Goal: Task Accomplishment & Management: Use online tool/utility

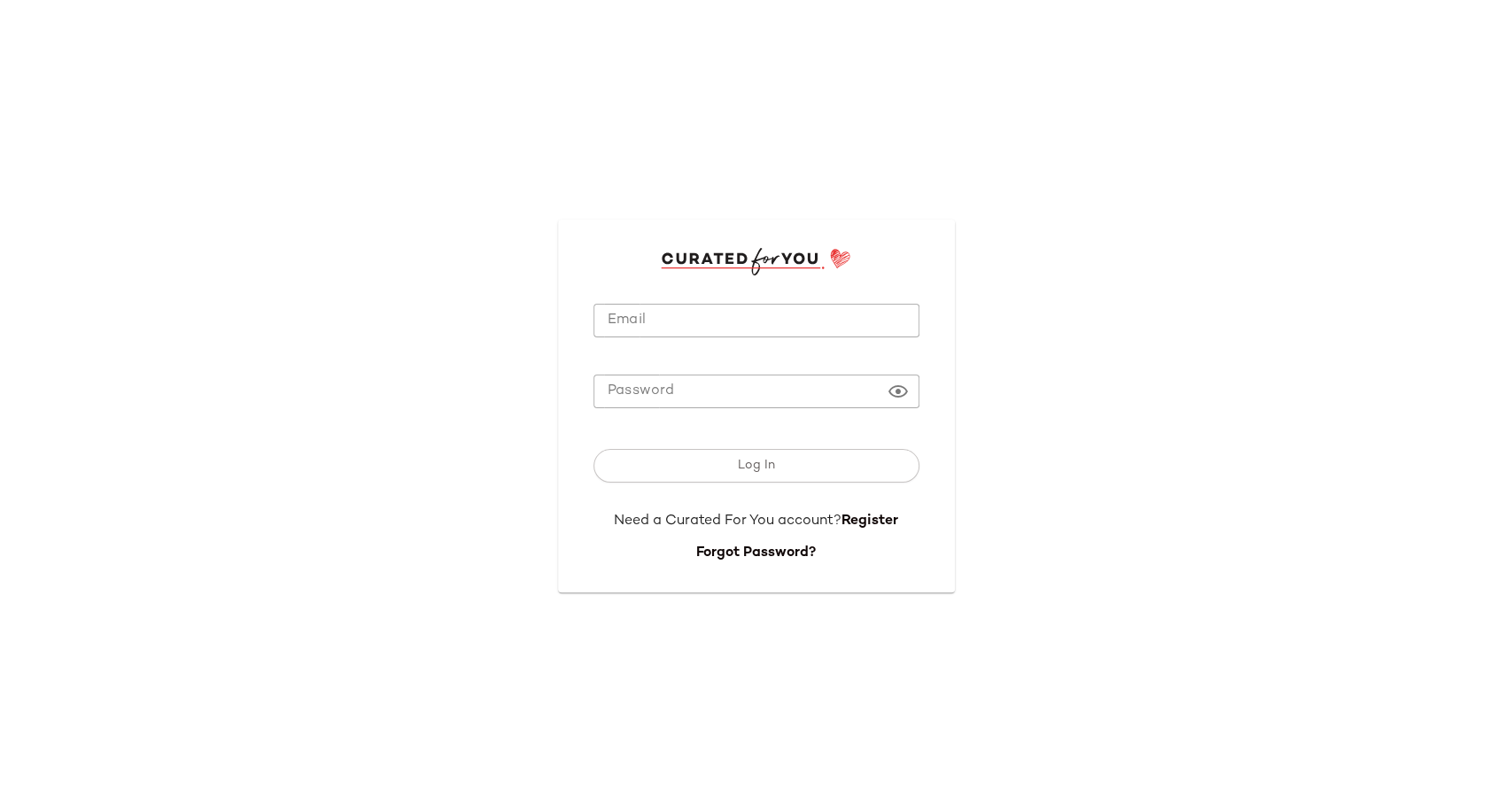
type input "**********"
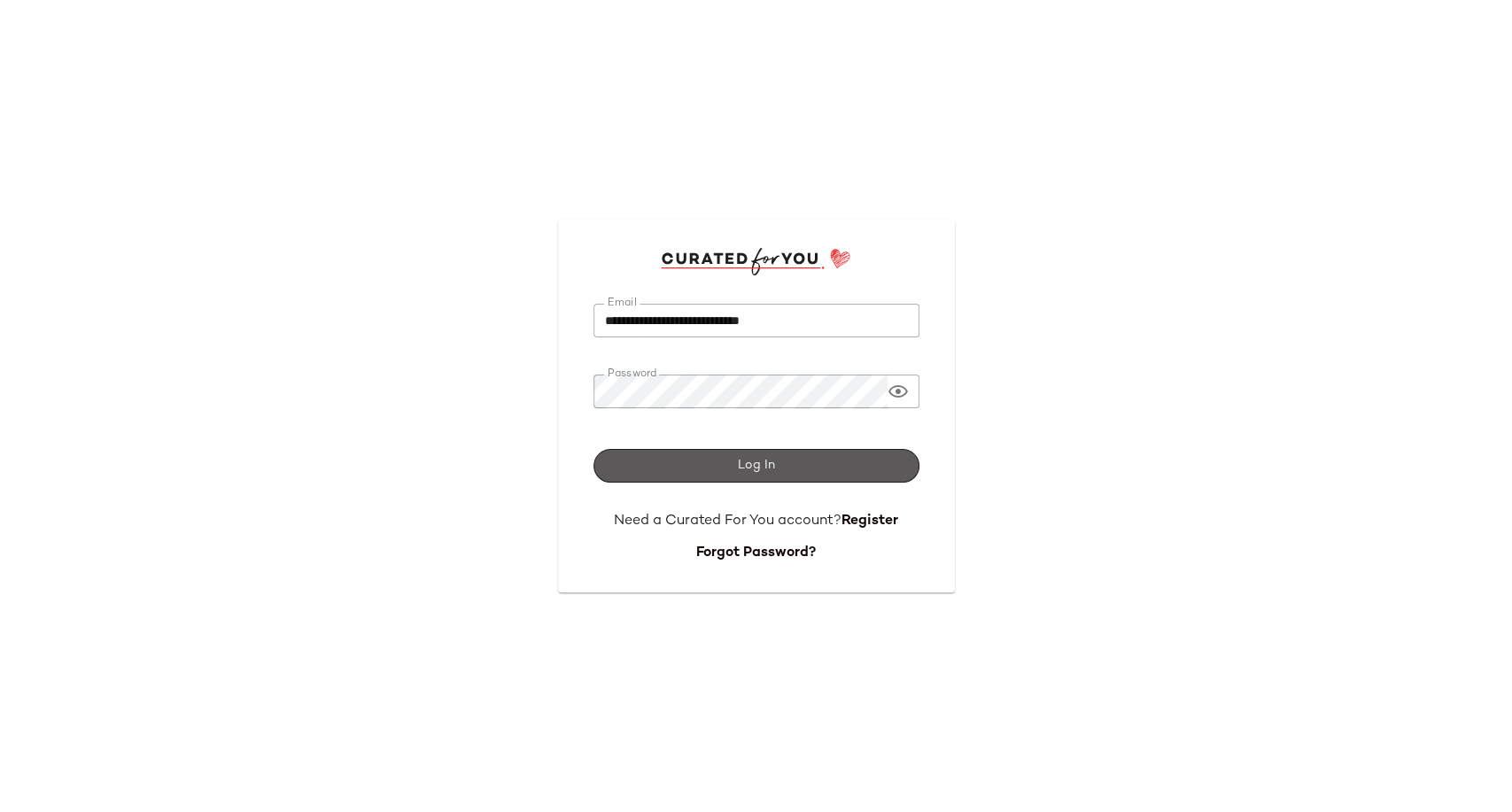
click at [750, 451] on button "Log In" at bounding box center [756, 466] width 326 height 34
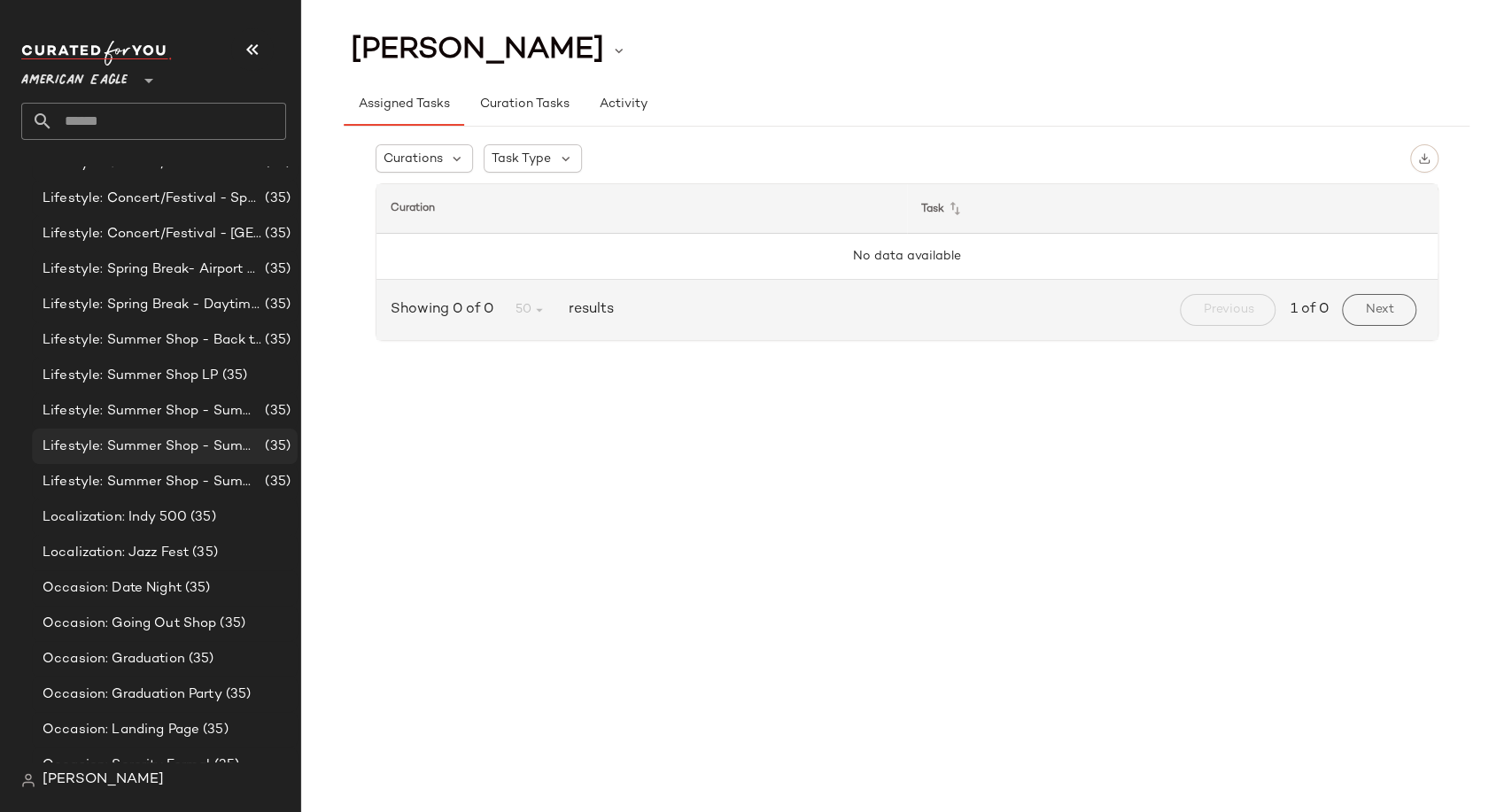
scroll to position [393, 0]
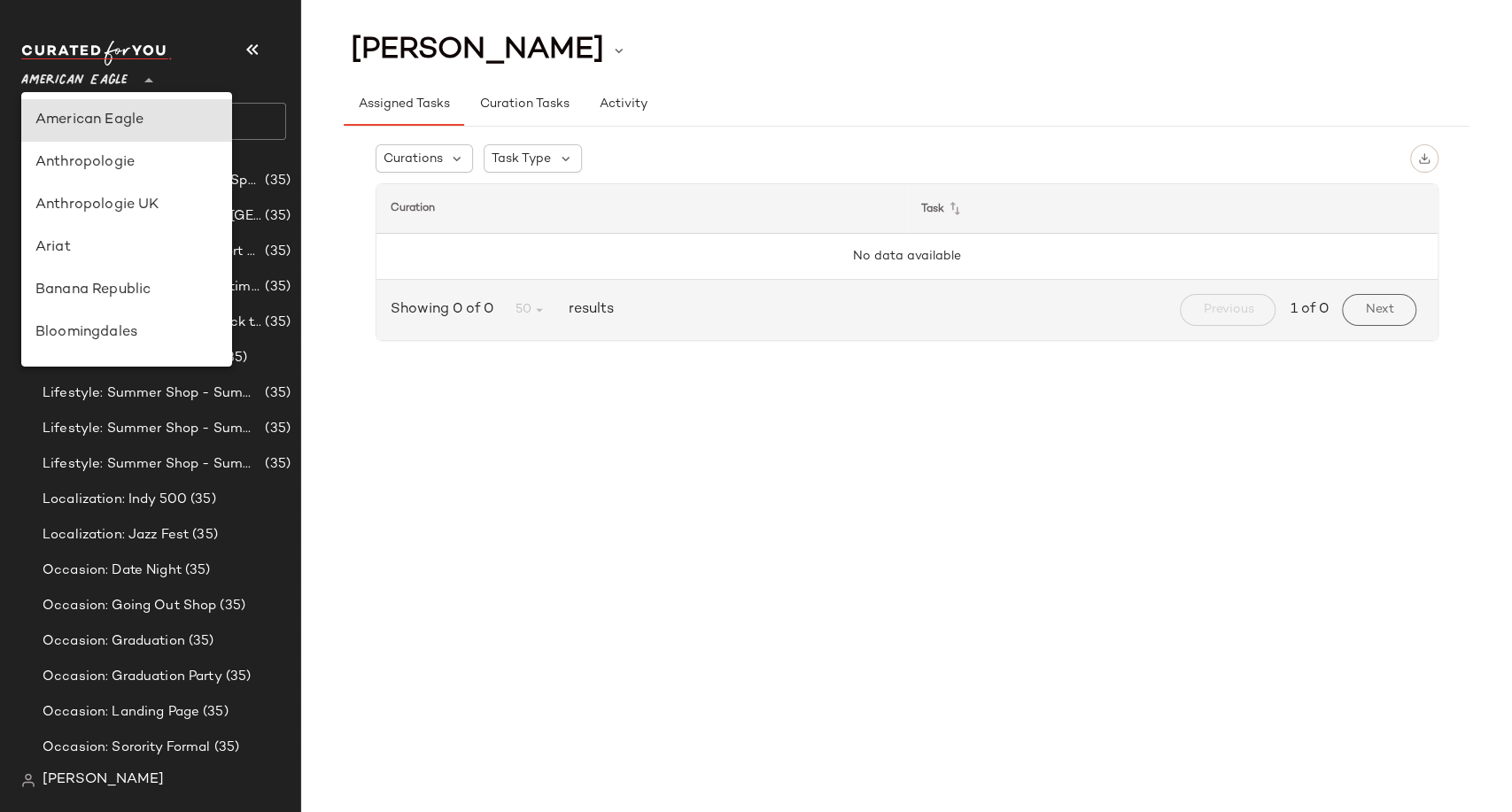
click at [118, 78] on span "American Eagle" at bounding box center [74, 76] width 106 height 32
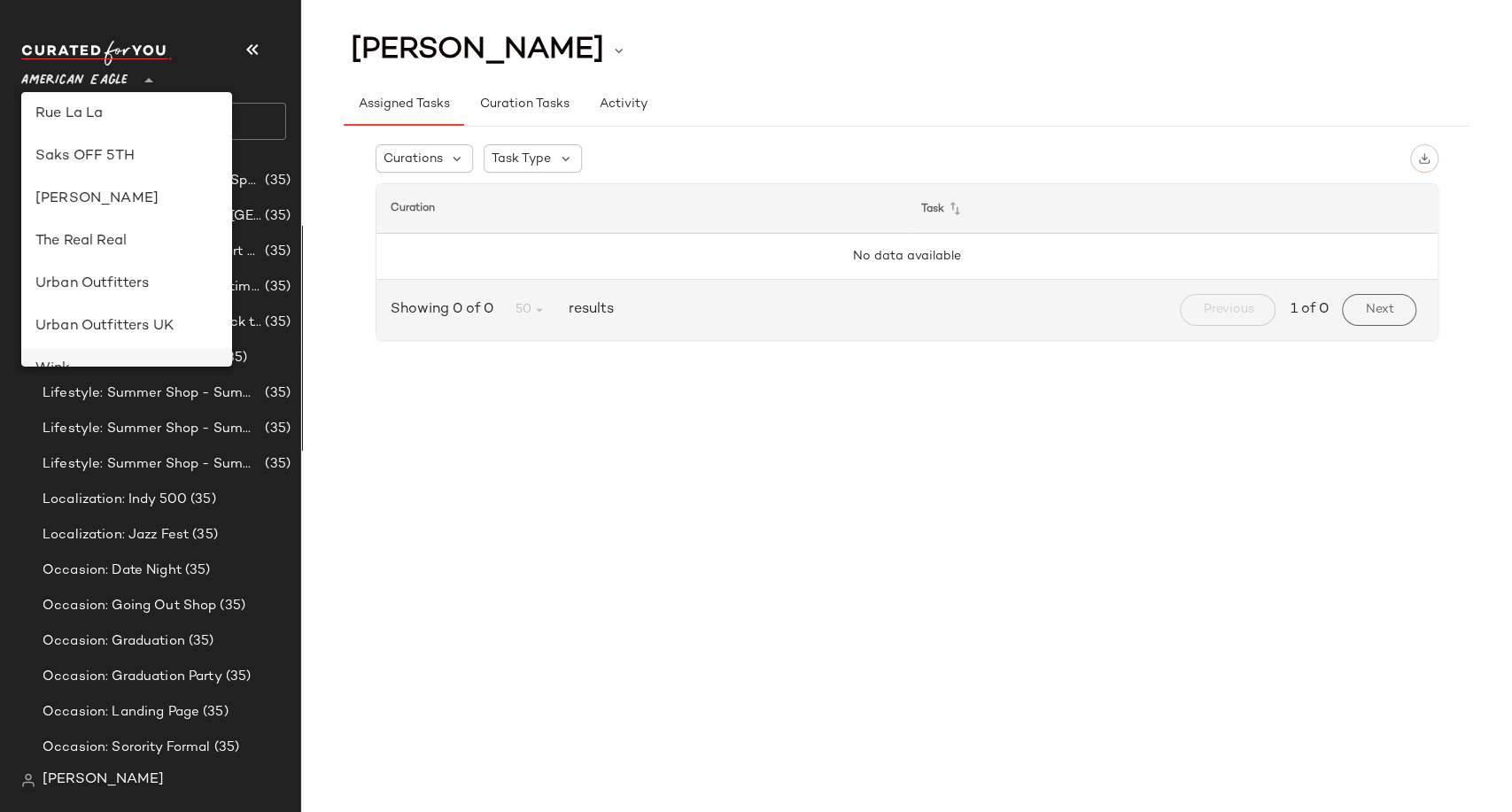
scroll to position [1014, 0]
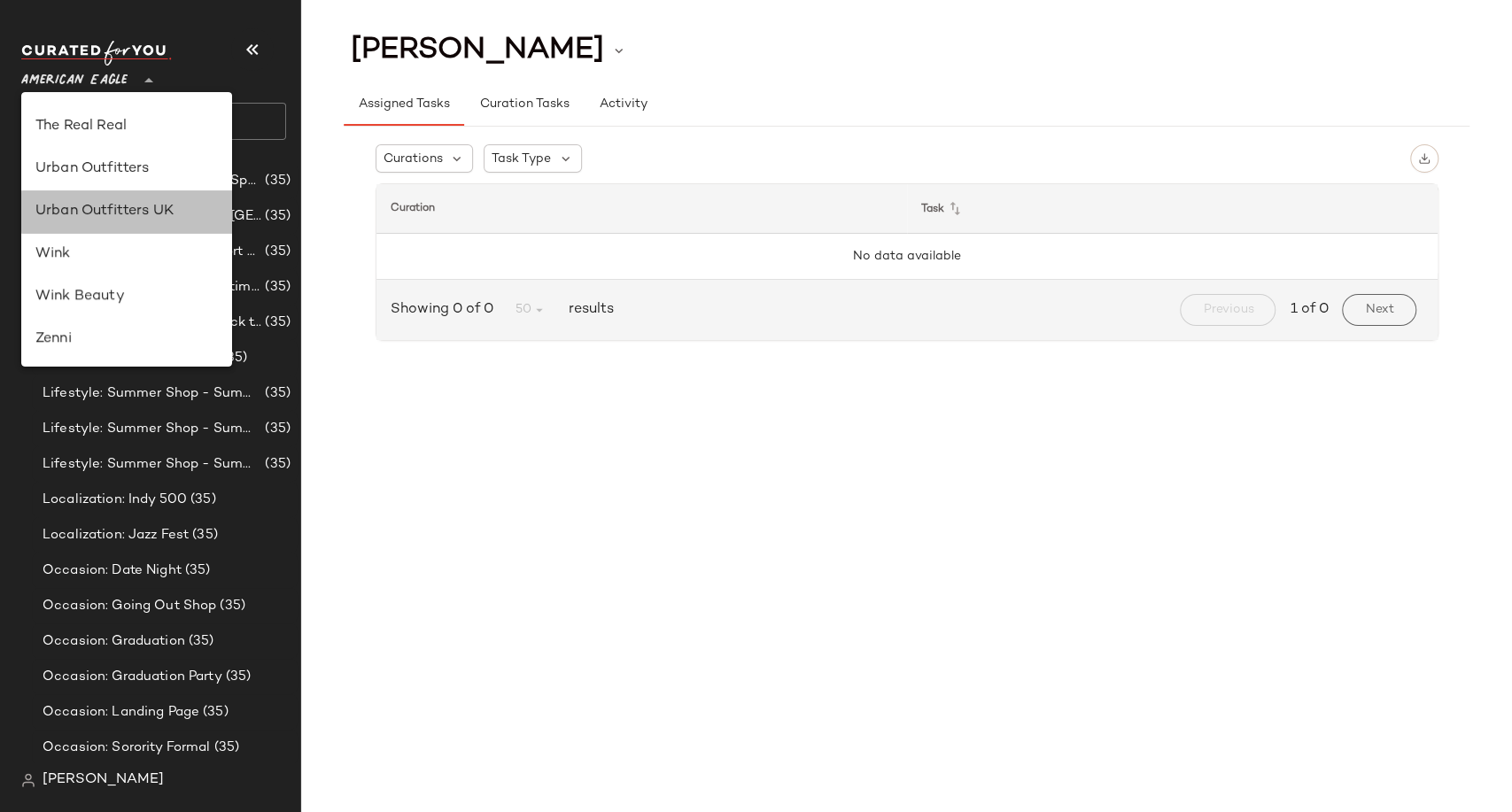
click at [142, 196] on div "Urban Outfitters UK" at bounding box center [127, 211] width 211 height 42
type input "**"
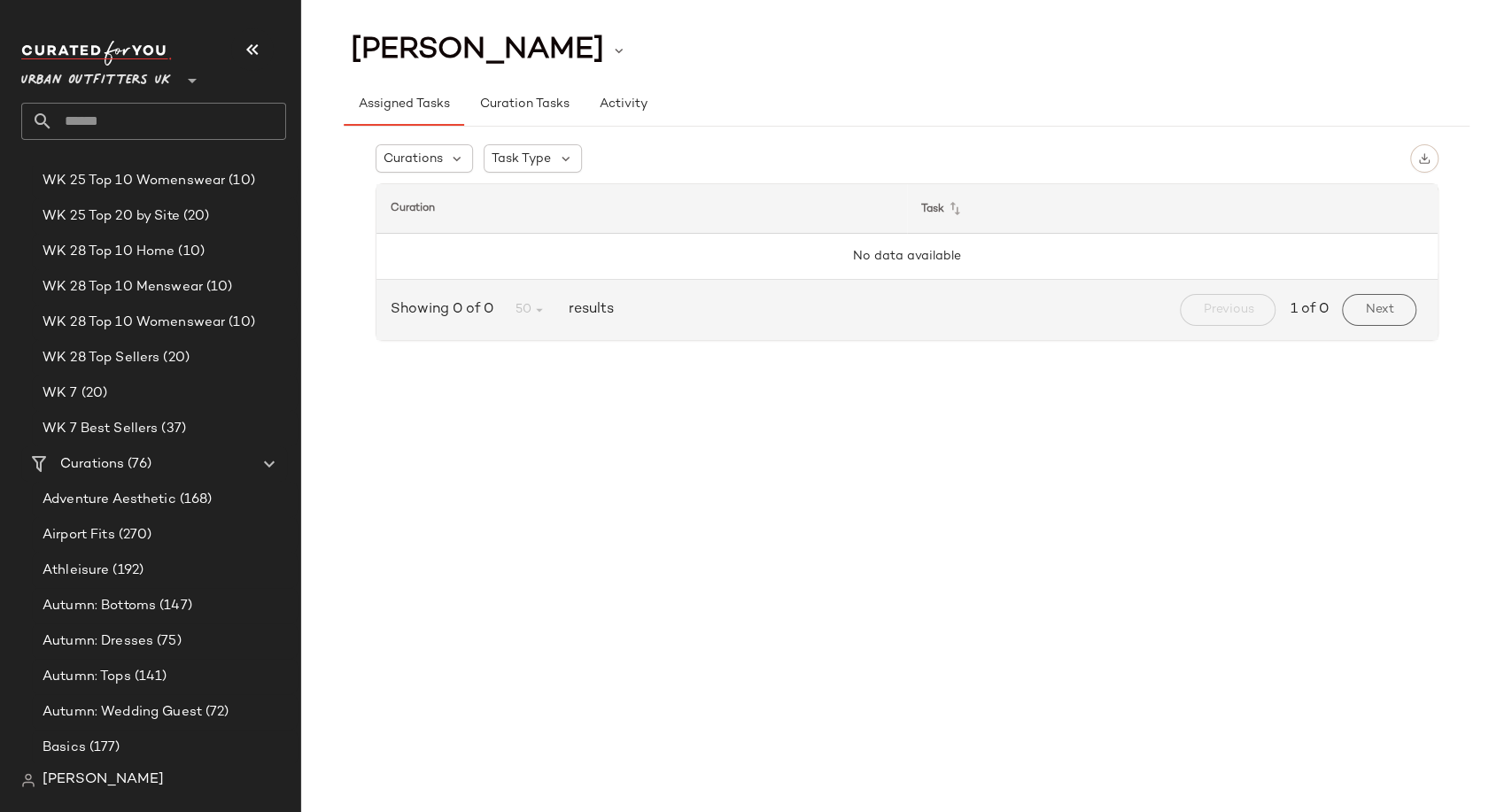
scroll to position [3641, 0]
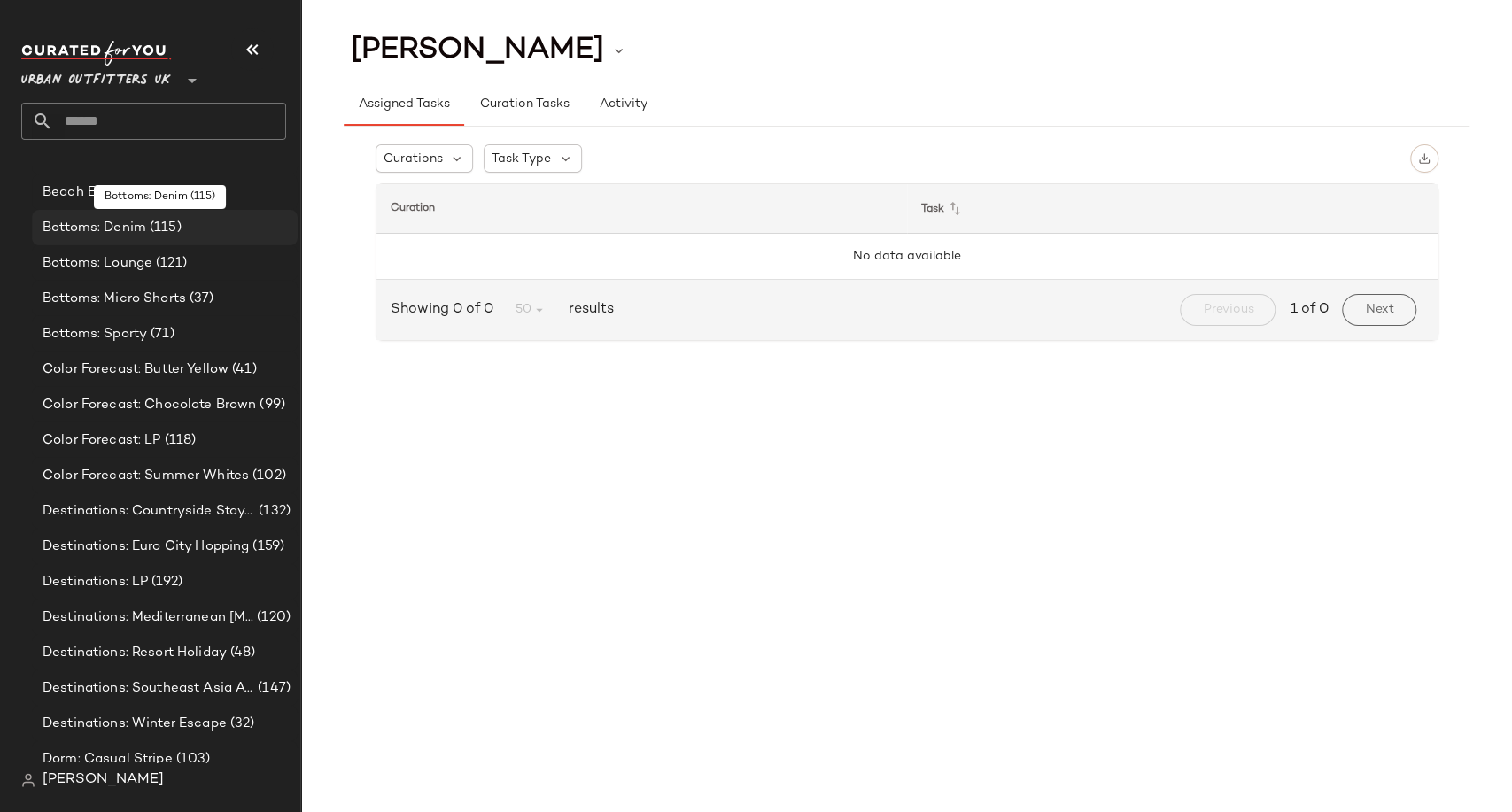
click at [134, 225] on span "Bottoms: Denim" at bounding box center [94, 228] width 103 height 21
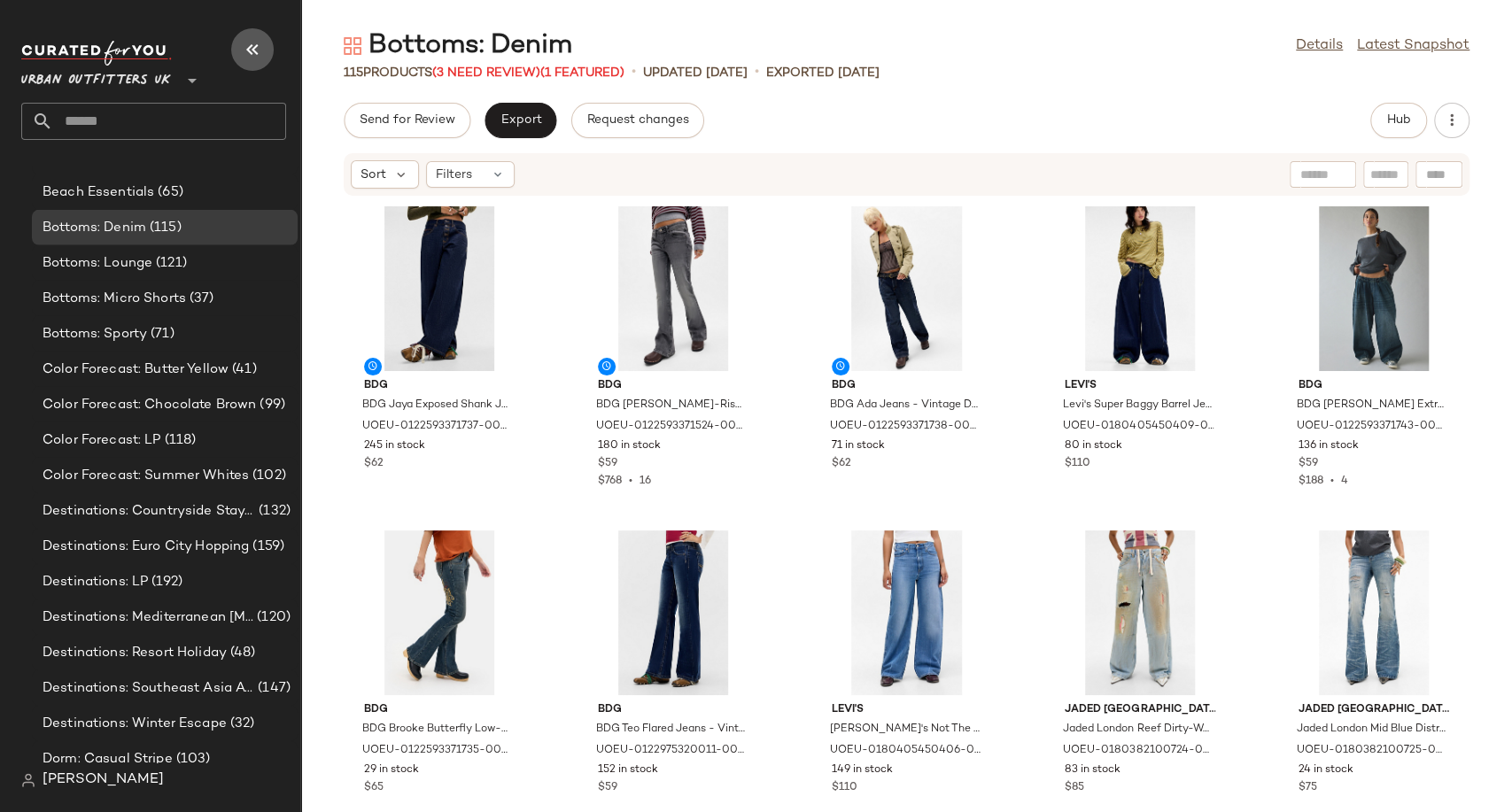
click at [240, 52] on button "button" at bounding box center [252, 49] width 42 height 42
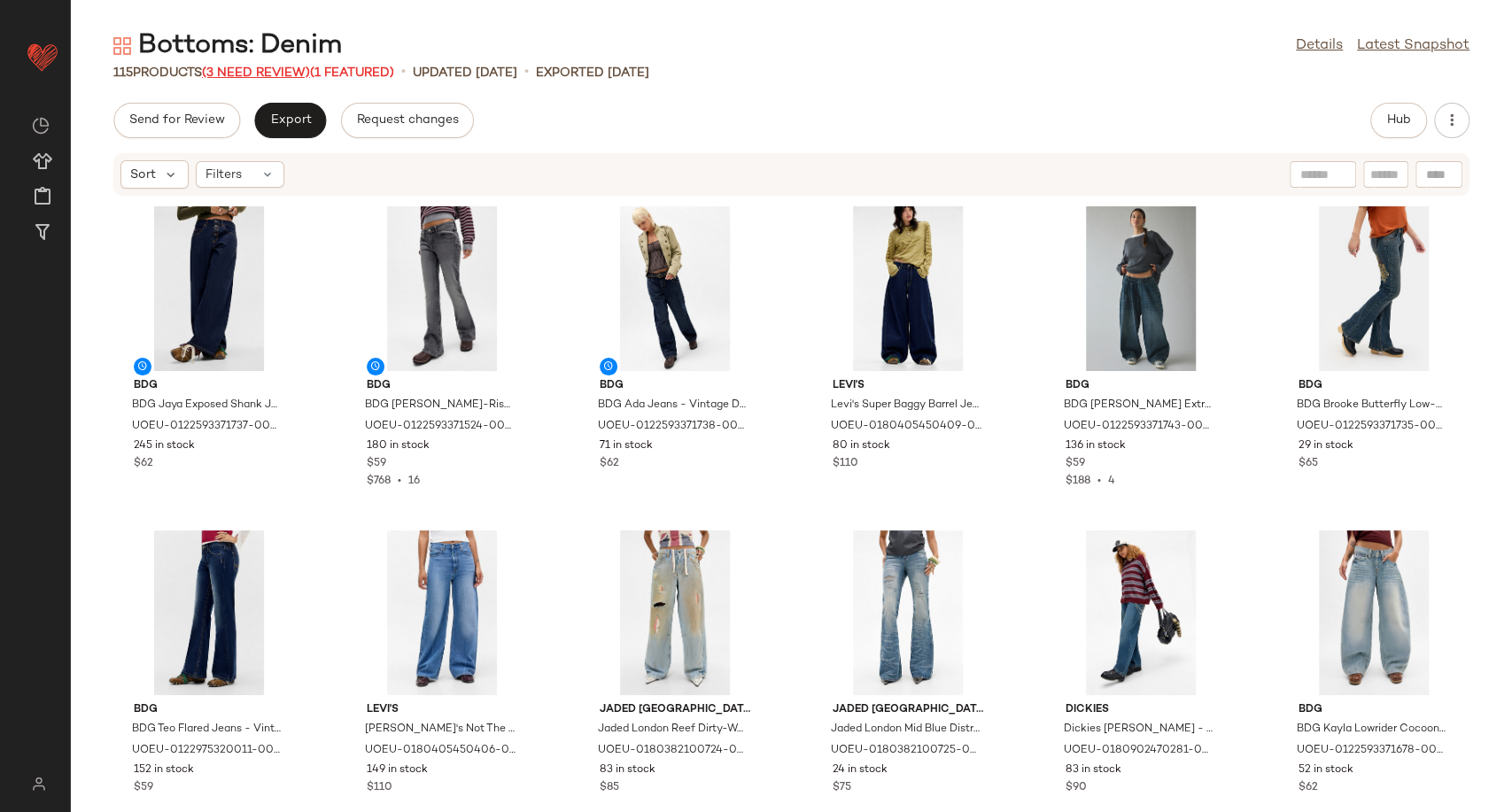
click at [293, 69] on span "(3 Need Review)" at bounding box center [256, 73] width 108 height 13
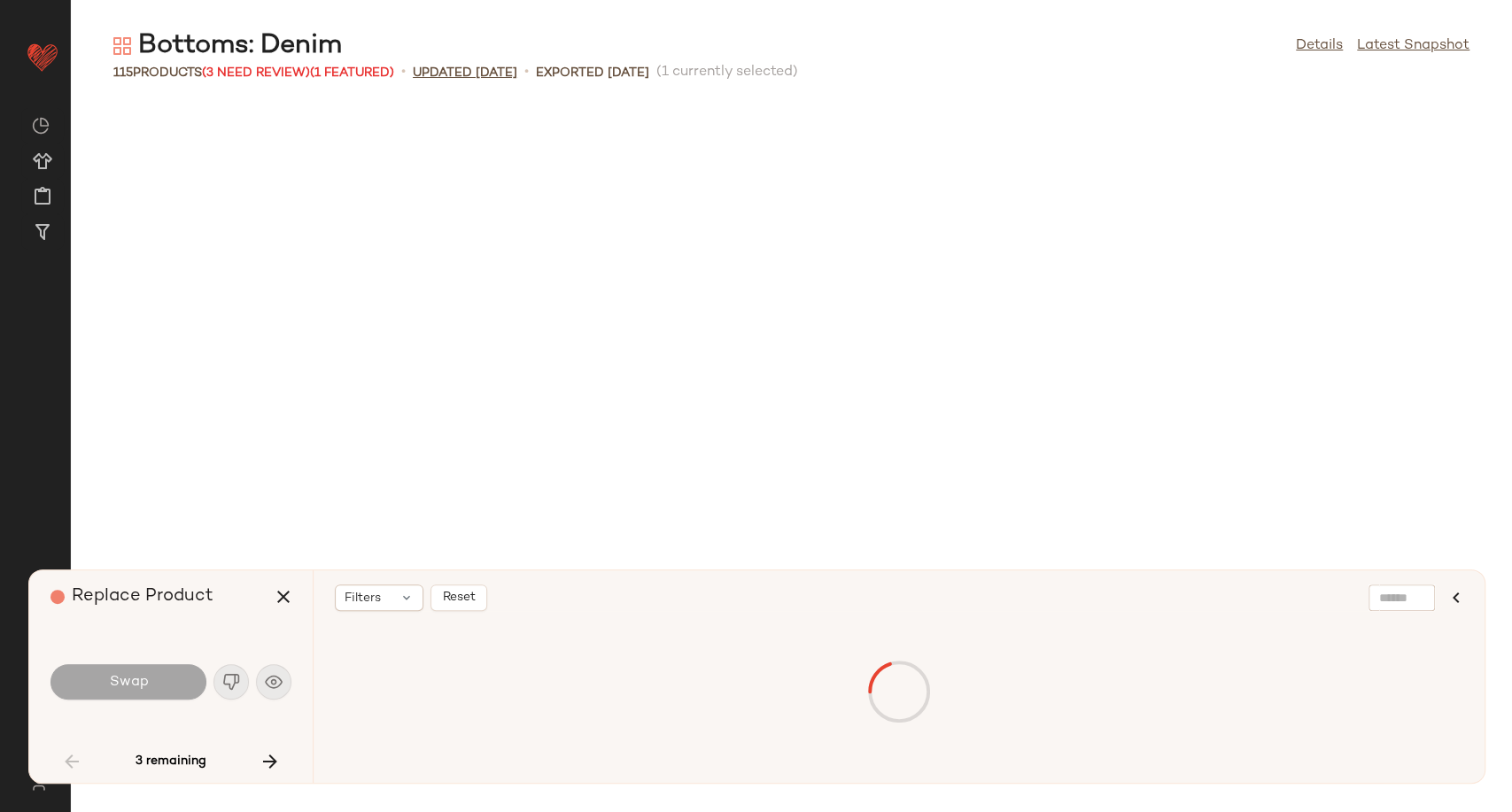
scroll to position [1620, 0]
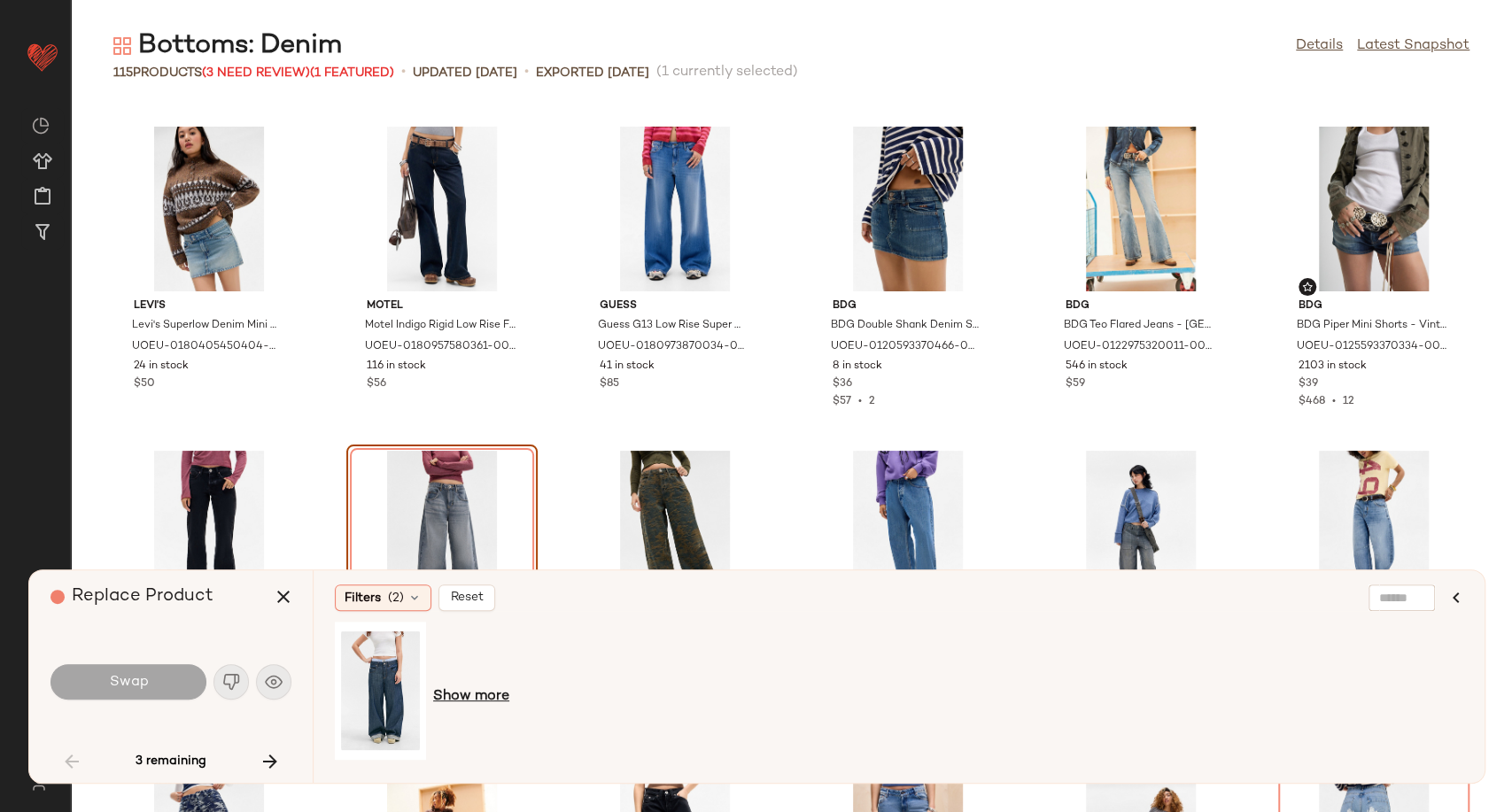
click at [465, 698] on span "Show more" at bounding box center [471, 696] width 76 height 22
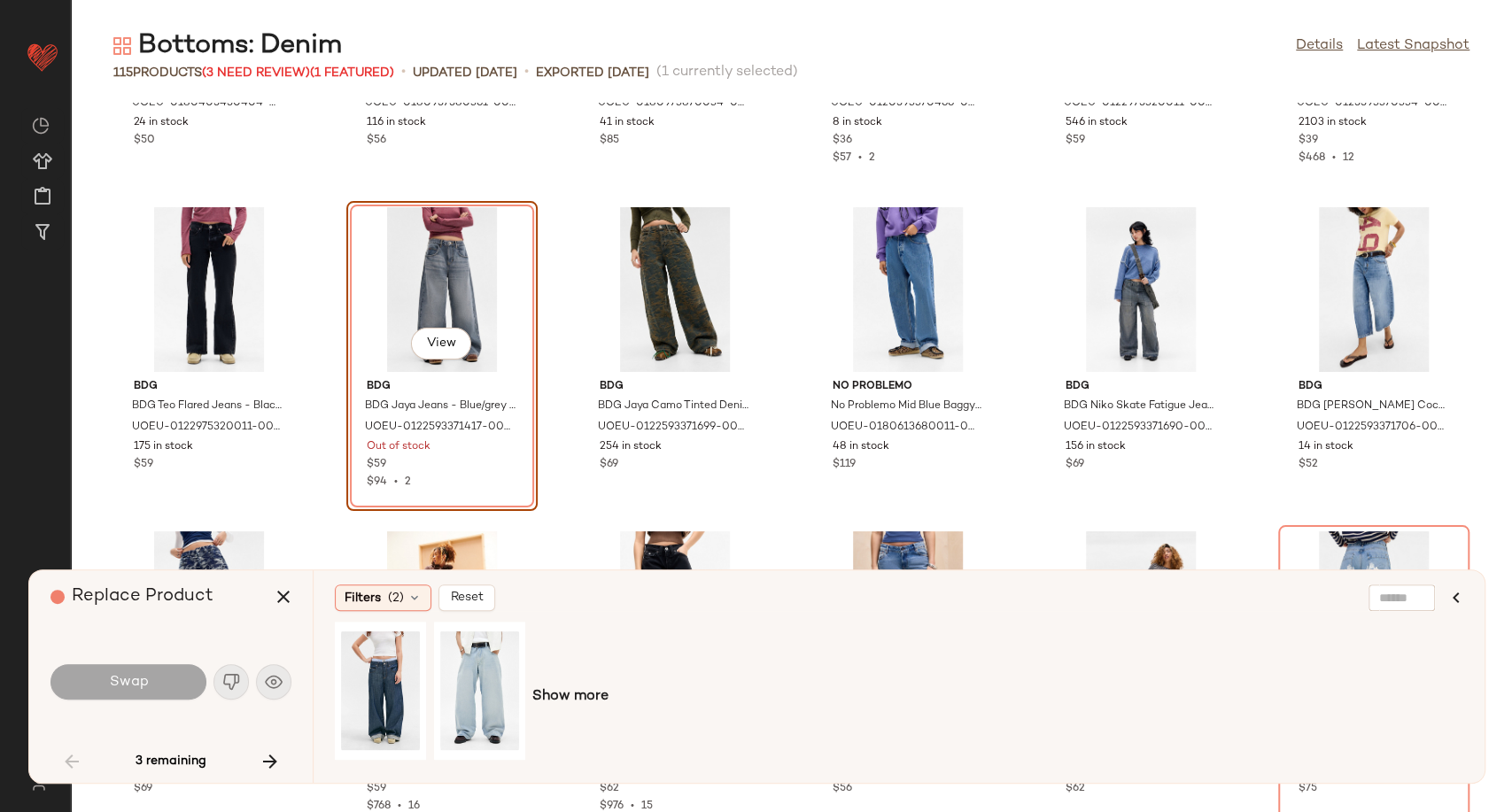
scroll to position [1915, 0]
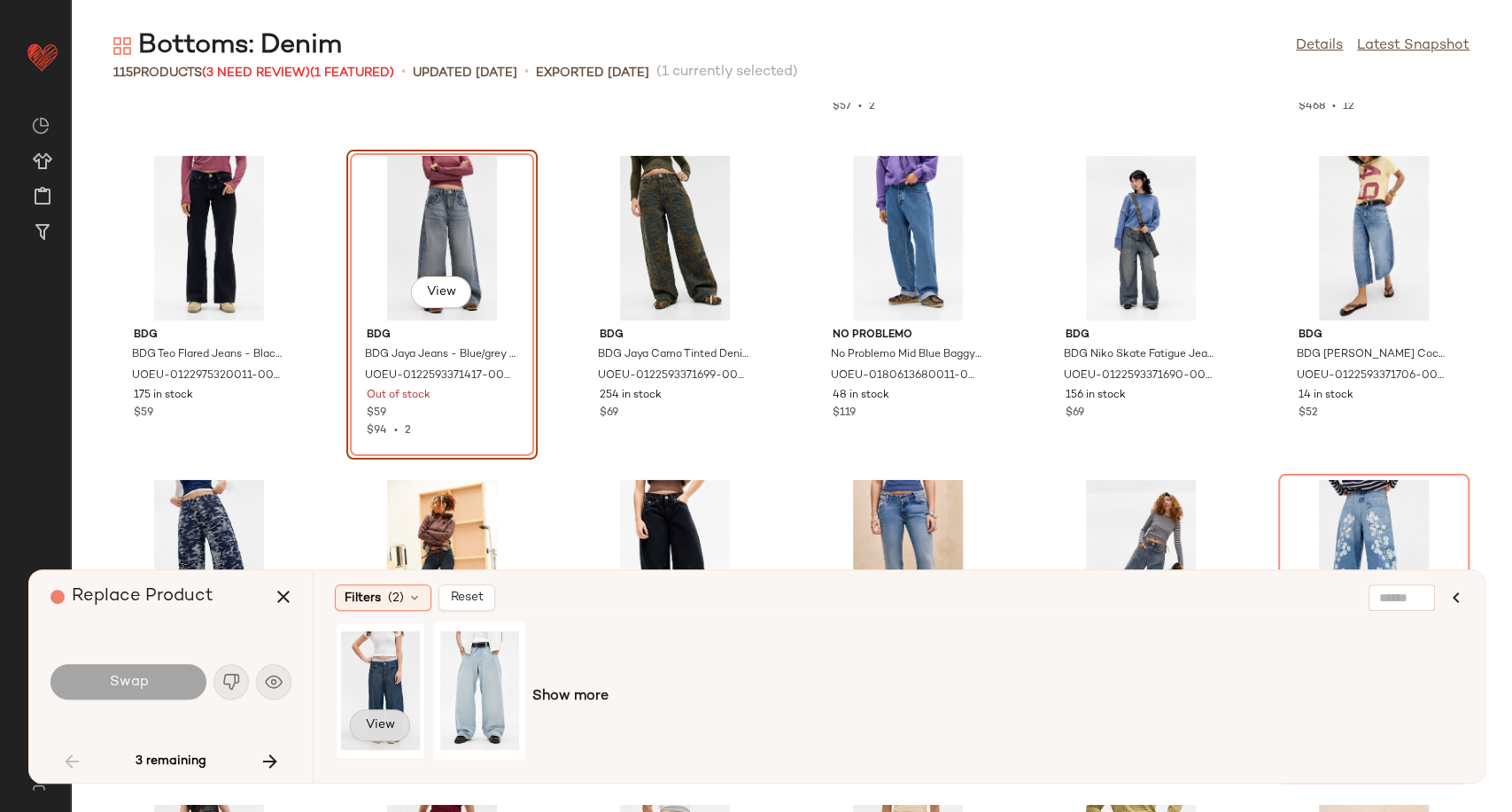
click at [366, 729] on span "View" at bounding box center [380, 725] width 30 height 14
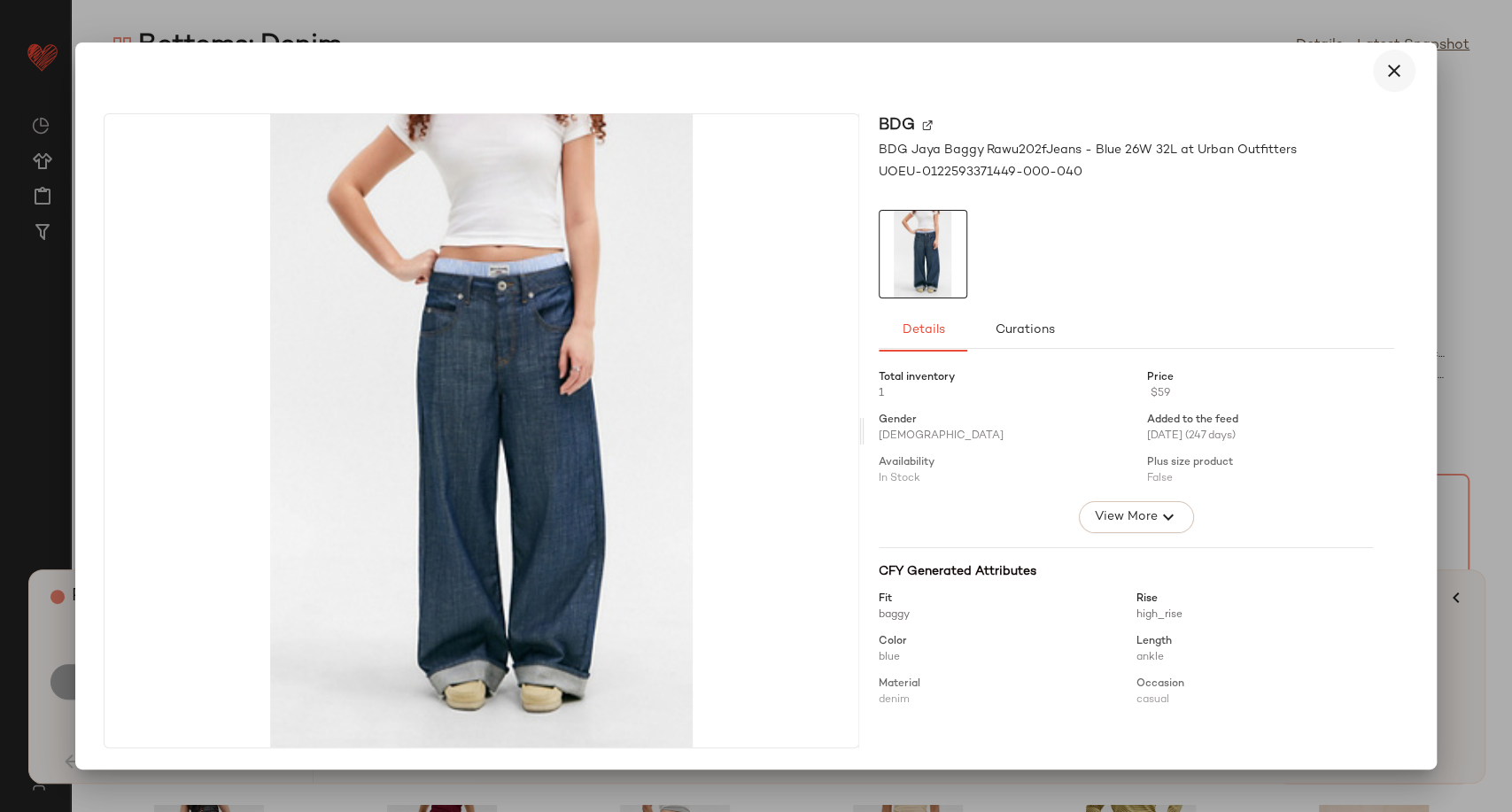
click at [1387, 70] on icon "button" at bounding box center [1394, 70] width 22 height 22
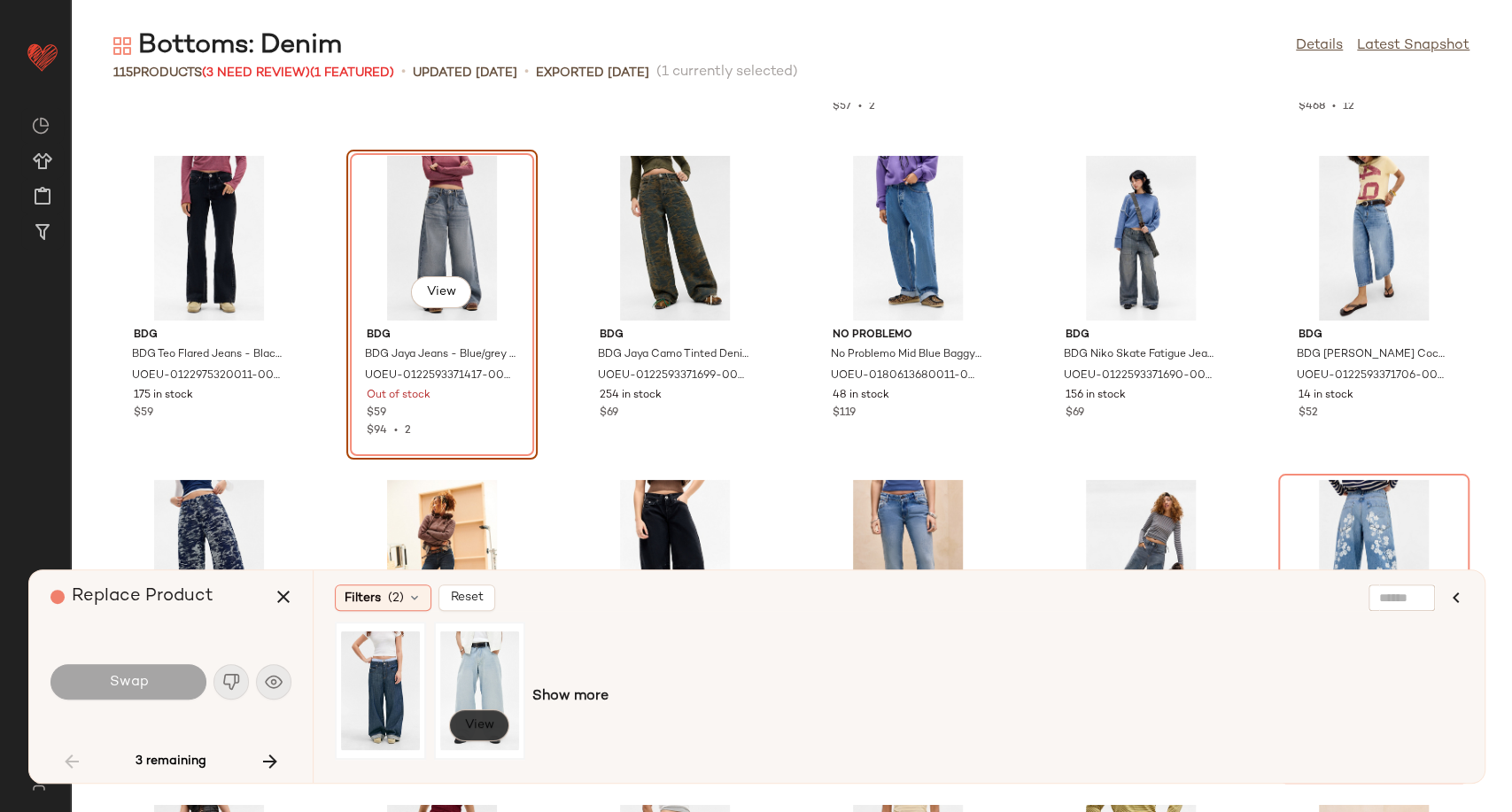
click at [475, 728] on span "View" at bounding box center [480, 725] width 30 height 14
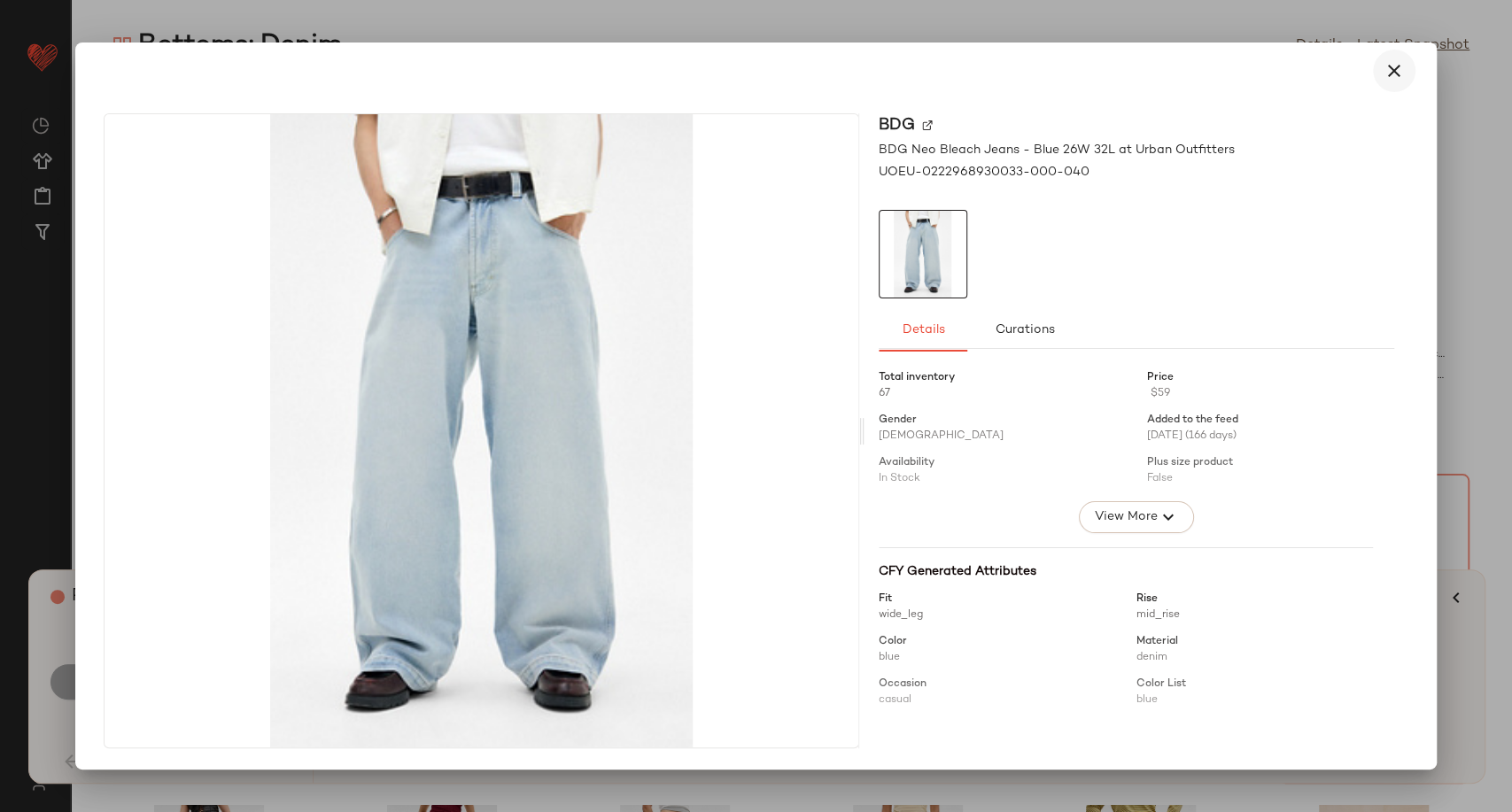
click at [1396, 70] on icon "button" at bounding box center [1394, 70] width 22 height 22
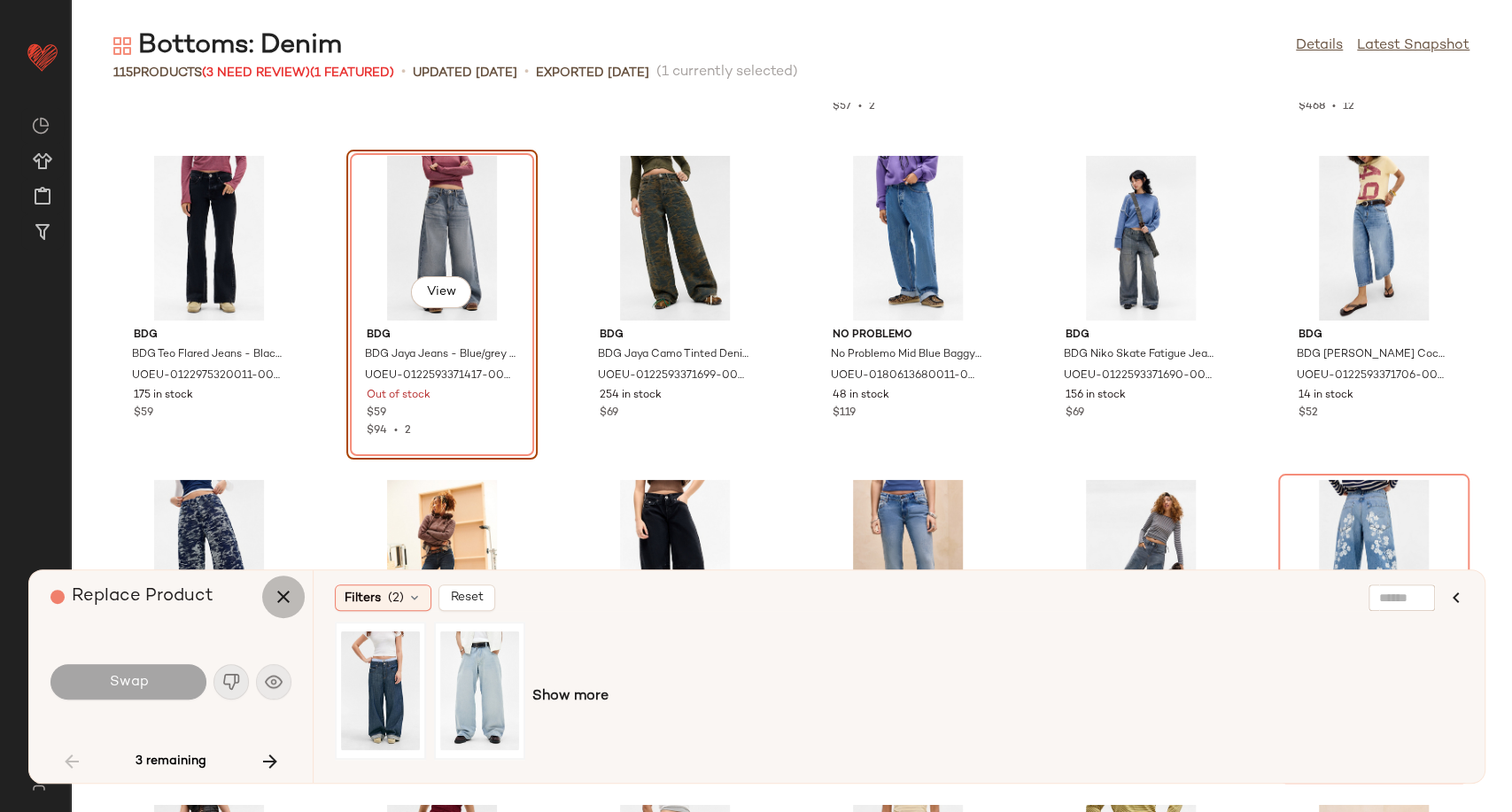
click at [287, 594] on icon "button" at bounding box center [283, 597] width 22 height 22
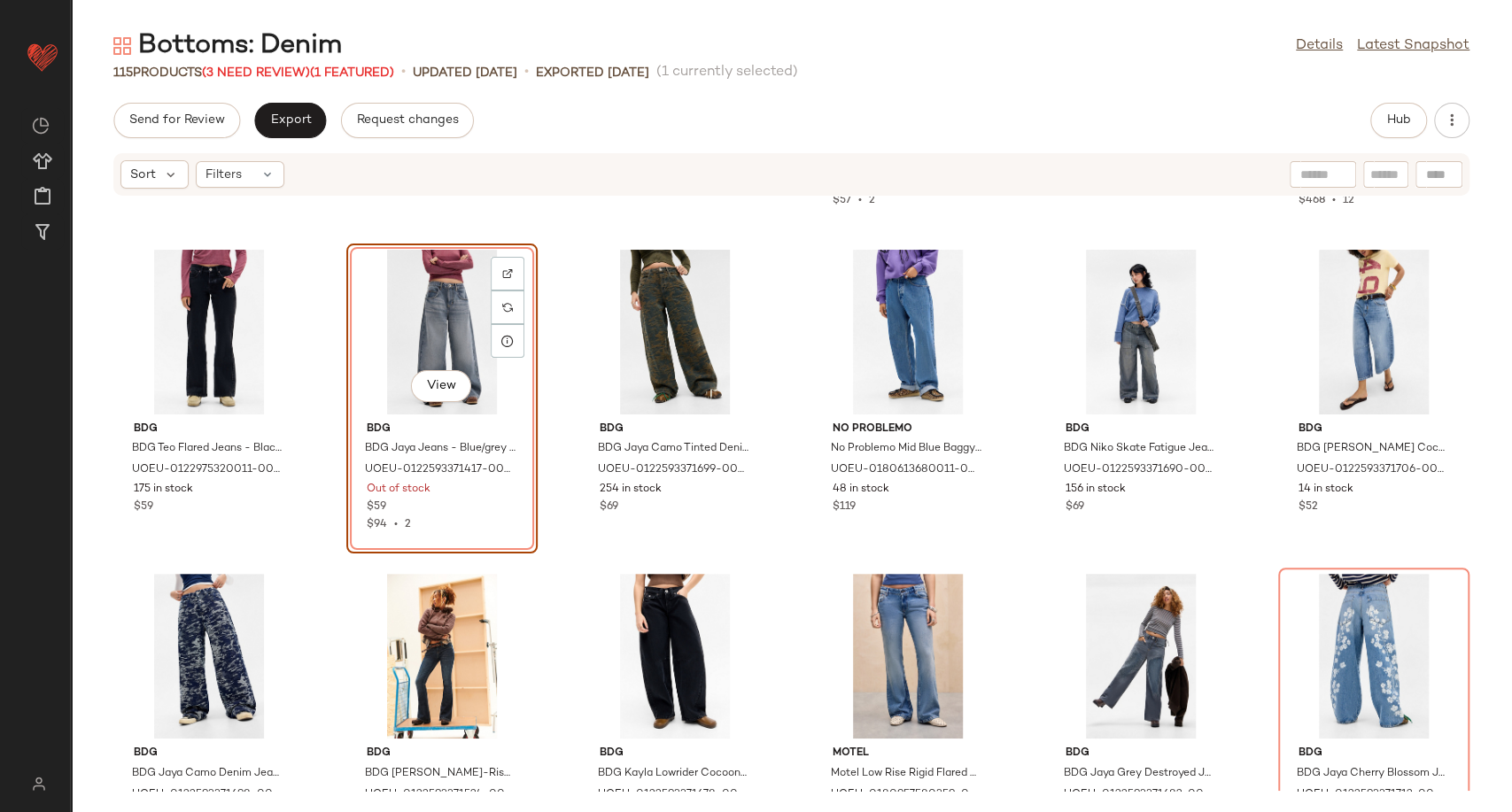
click at [439, 310] on div "View" at bounding box center [442, 332] width 179 height 164
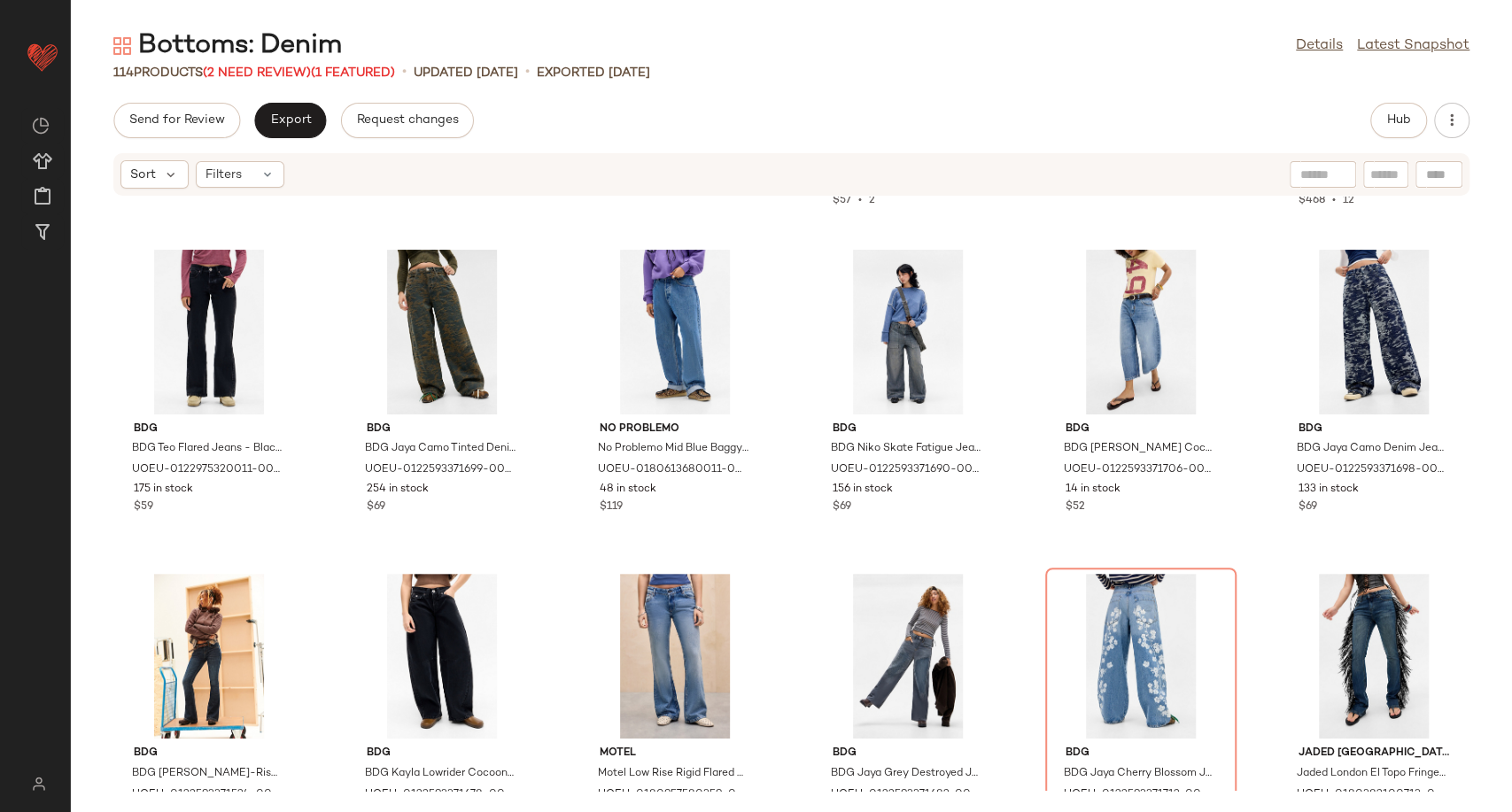
click at [280, 60] on div "Bottoms: Denim" at bounding box center [228, 46] width 228 height 36
click at [280, 72] on span "(2 Need Review)" at bounding box center [257, 73] width 108 height 13
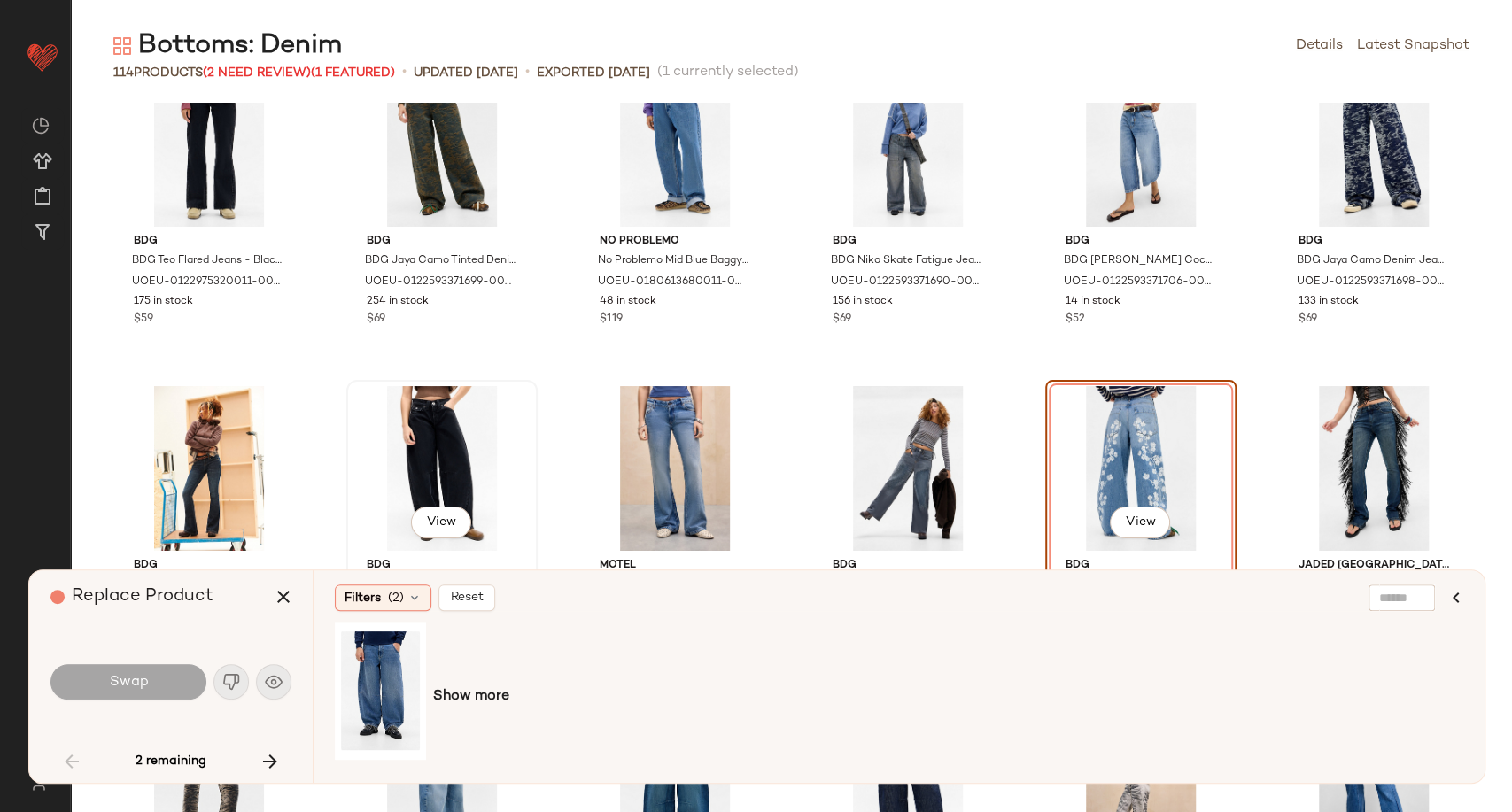
scroll to position [2043, 0]
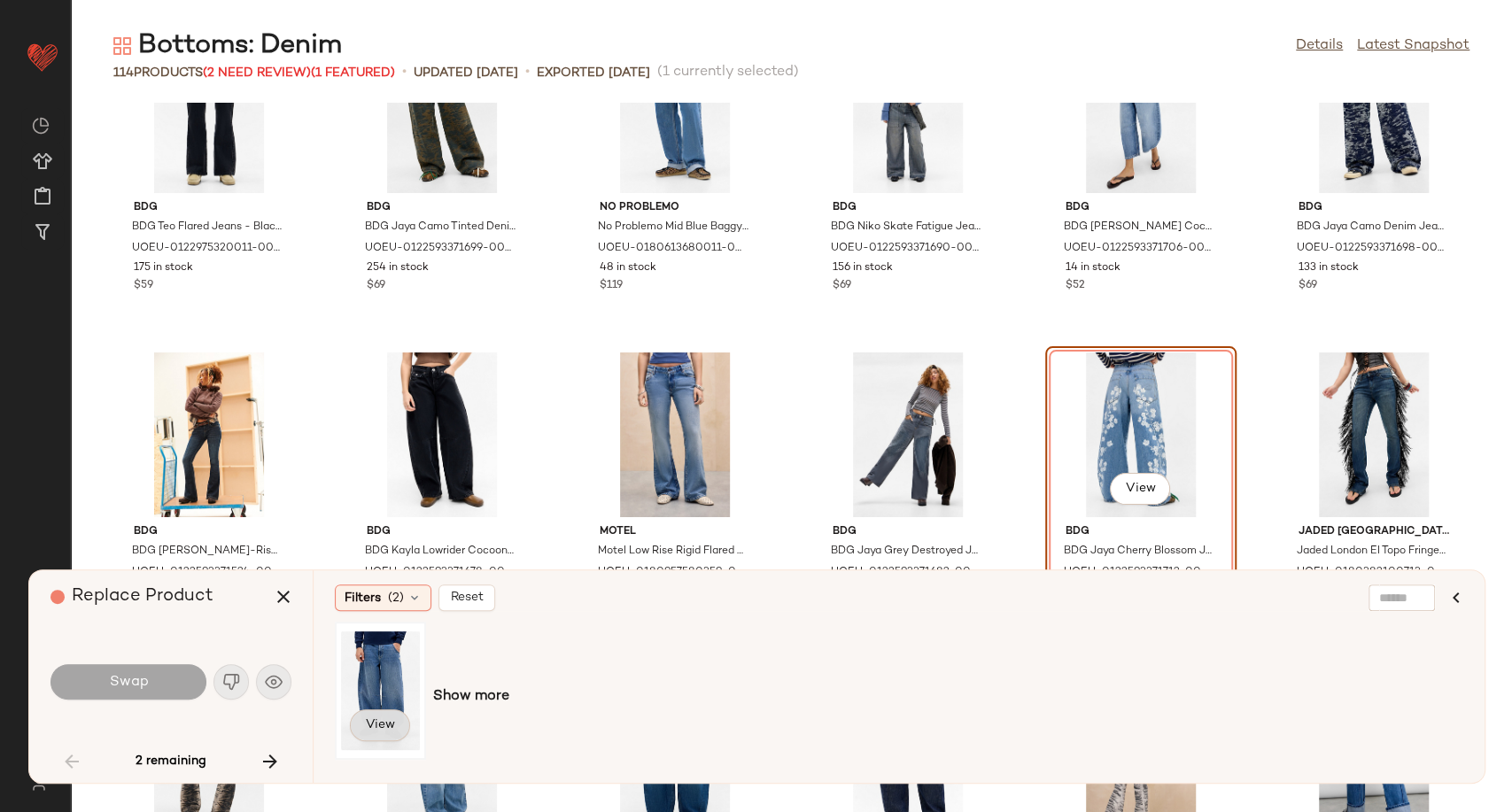
click at [395, 732] on button "View" at bounding box center [380, 726] width 60 height 32
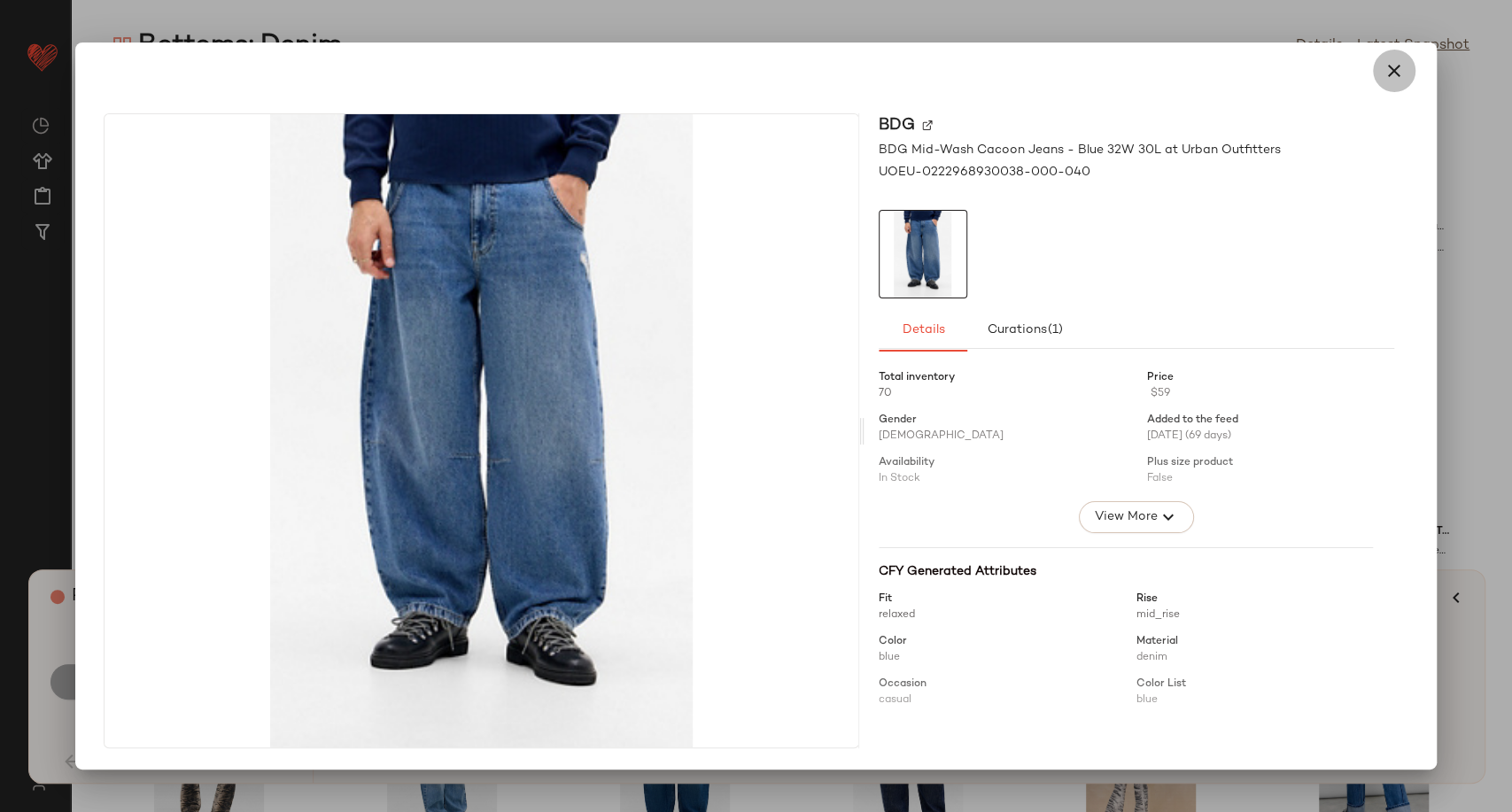
click at [1391, 74] on icon "button" at bounding box center [1394, 70] width 22 height 22
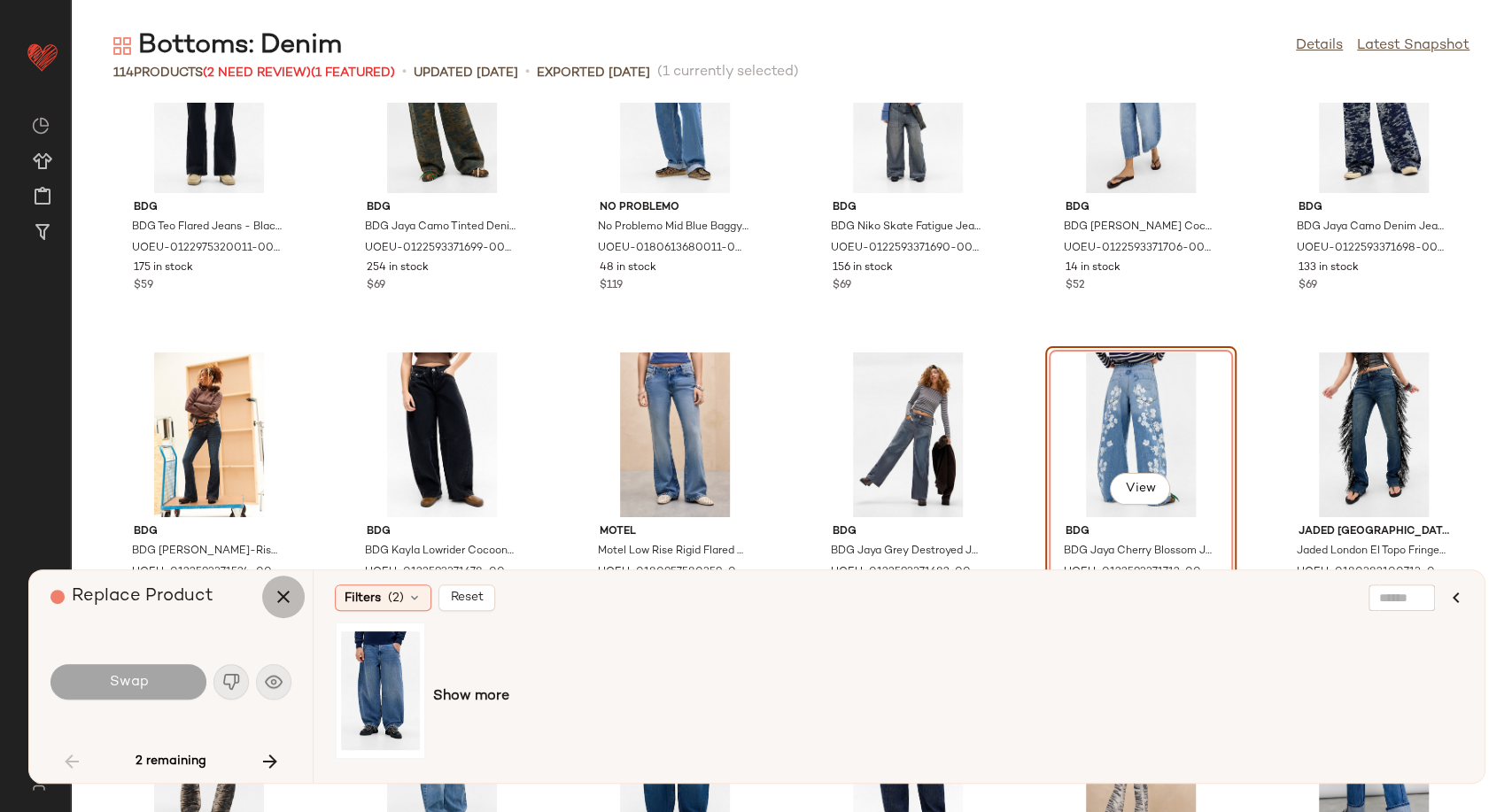
click at [278, 585] on button "button" at bounding box center [283, 596] width 42 height 42
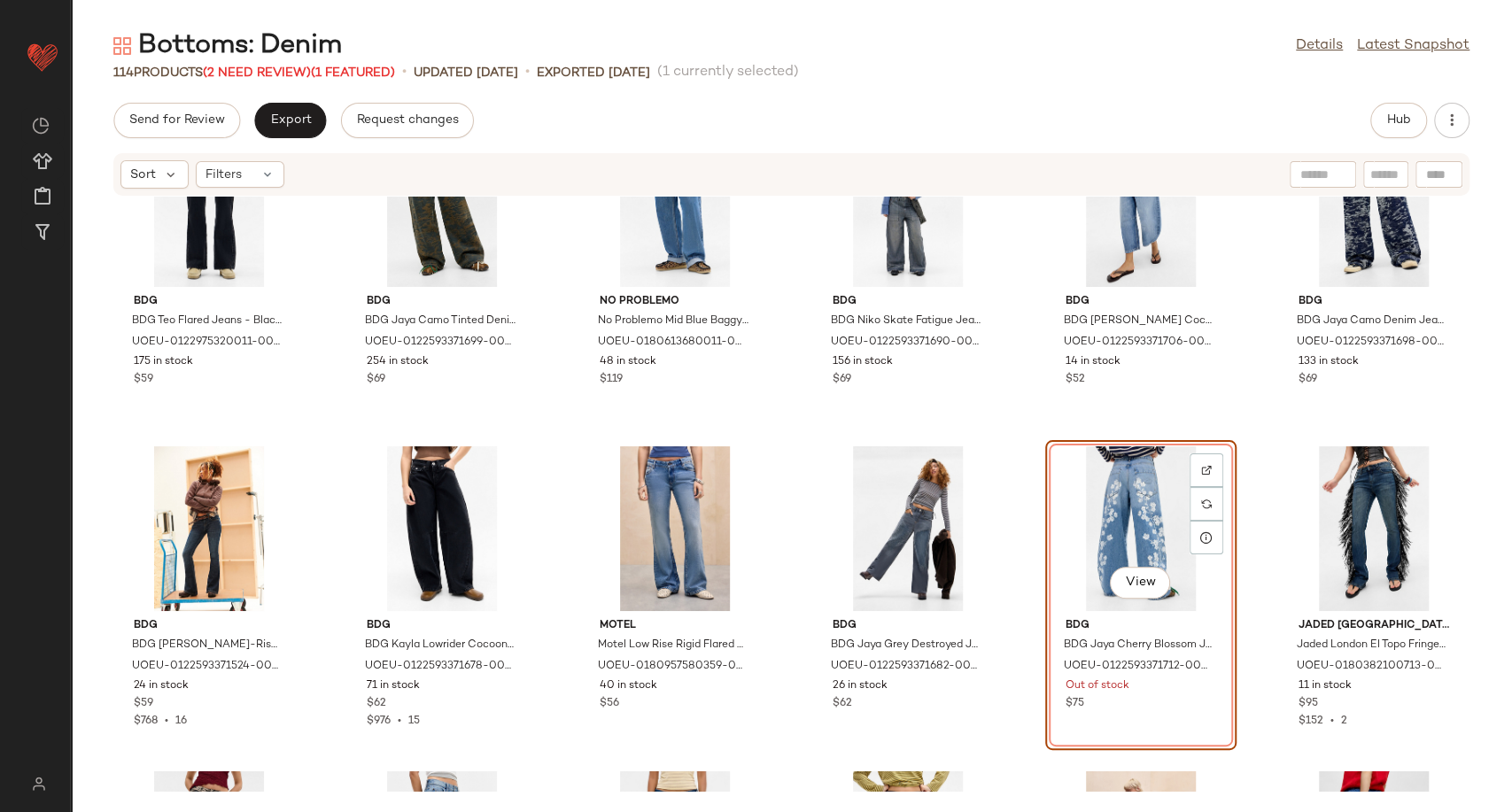
click at [1095, 520] on div "View" at bounding box center [1141, 528] width 179 height 164
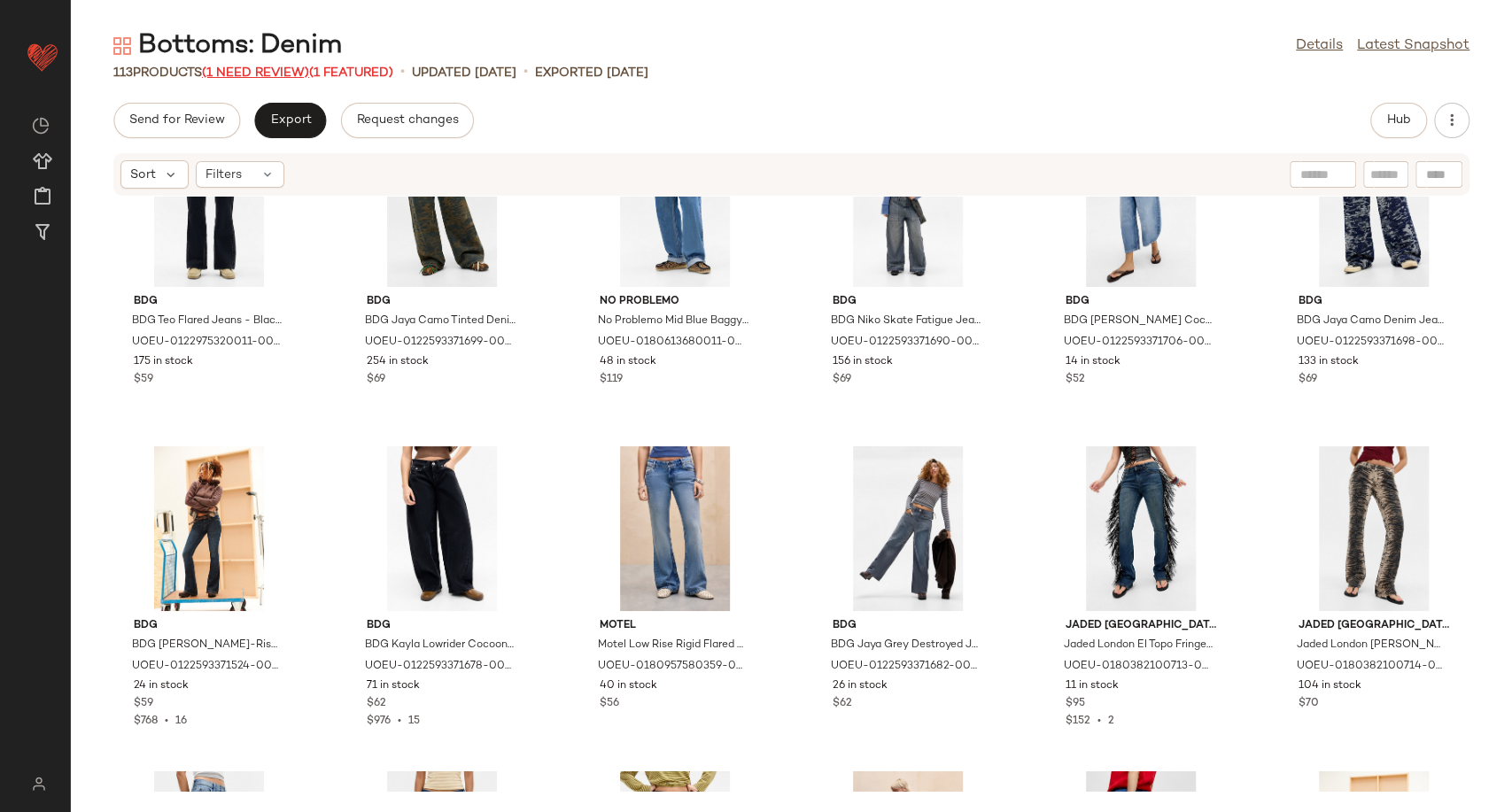
click at [241, 75] on span "(1 Need Review)" at bounding box center [256, 73] width 107 height 13
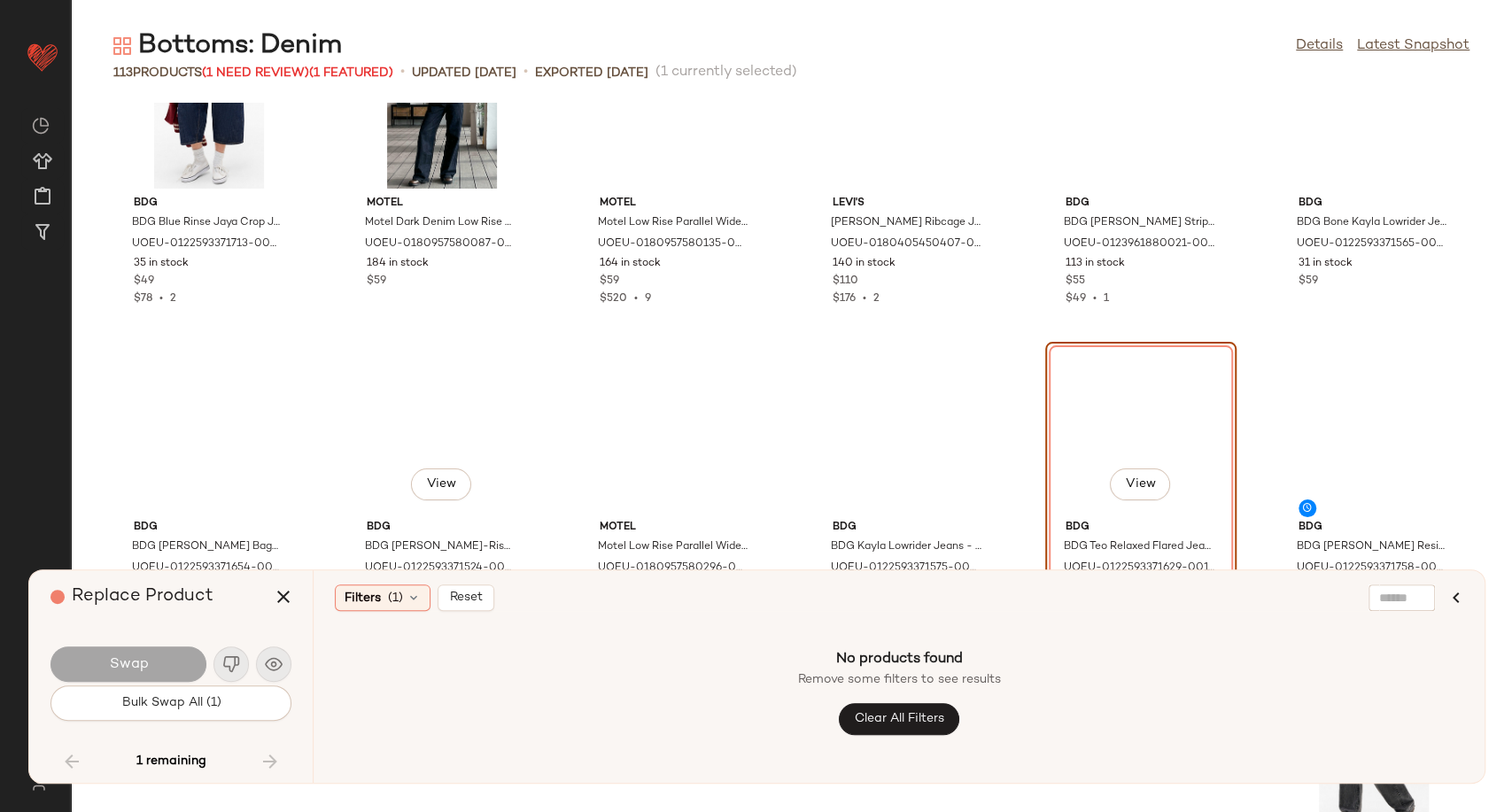
scroll to position [5382, 0]
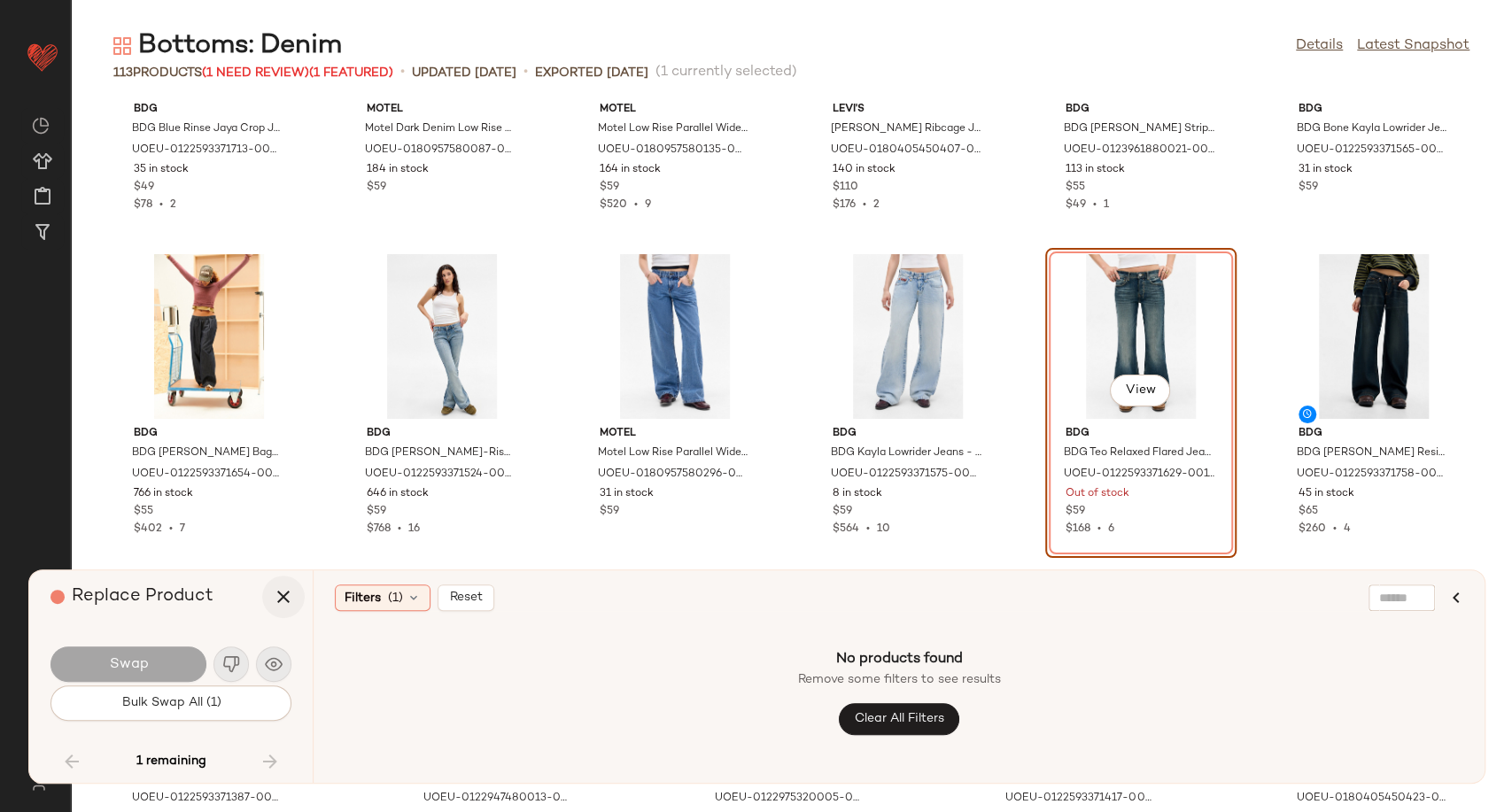
click at [281, 600] on icon "button" at bounding box center [283, 597] width 22 height 22
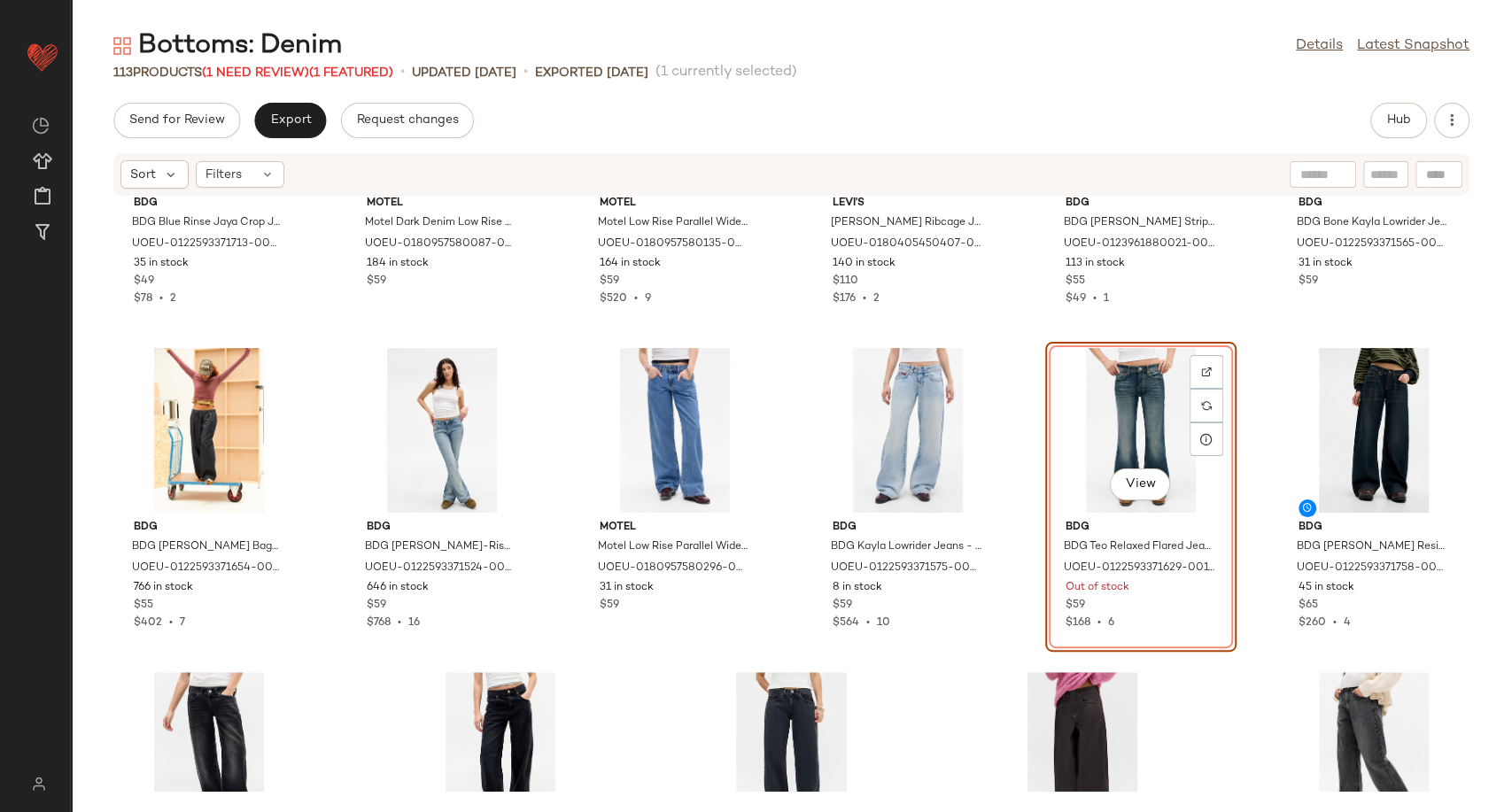
click at [1095, 390] on div "View" at bounding box center [1141, 429] width 179 height 164
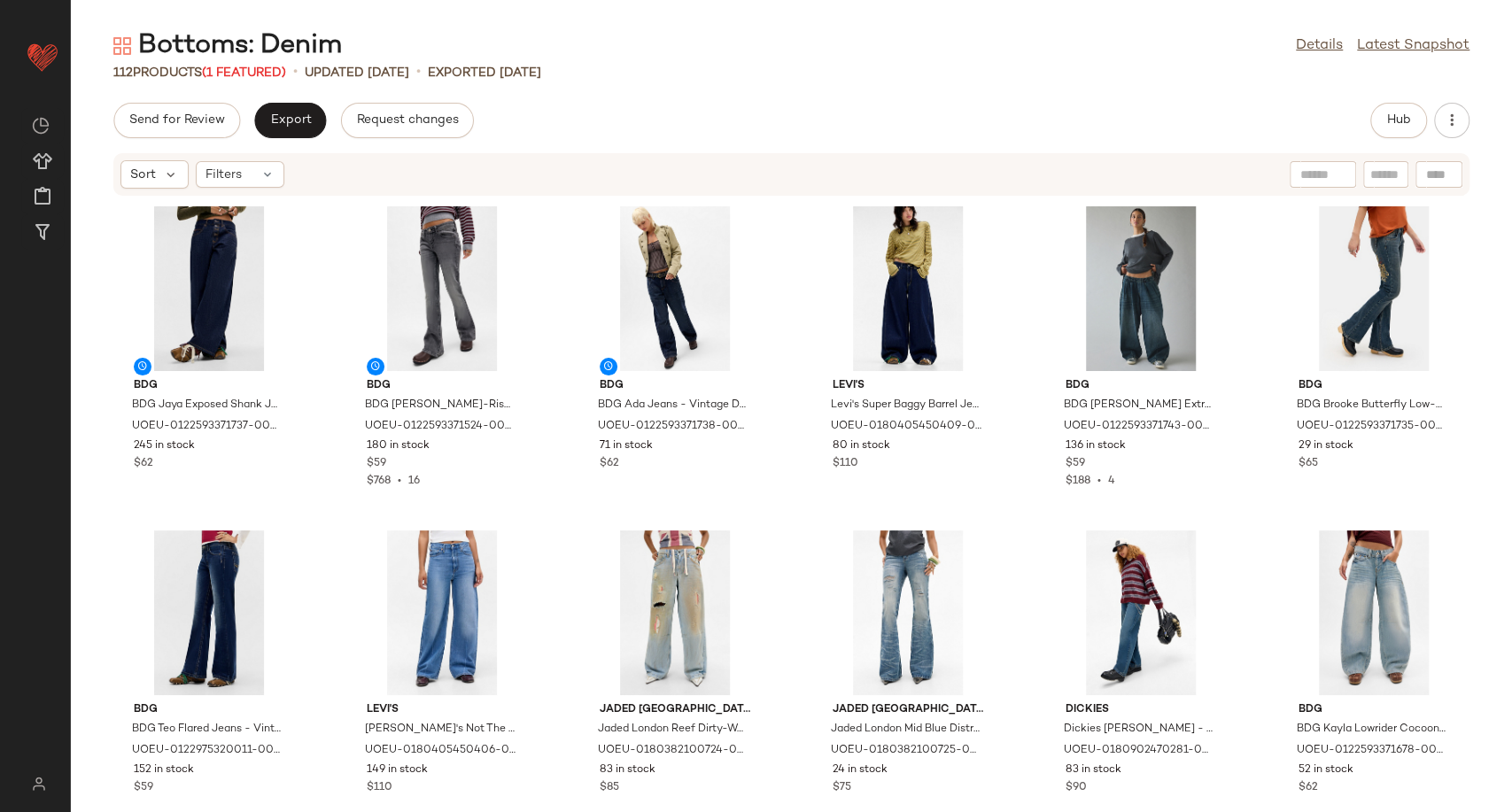
click at [978, 80] on div "112 Products (1 Featured) • updated [DATE] • Exported [DATE]" at bounding box center [791, 72] width 1441 height 18
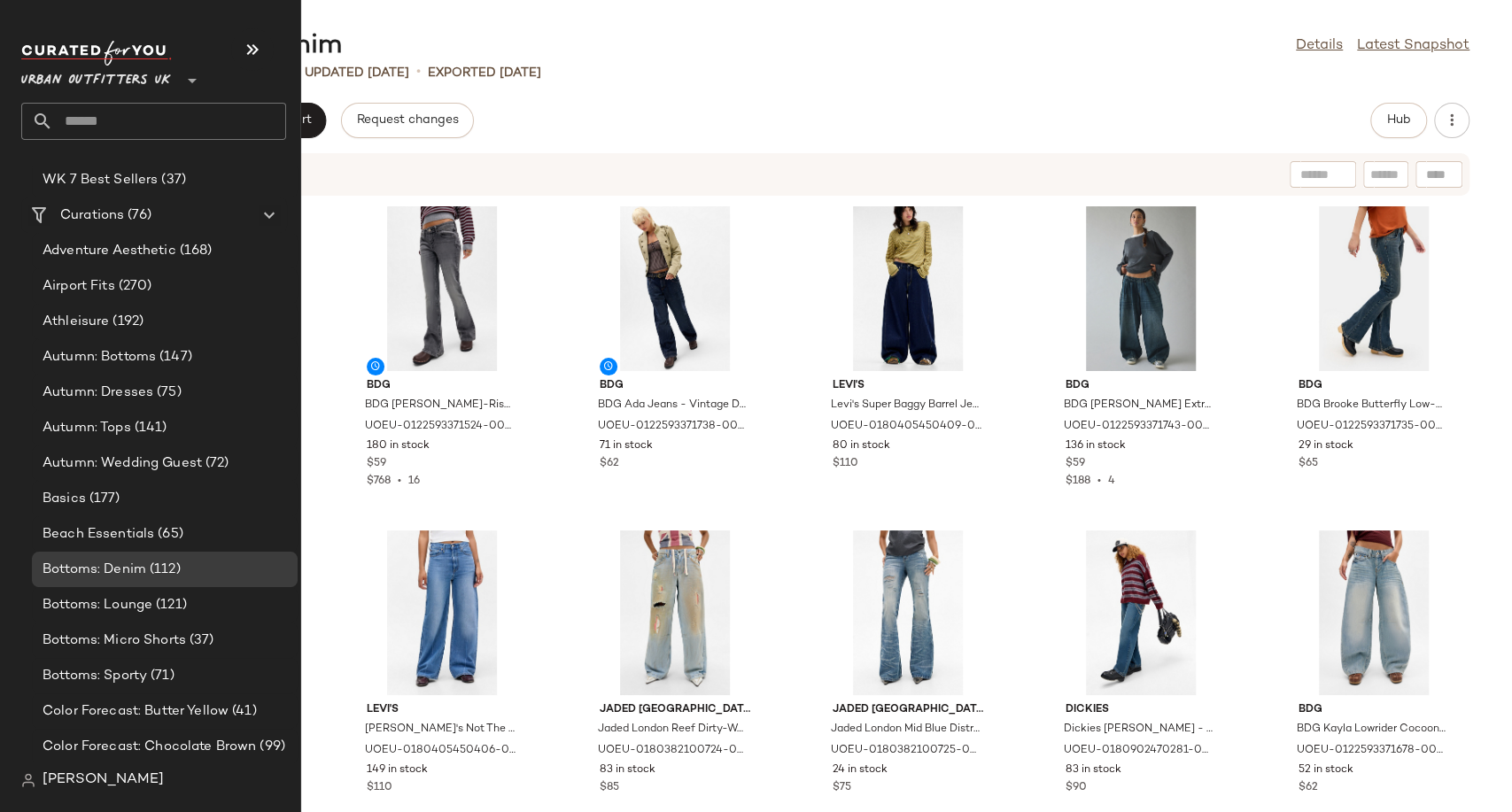
scroll to position [3300, 0]
click at [114, 607] on span "Bottoms: Lounge" at bounding box center [97, 604] width 110 height 21
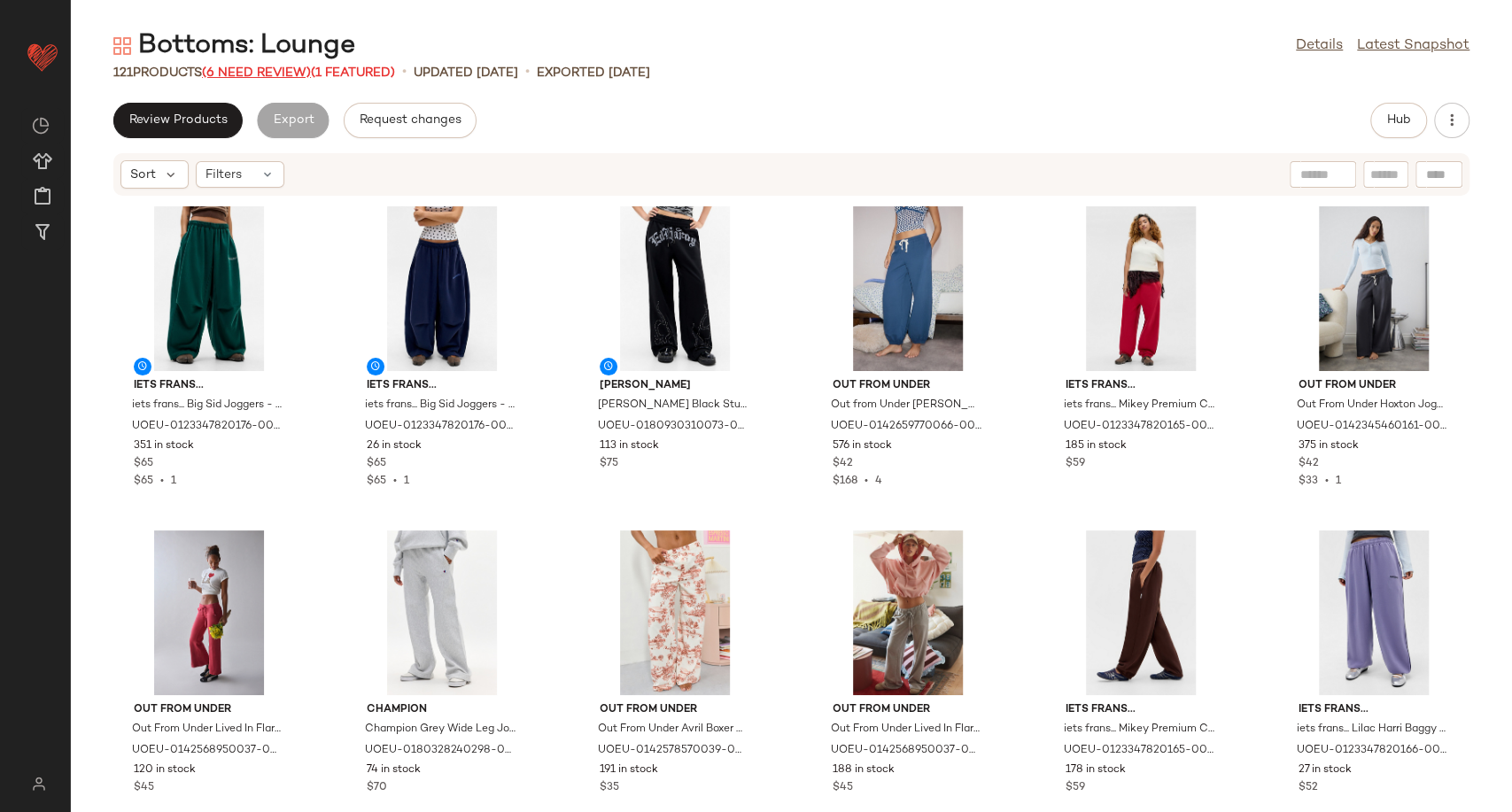
click at [265, 70] on span "(6 Need Review)" at bounding box center [257, 73] width 109 height 13
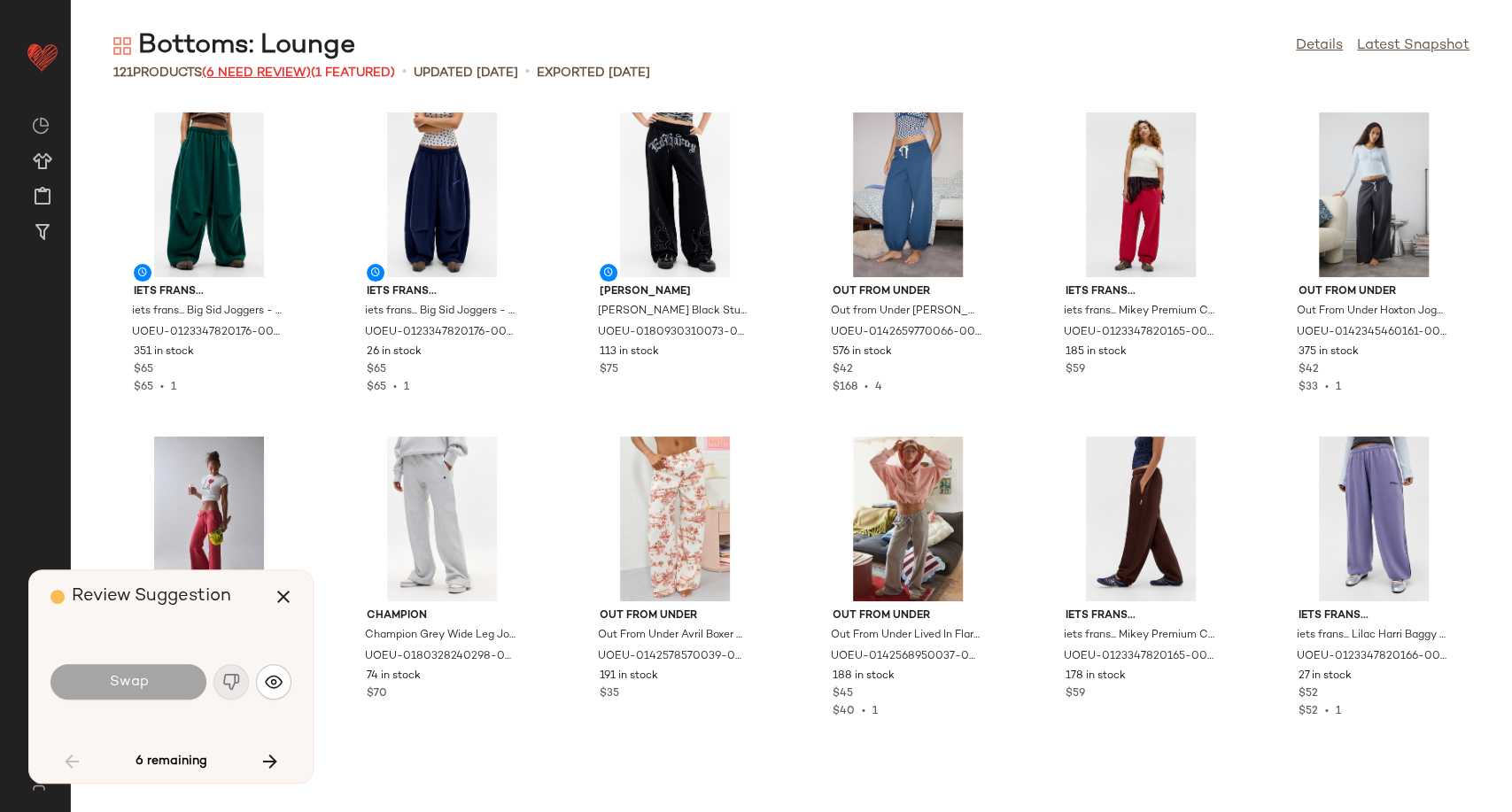
scroll to position [1620, 0]
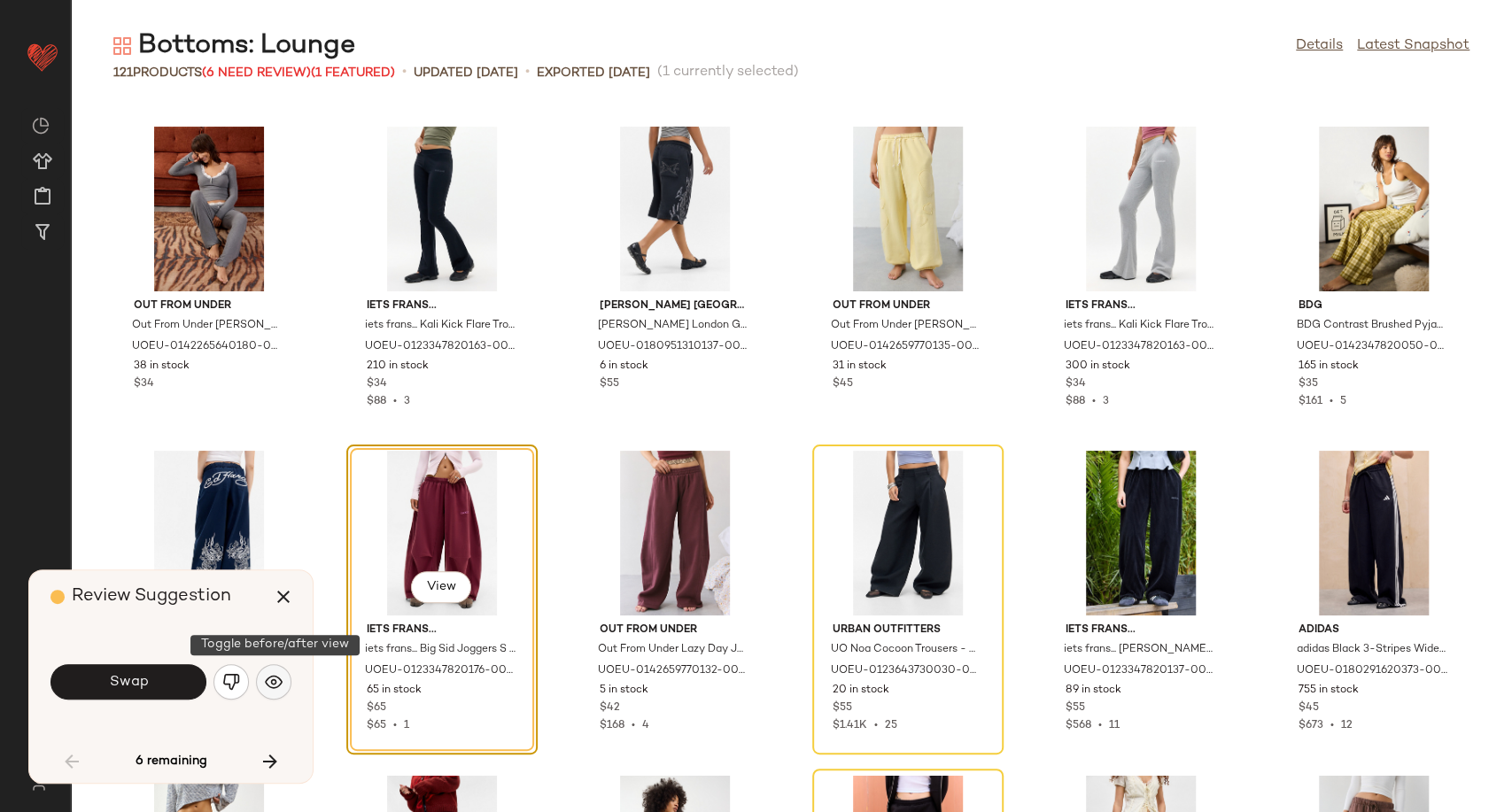
click at [280, 689] on img "button" at bounding box center [274, 681] width 18 height 18
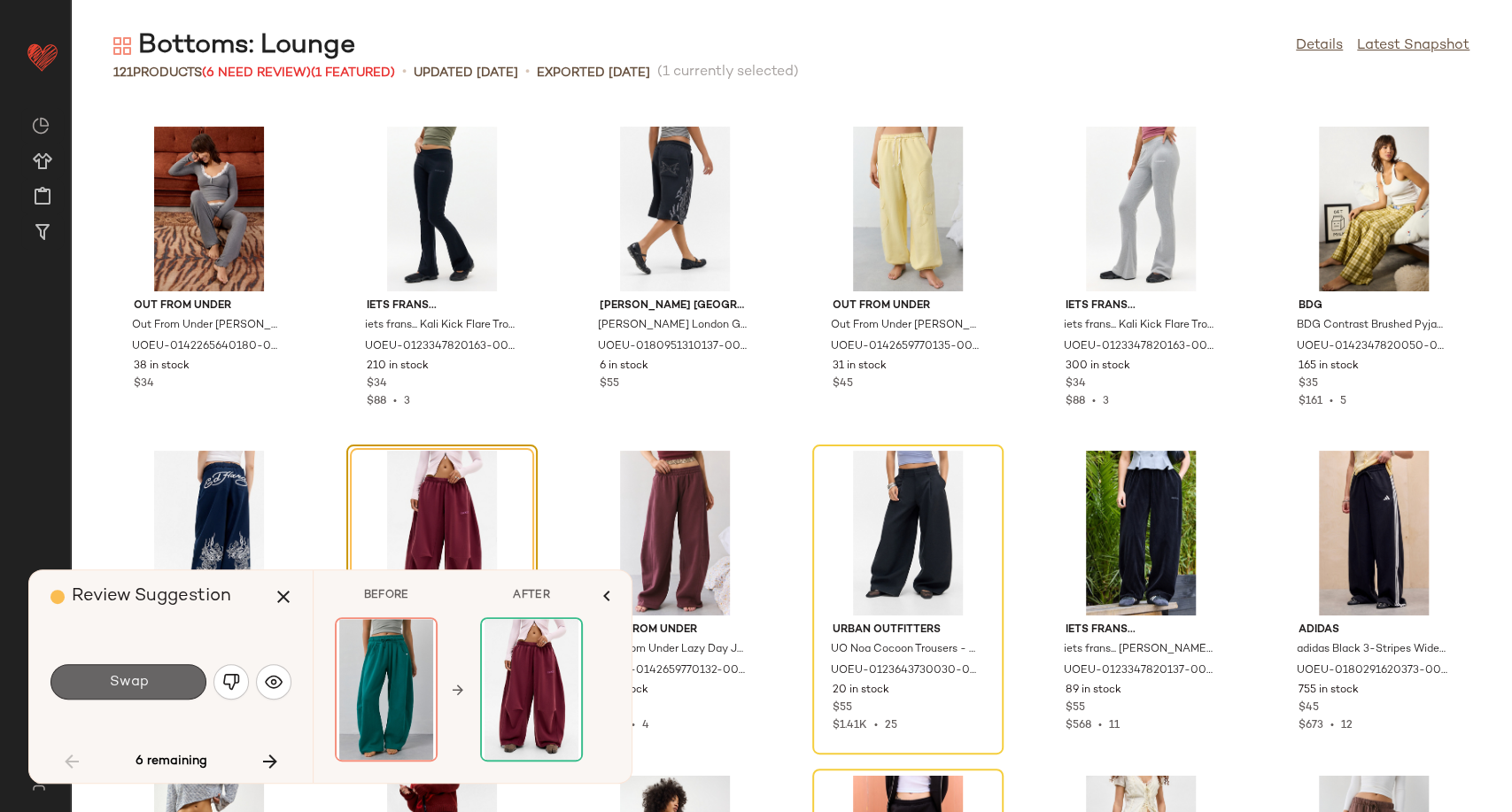
click at [161, 677] on button "Swap" at bounding box center [129, 682] width 156 height 36
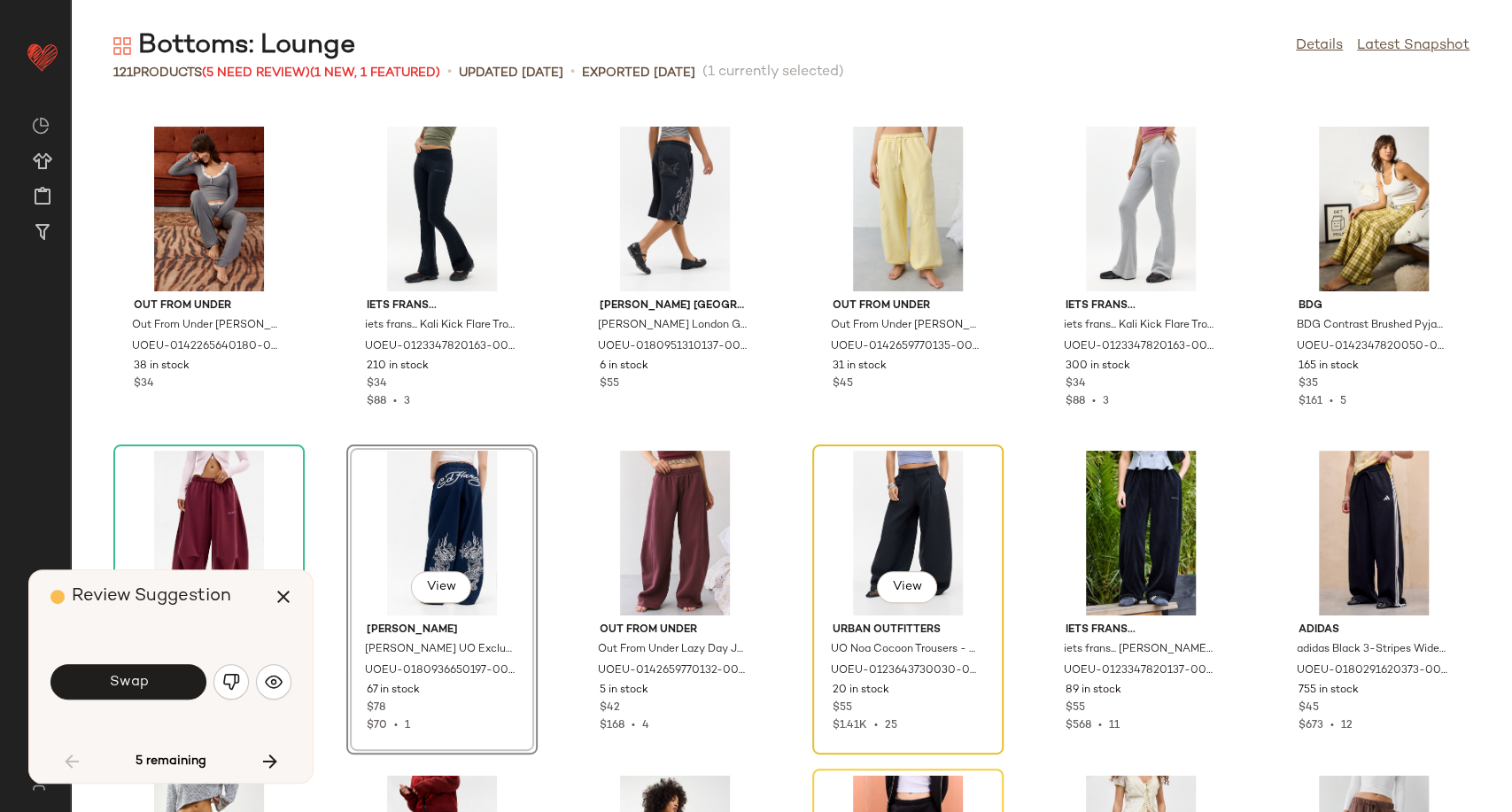
click at [882, 527] on div "View" at bounding box center [908, 533] width 179 height 164
click at [271, 690] on img "button" at bounding box center [274, 681] width 18 height 18
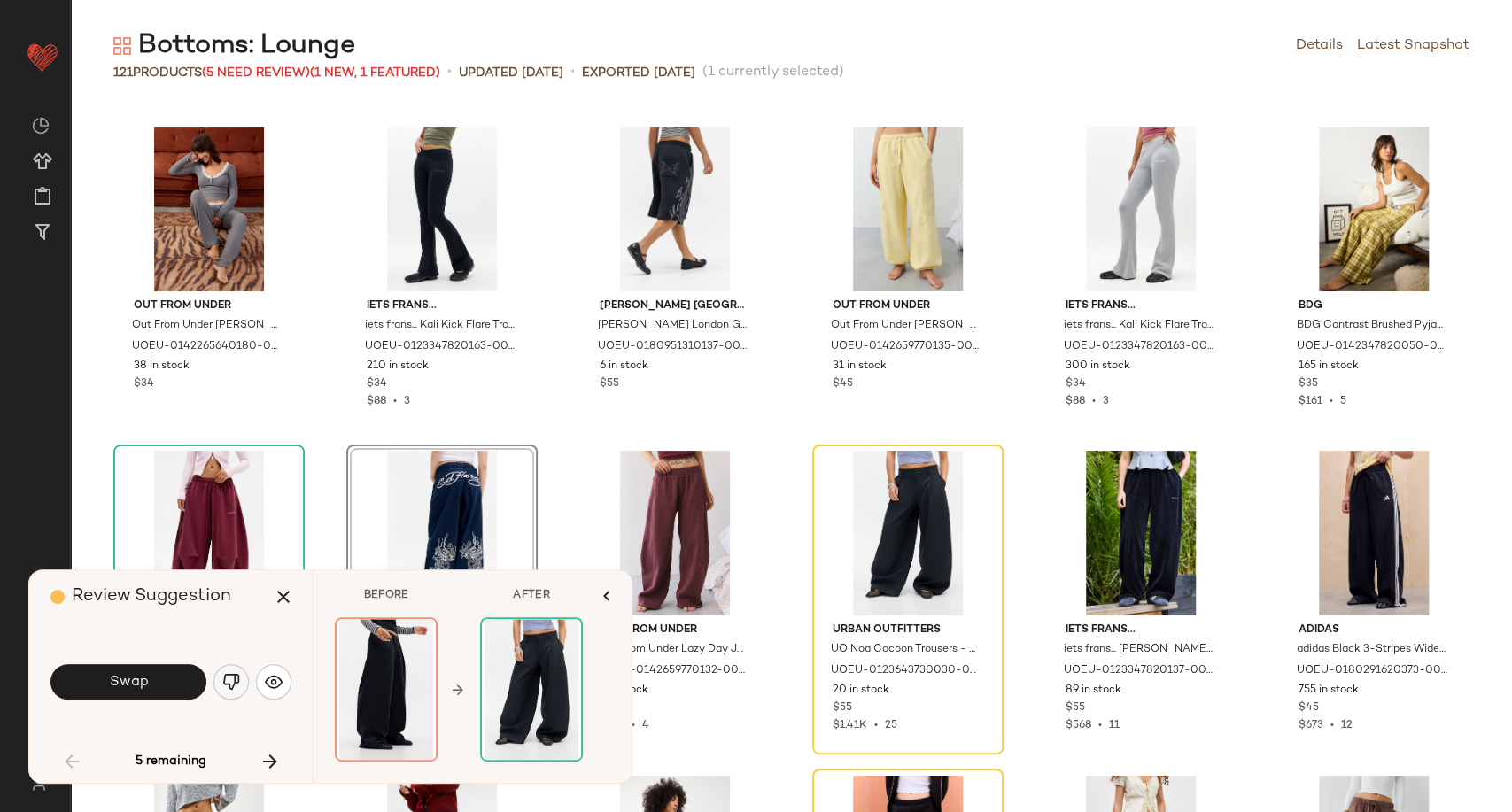
click at [235, 676] on img "button" at bounding box center [231, 681] width 18 height 18
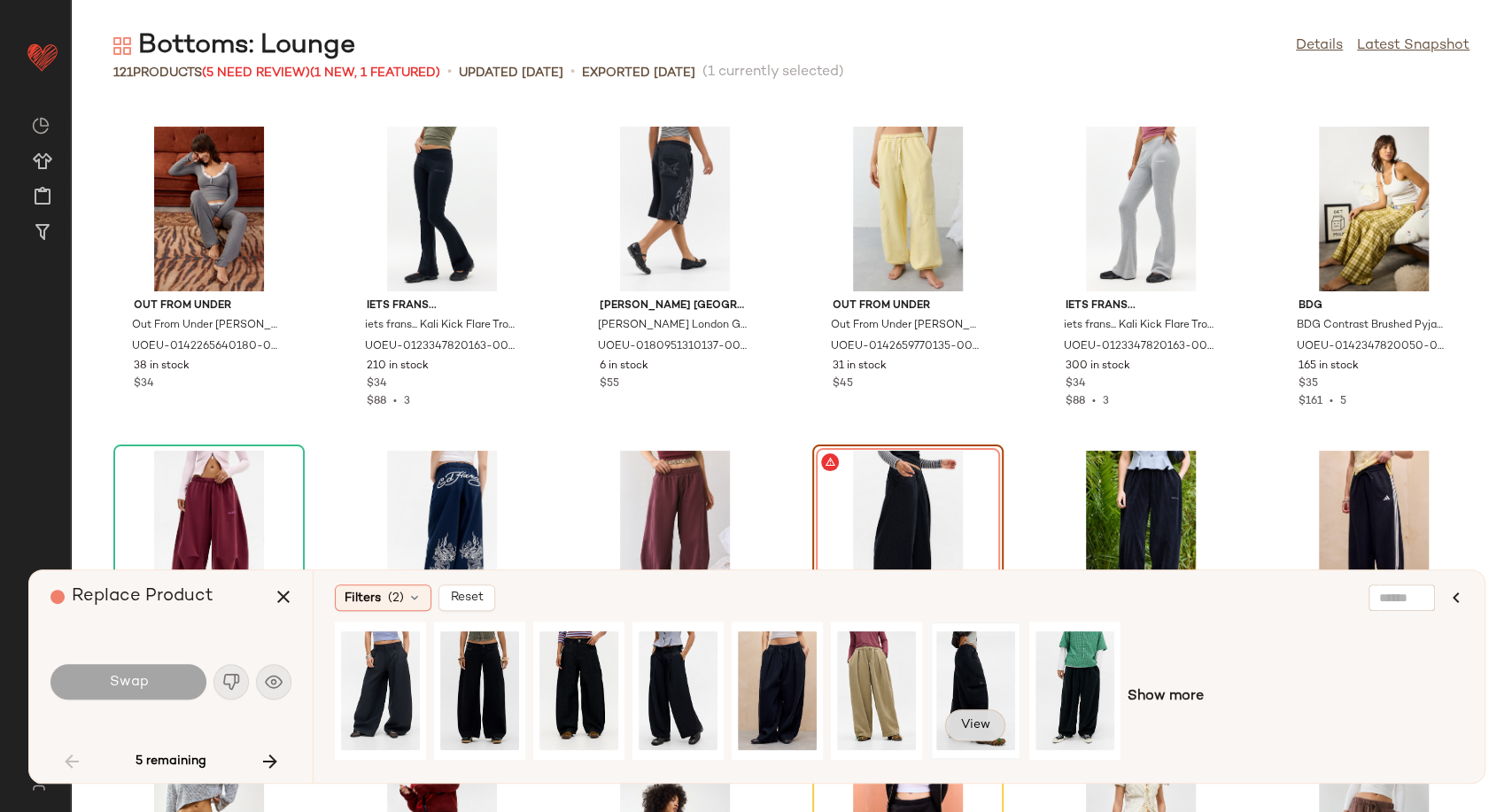
click at [977, 726] on span "View" at bounding box center [975, 725] width 30 height 14
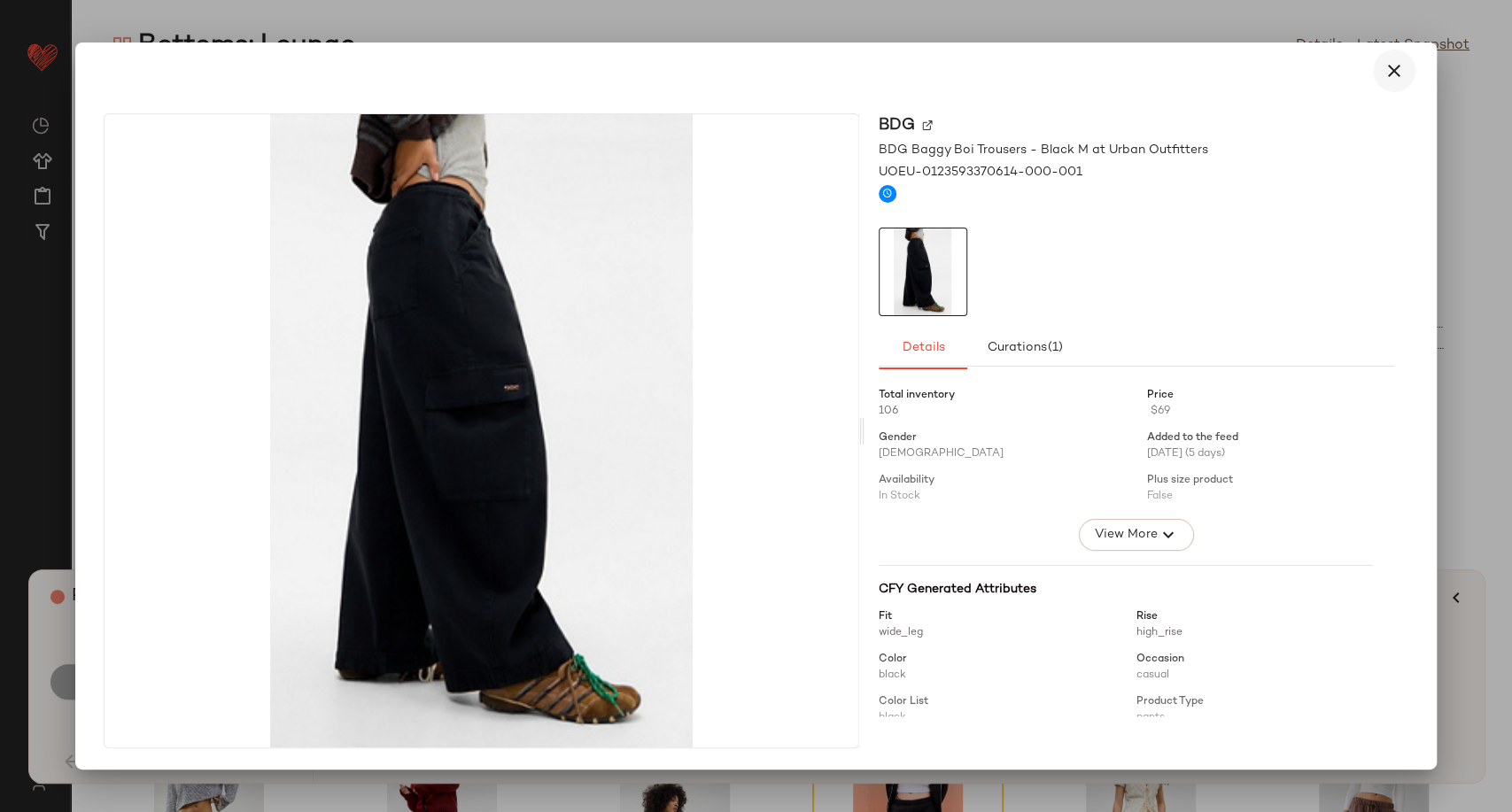
click at [1394, 67] on icon "button" at bounding box center [1394, 70] width 22 height 22
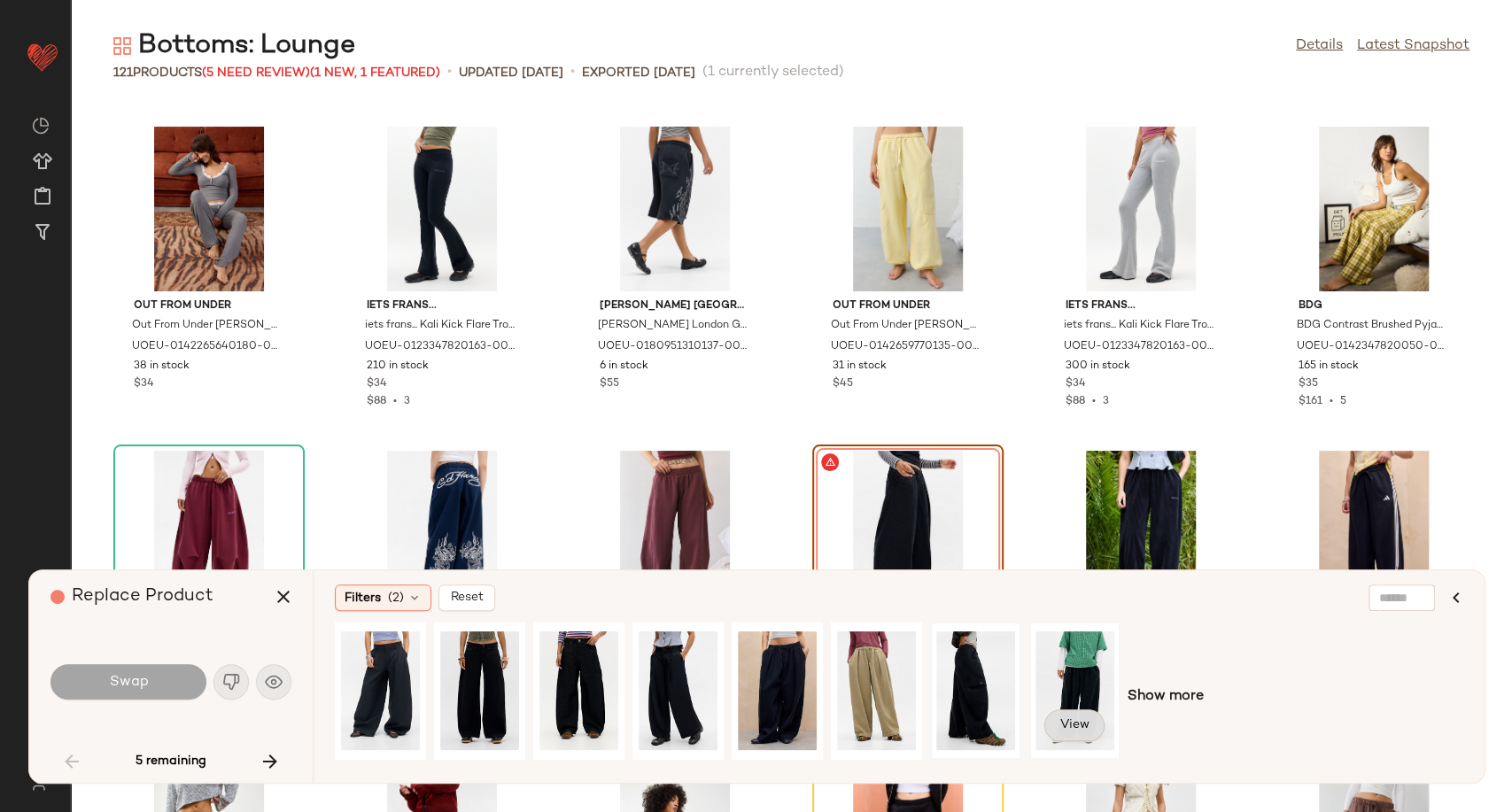
click at [1086, 723] on span "View" at bounding box center [1075, 725] width 30 height 14
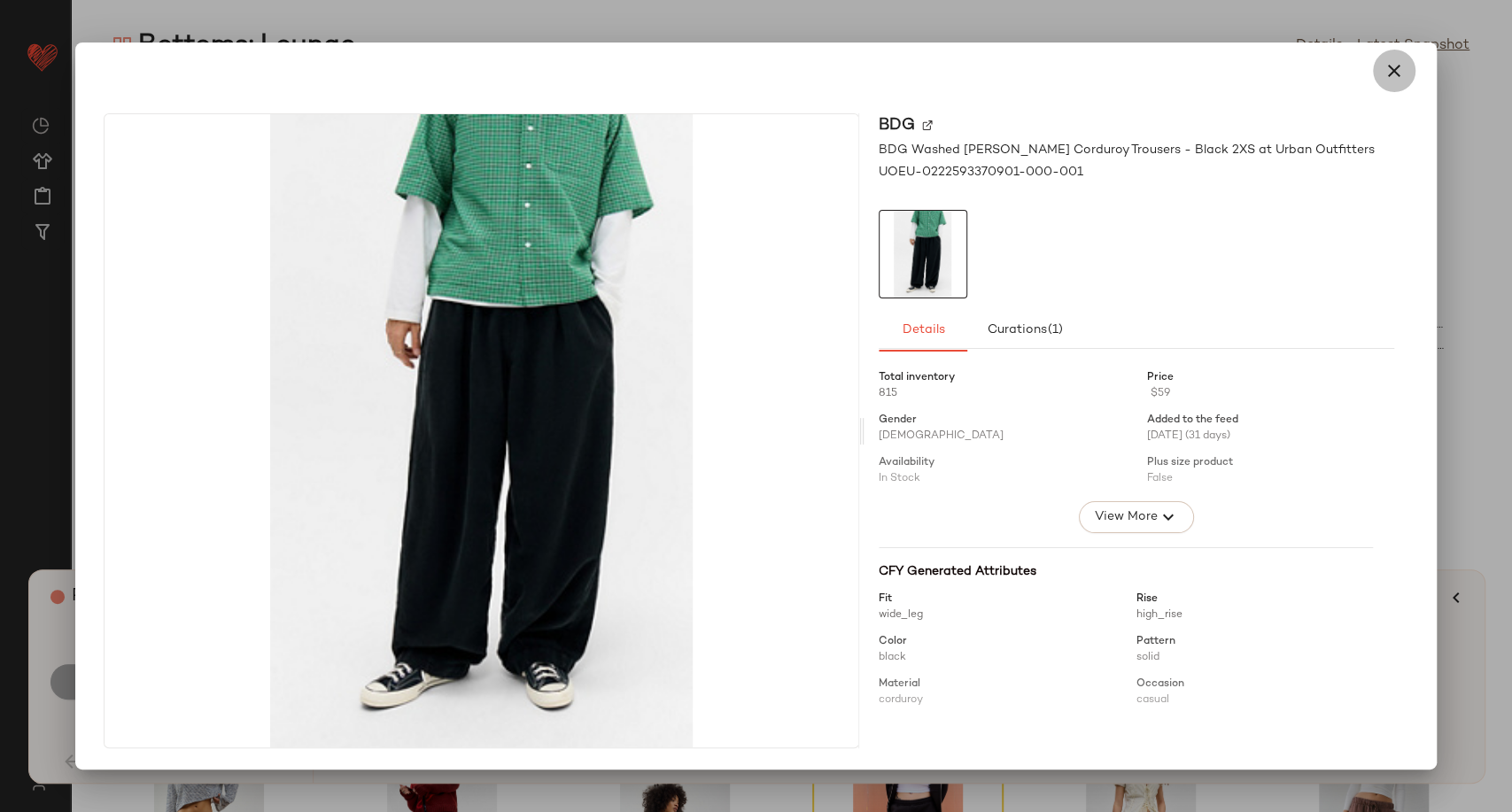
click at [1404, 69] on icon "button" at bounding box center [1394, 70] width 22 height 22
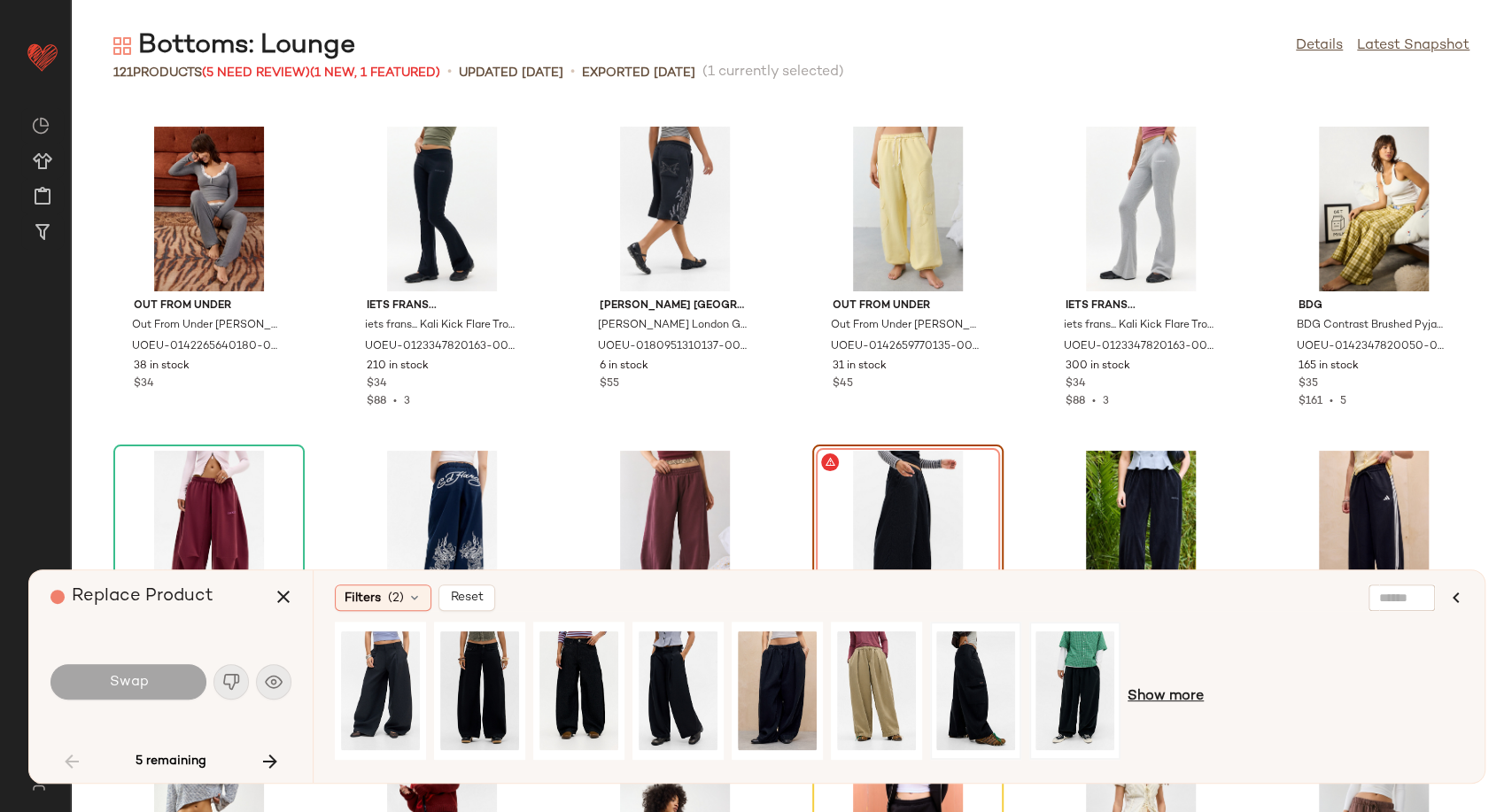
click at [1156, 686] on span "Show more" at bounding box center [1165, 696] width 76 height 22
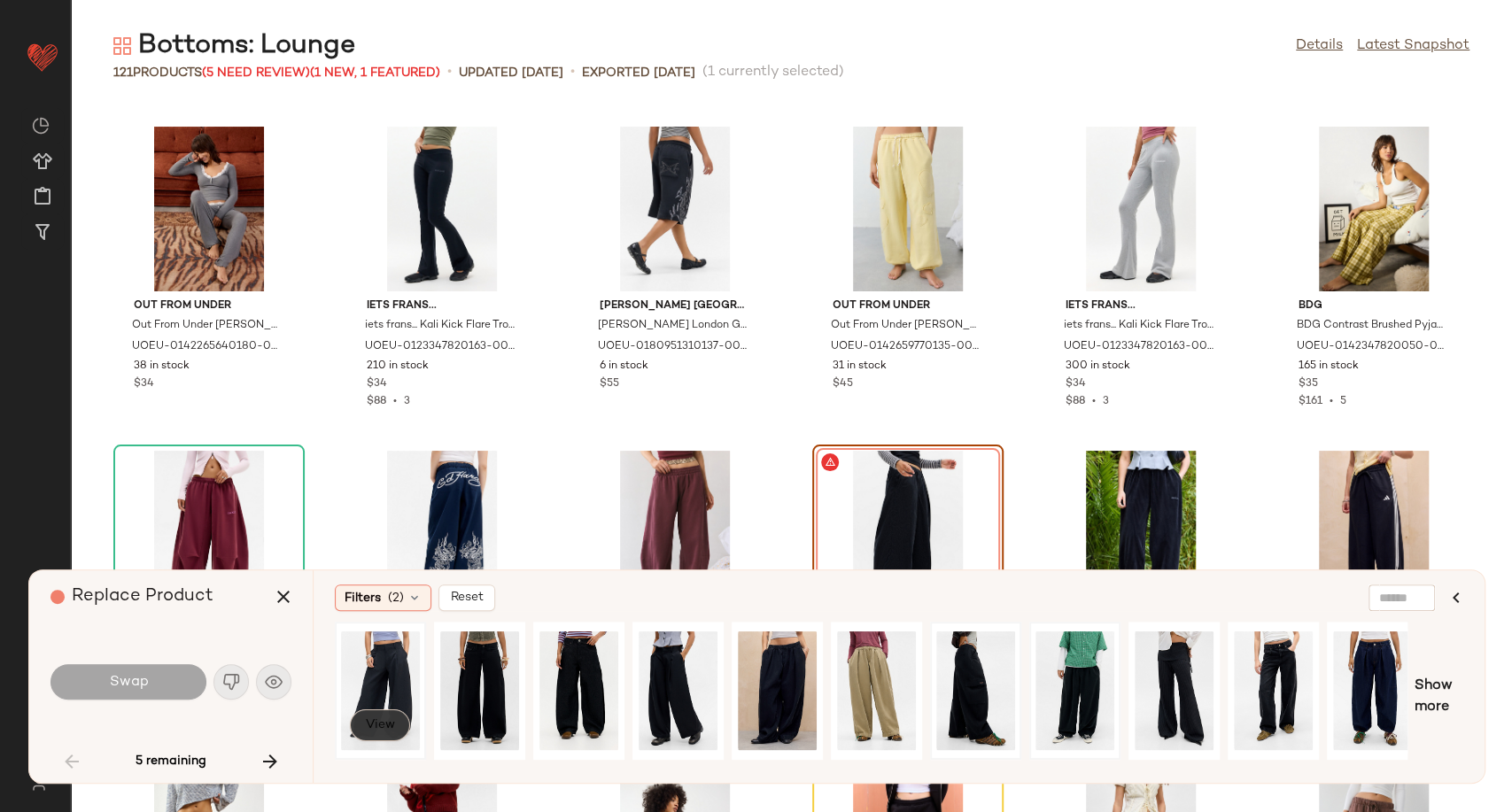
click at [383, 729] on span "View" at bounding box center [380, 725] width 30 height 14
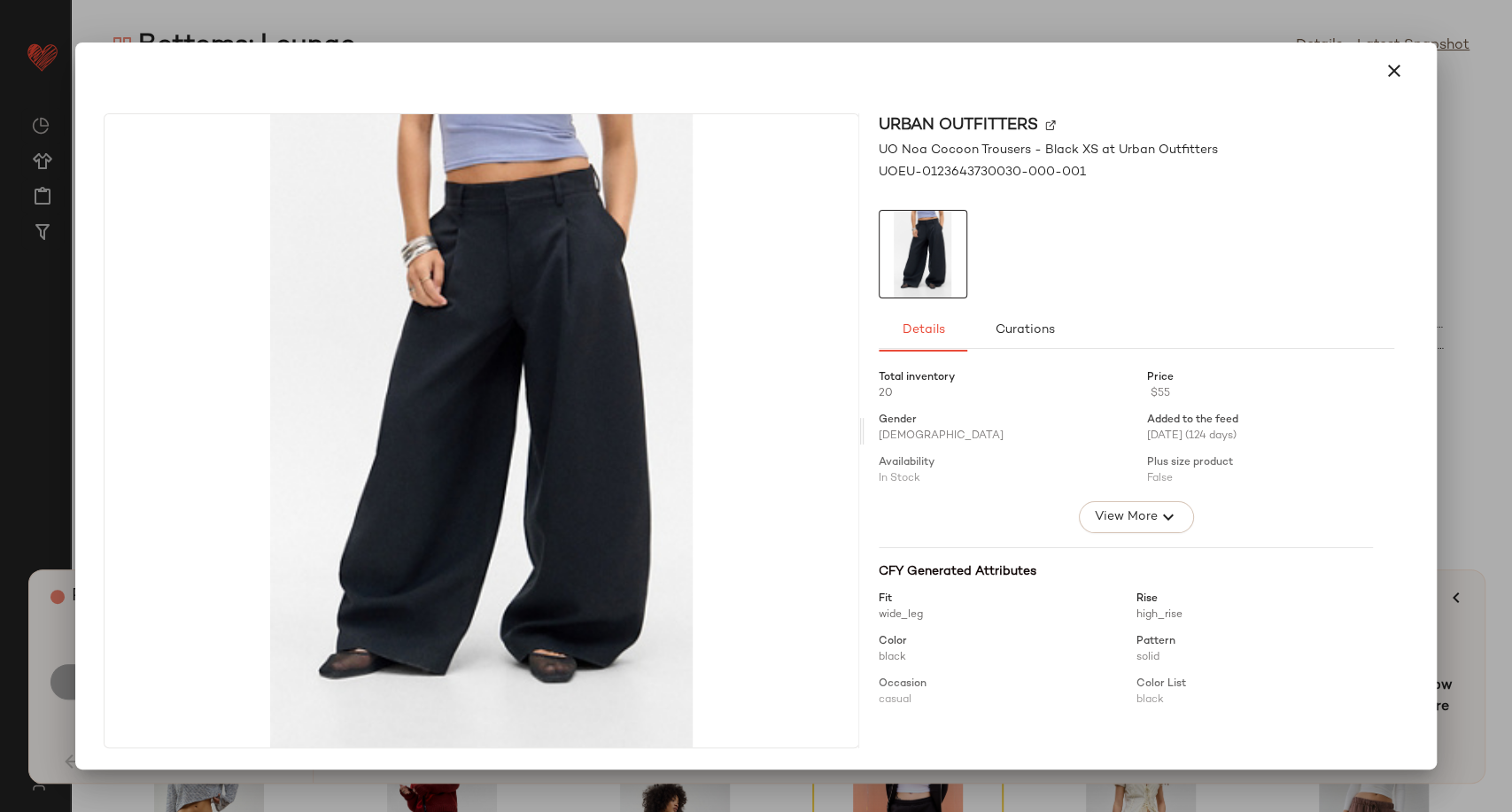
click at [1389, 80] on icon "button" at bounding box center [1394, 70] width 22 height 22
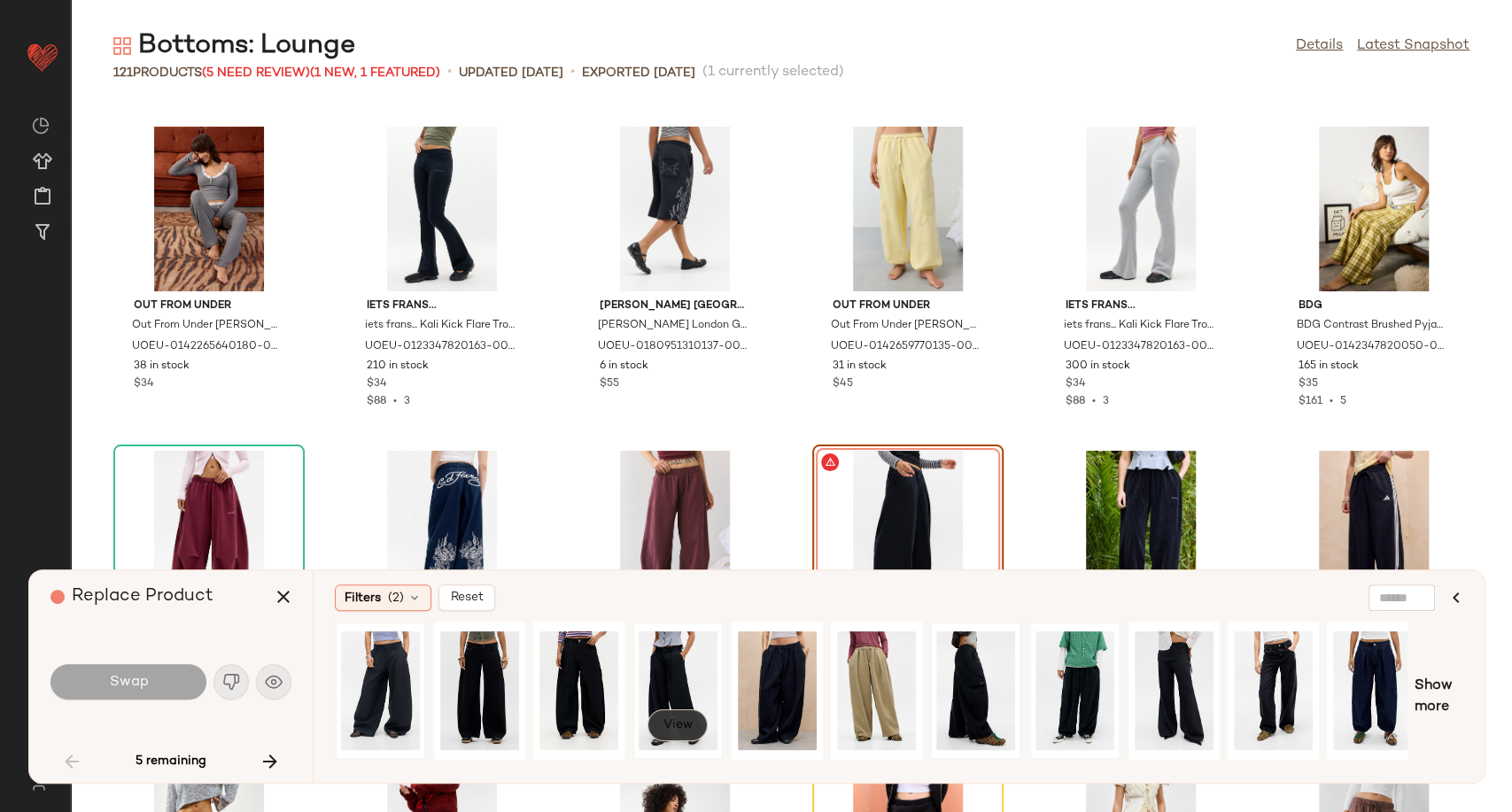
click at [677, 723] on span "View" at bounding box center [678, 725] width 30 height 14
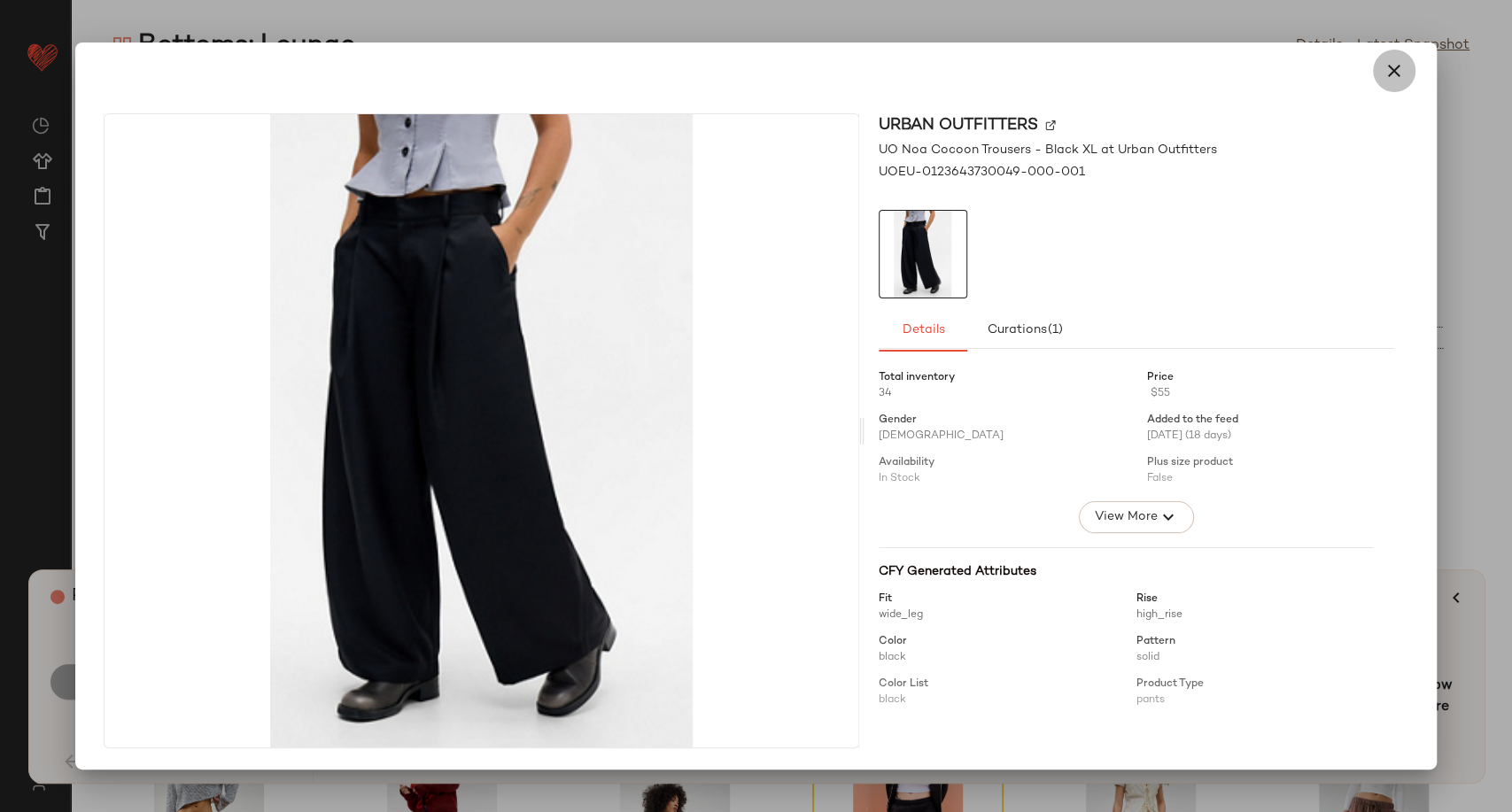
click at [1396, 70] on icon "button" at bounding box center [1394, 70] width 22 height 22
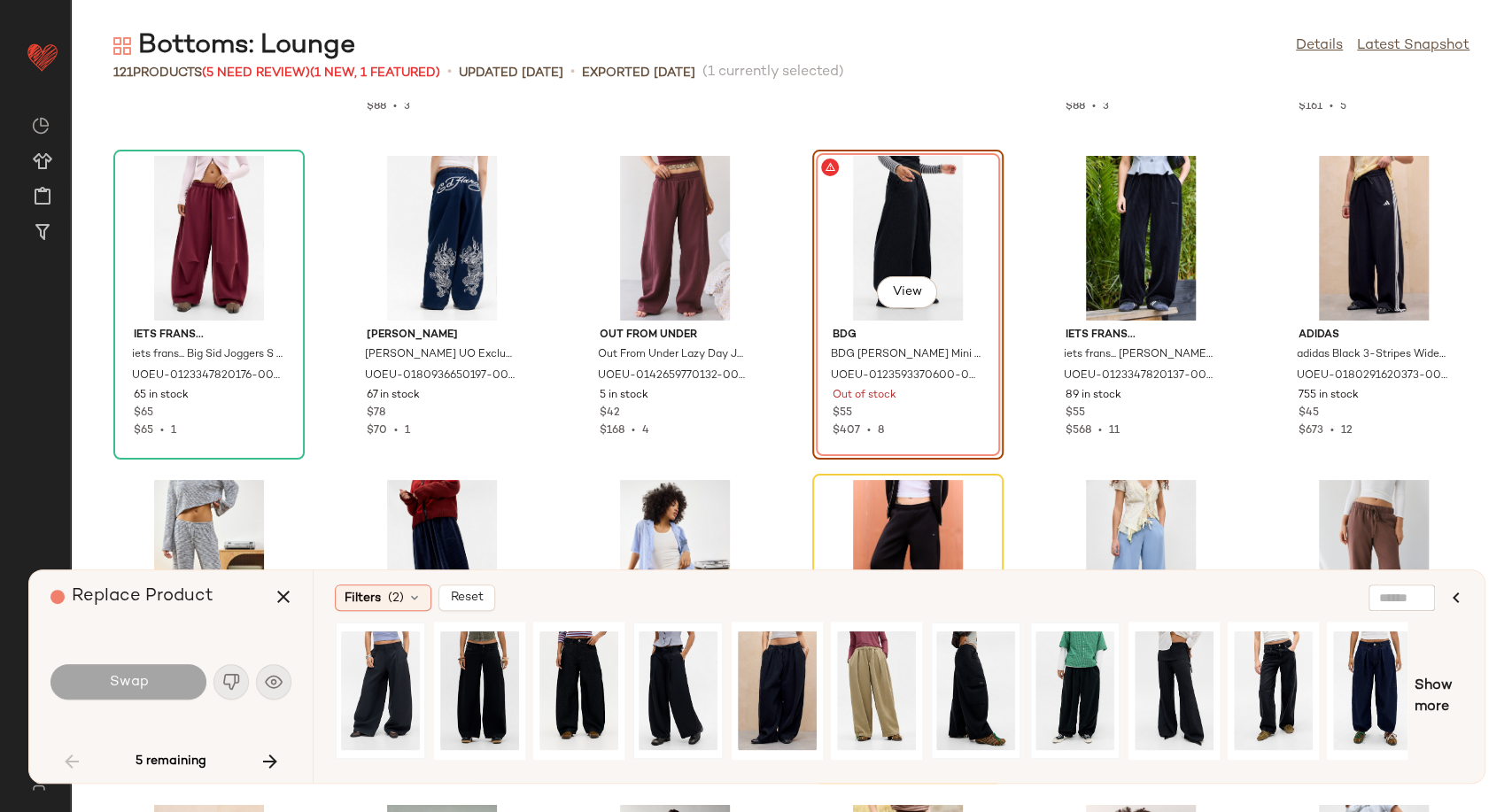
scroll to position [1818, 0]
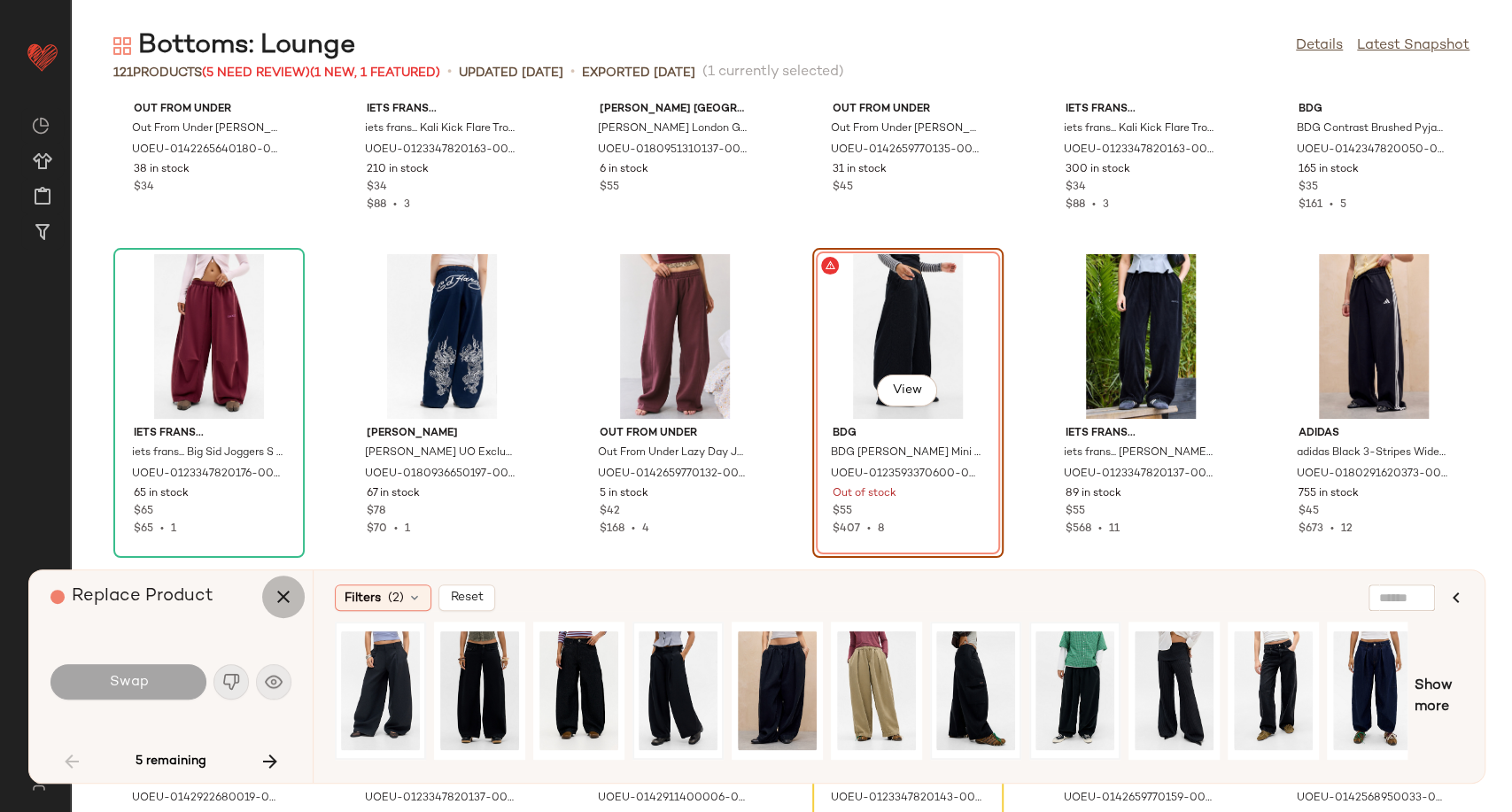
click at [289, 599] on icon "button" at bounding box center [283, 597] width 22 height 22
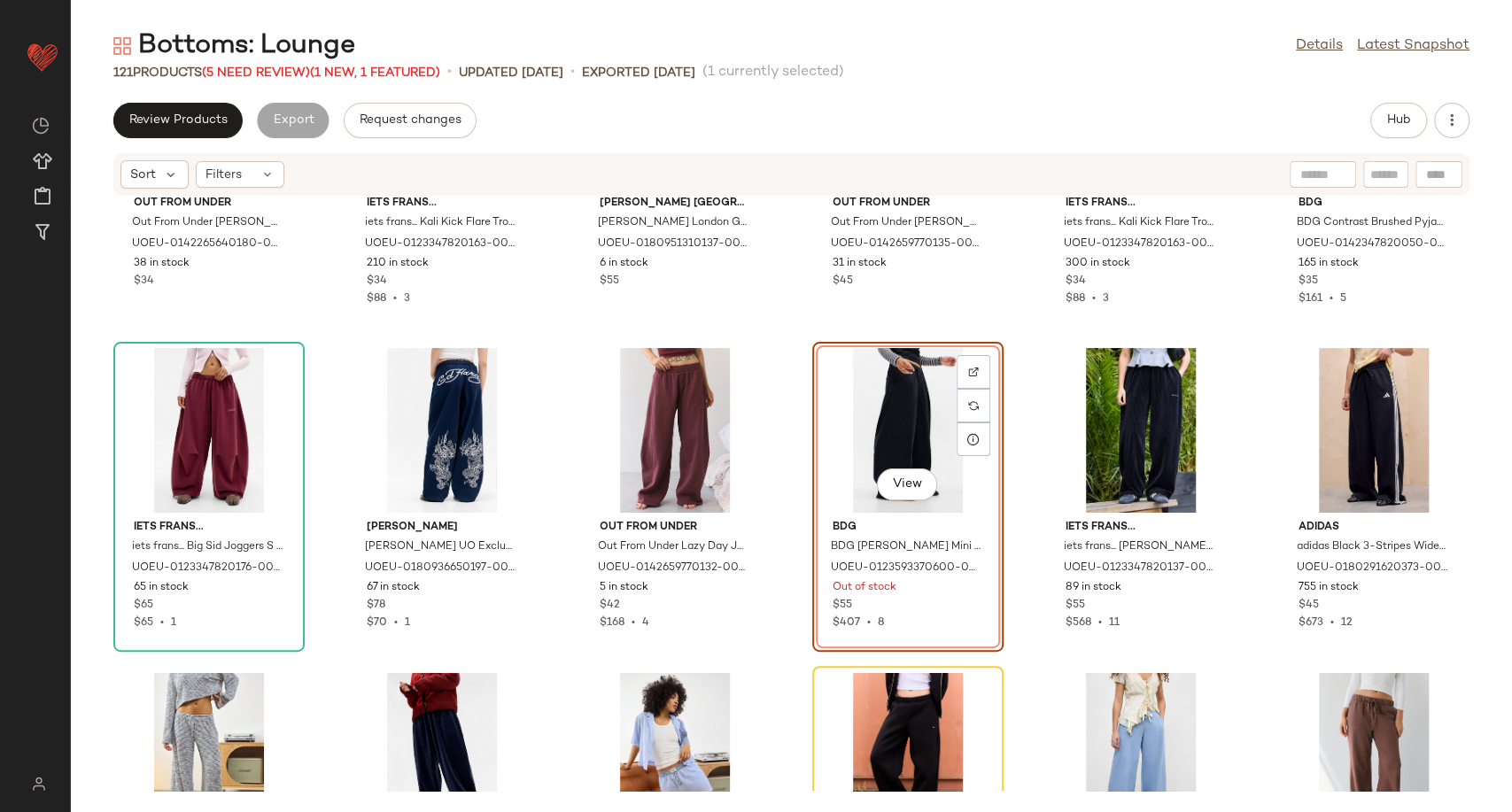
click at [892, 427] on div "View" at bounding box center [908, 429] width 179 height 164
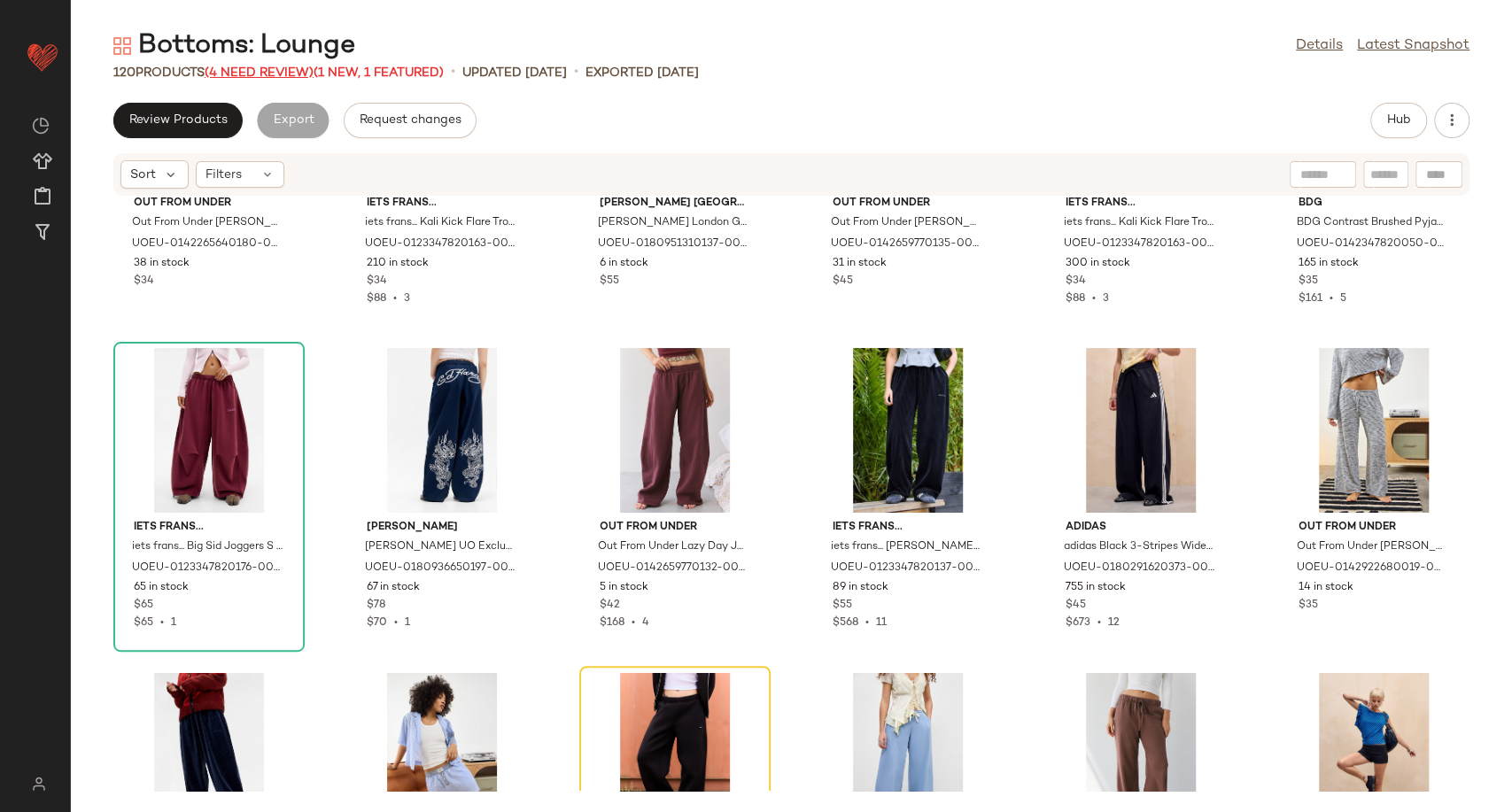
click at [269, 69] on span "(4 Need Review)" at bounding box center [260, 73] width 109 height 13
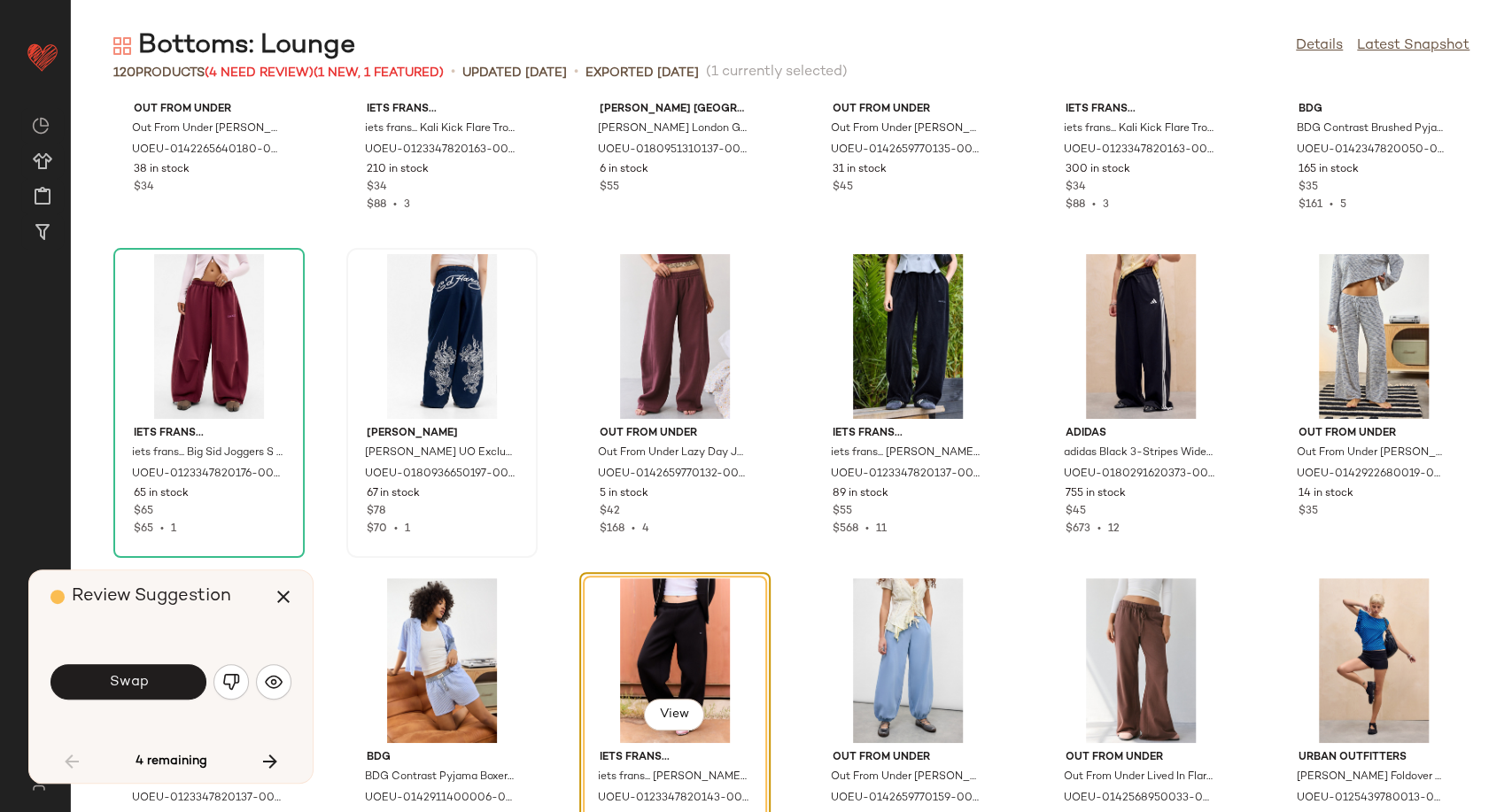
scroll to position [1944, 0]
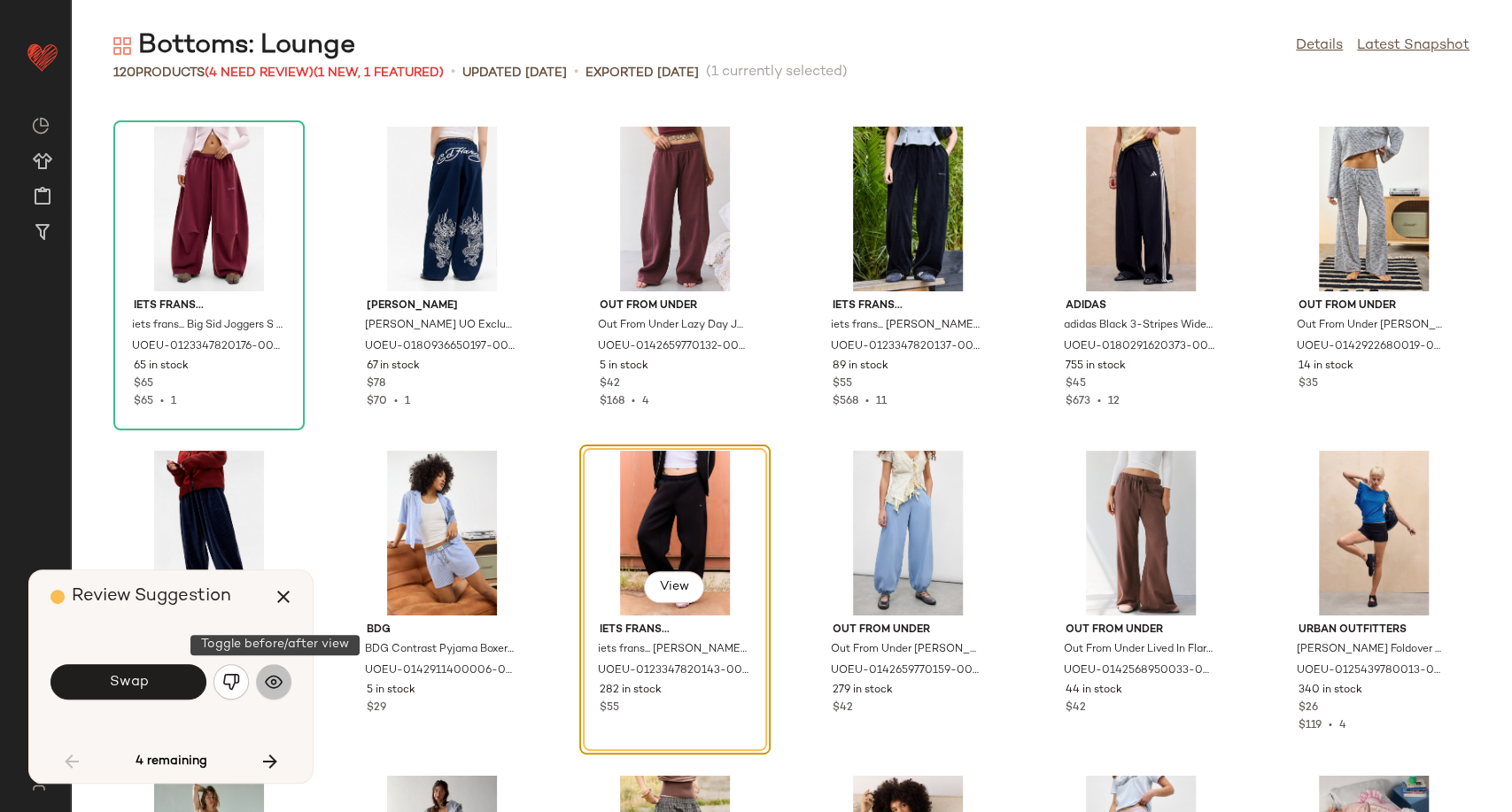
click at [283, 689] on button "button" at bounding box center [274, 682] width 36 height 36
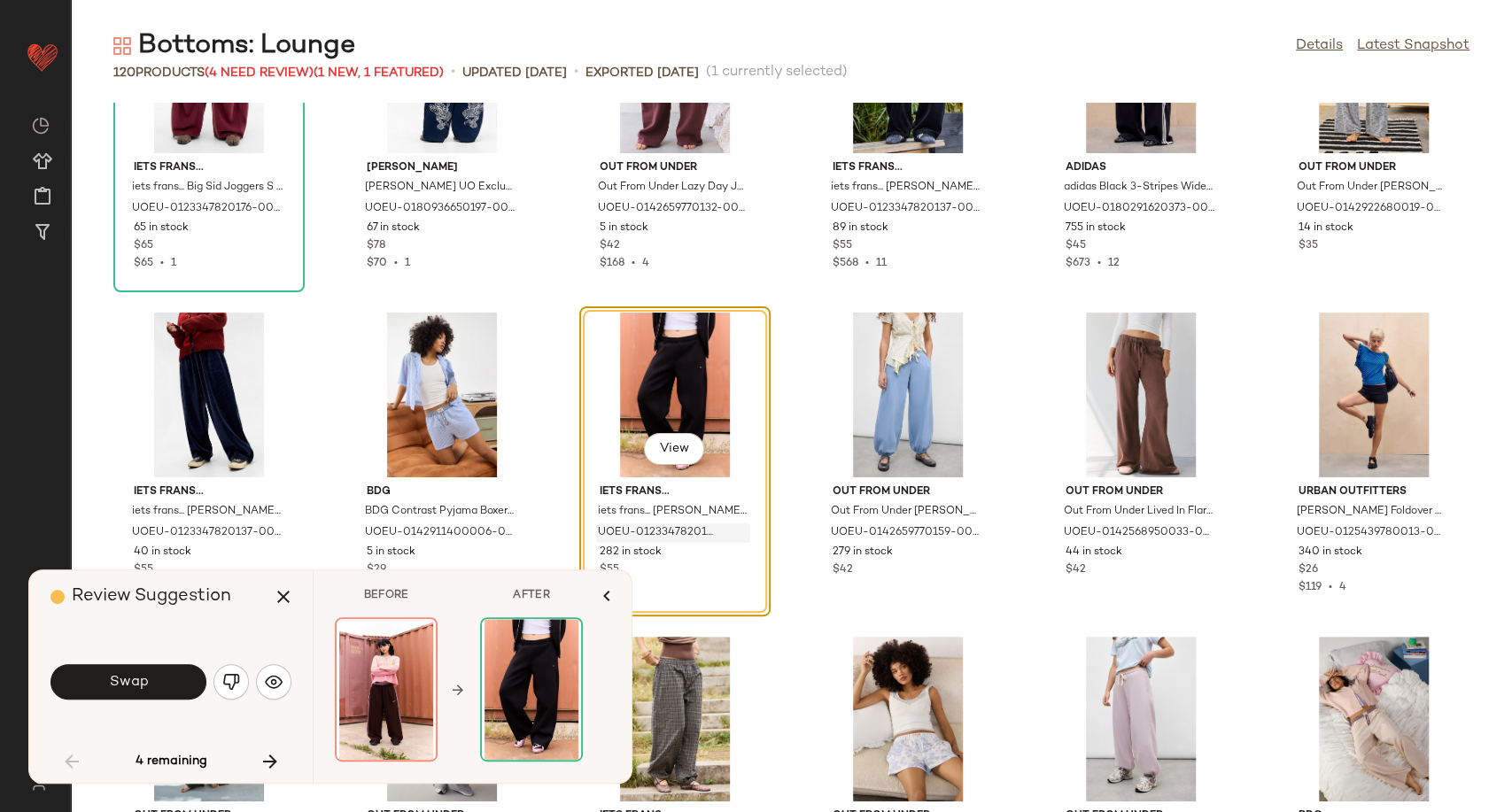
scroll to position [2141, 0]
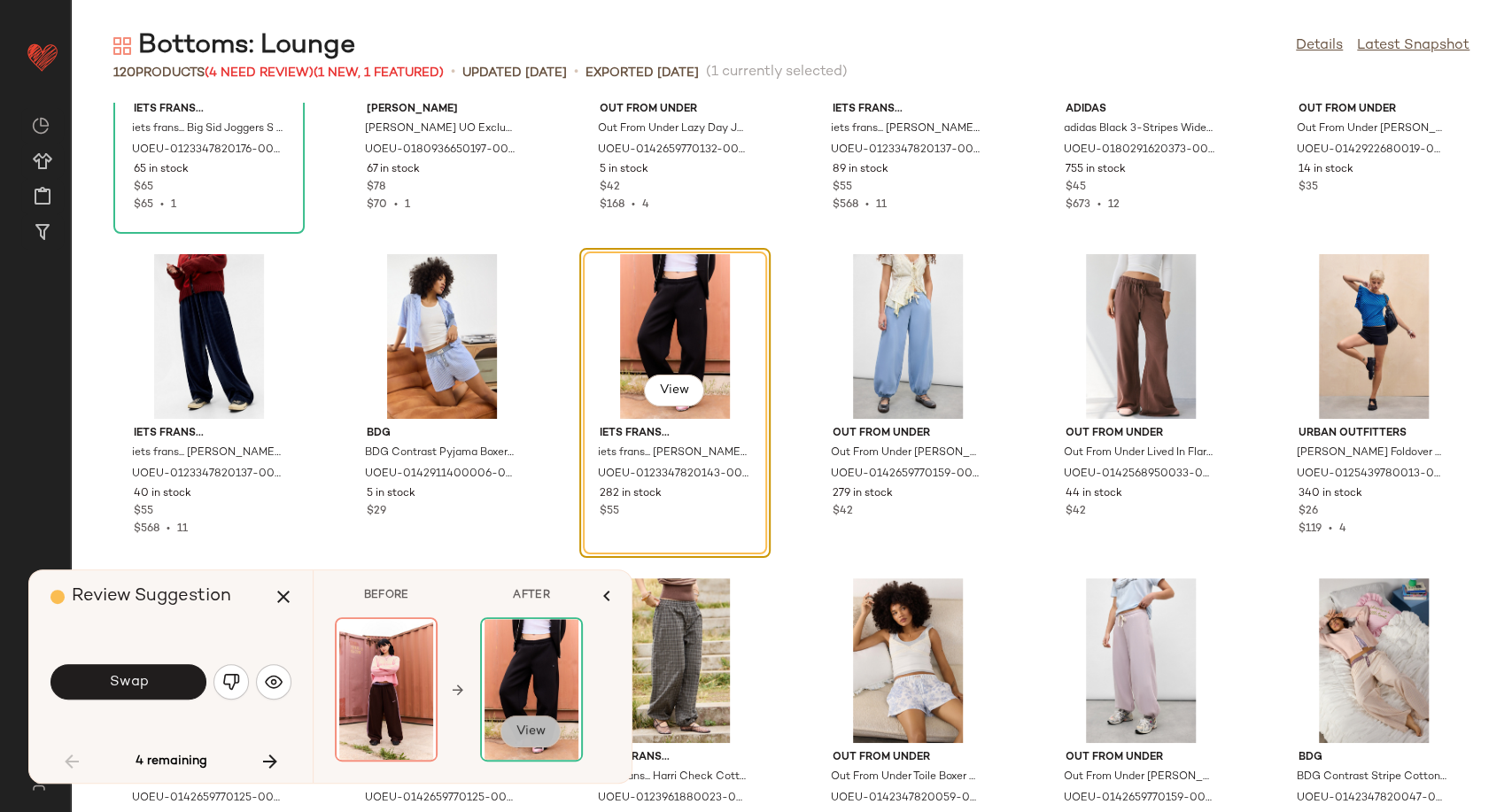
click at [543, 737] on span "View" at bounding box center [530, 731] width 30 height 14
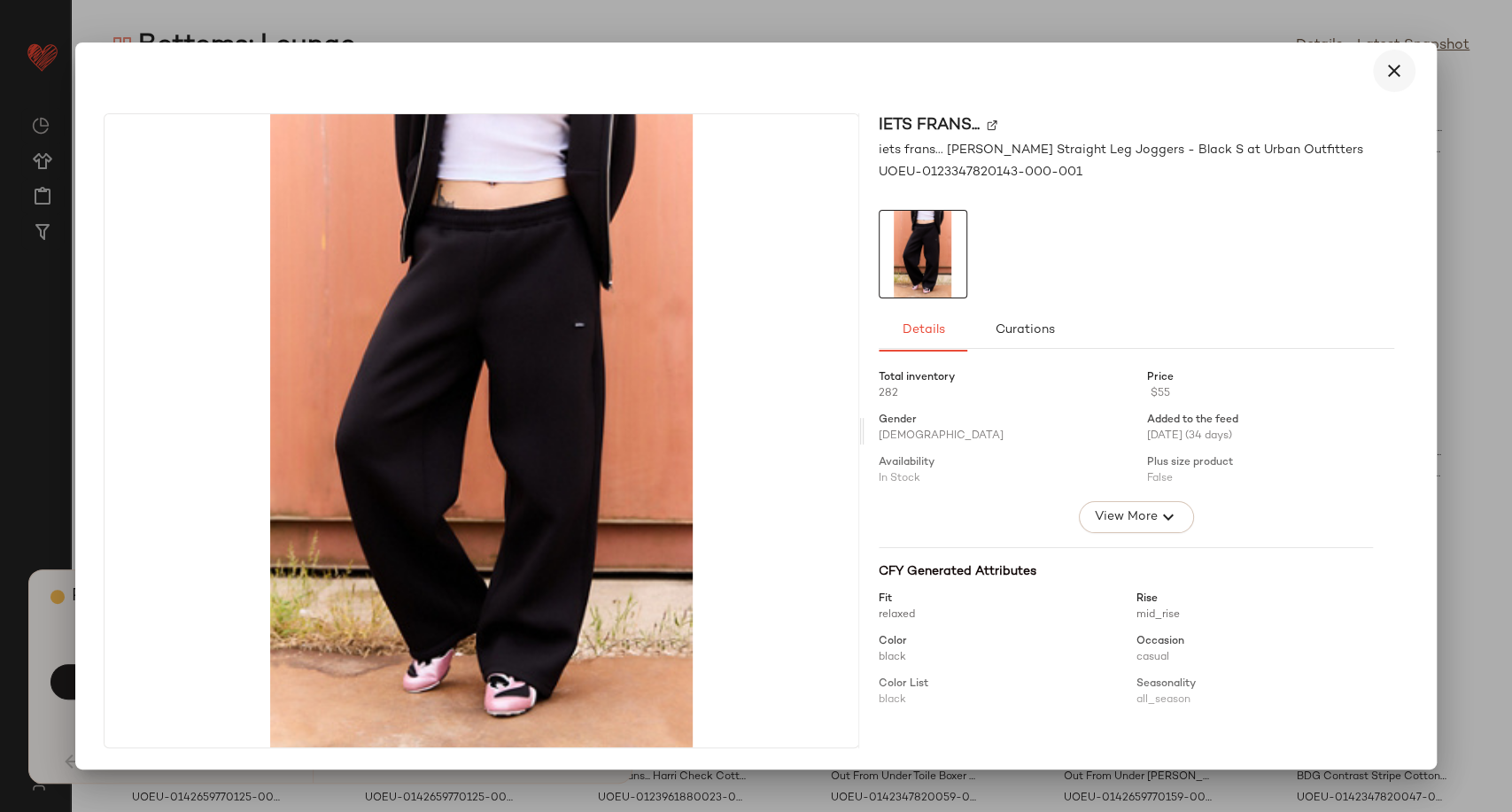
click at [1409, 64] on button "button" at bounding box center [1394, 70] width 42 height 42
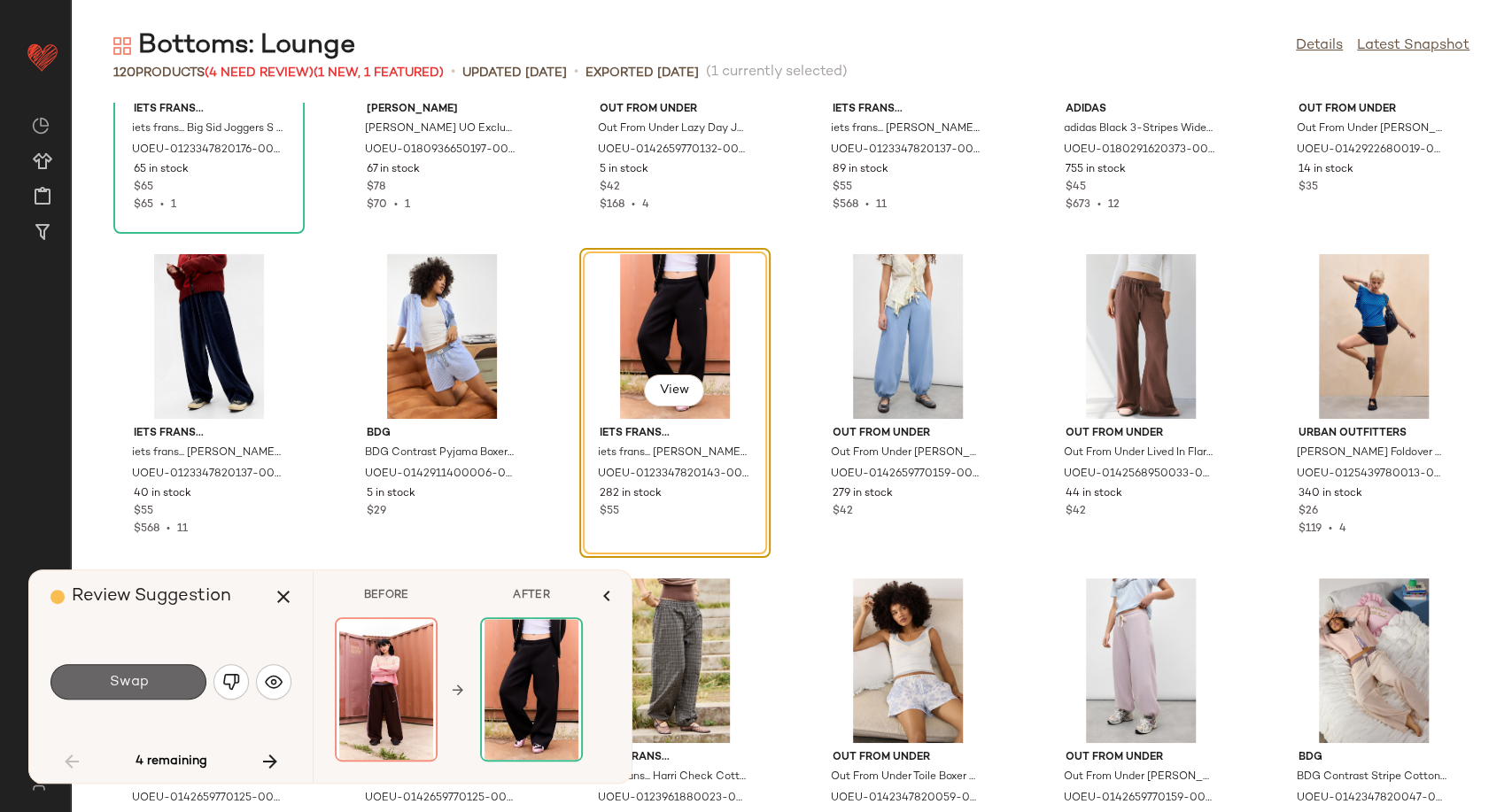
click at [171, 687] on button "Swap" at bounding box center [129, 682] width 156 height 36
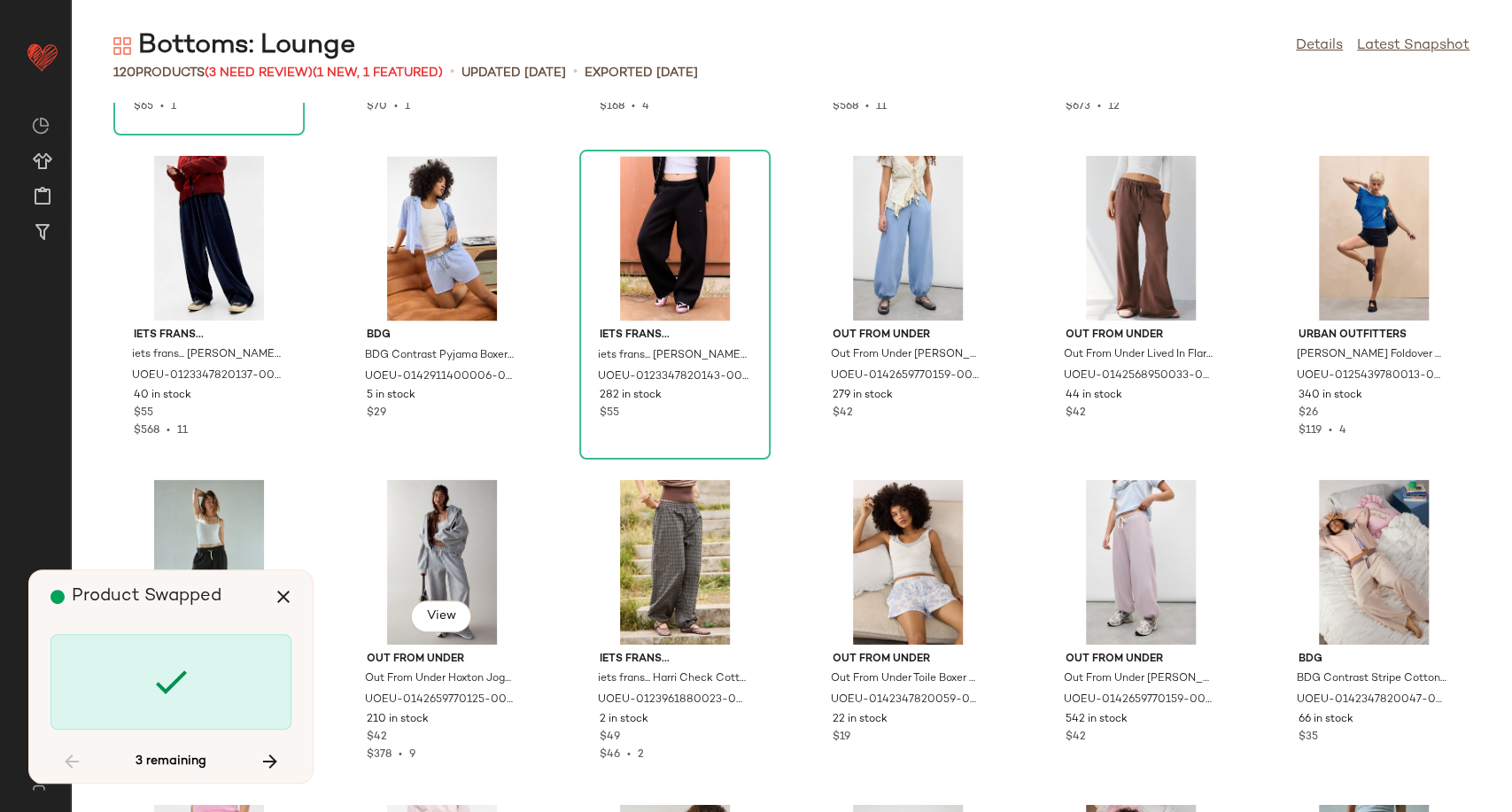
scroll to position [2917, 0]
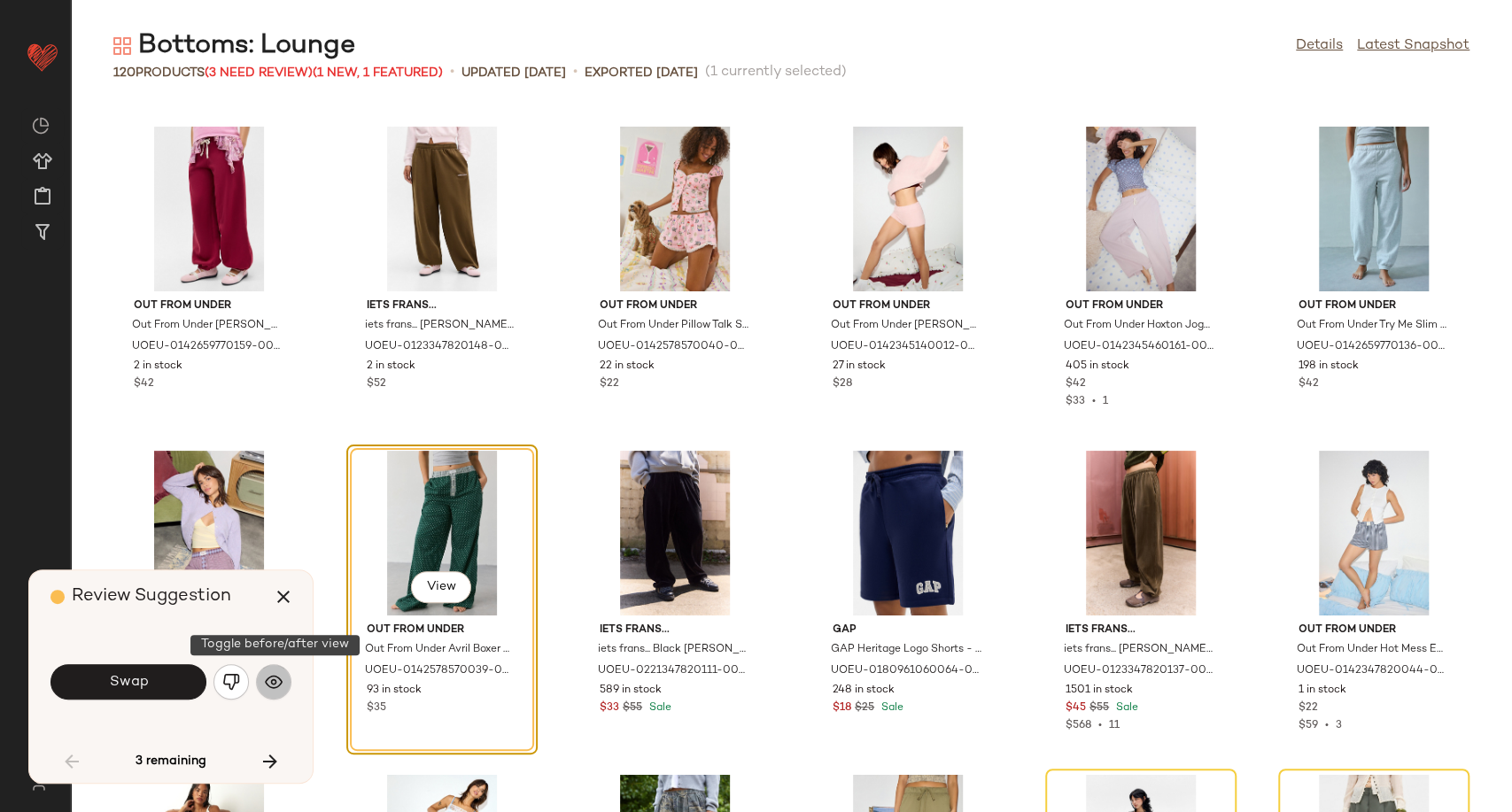
click at [263, 692] on button "button" at bounding box center [274, 682] width 36 height 36
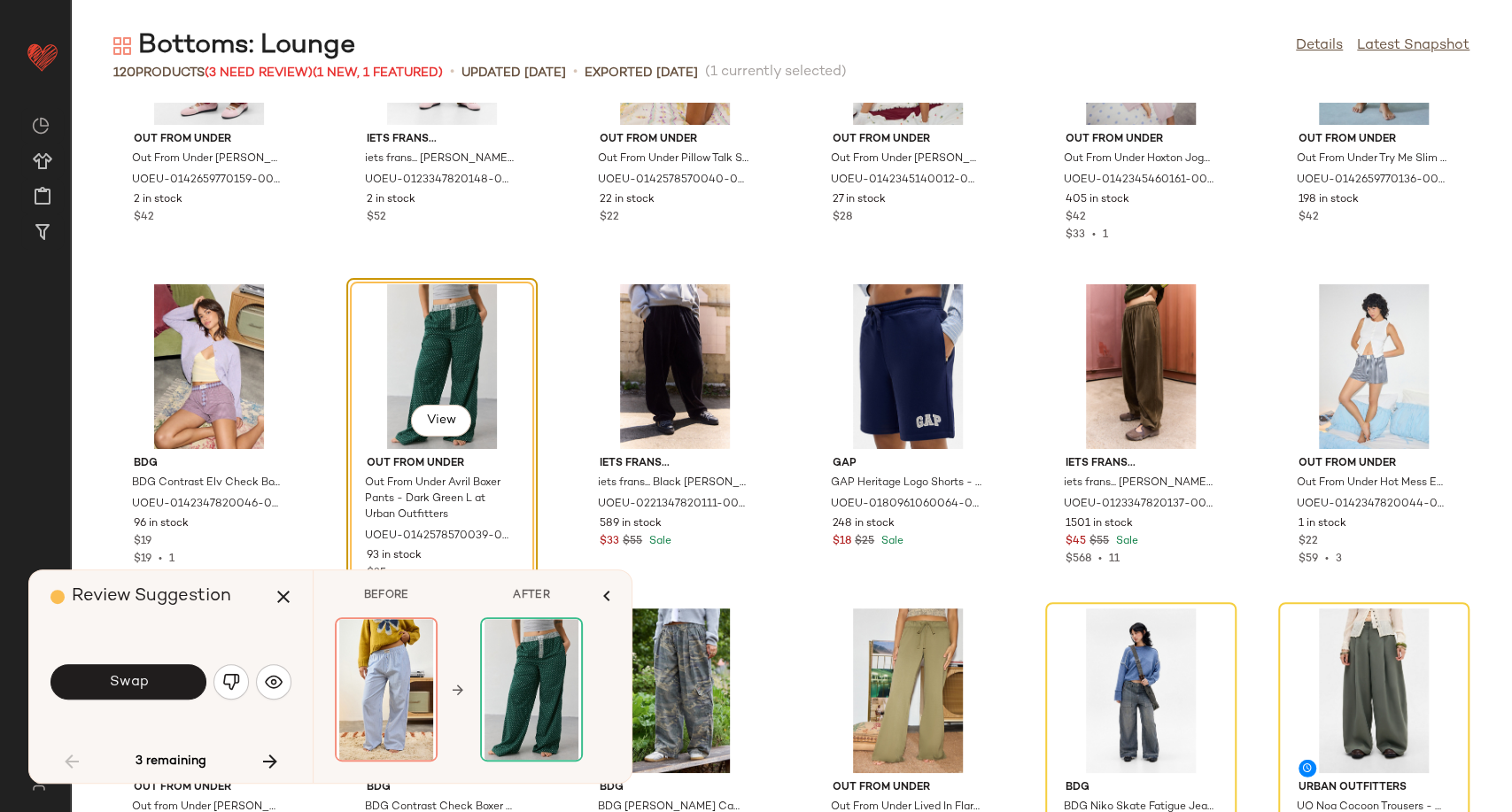
scroll to position [3114, 0]
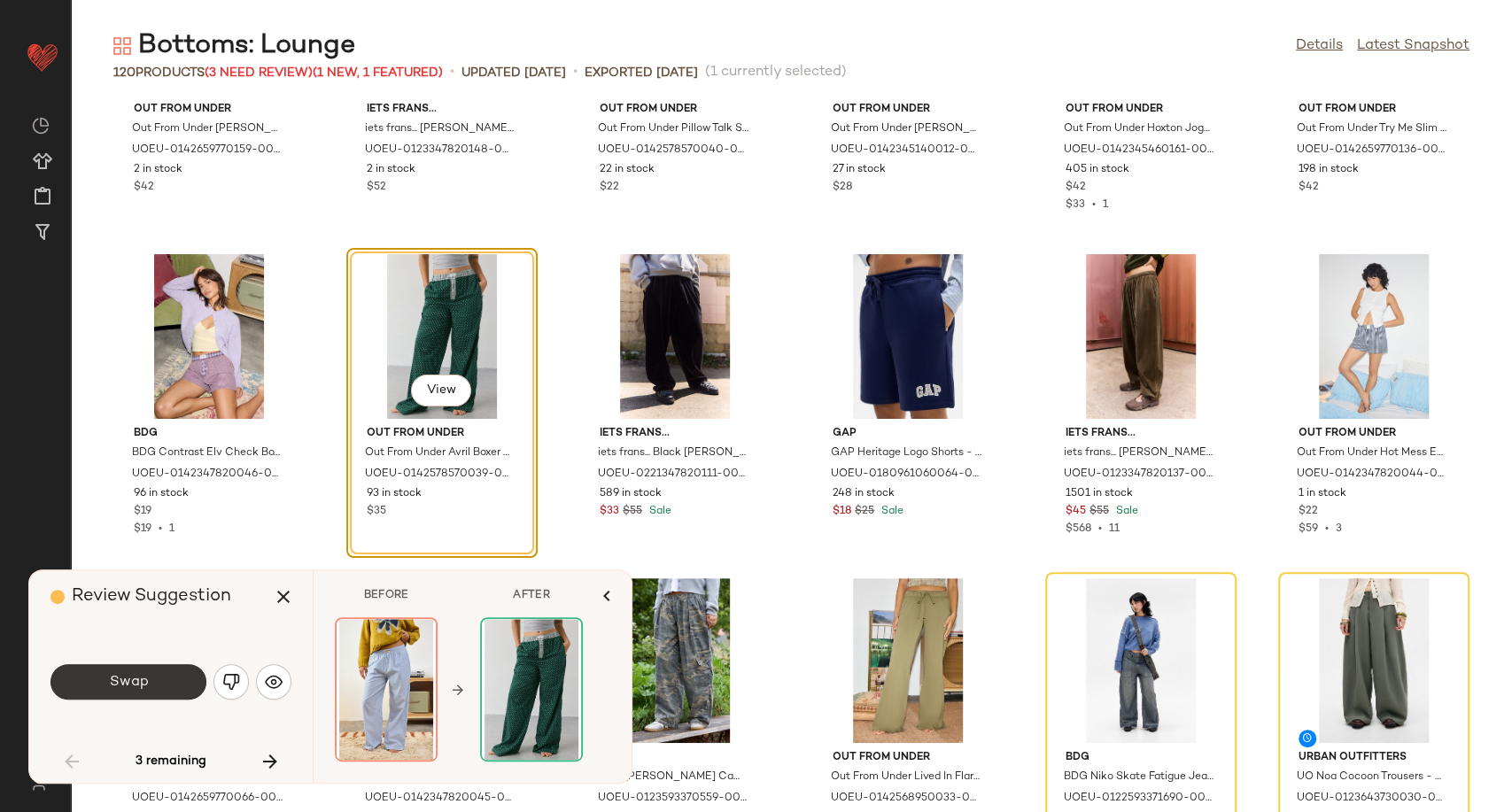
click at [142, 684] on span "Swap" at bounding box center [128, 682] width 39 height 17
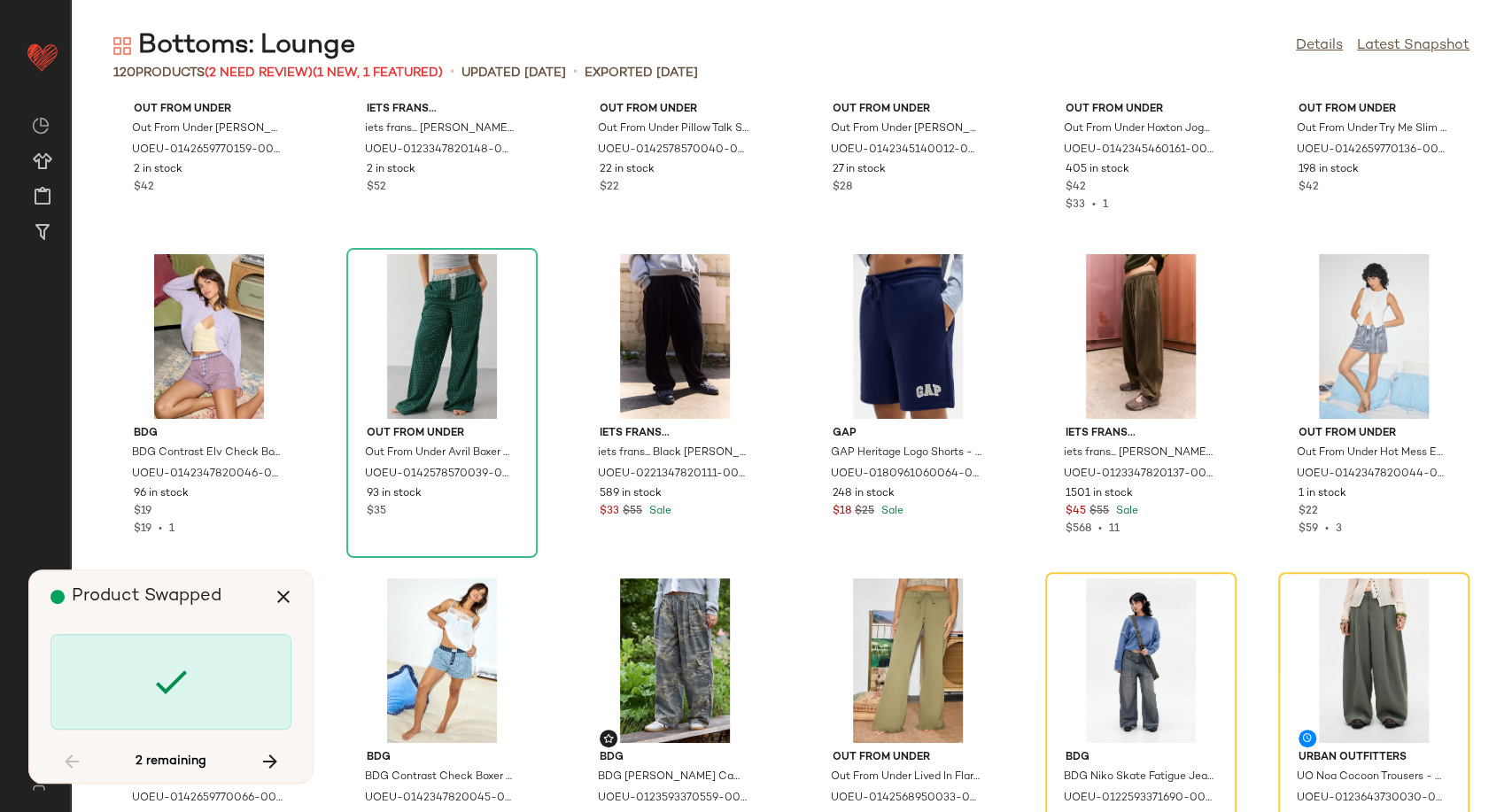
scroll to position [3241, 0]
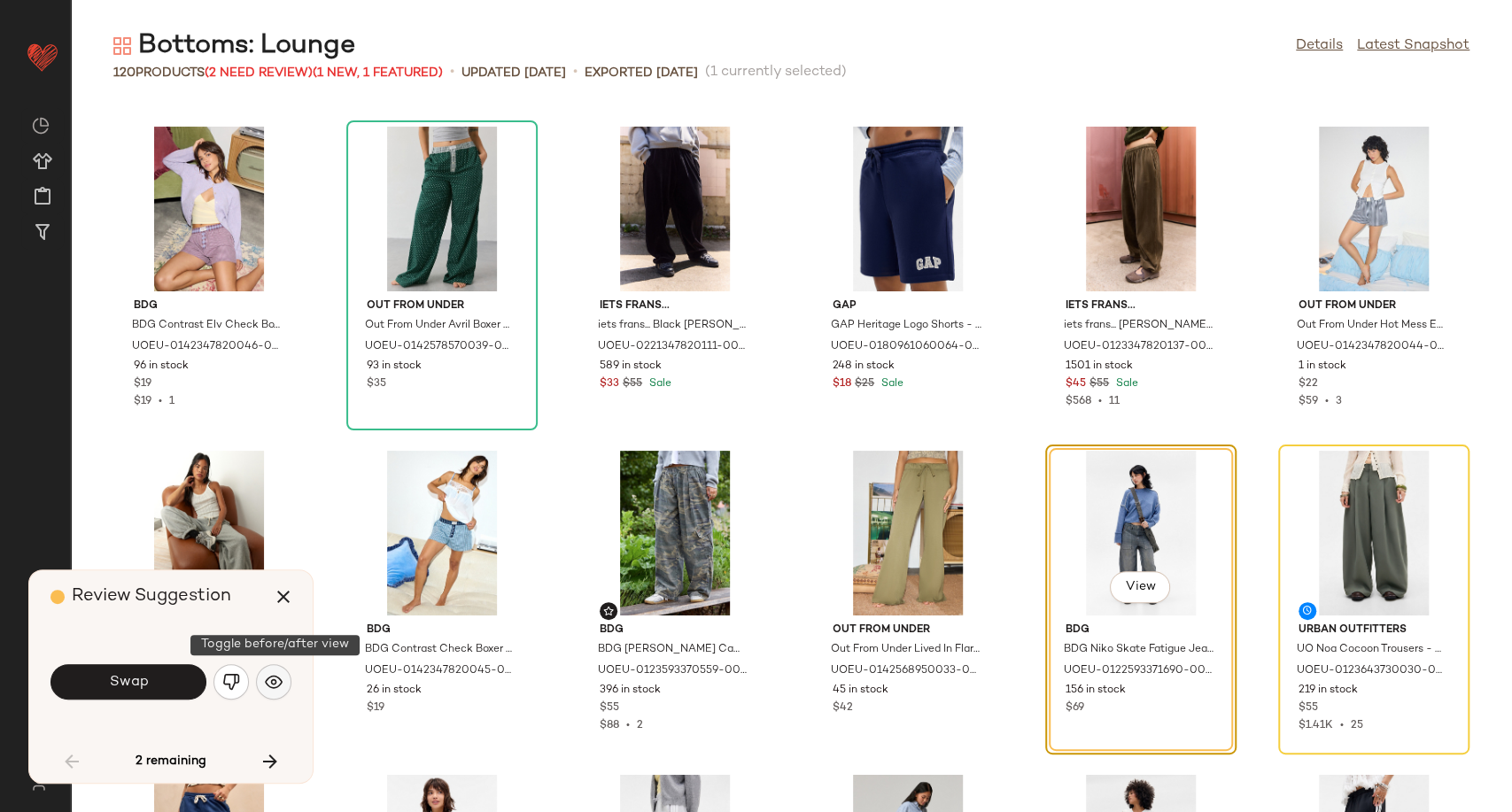
click at [273, 682] on img "button" at bounding box center [274, 681] width 18 height 18
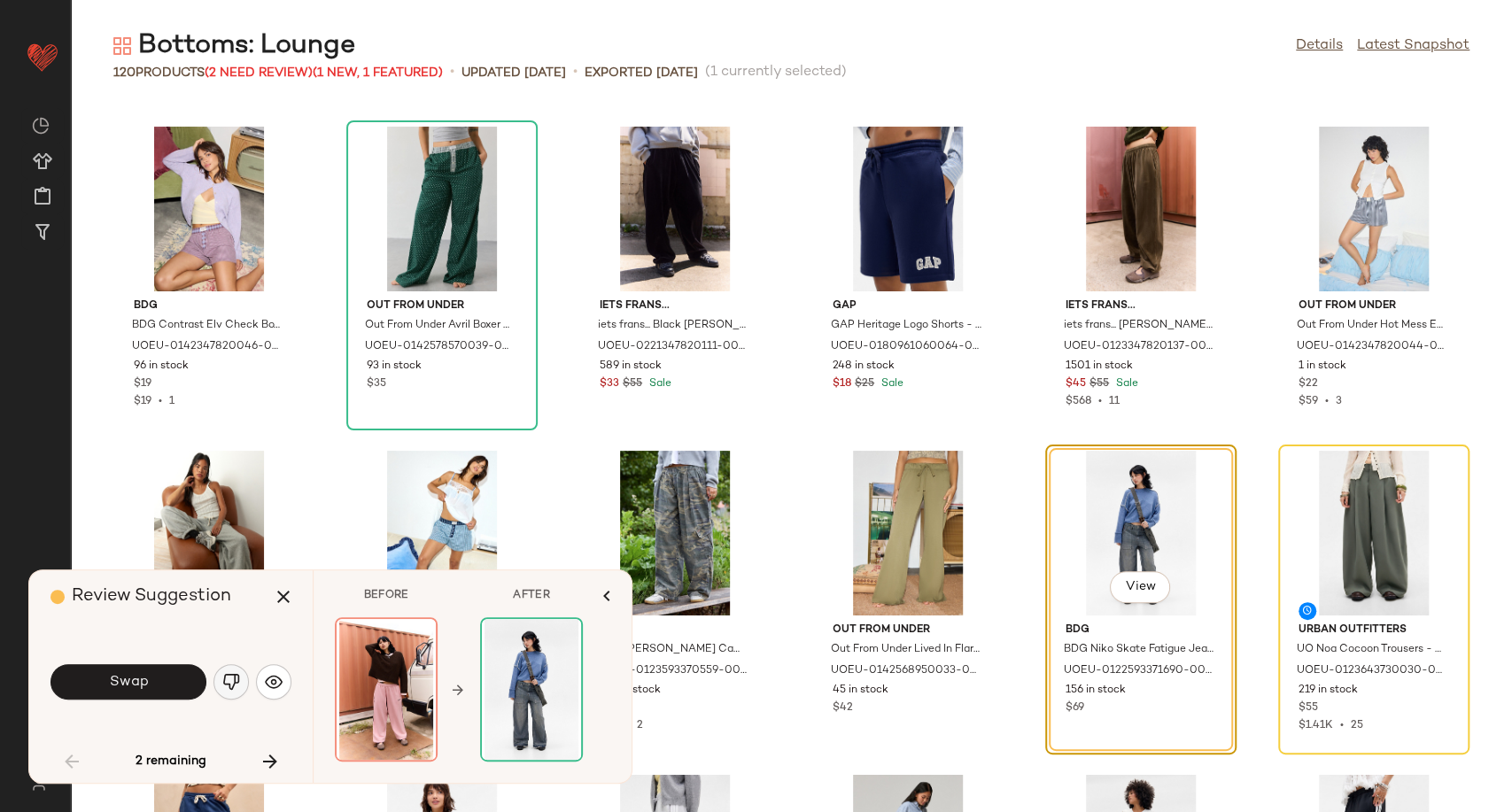
click at [227, 675] on img "button" at bounding box center [231, 681] width 18 height 18
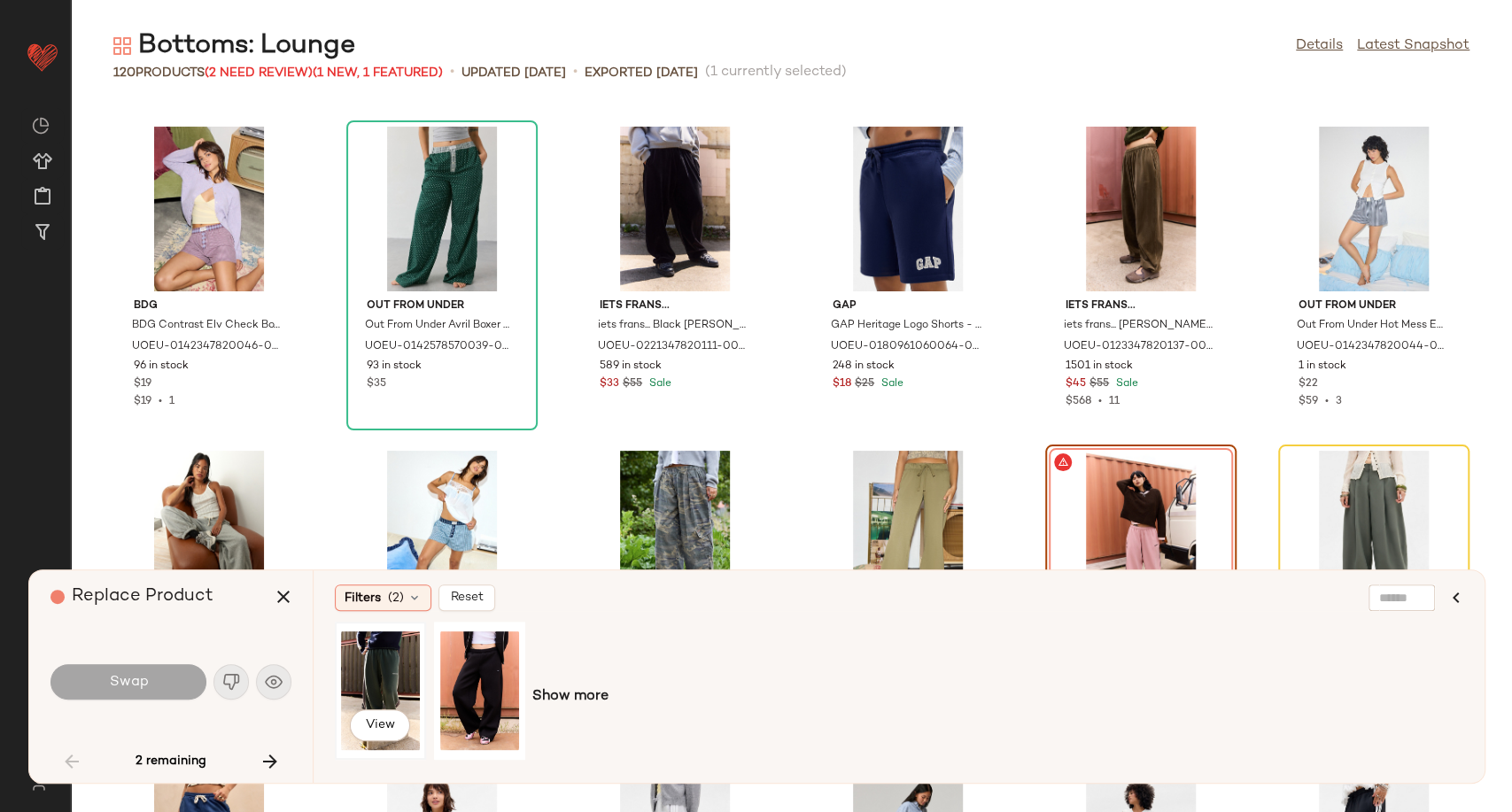
click at [378, 675] on div "View" at bounding box center [381, 691] width 79 height 126
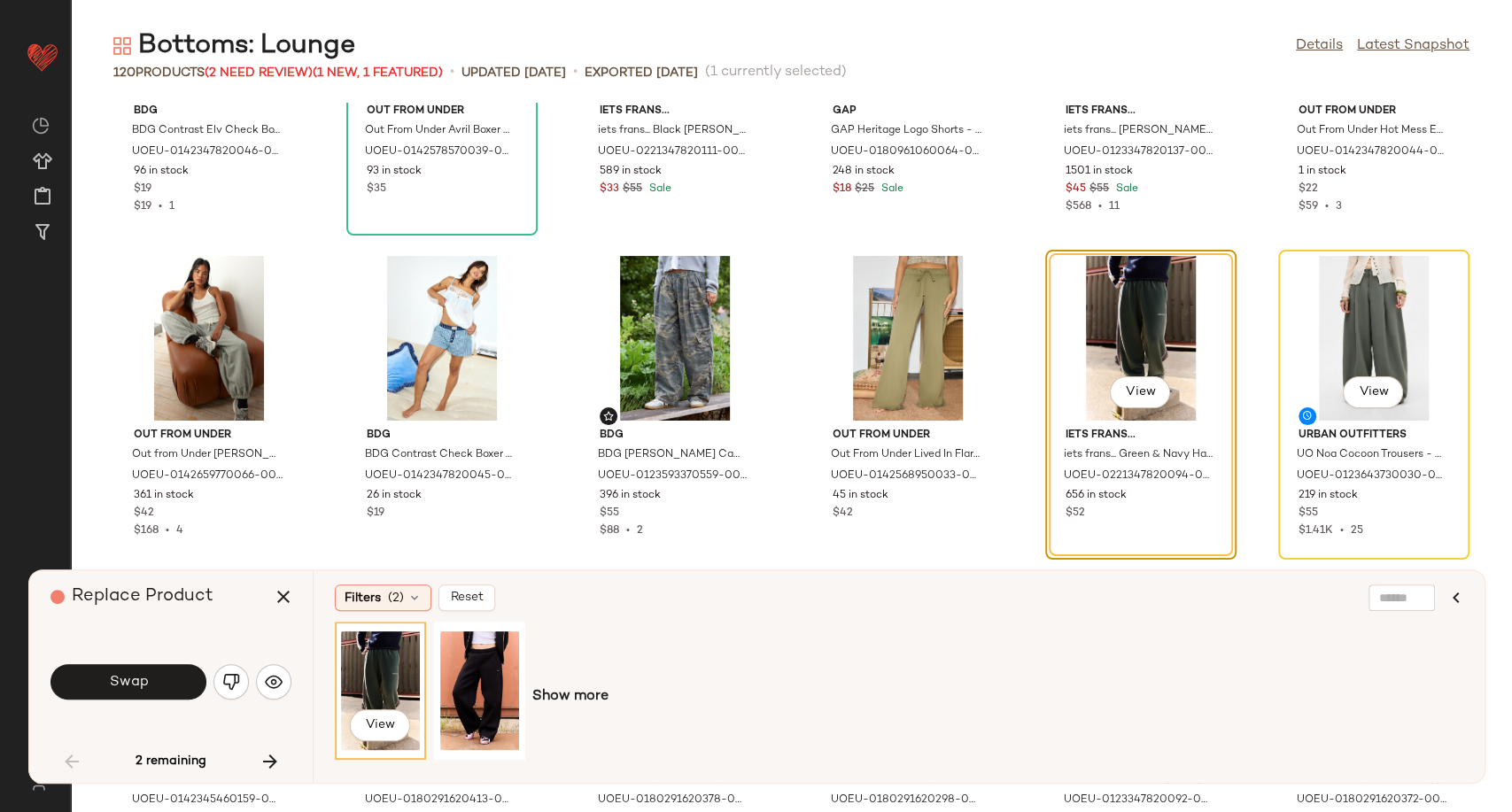
scroll to position [3438, 0]
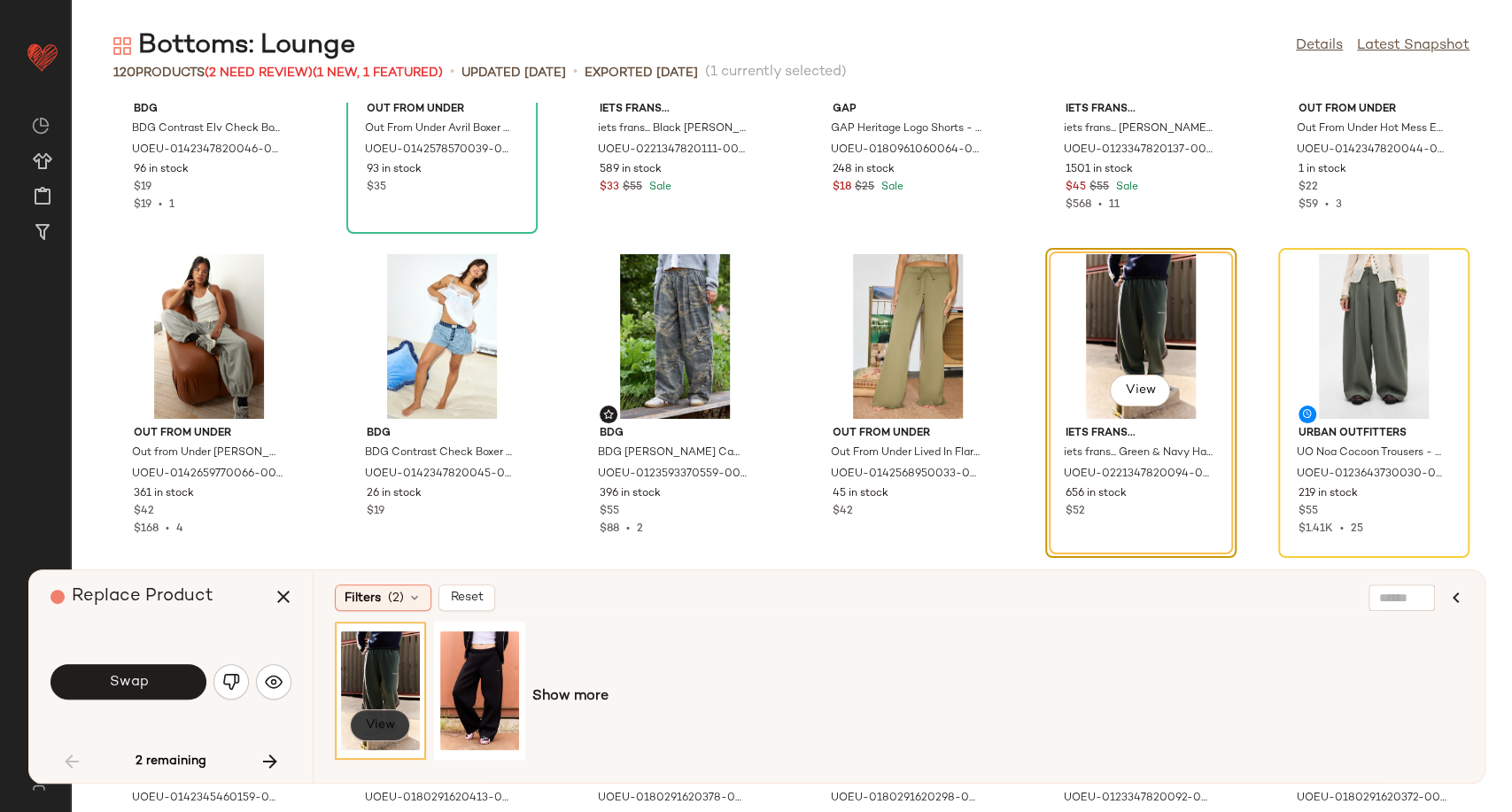
click at [392, 720] on span "View" at bounding box center [380, 725] width 30 height 14
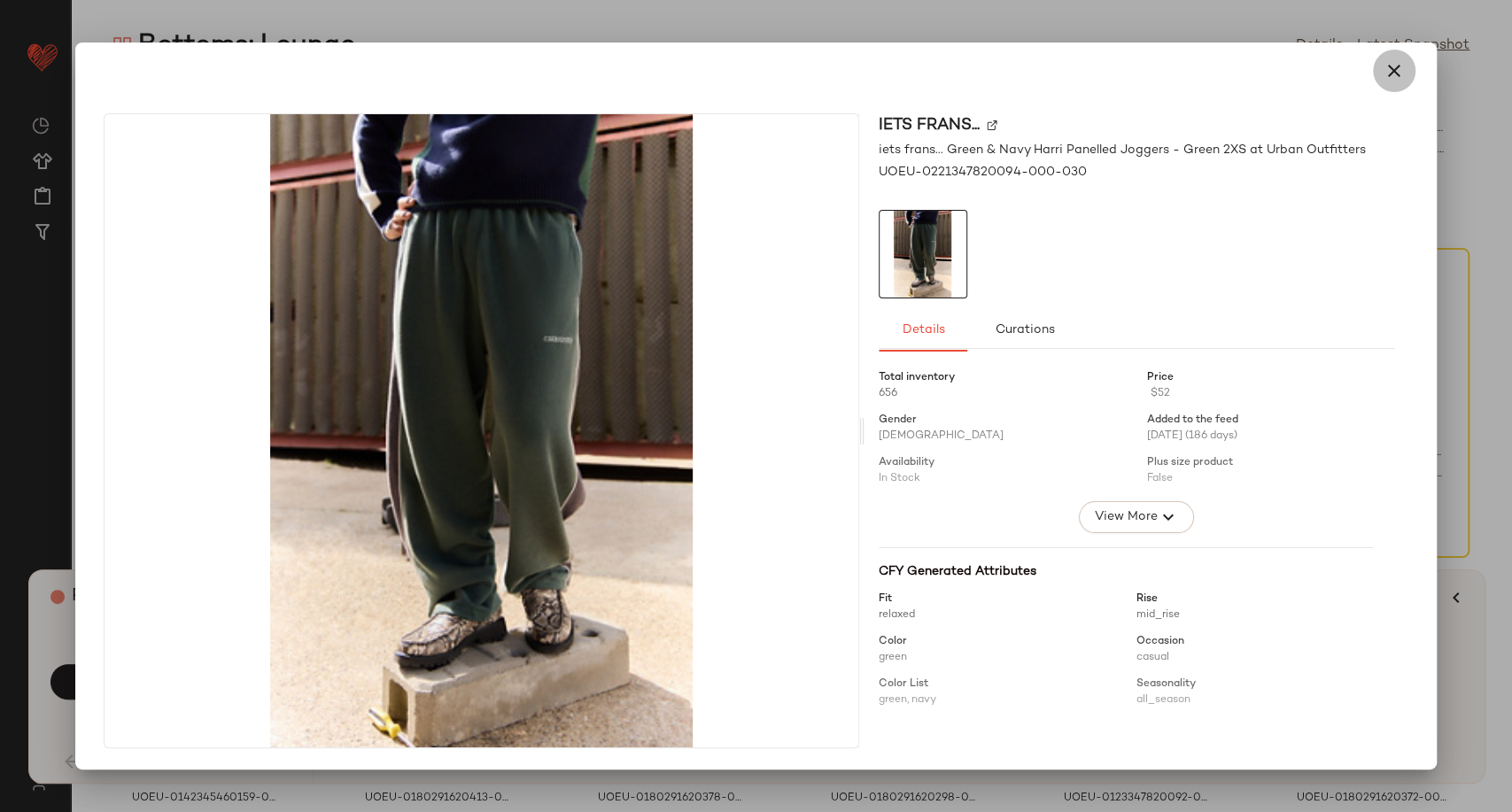
click at [1394, 69] on icon "button" at bounding box center [1394, 70] width 22 height 22
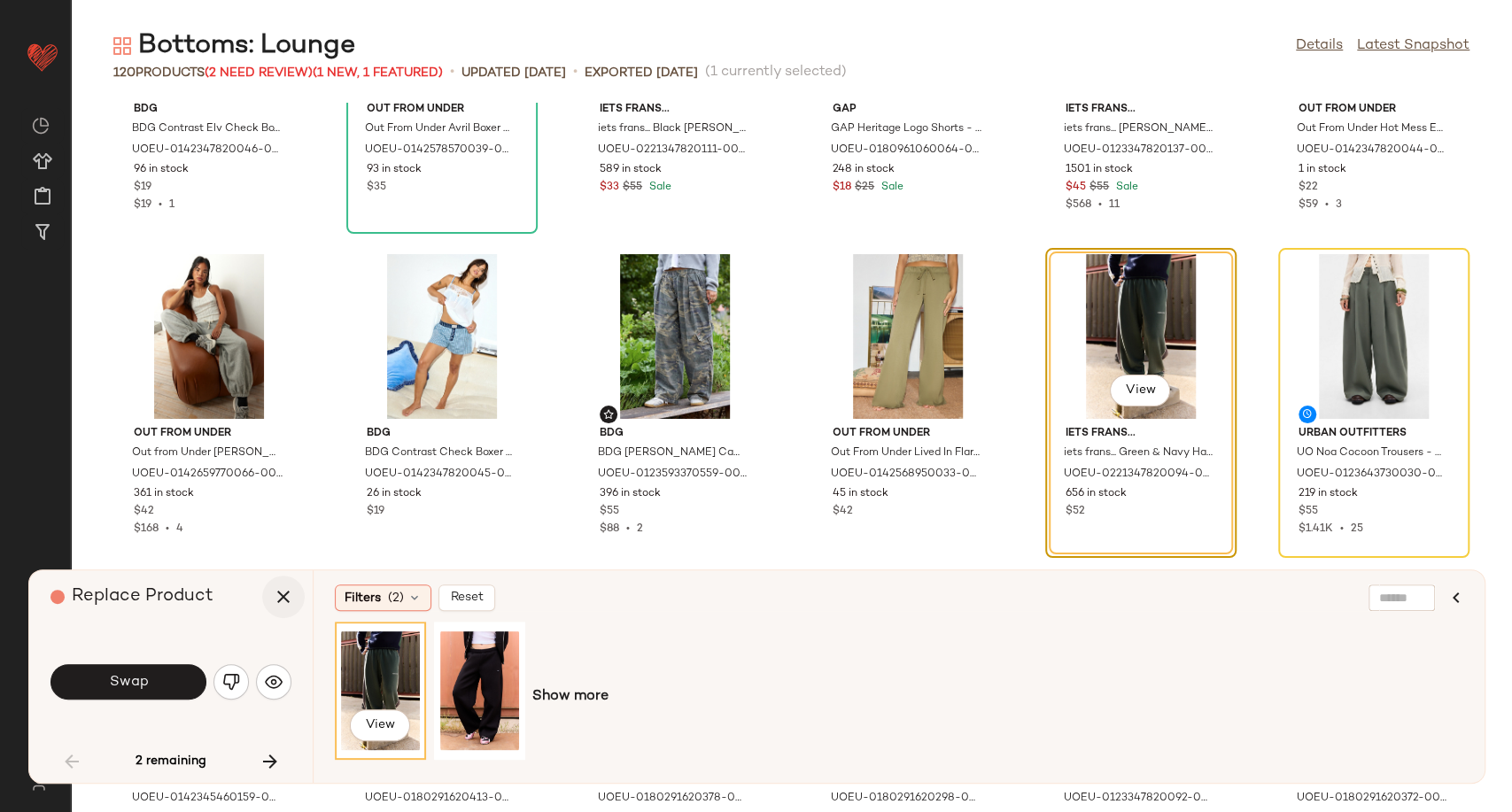
drag, startPoint x: 281, startPoint y: 609, endPoint x: 289, endPoint y: 602, distance: 10.6
click at [281, 608] on button "button" at bounding box center [283, 596] width 42 height 42
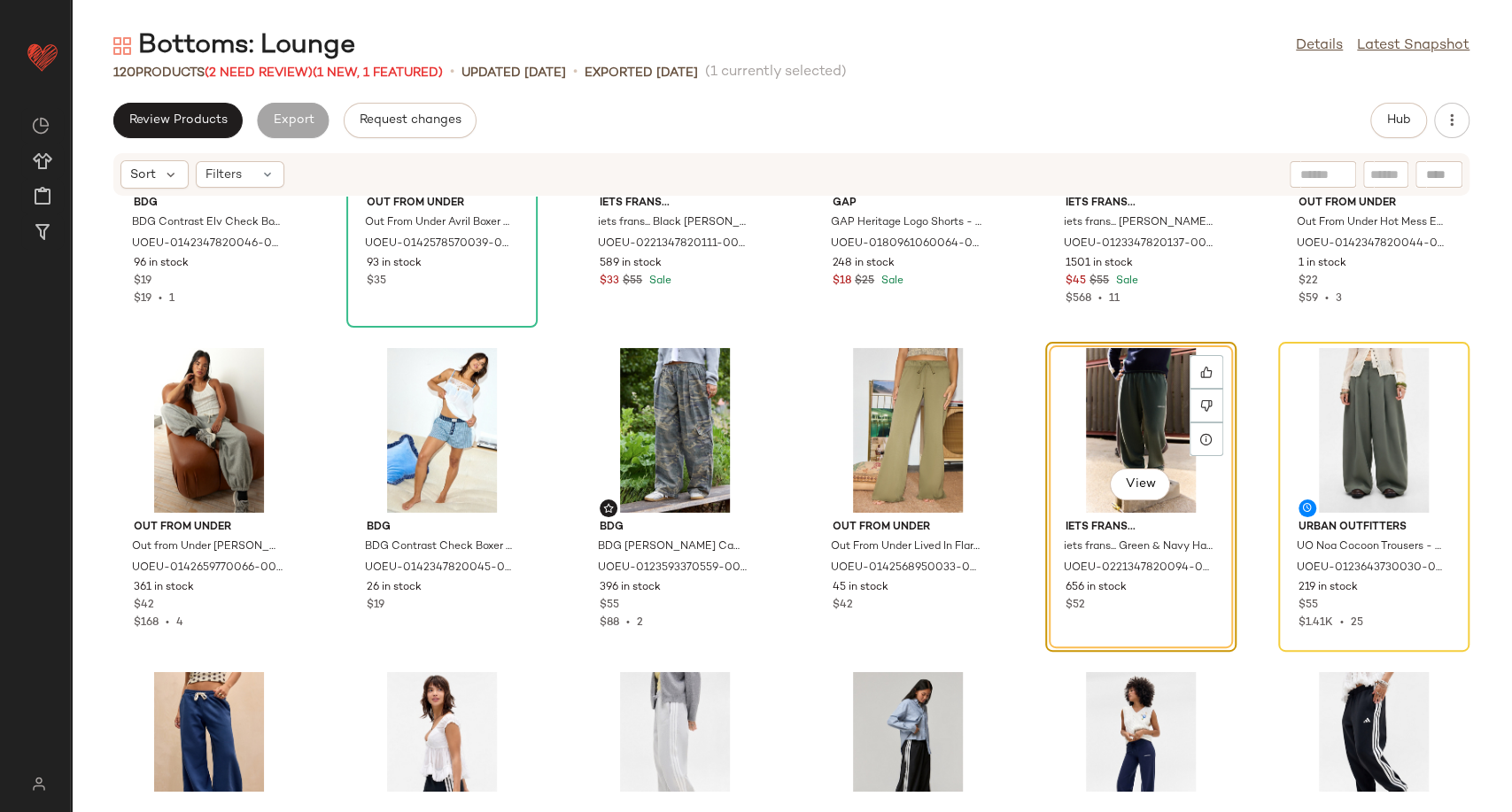
click at [1138, 398] on div "View" at bounding box center [1141, 429] width 179 height 164
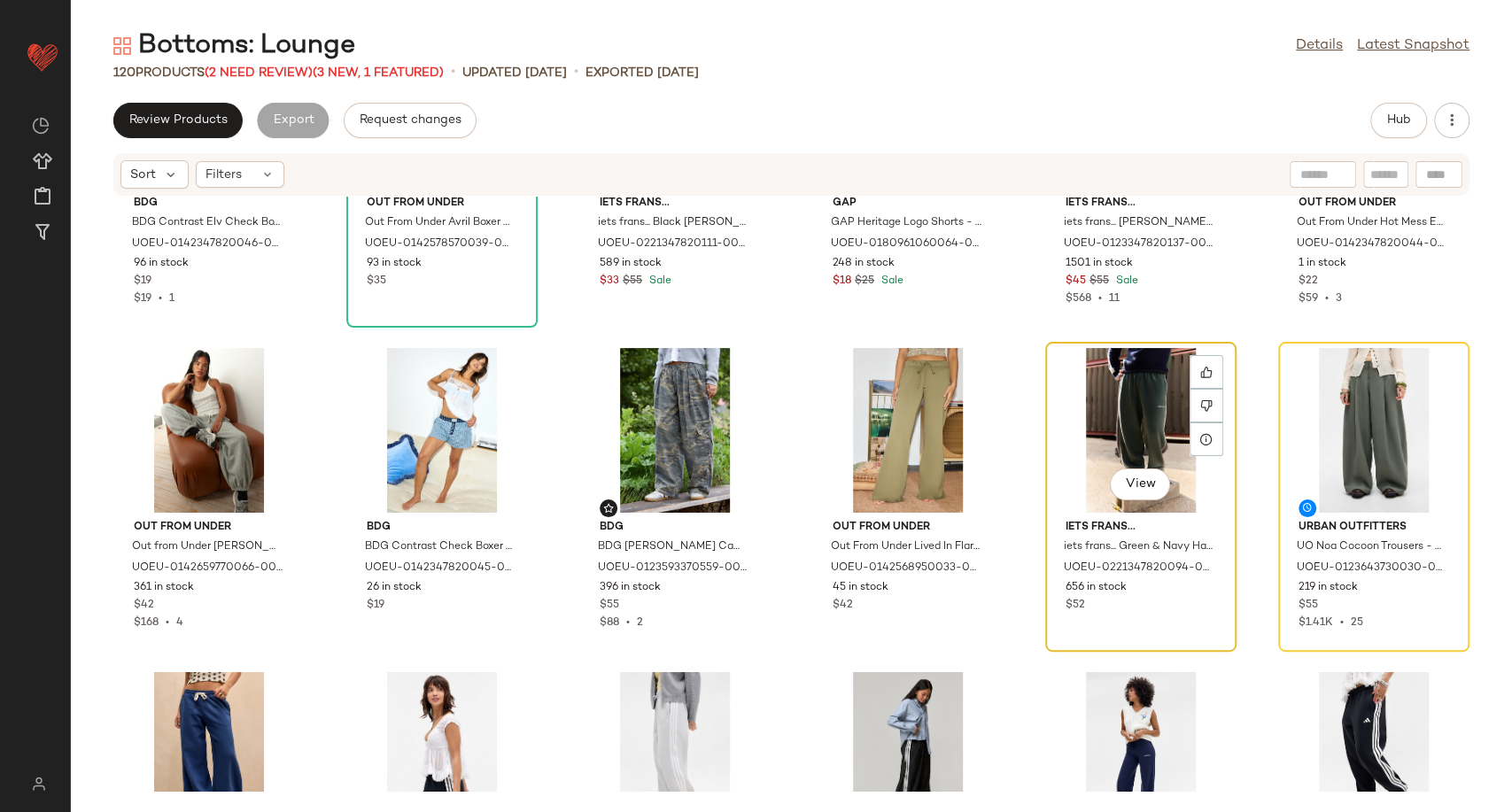
click at [1138, 398] on div "View" at bounding box center [1141, 429] width 179 height 164
click at [1202, 400] on icon at bounding box center [1207, 406] width 11 height 11
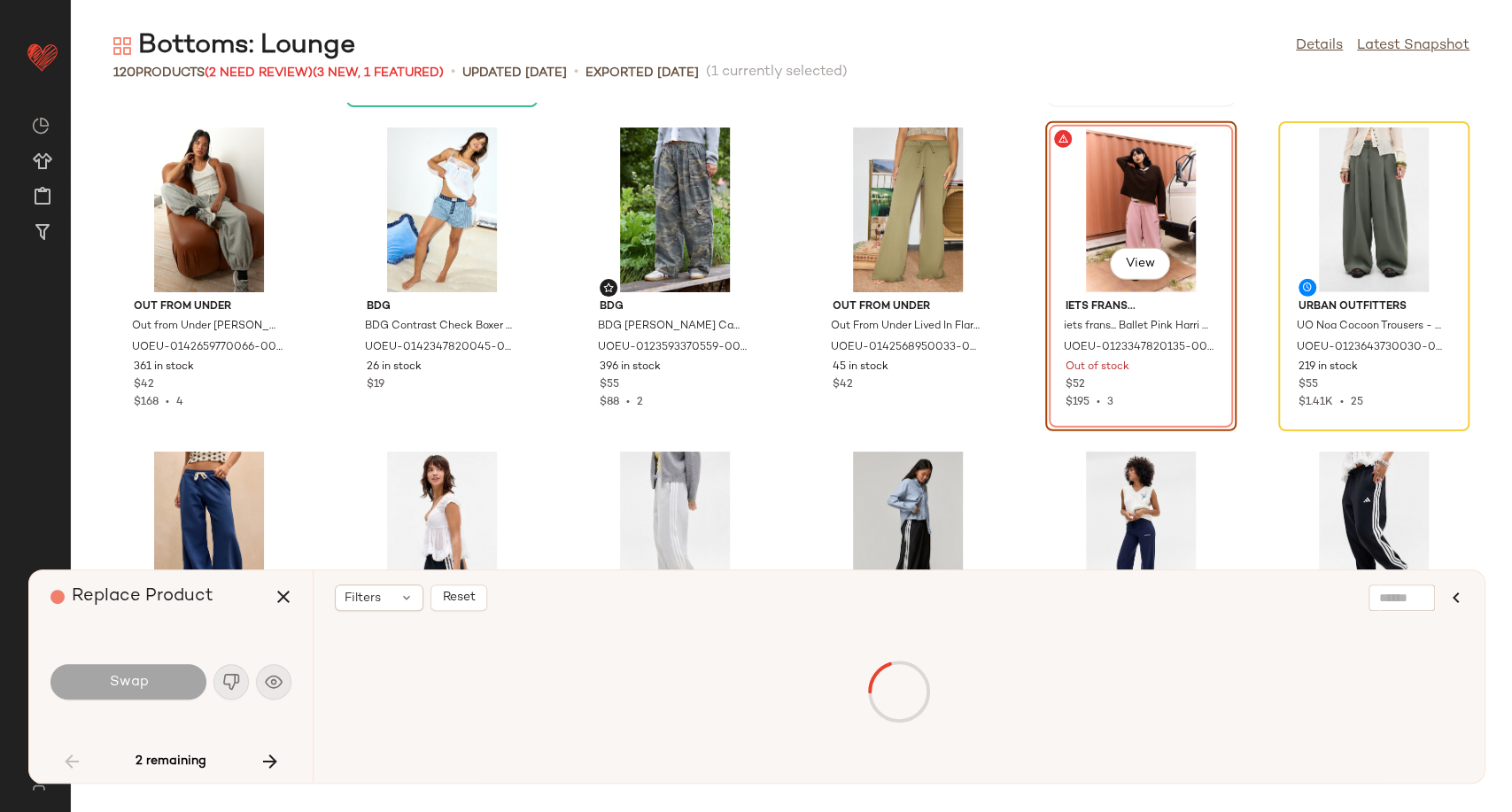
scroll to position [3241, 0]
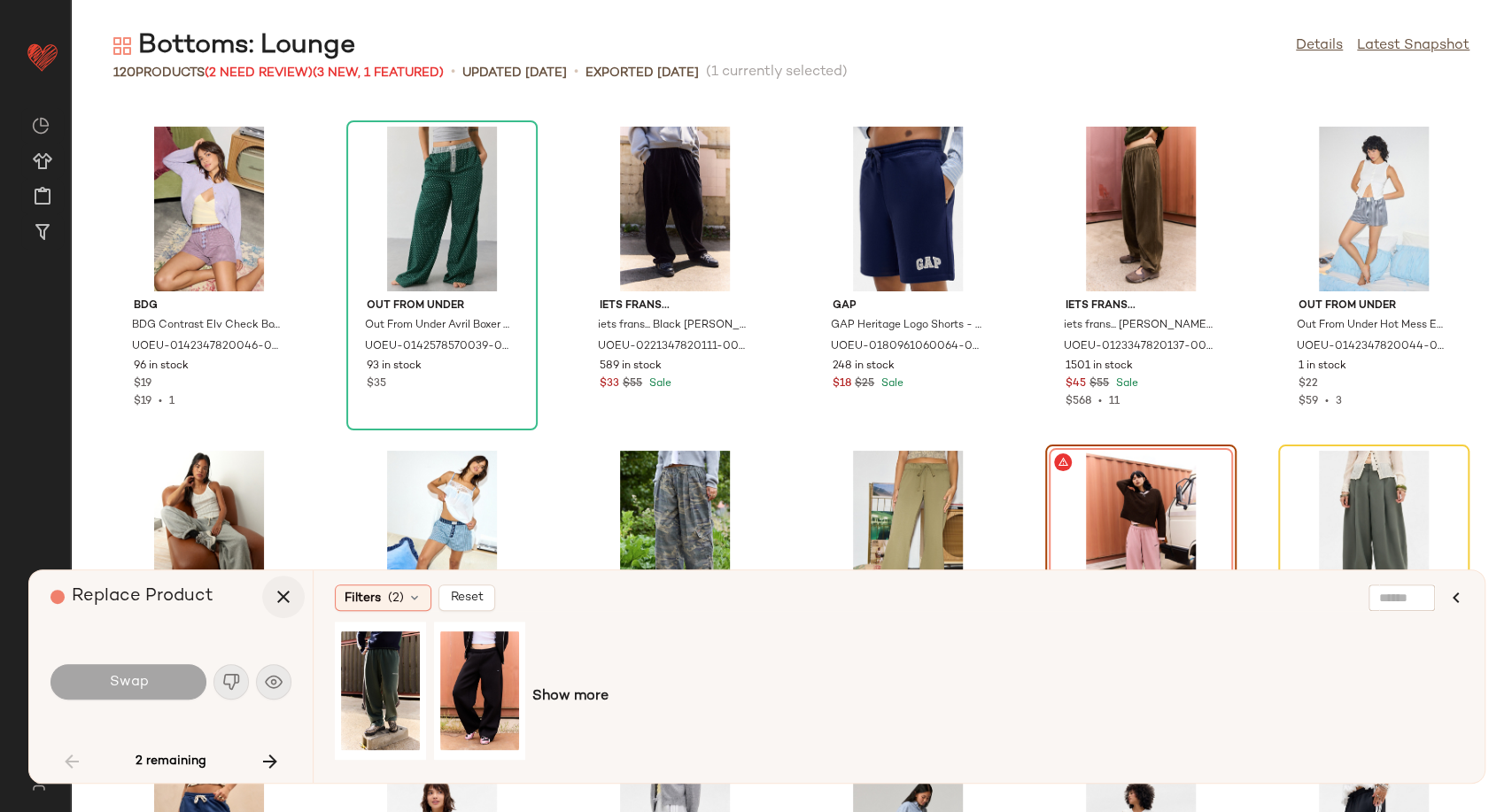
click at [291, 595] on icon "button" at bounding box center [283, 597] width 22 height 22
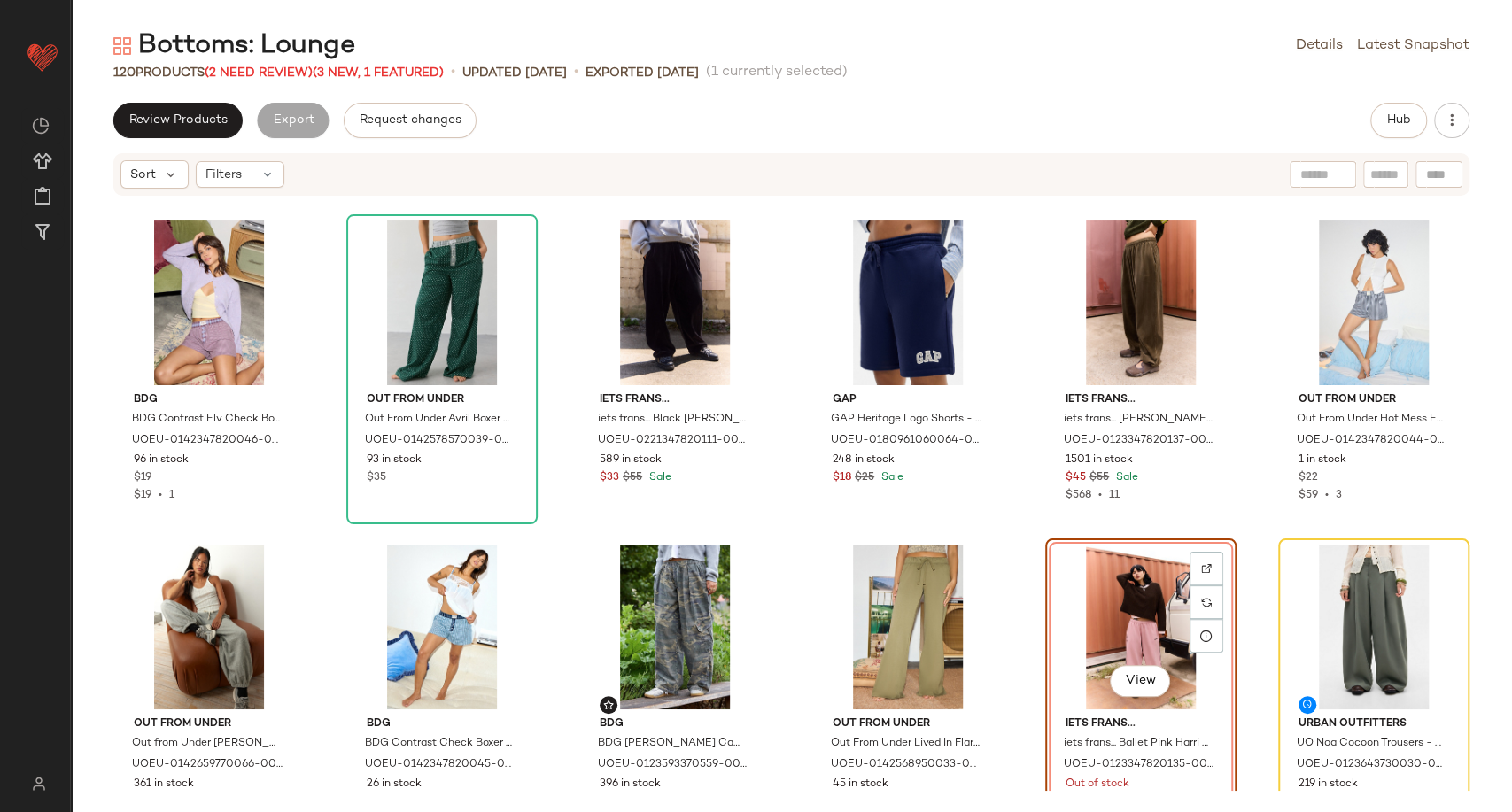
click at [1115, 621] on div "View" at bounding box center [1141, 626] width 179 height 164
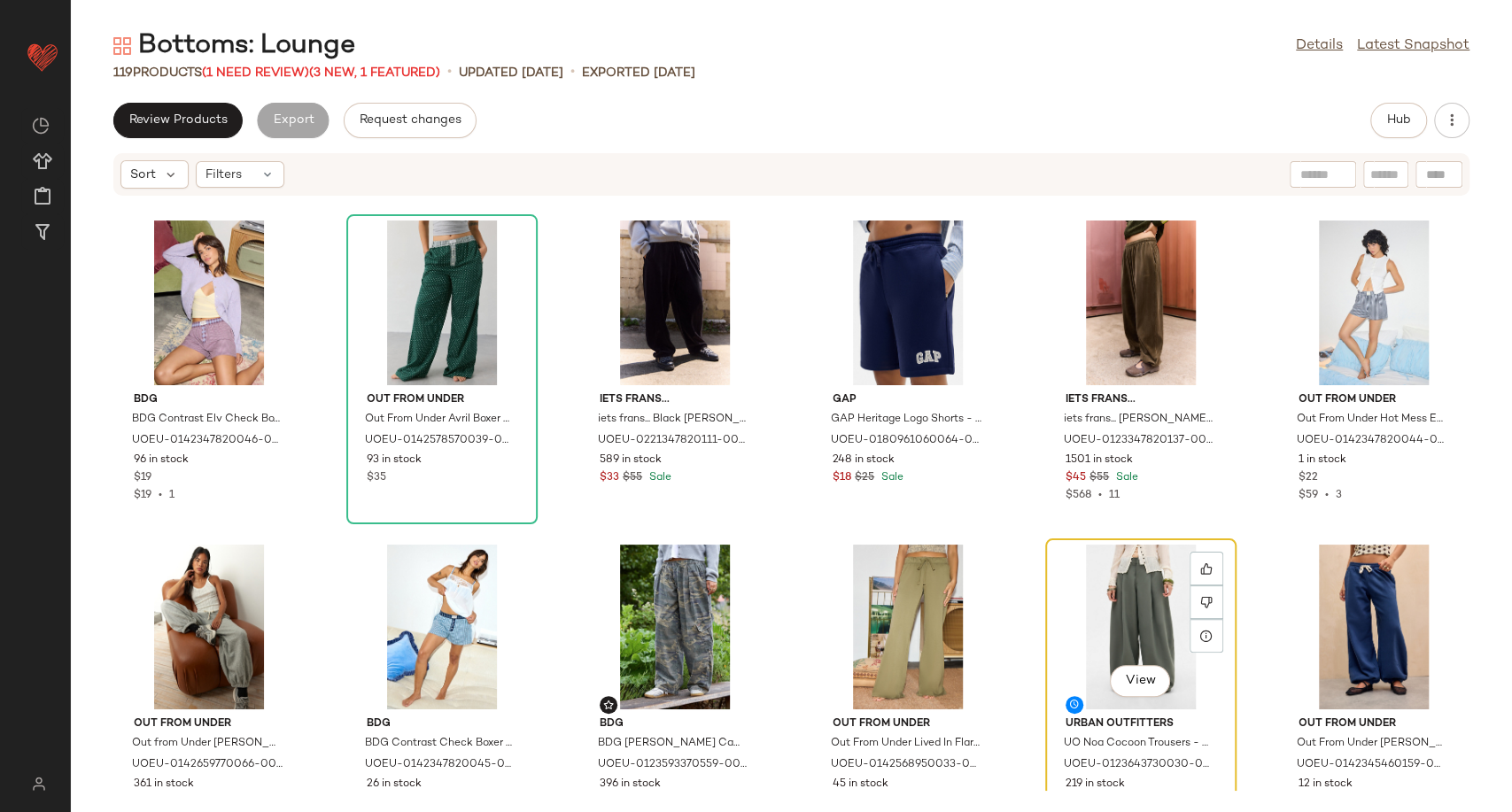
click at [1115, 621] on div "View" at bounding box center [1141, 626] width 179 height 164
click at [260, 73] on span "(1 Need Review)" at bounding box center [256, 73] width 107 height 13
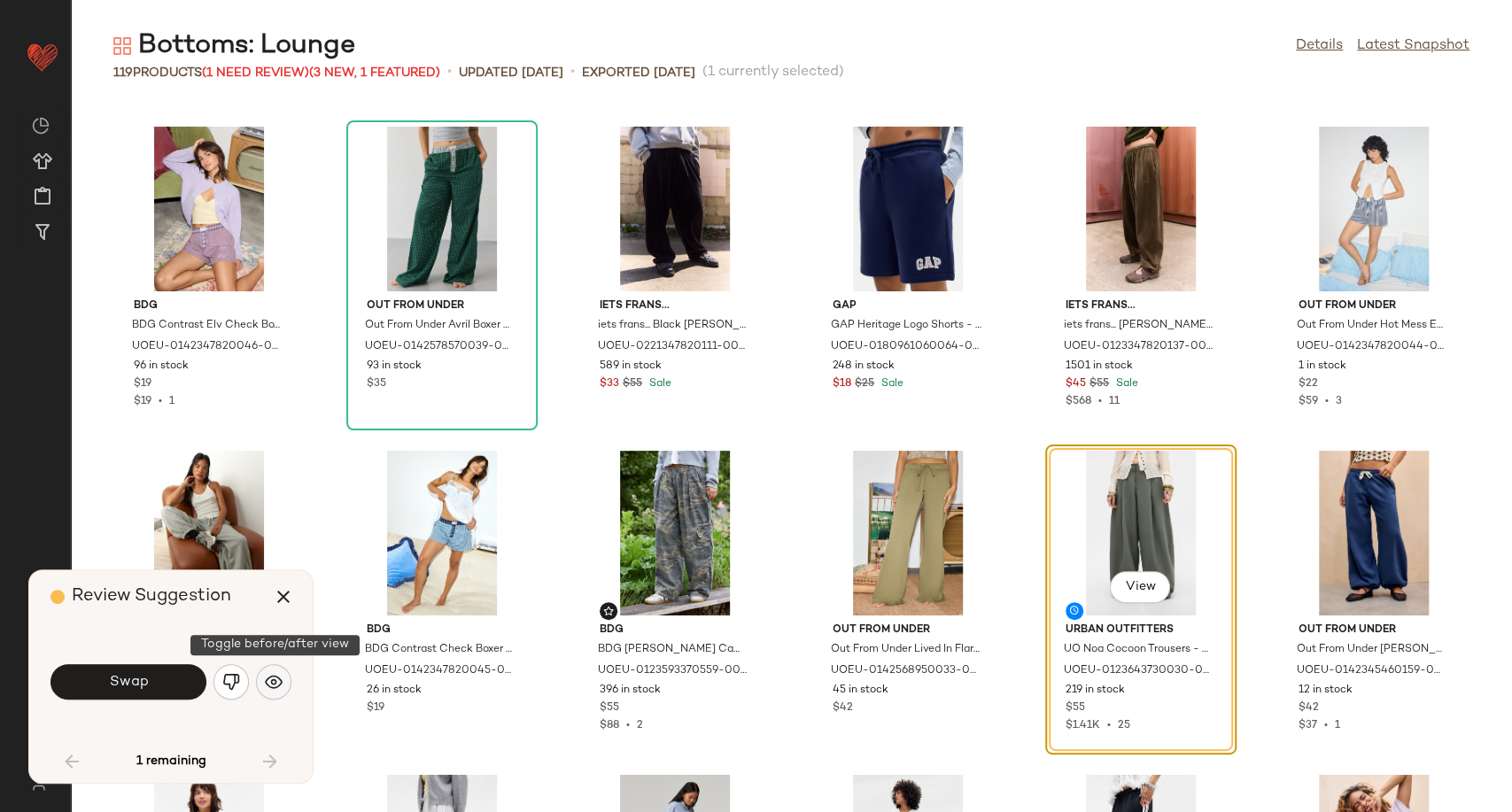
click at [271, 682] on img "button" at bounding box center [274, 681] width 18 height 18
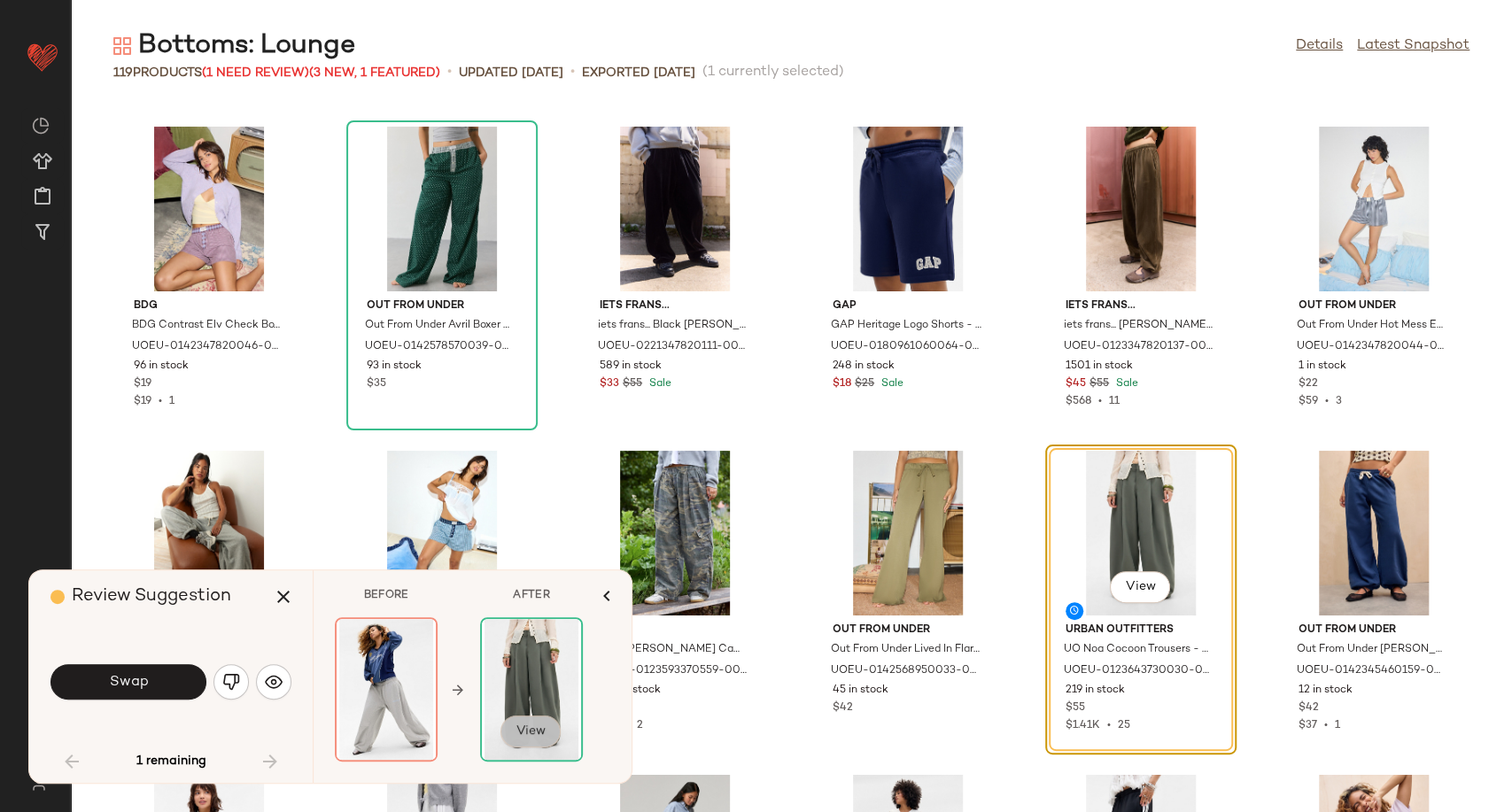
click at [530, 735] on span "View" at bounding box center [530, 731] width 30 height 14
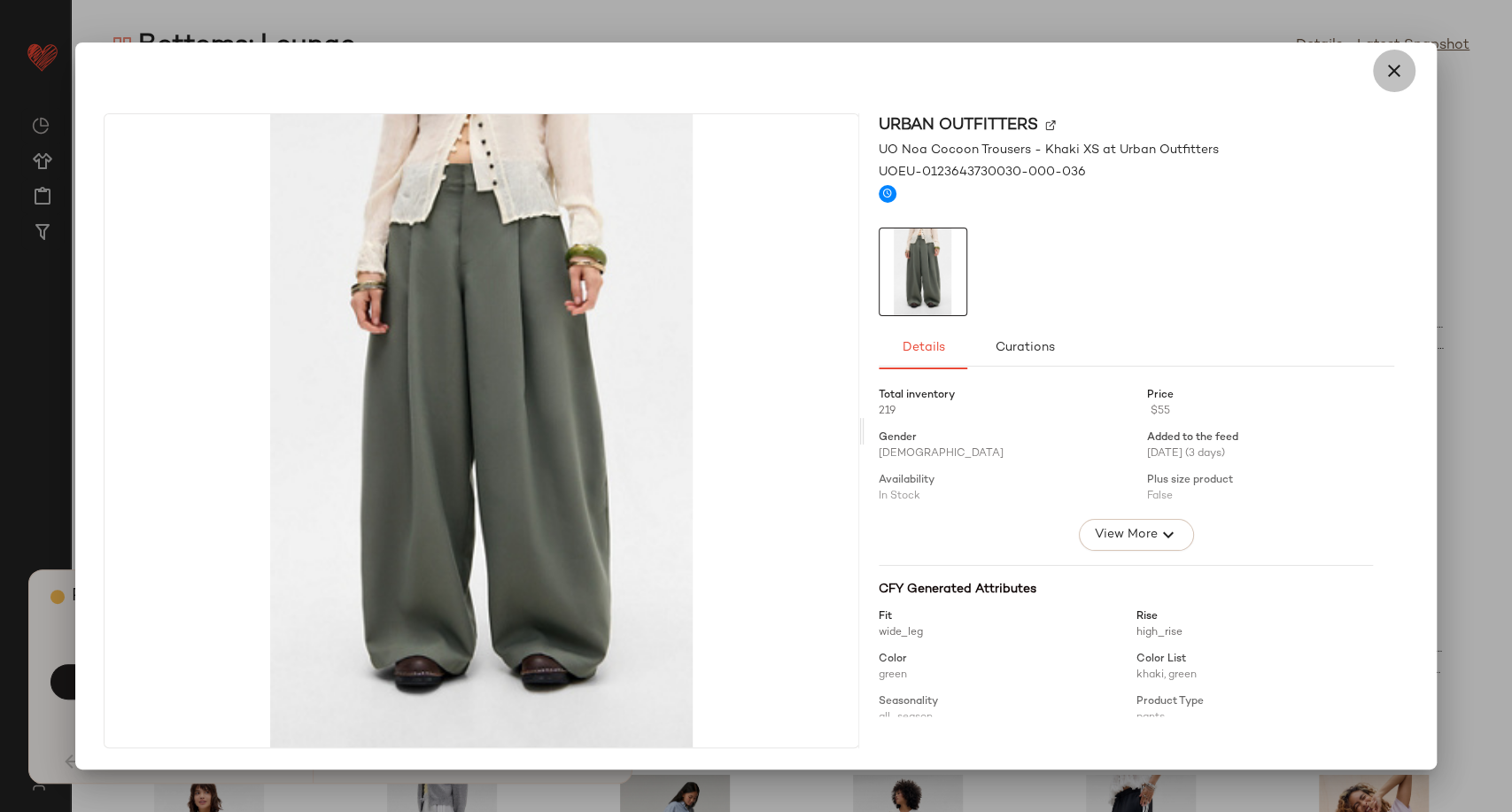
click at [1381, 74] on button "button" at bounding box center [1394, 70] width 42 height 42
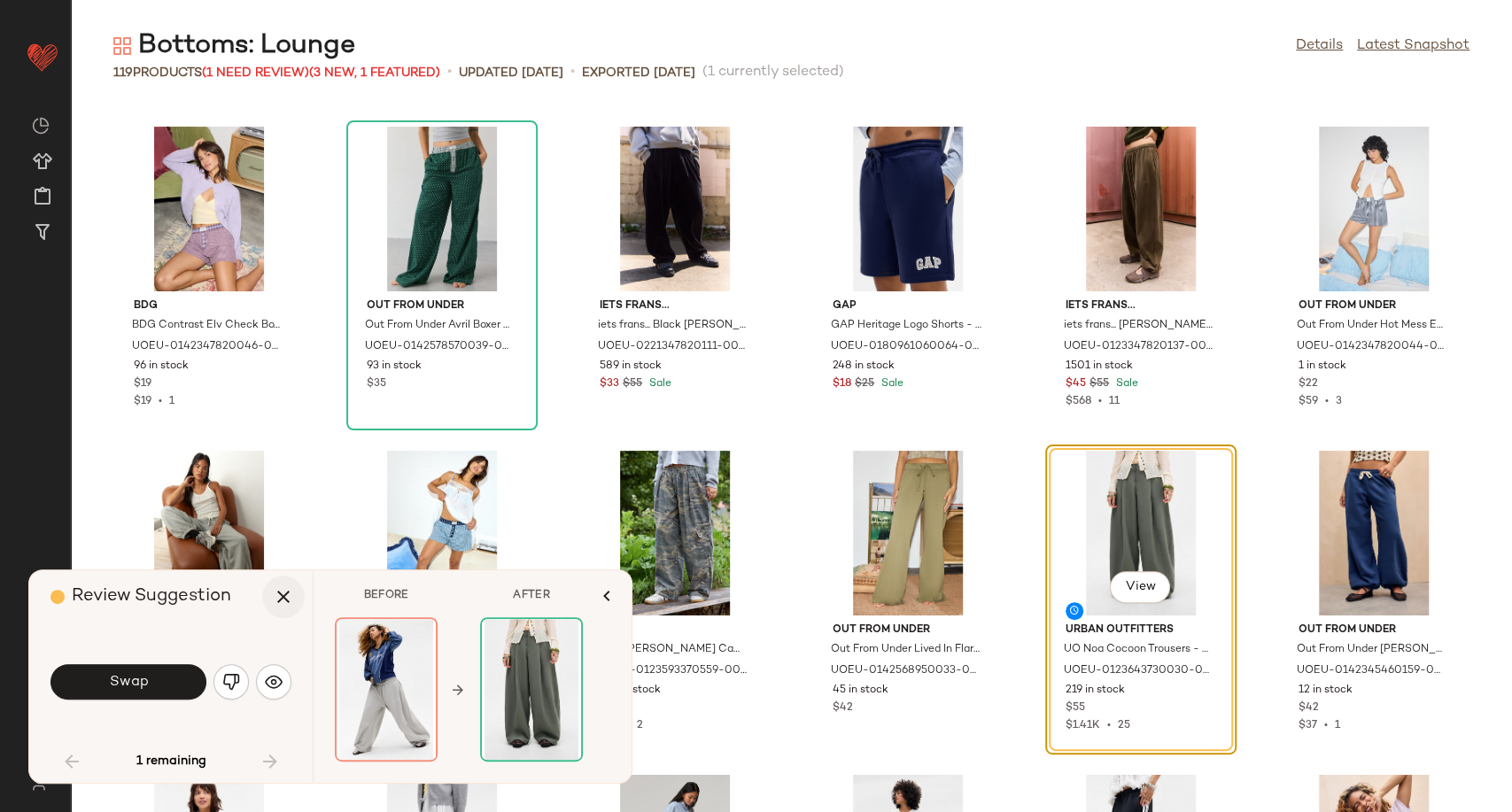
click at [294, 597] on button "button" at bounding box center [283, 596] width 42 height 42
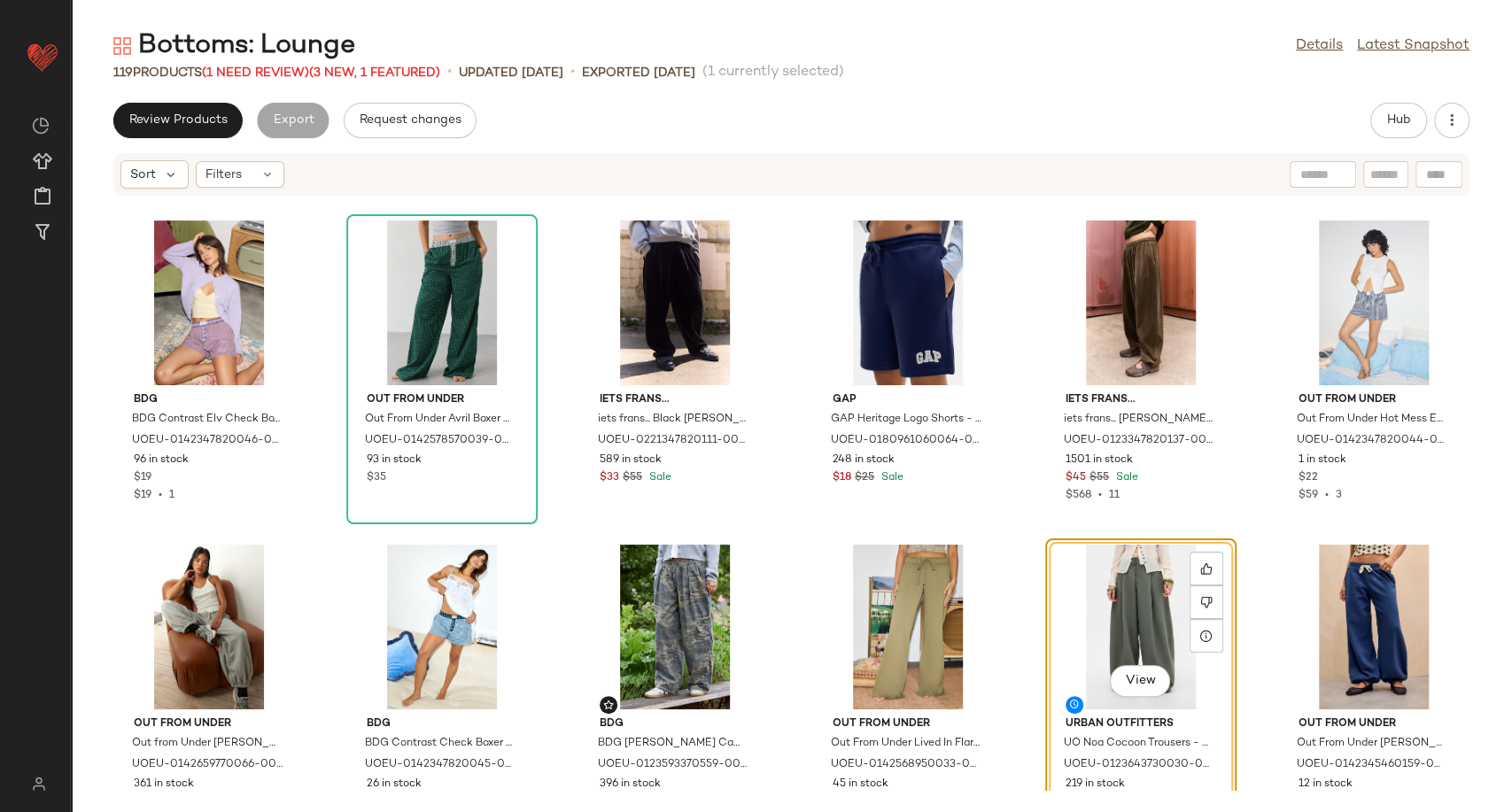
click at [1091, 590] on div "View" at bounding box center [1141, 626] width 179 height 164
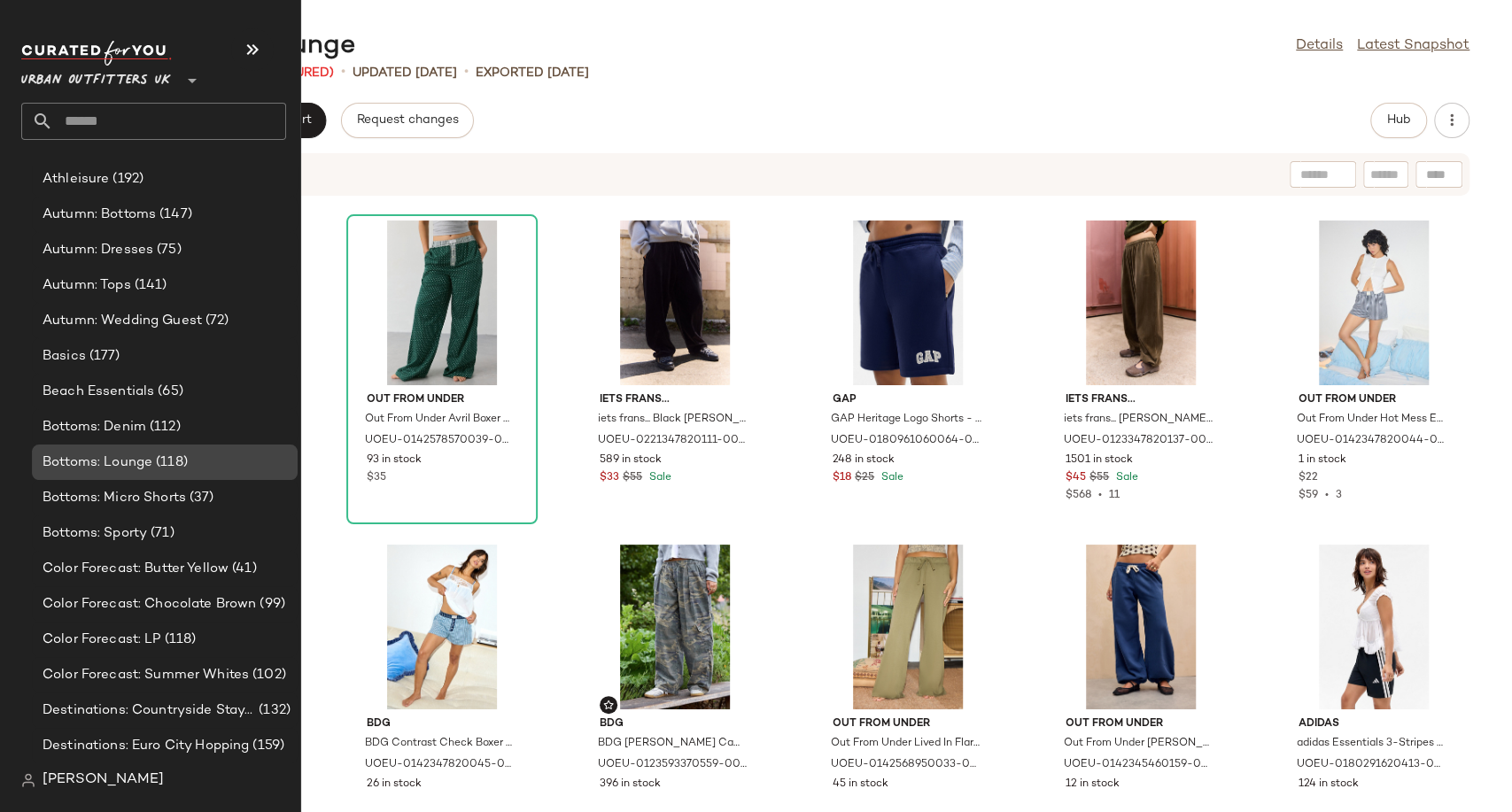
scroll to position [3542, 0]
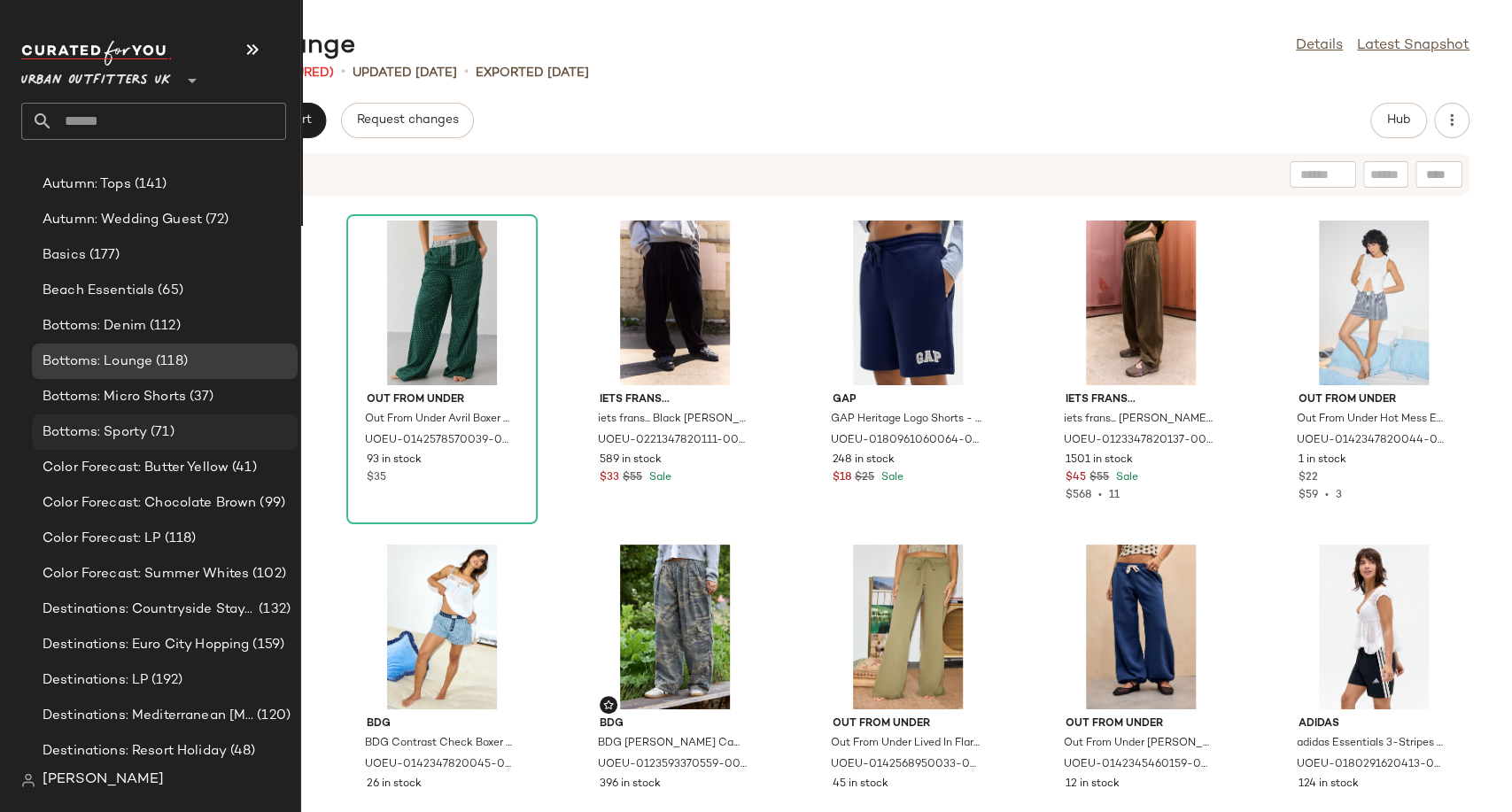
click at [137, 441] on span "Bottoms: Sporty" at bounding box center [94, 432] width 104 height 21
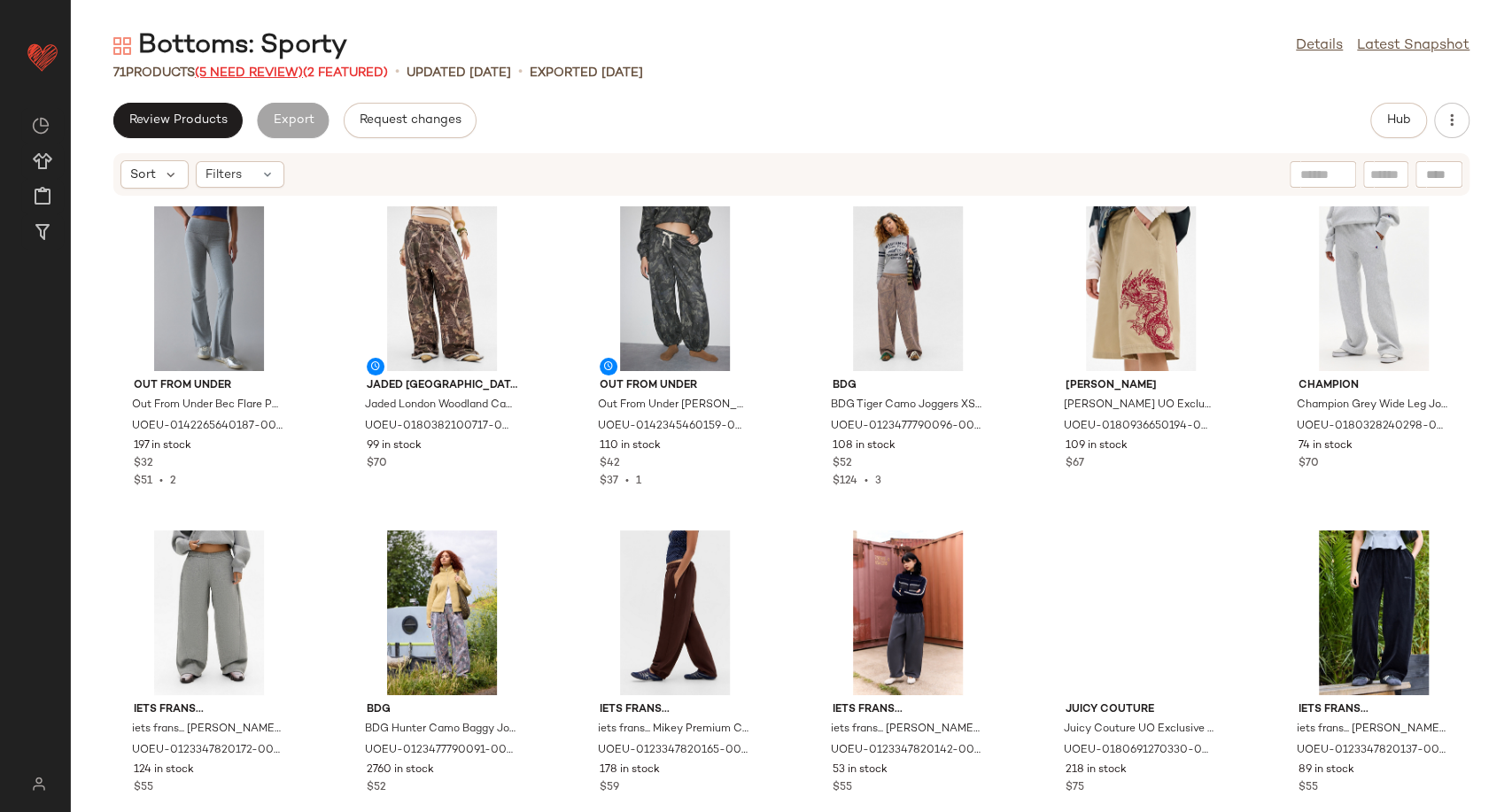
click at [238, 79] on span "(5 Need Review)" at bounding box center [248, 73] width 108 height 13
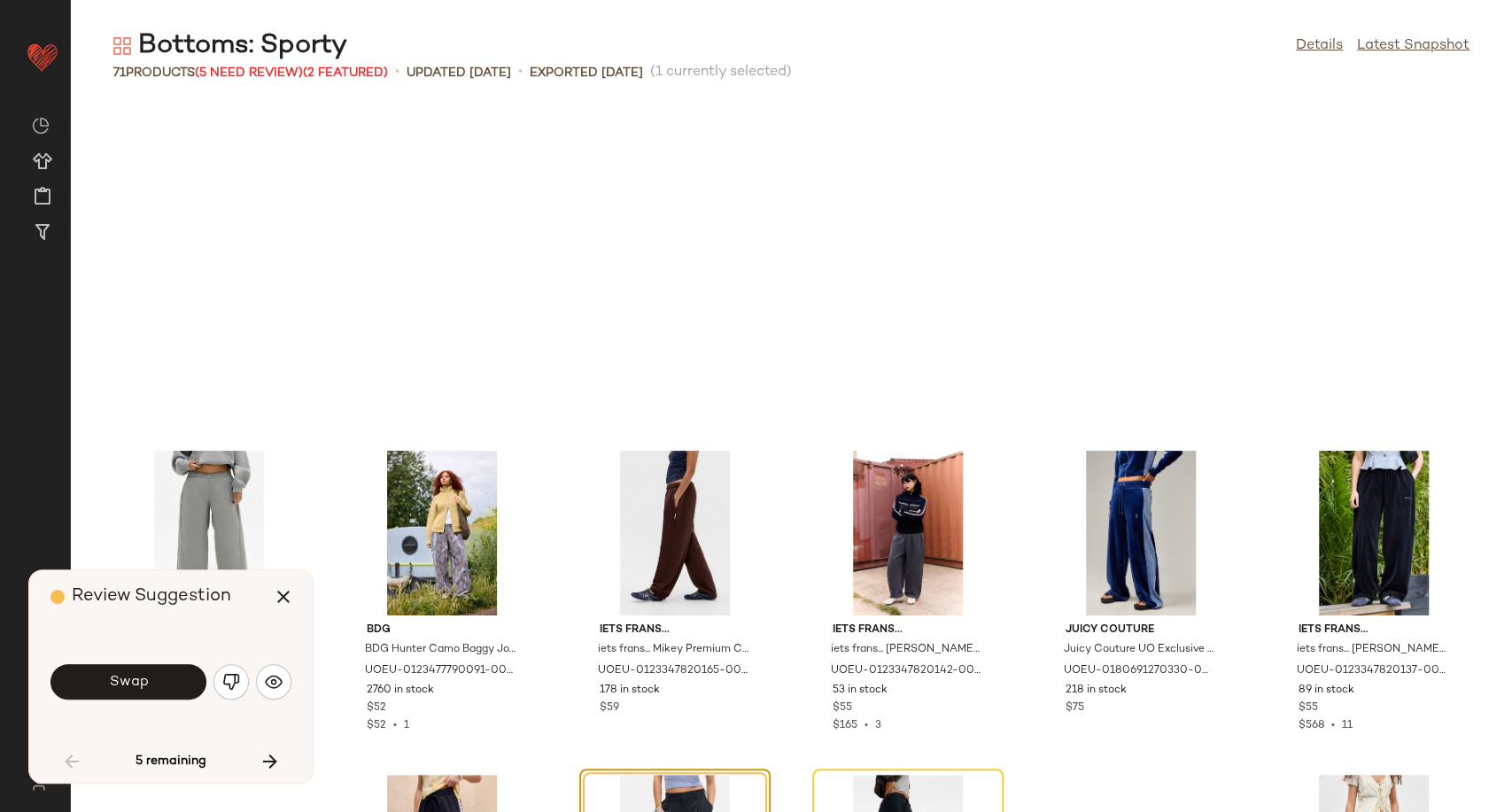
scroll to position [338, 0]
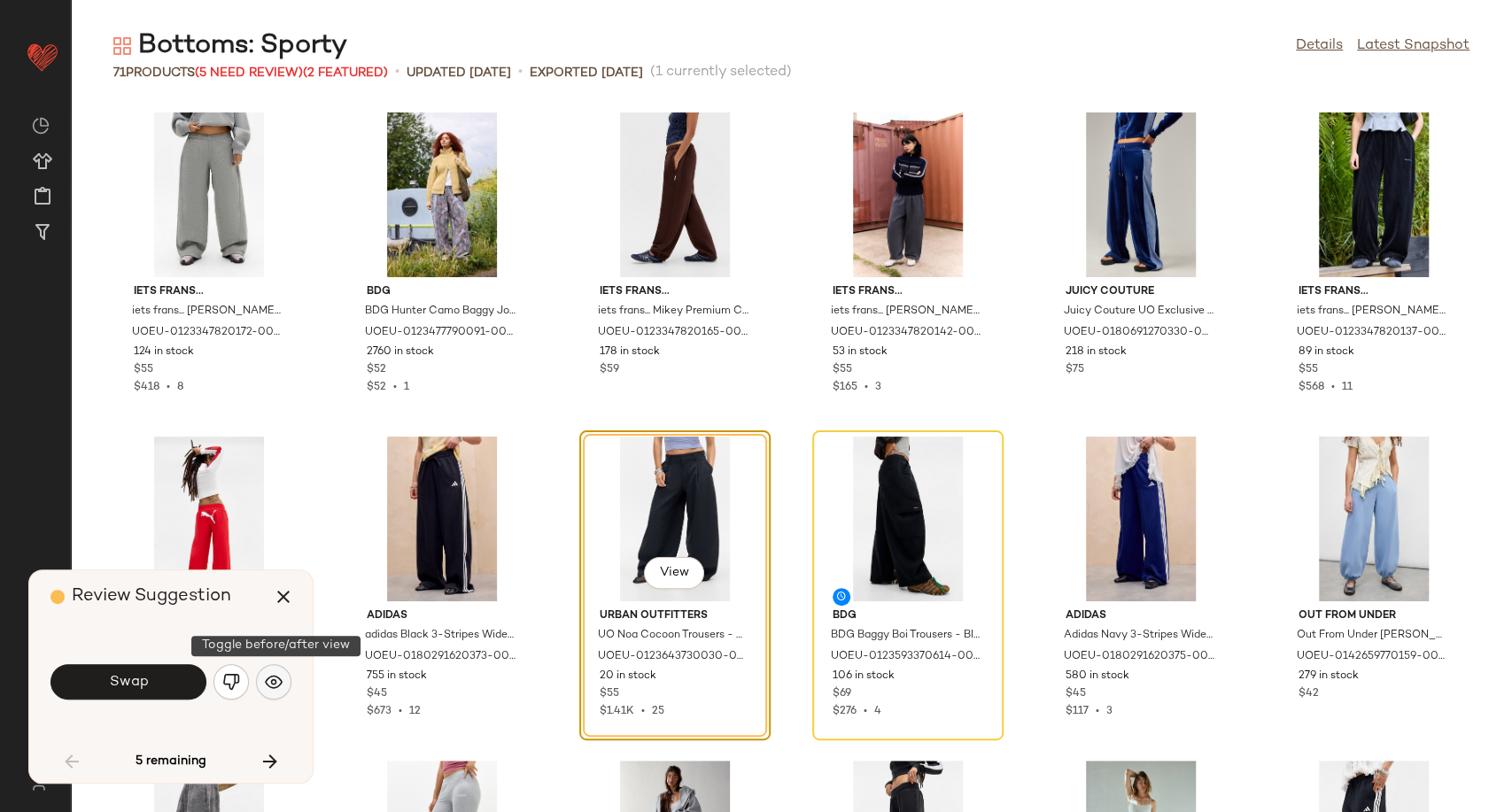
click at [281, 689] on img "button" at bounding box center [274, 681] width 18 height 18
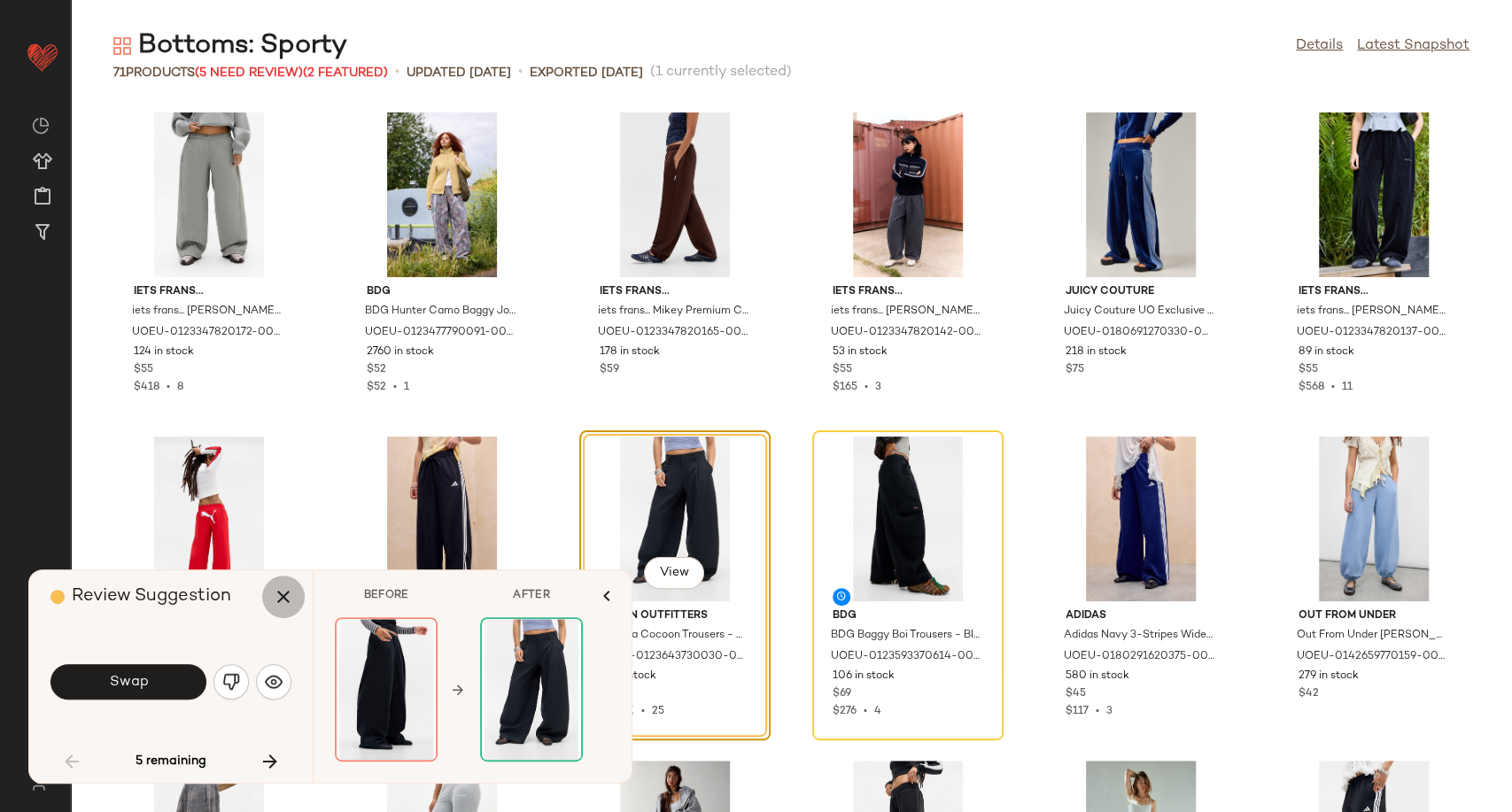
click at [279, 600] on icon "button" at bounding box center [283, 597] width 22 height 22
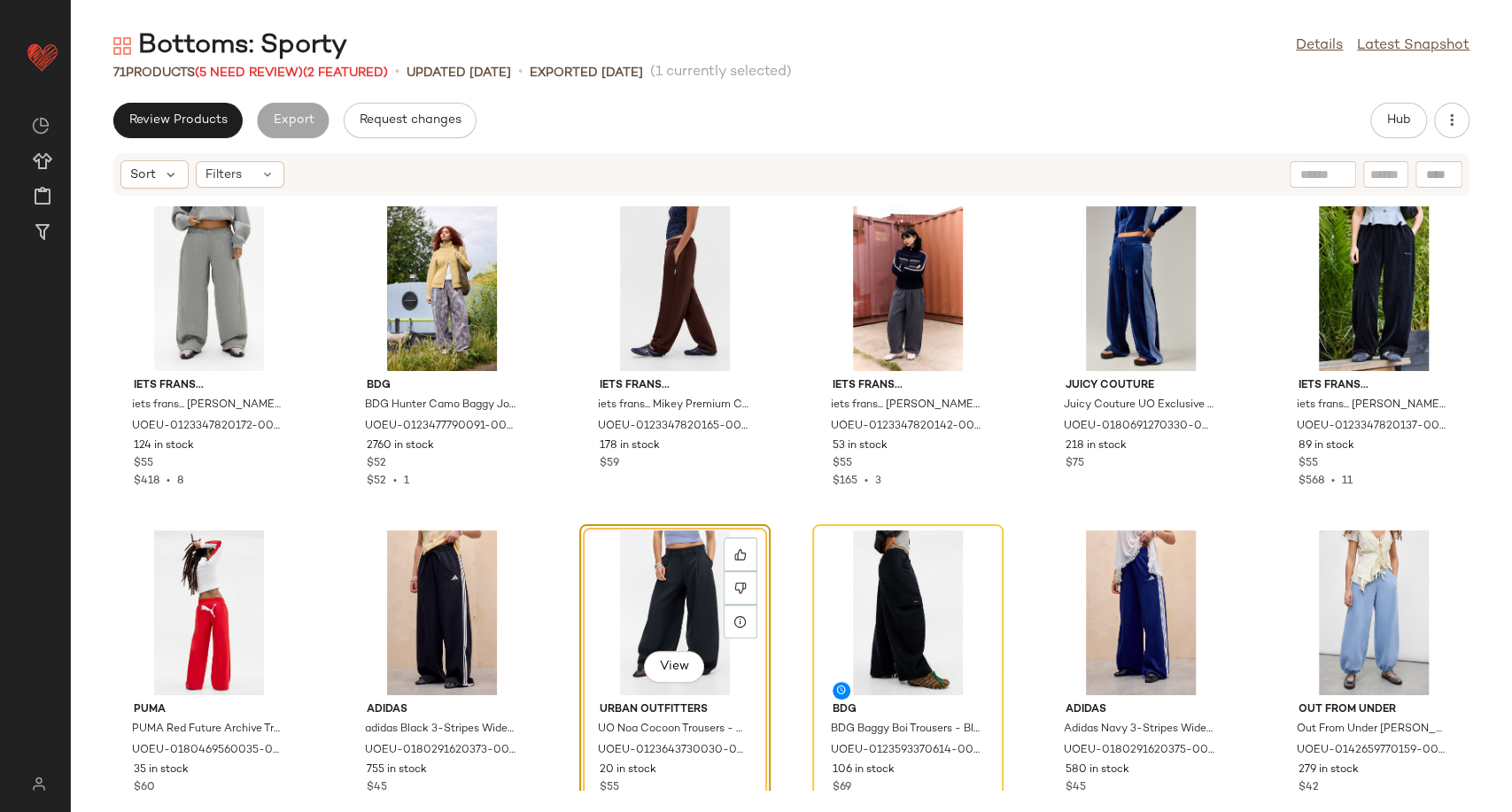
click at [669, 594] on div "View" at bounding box center [675, 612] width 179 height 164
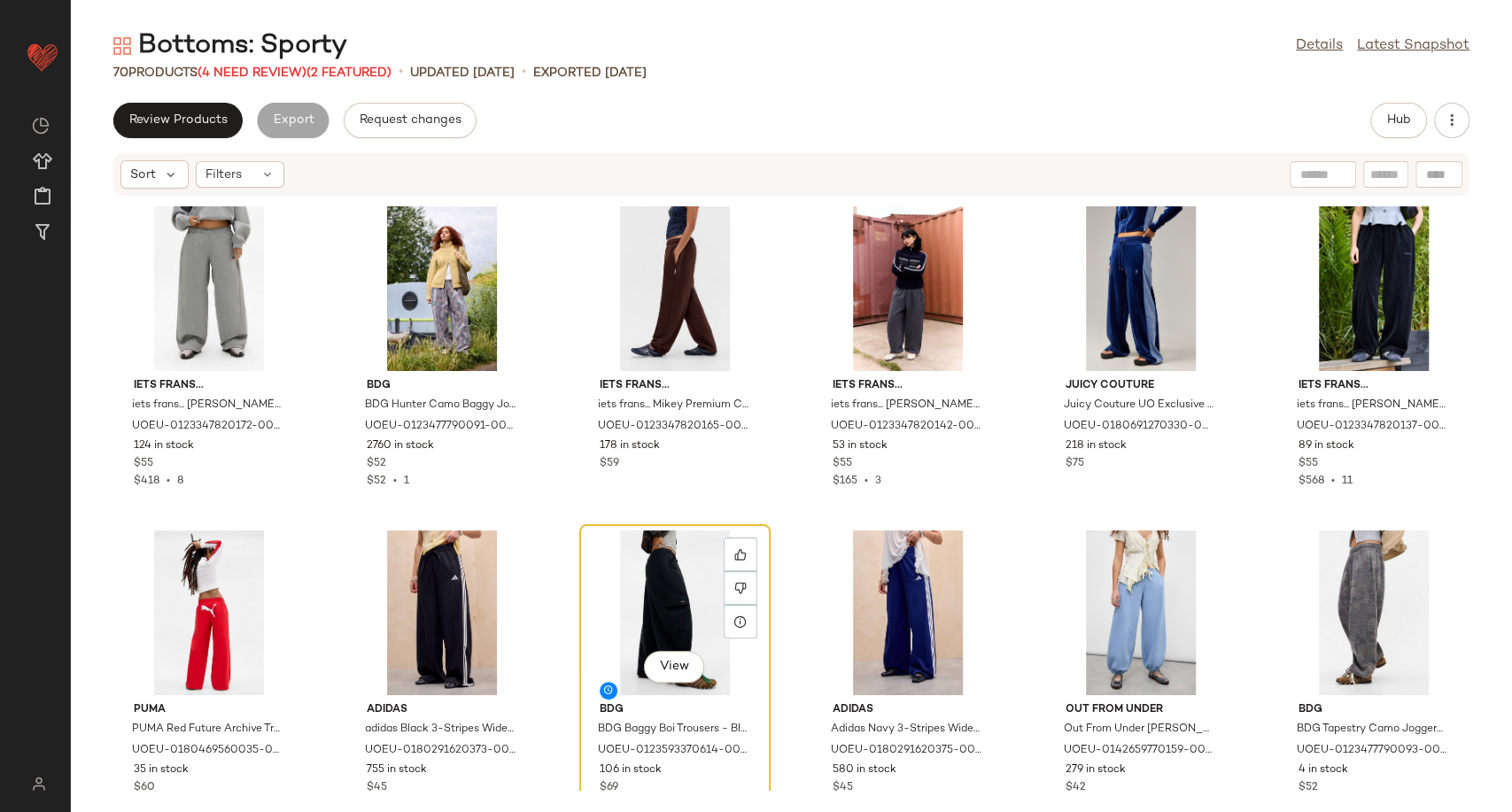
click at [647, 575] on div "View" at bounding box center [675, 612] width 179 height 164
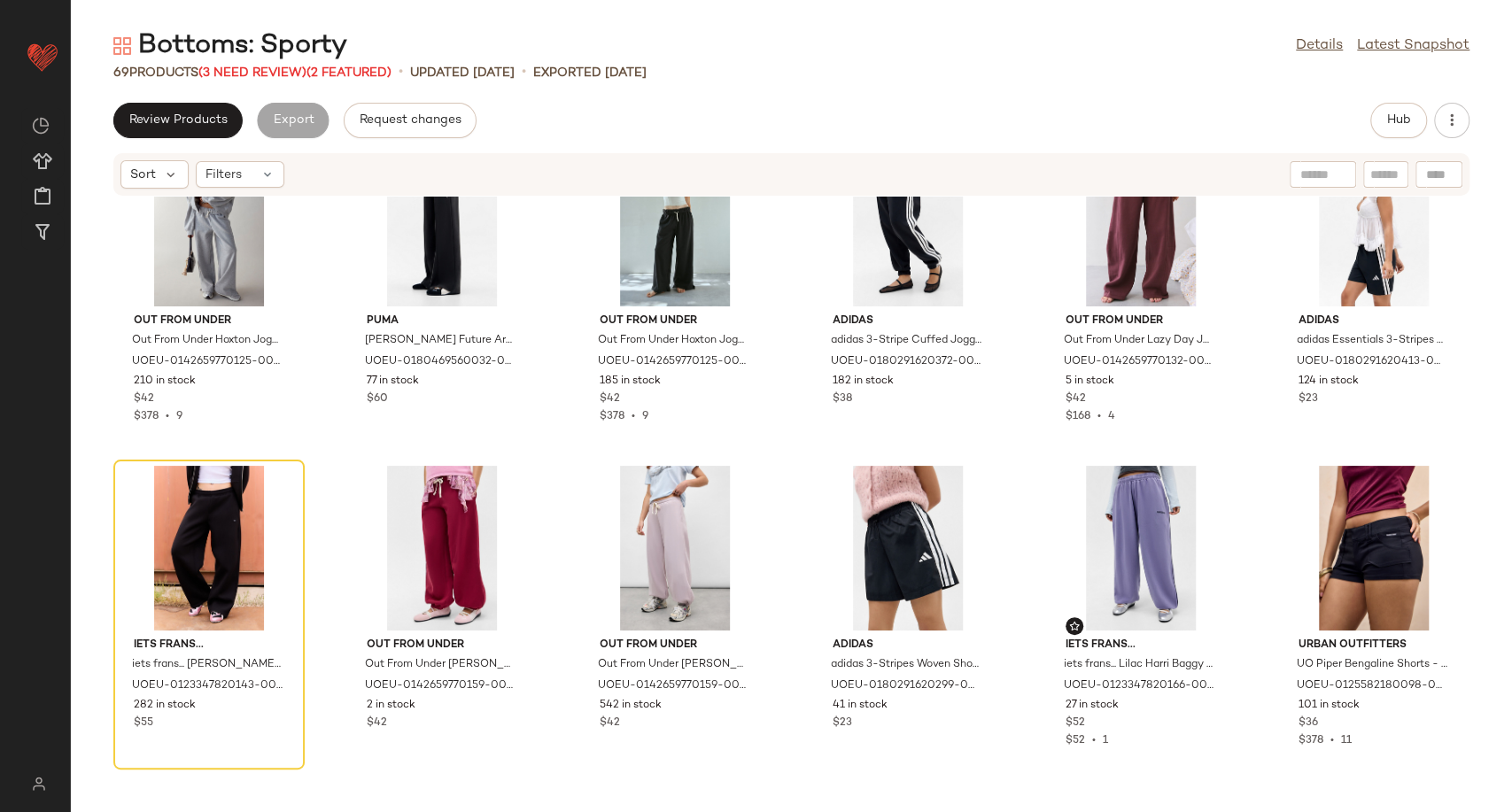
scroll to position [1224, 0]
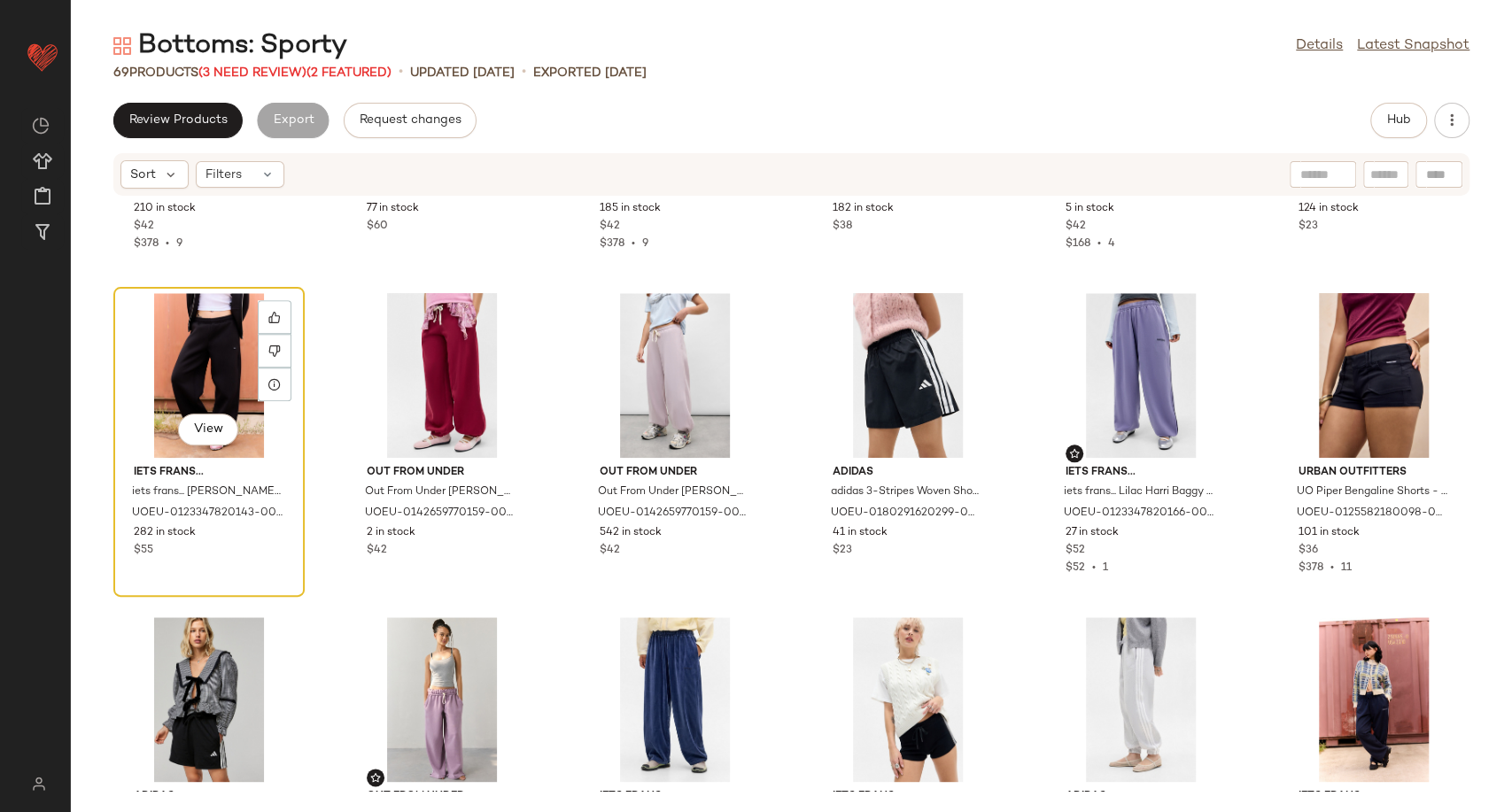
click at [198, 364] on div "View" at bounding box center [209, 375] width 179 height 164
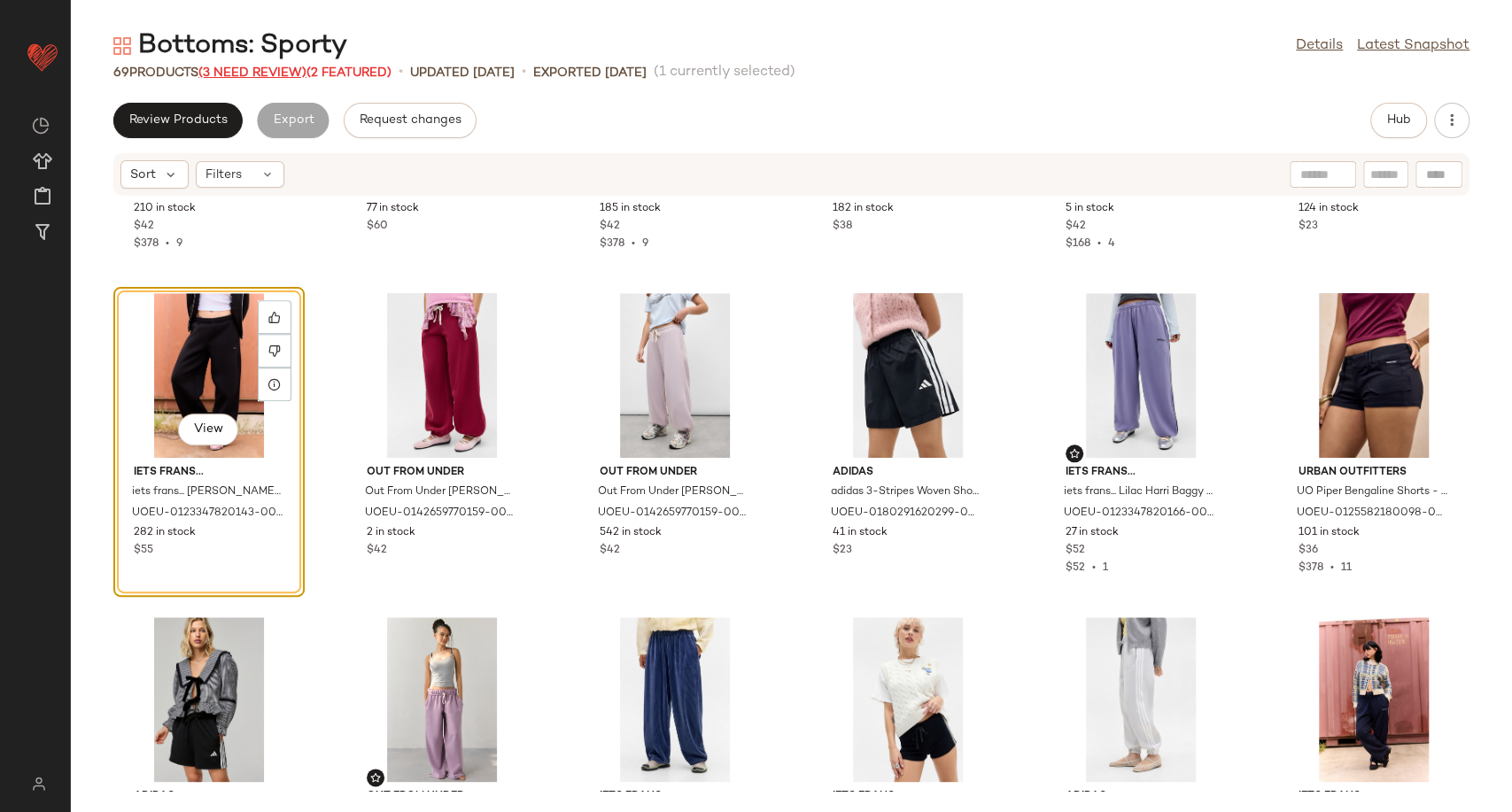
click at [256, 69] on span "(3 Need Review)" at bounding box center [252, 73] width 108 height 13
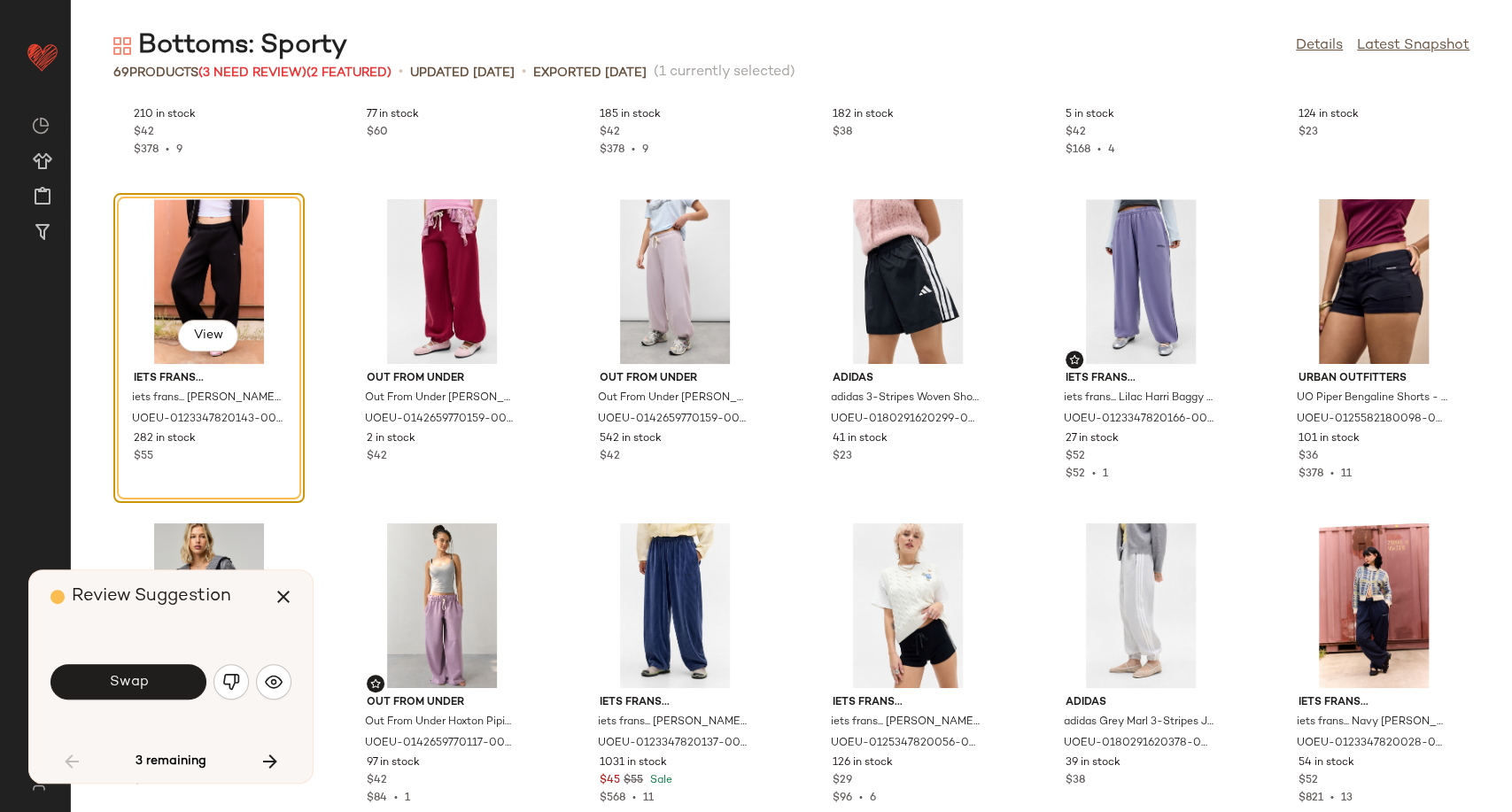
scroll to position [972, 0]
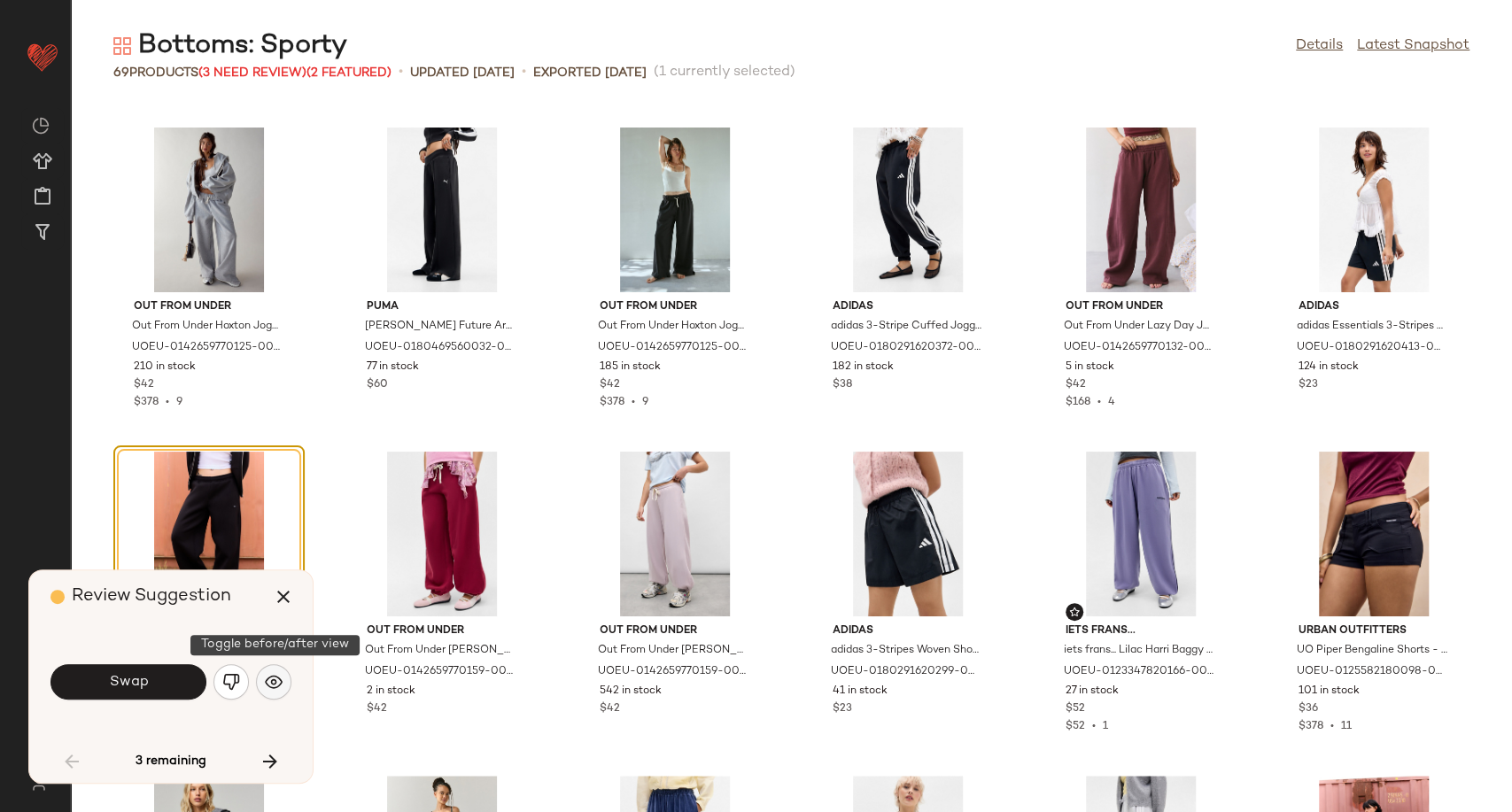
click at [266, 686] on img "button" at bounding box center [274, 681] width 18 height 18
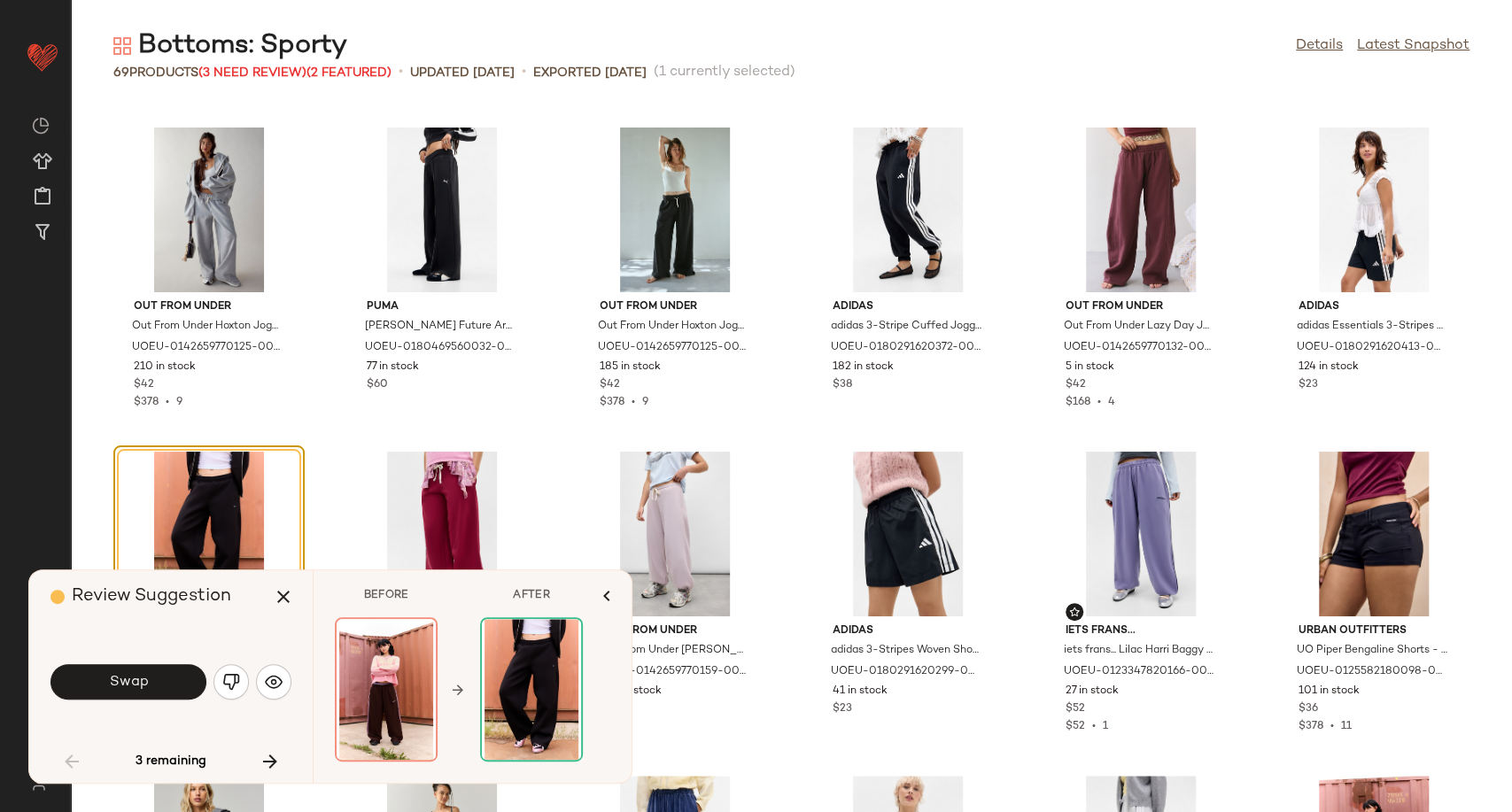
click at [131, 700] on div "Swap" at bounding box center [171, 681] width 241 height 42
click at [127, 685] on span "Swap" at bounding box center [128, 682] width 39 height 17
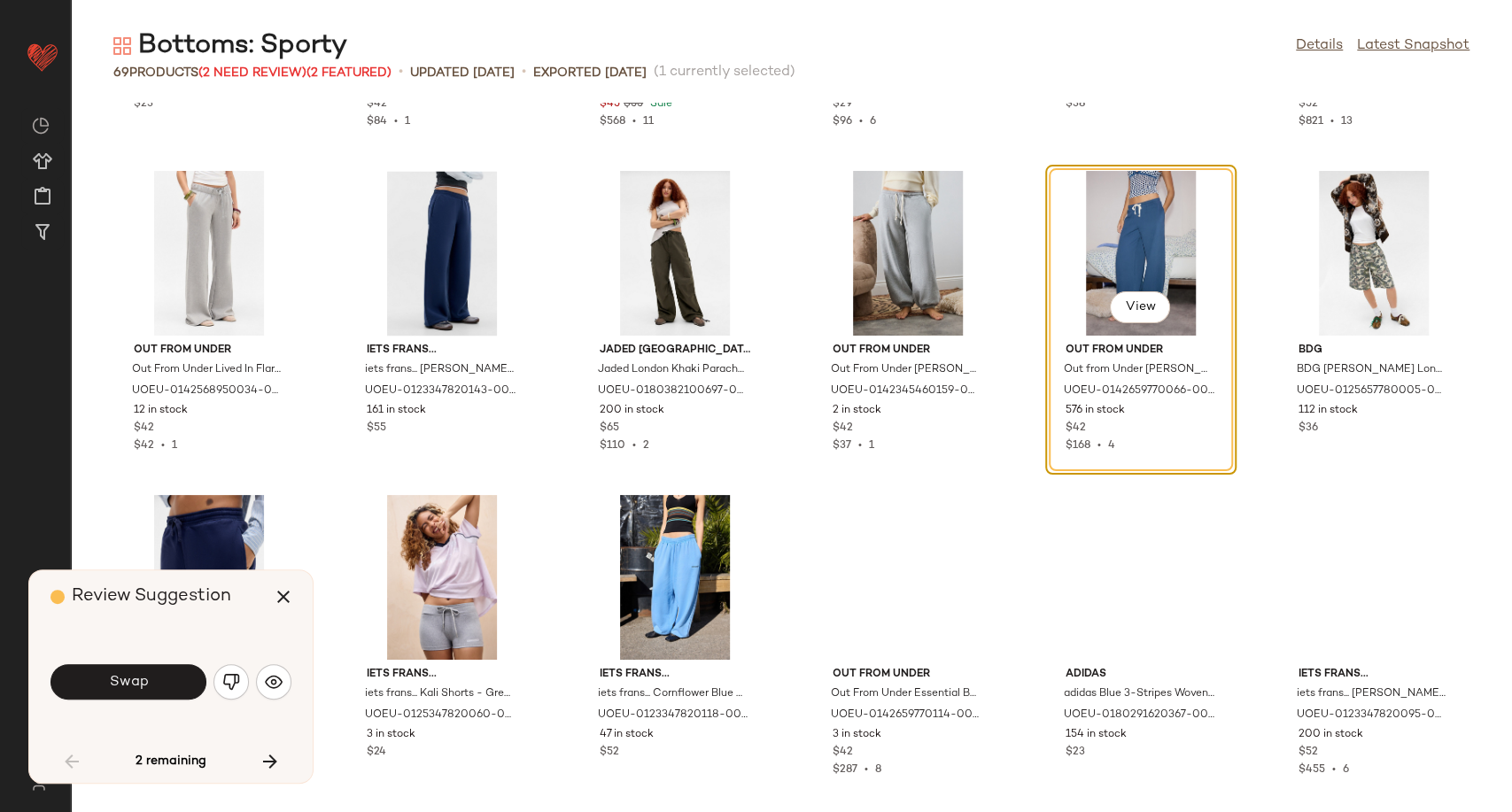
scroll to position [1910, 0]
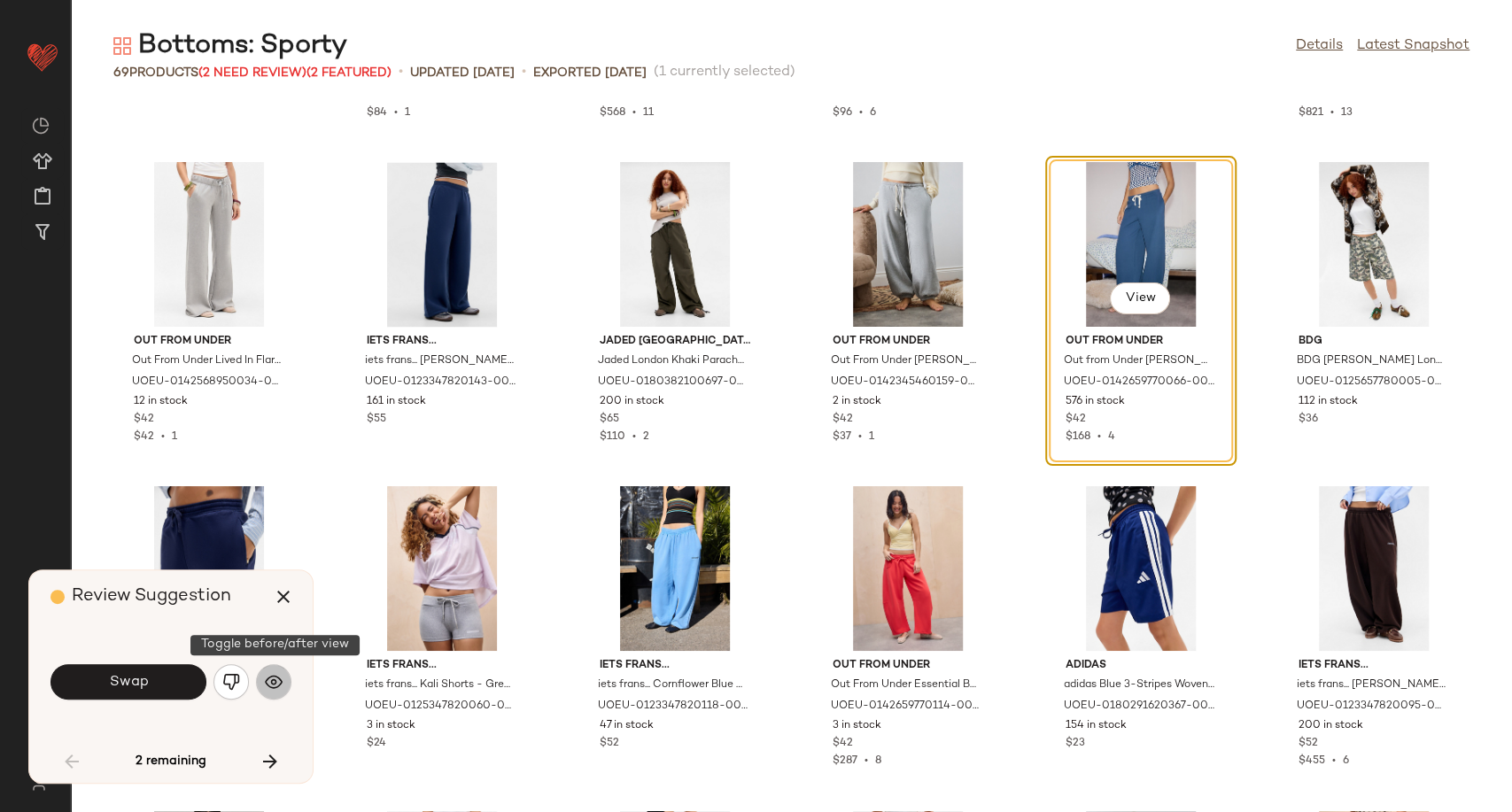
click at [276, 686] on img "button" at bounding box center [274, 681] width 18 height 18
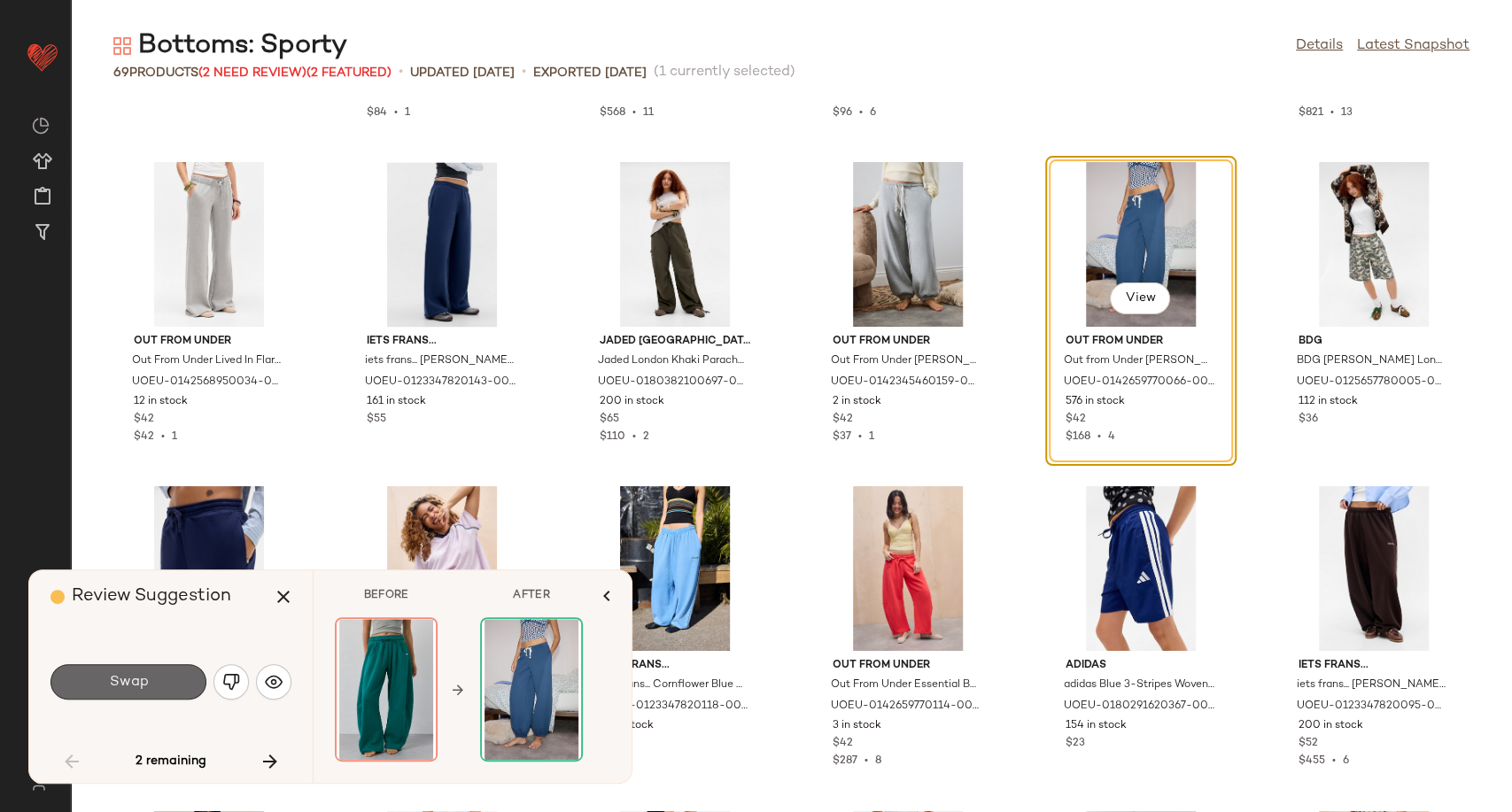
click at [163, 683] on button "Swap" at bounding box center [129, 682] width 156 height 36
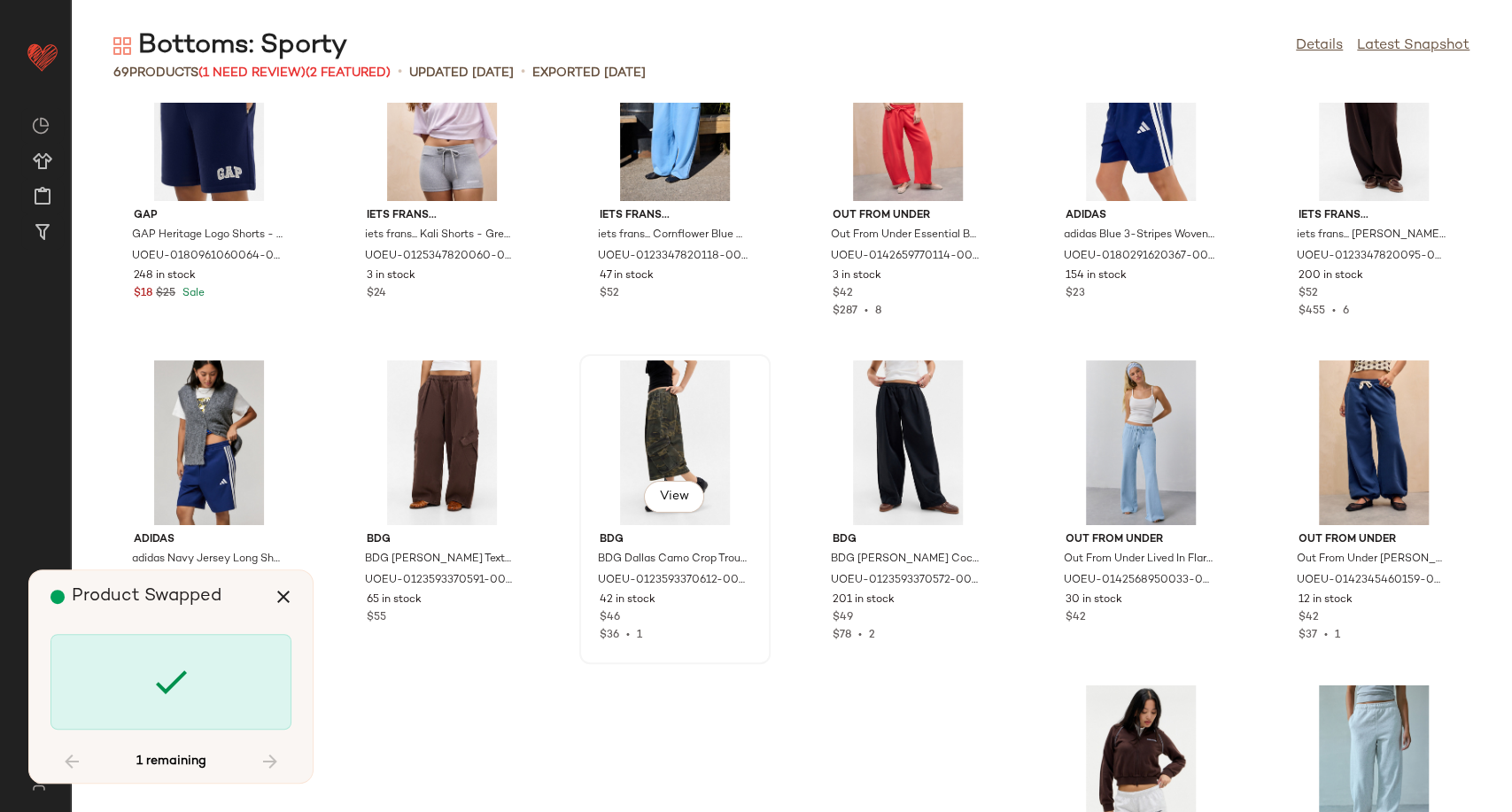
scroll to position [2401, 0]
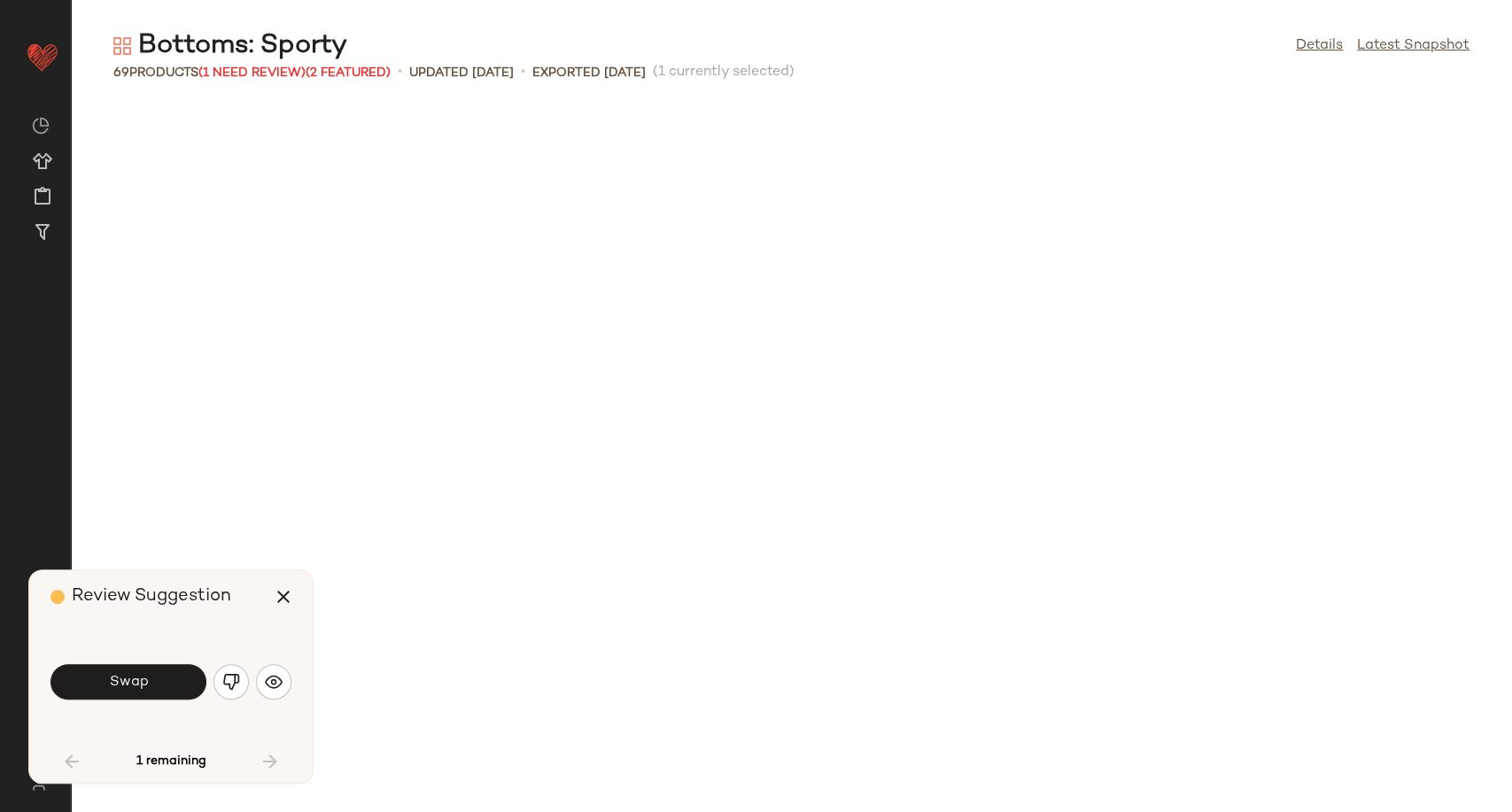
scroll to position [3182, 0]
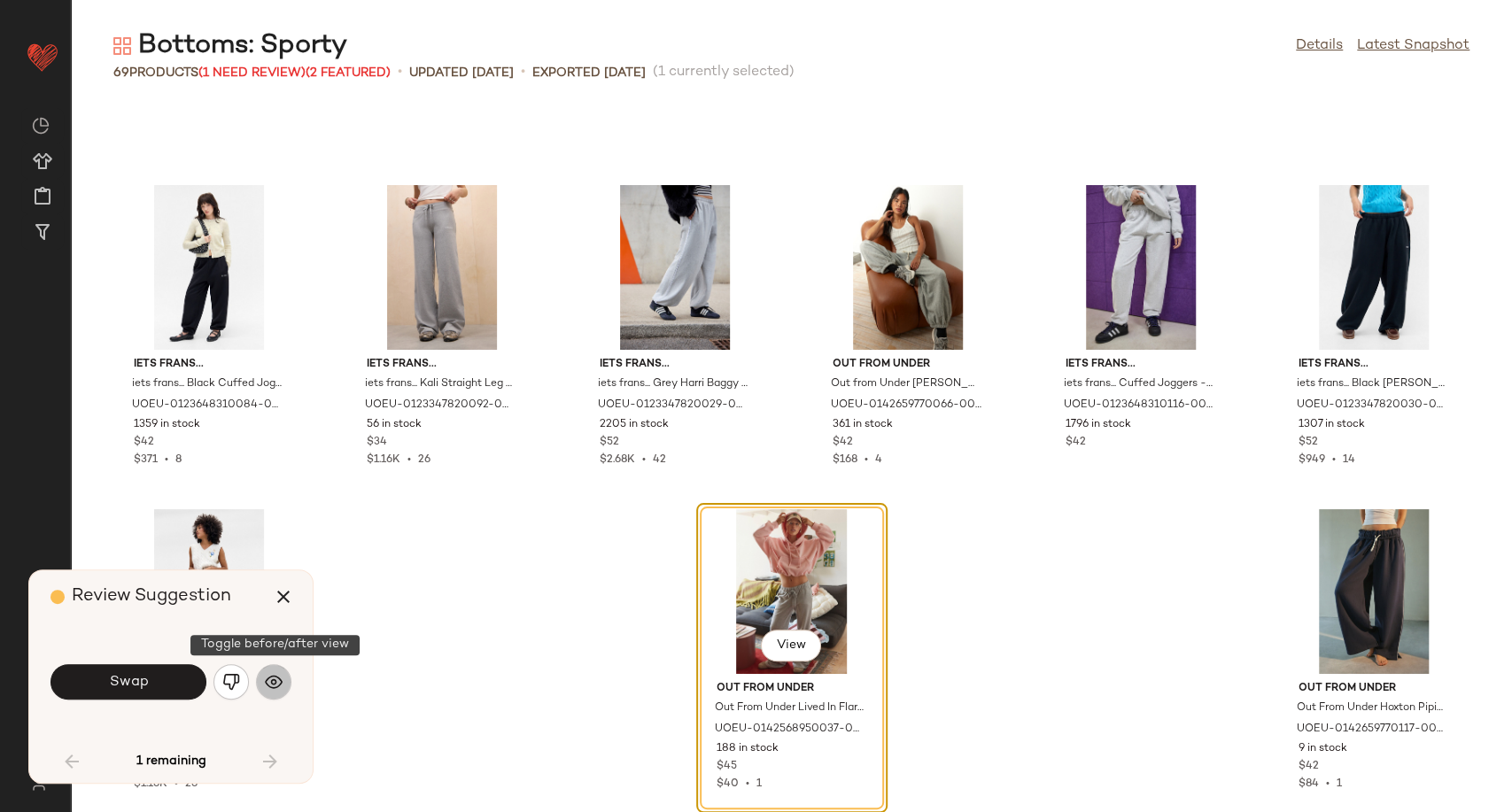
click at [271, 686] on img "button" at bounding box center [274, 681] width 18 height 18
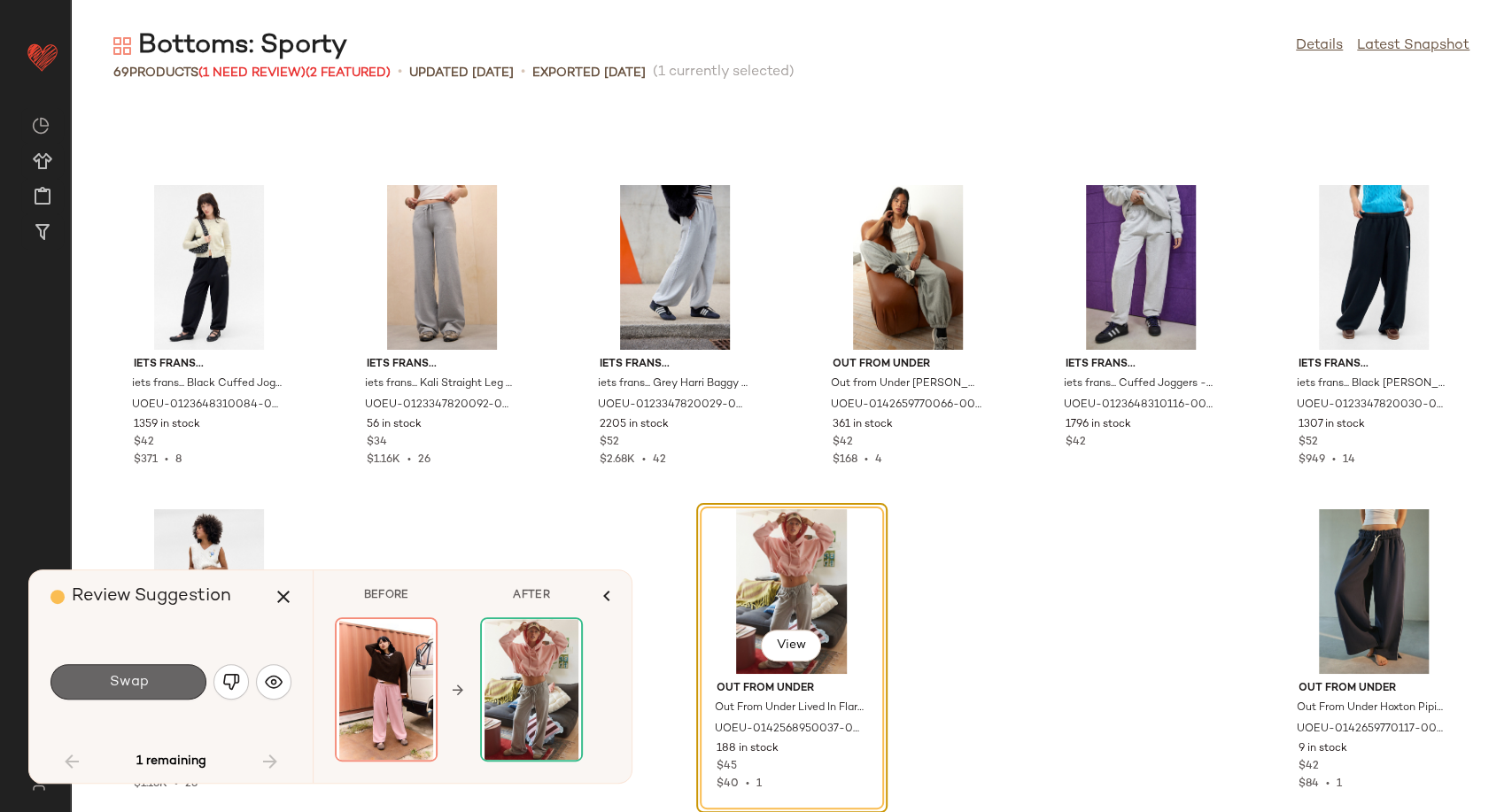
click at [177, 682] on button "Swap" at bounding box center [129, 682] width 156 height 36
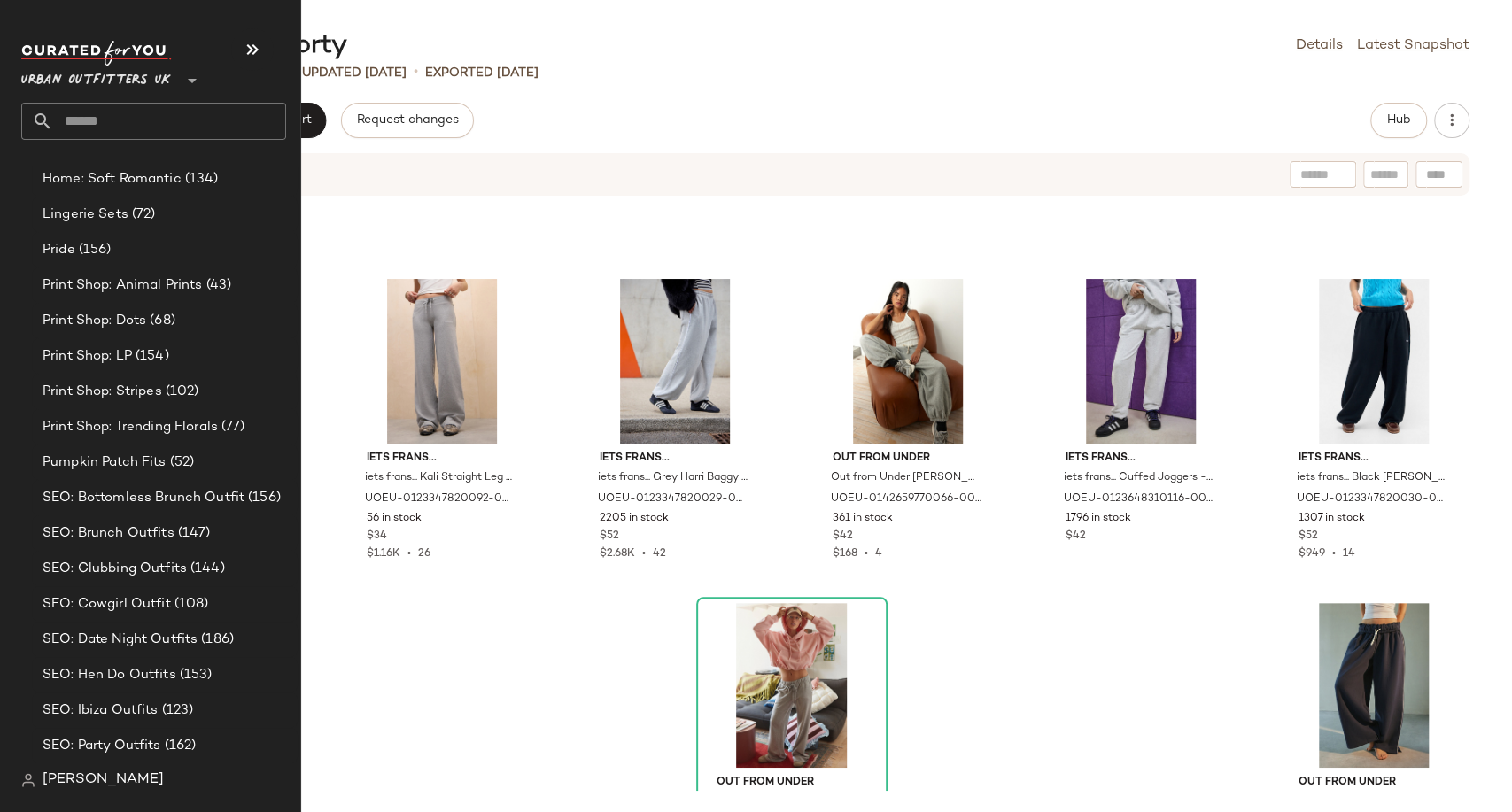
scroll to position [5460, 0]
click at [83, 495] on span "Trend: FishermanCore (Unisex)" at bounding box center [141, 498] width 198 height 21
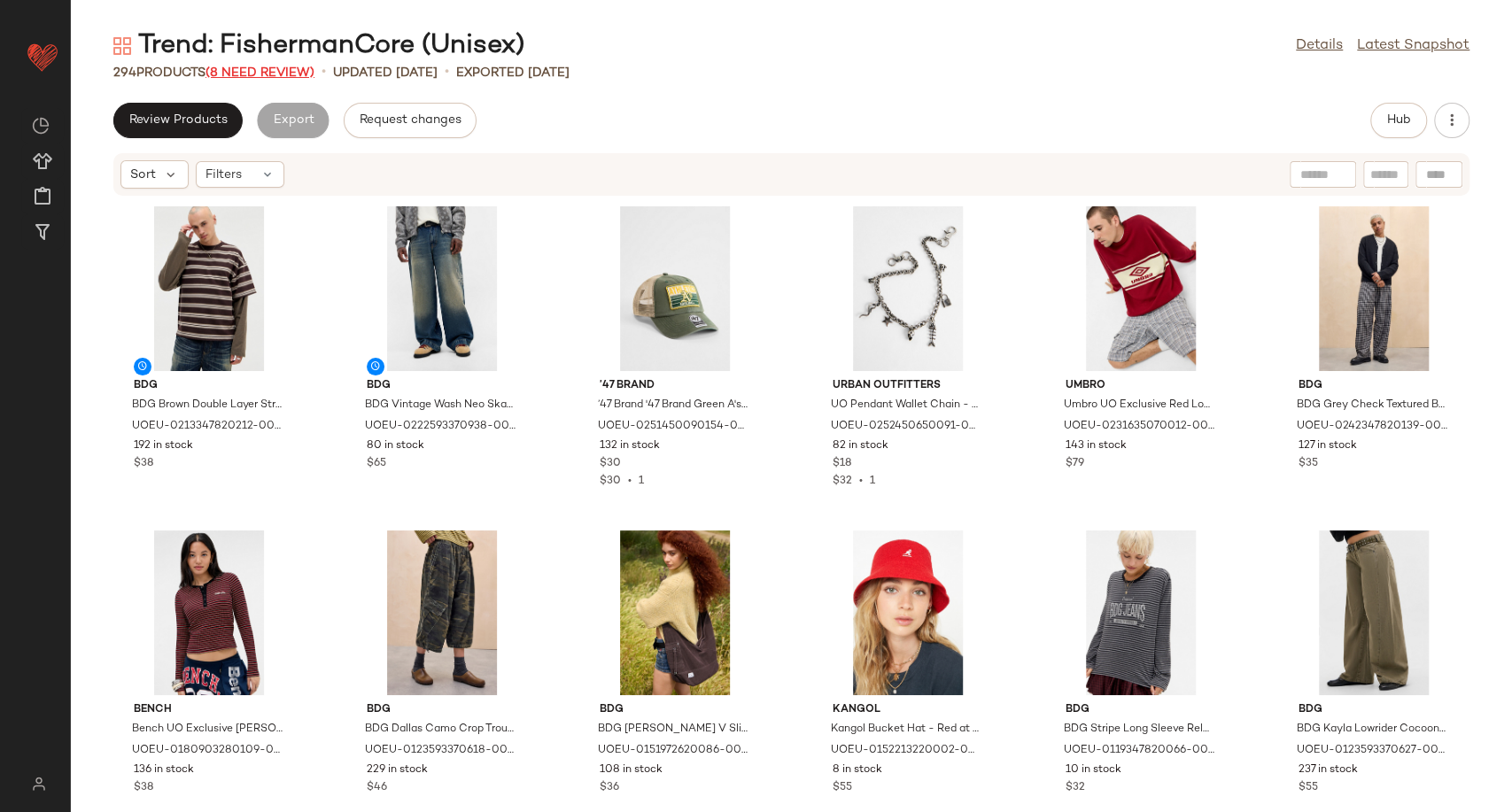
click at [284, 72] on span "(8 Need Review)" at bounding box center [260, 73] width 109 height 13
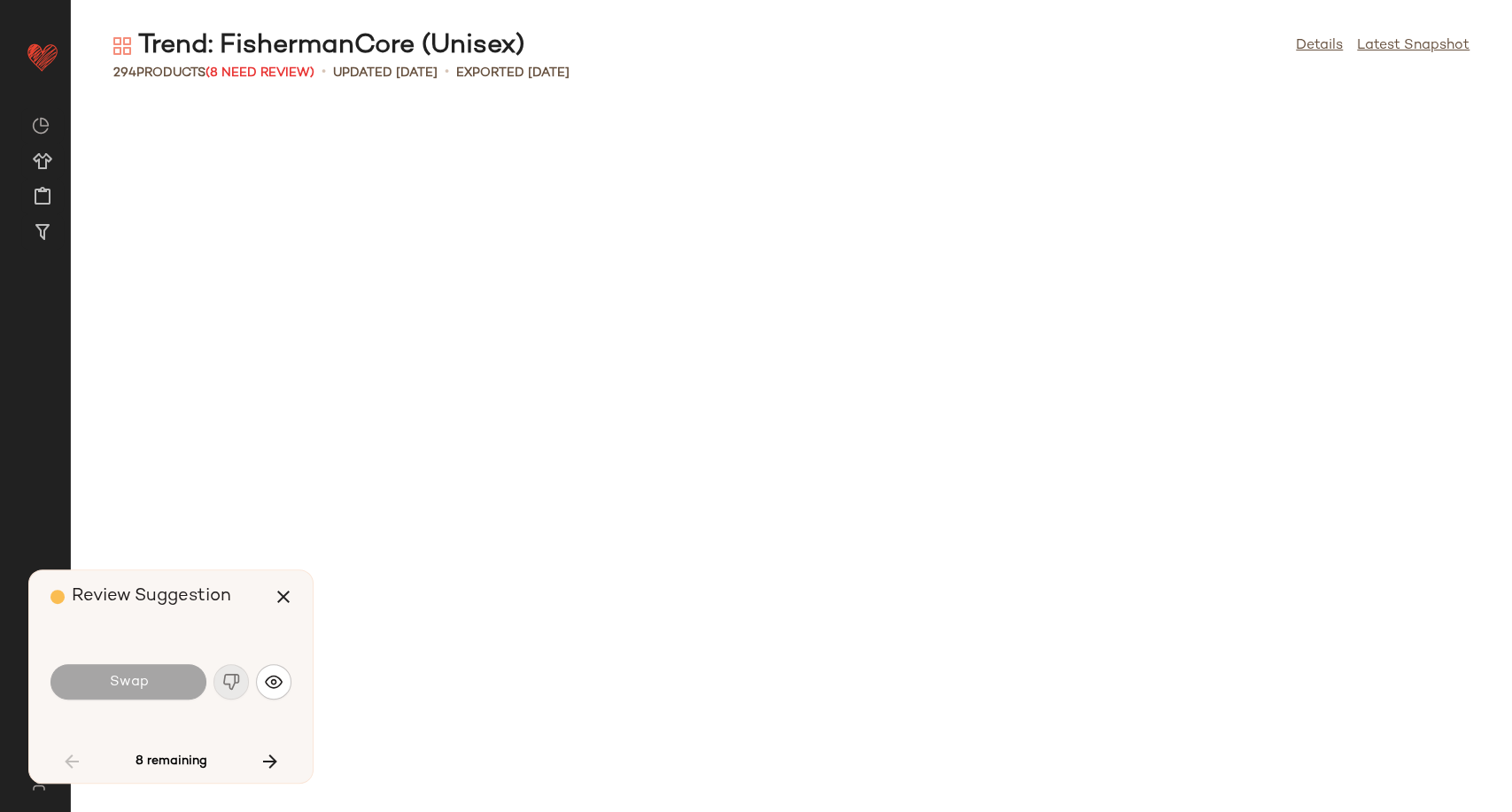
scroll to position [2268, 0]
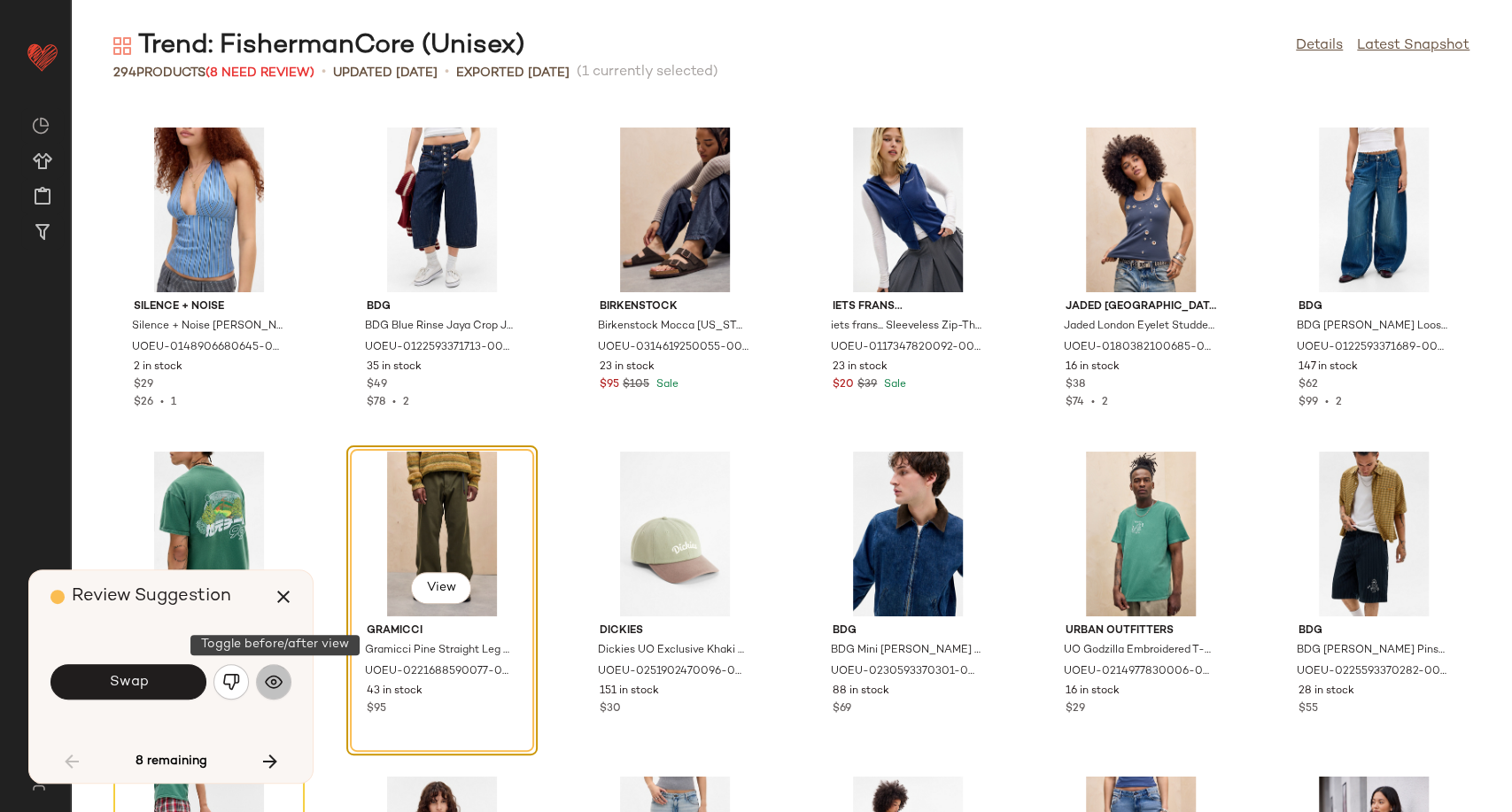
click at [266, 679] on img "button" at bounding box center [274, 681] width 18 height 18
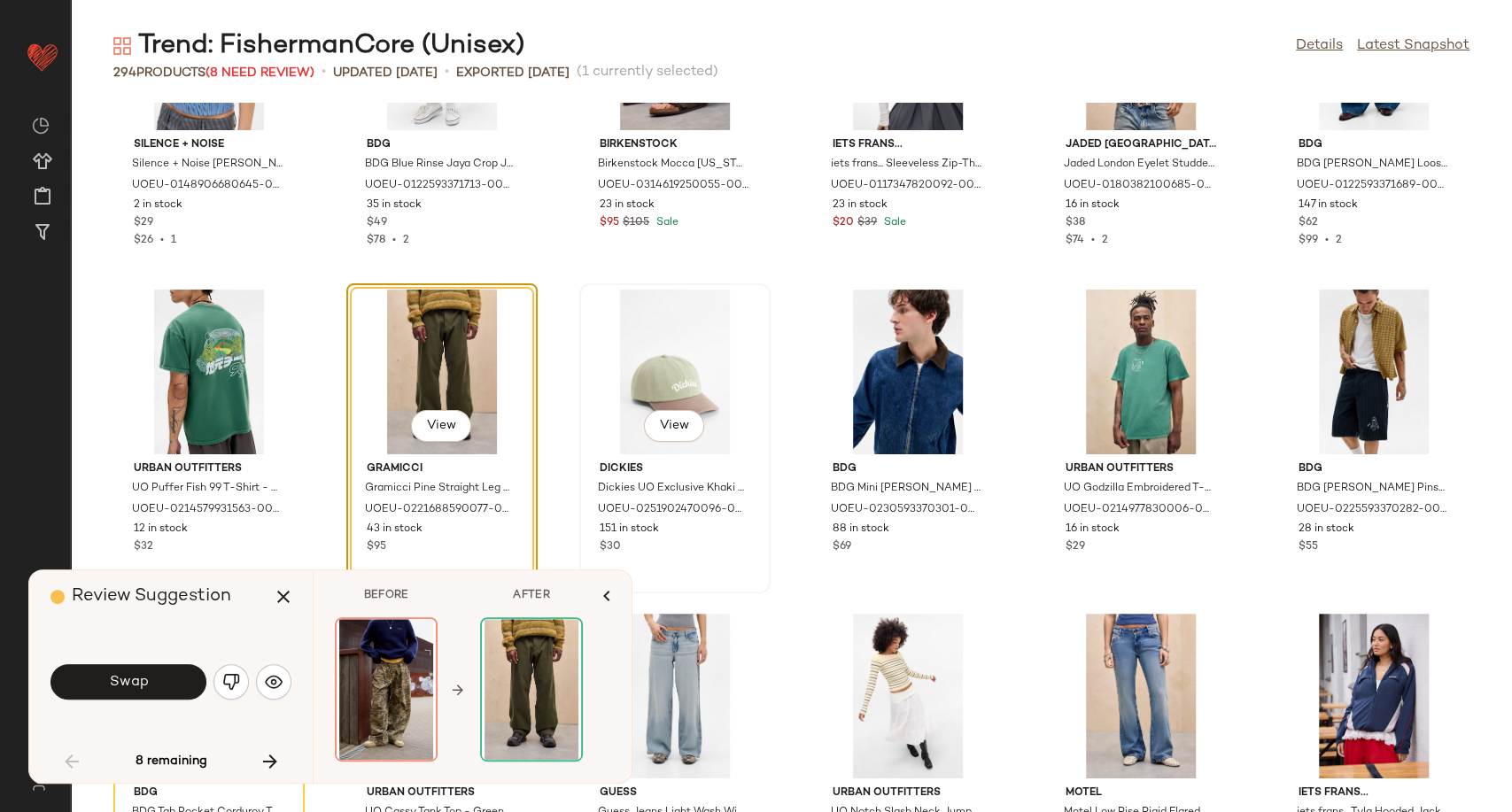
scroll to position [2465, 0]
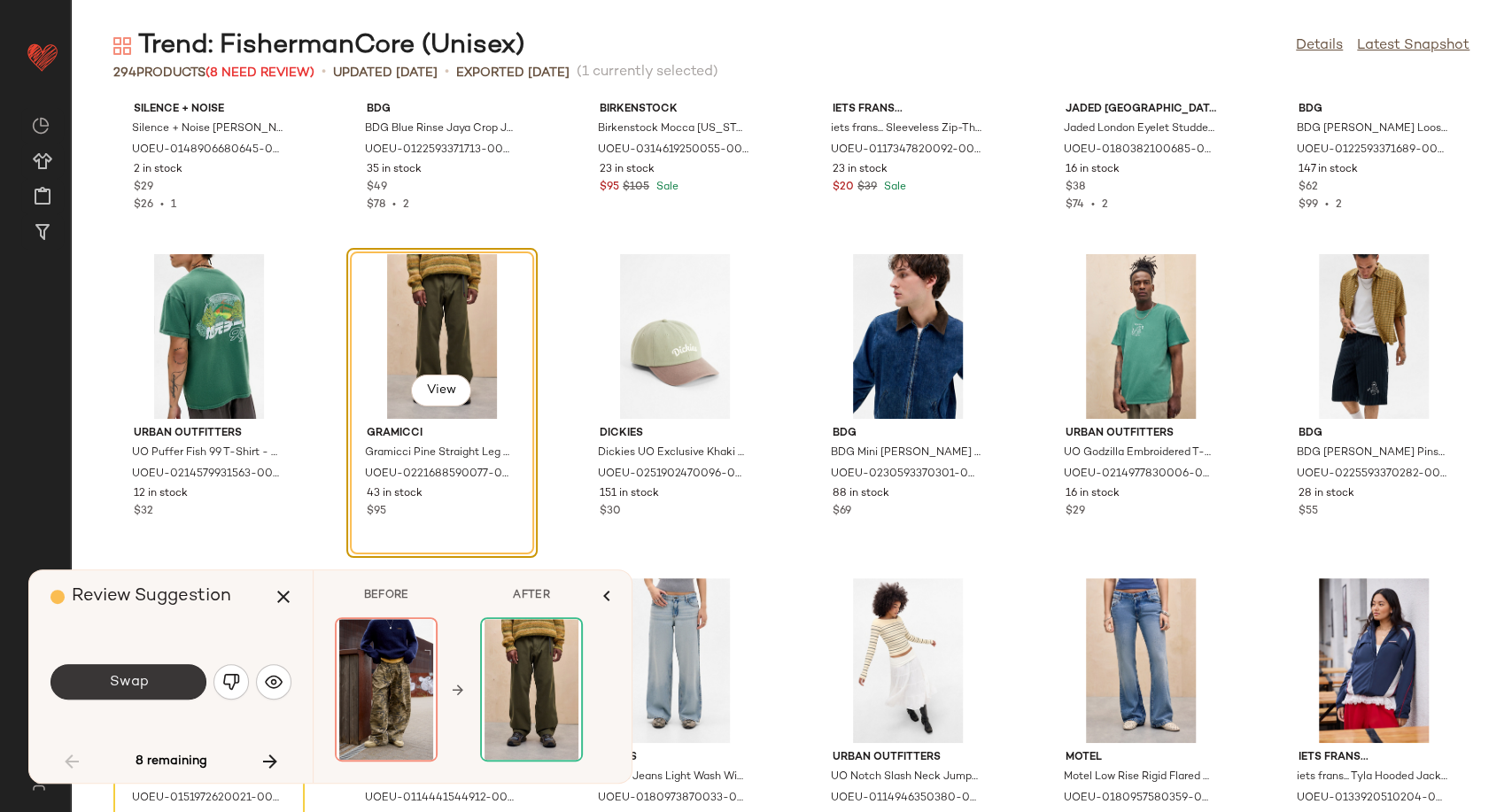
click at [136, 694] on button "Swap" at bounding box center [129, 682] width 156 height 36
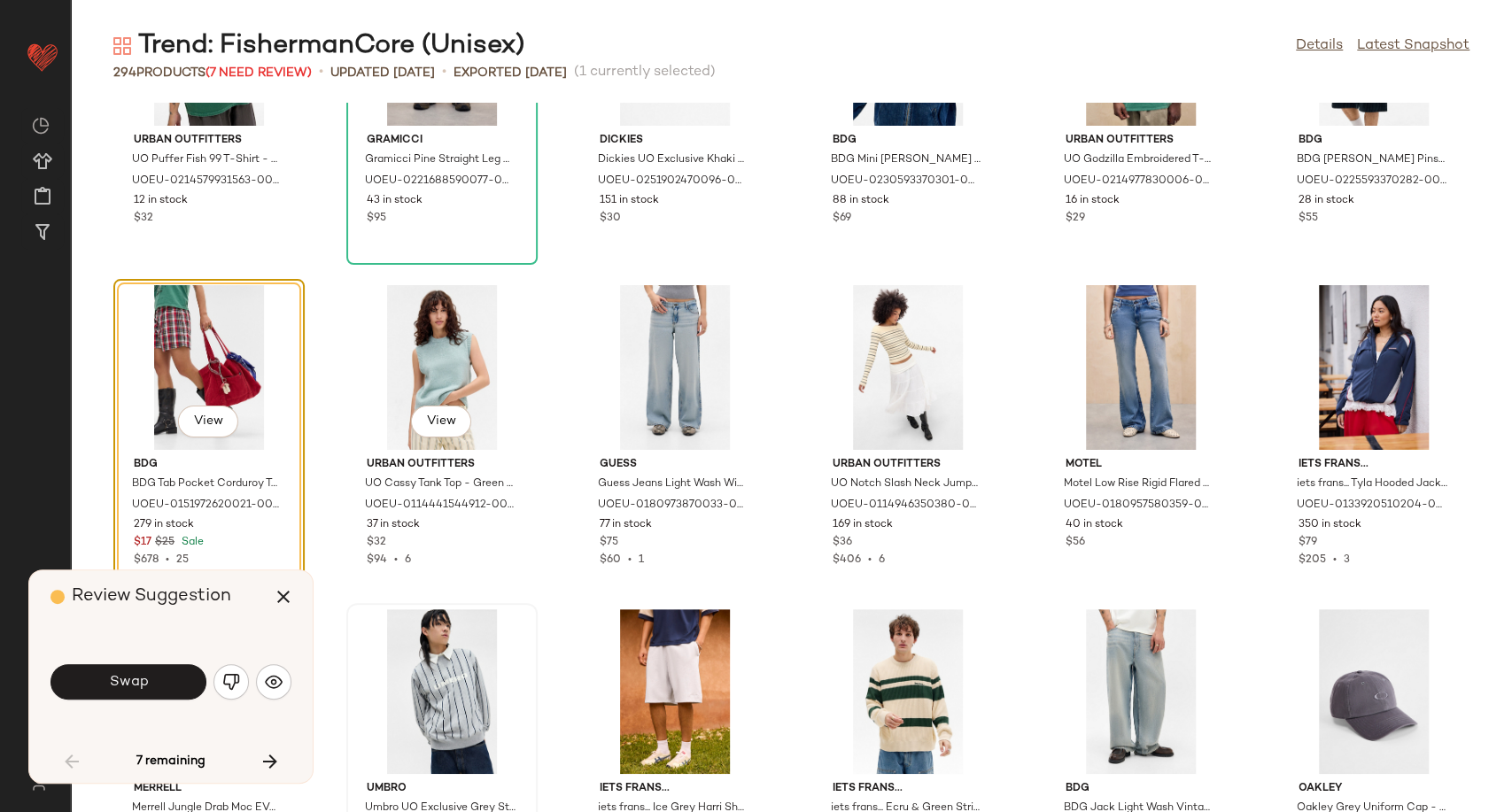
scroll to position [2789, 0]
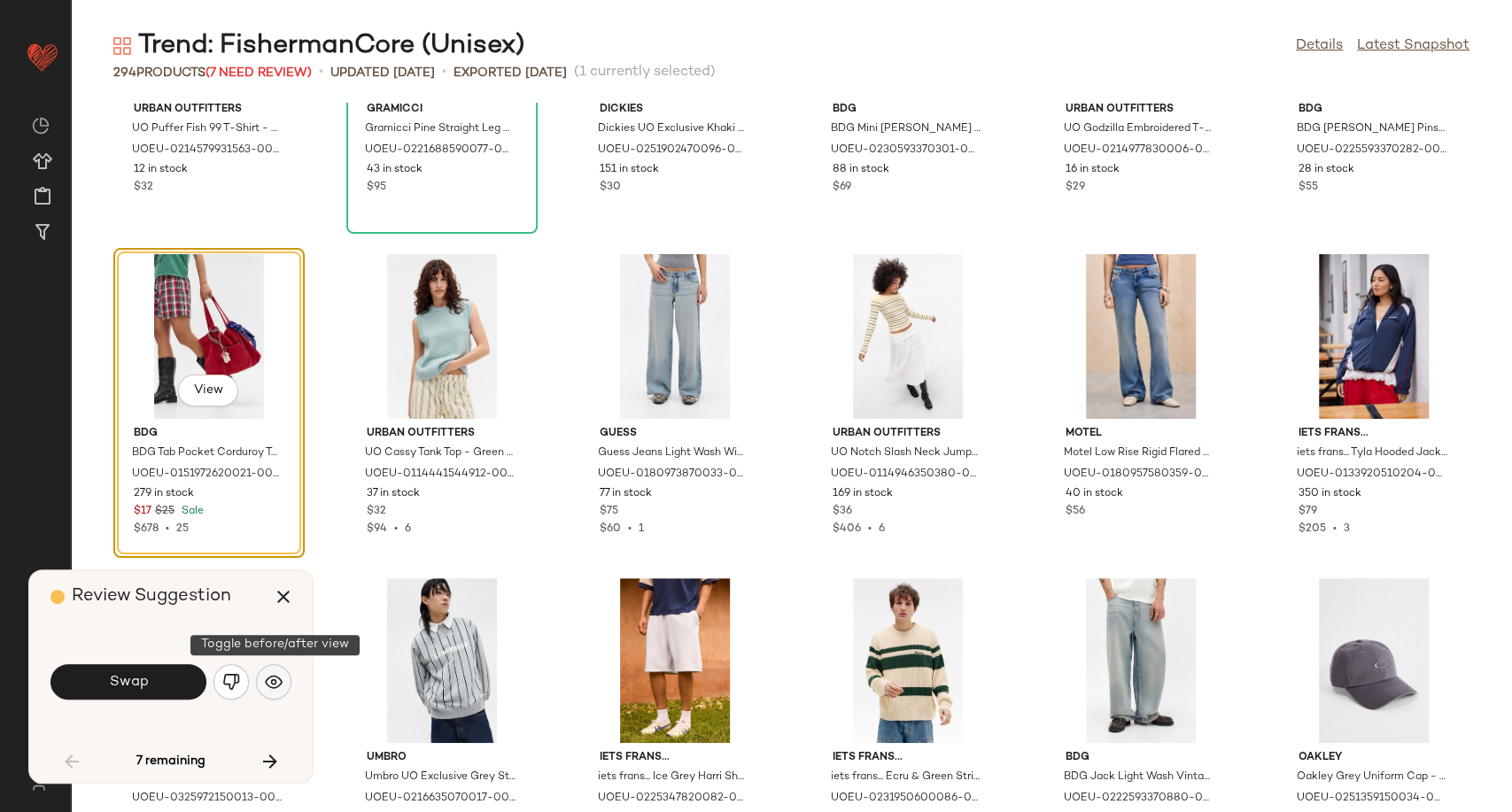
click at [265, 686] on img "button" at bounding box center [274, 681] width 18 height 18
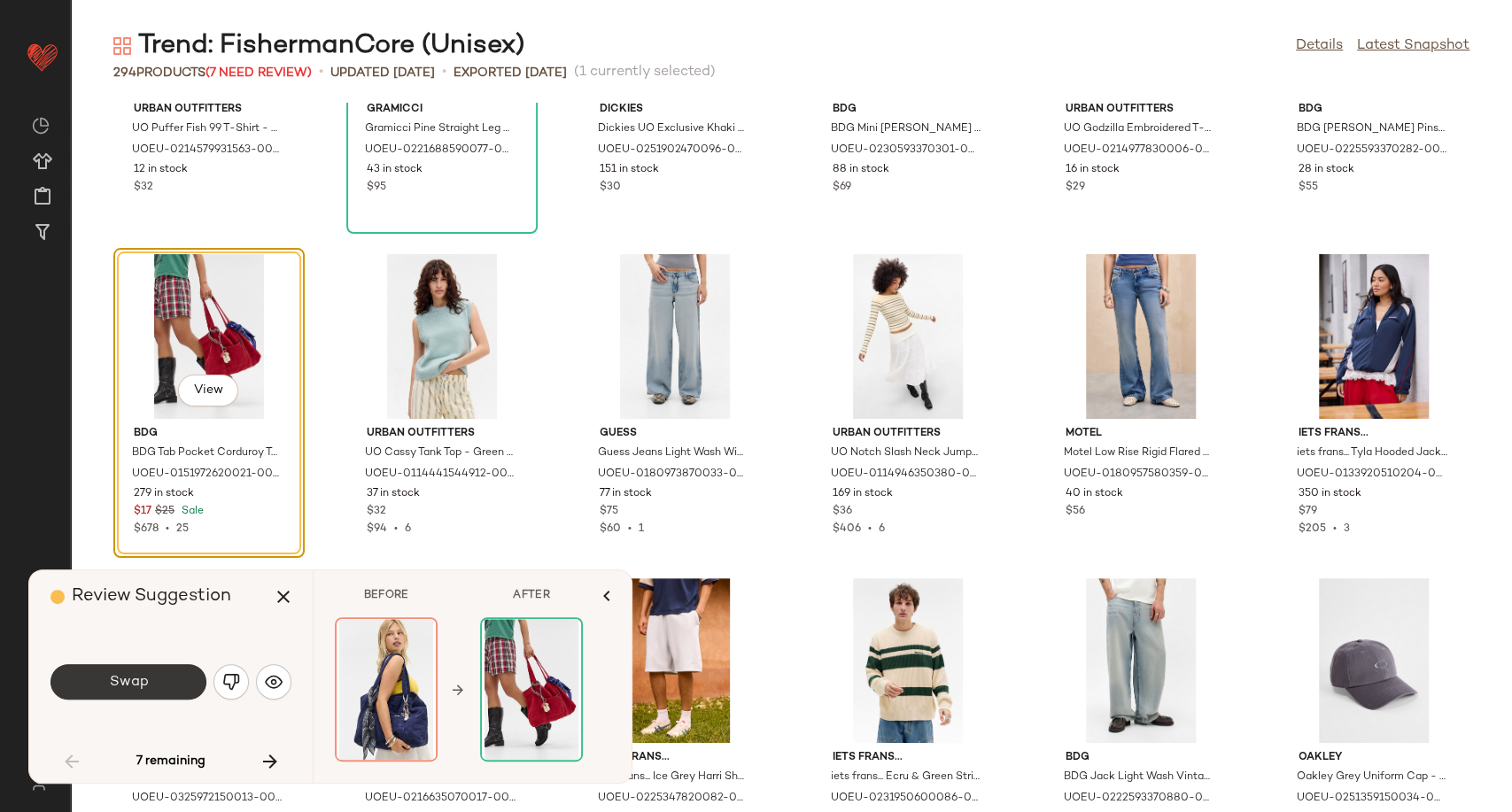
click at [165, 695] on button "Swap" at bounding box center [129, 682] width 156 height 36
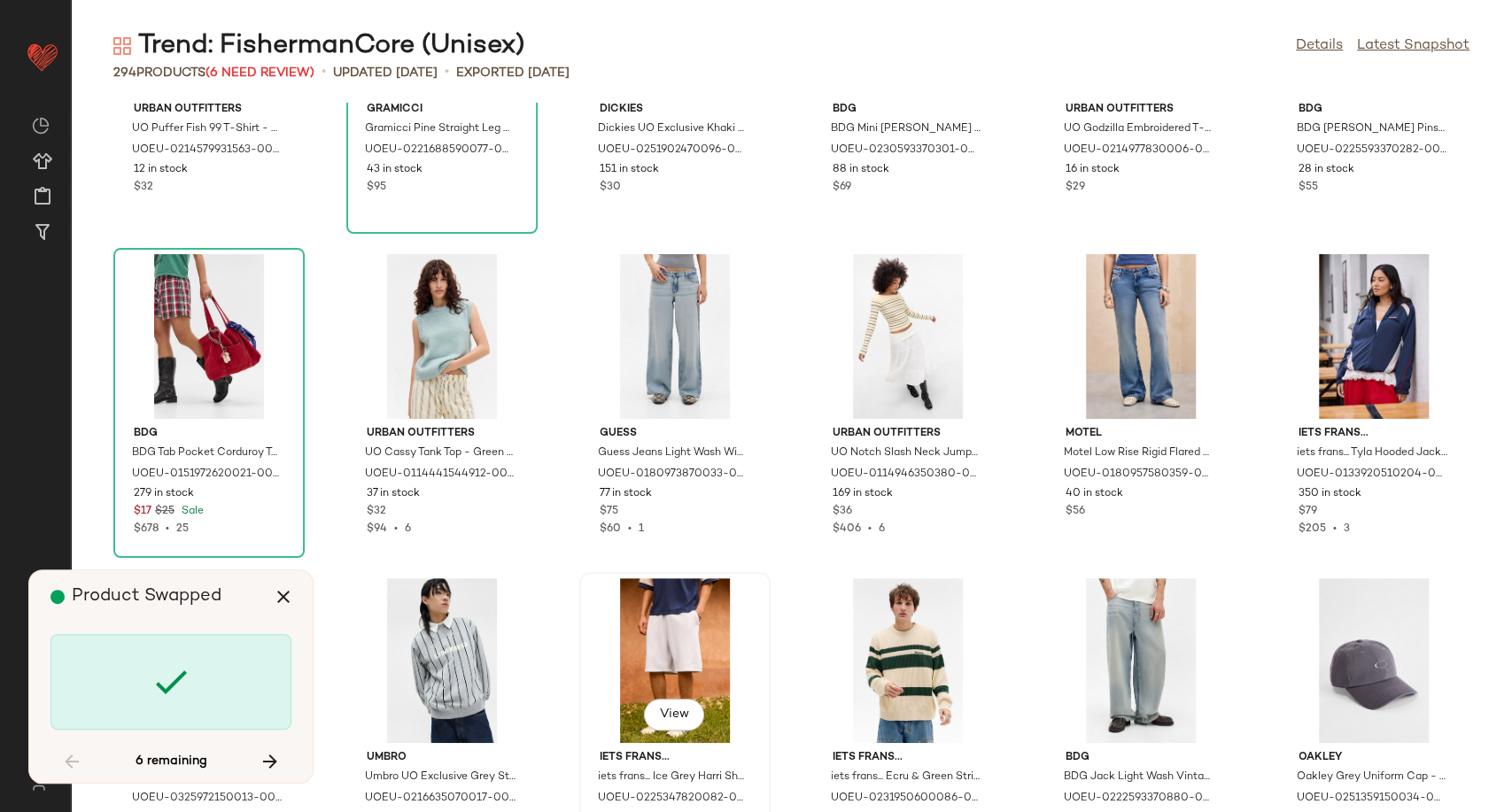
scroll to position [3241, 0]
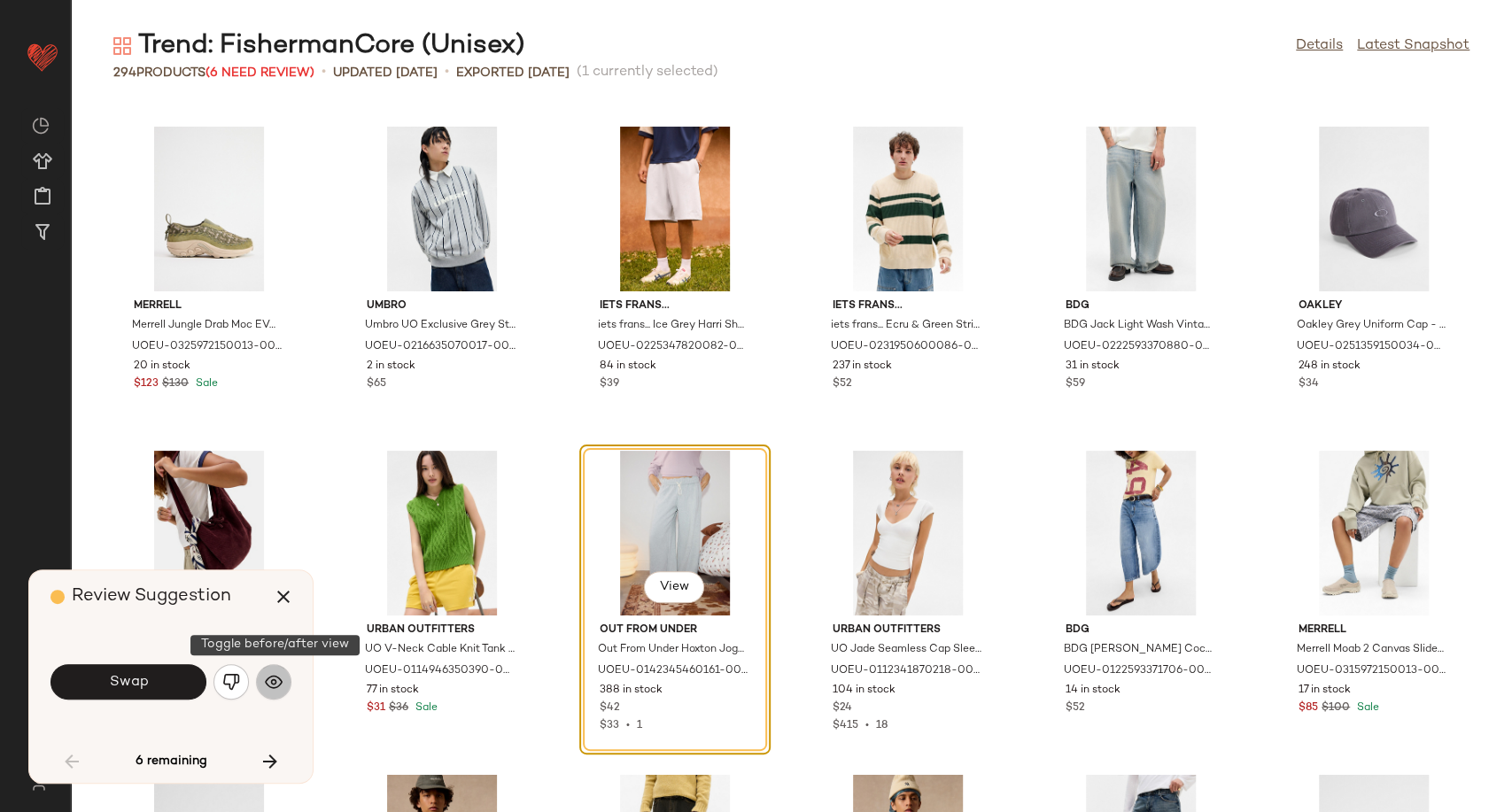
click at [272, 681] on img "button" at bounding box center [274, 681] width 18 height 18
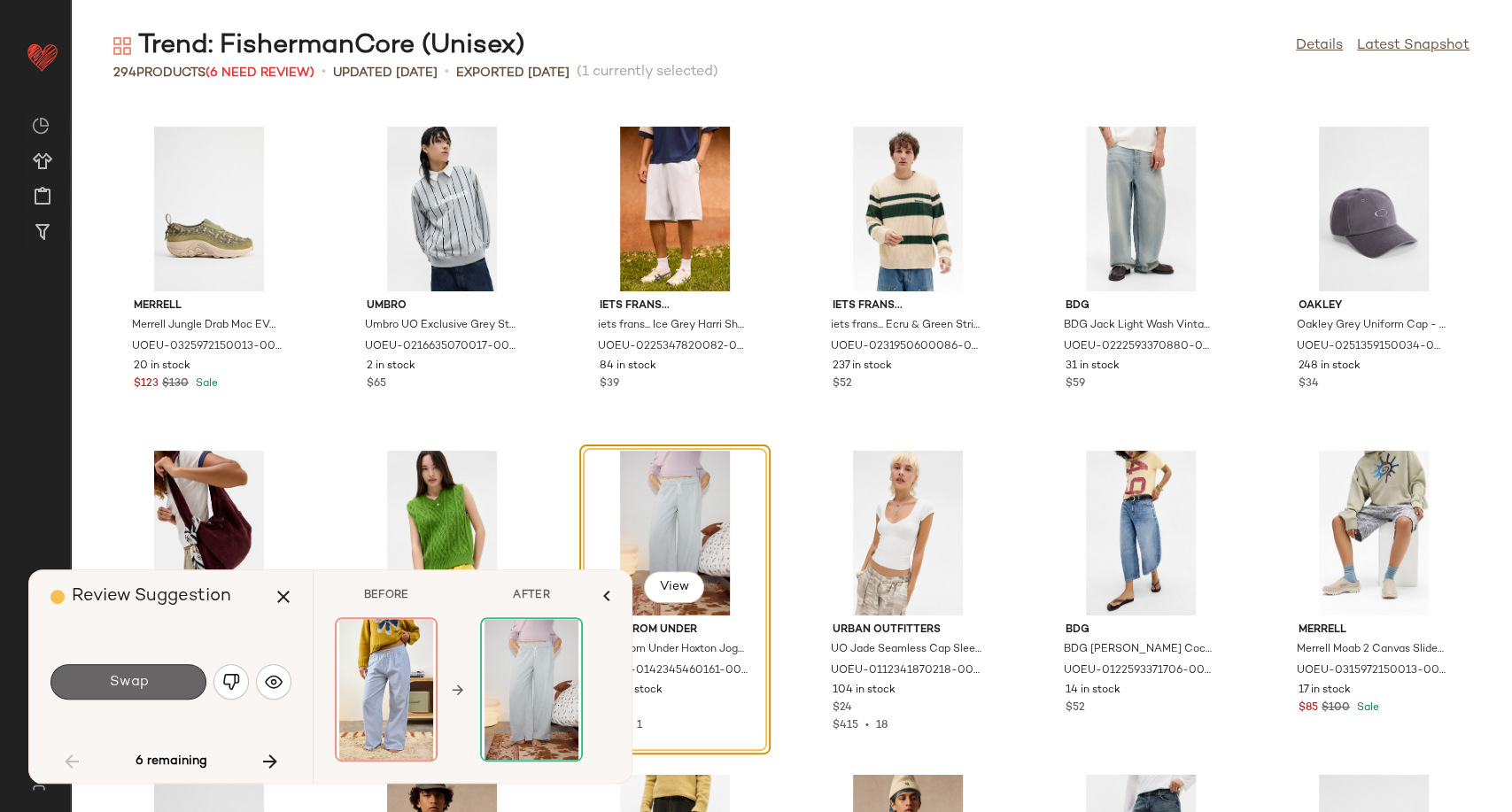
click at [159, 678] on button "Swap" at bounding box center [129, 682] width 156 height 36
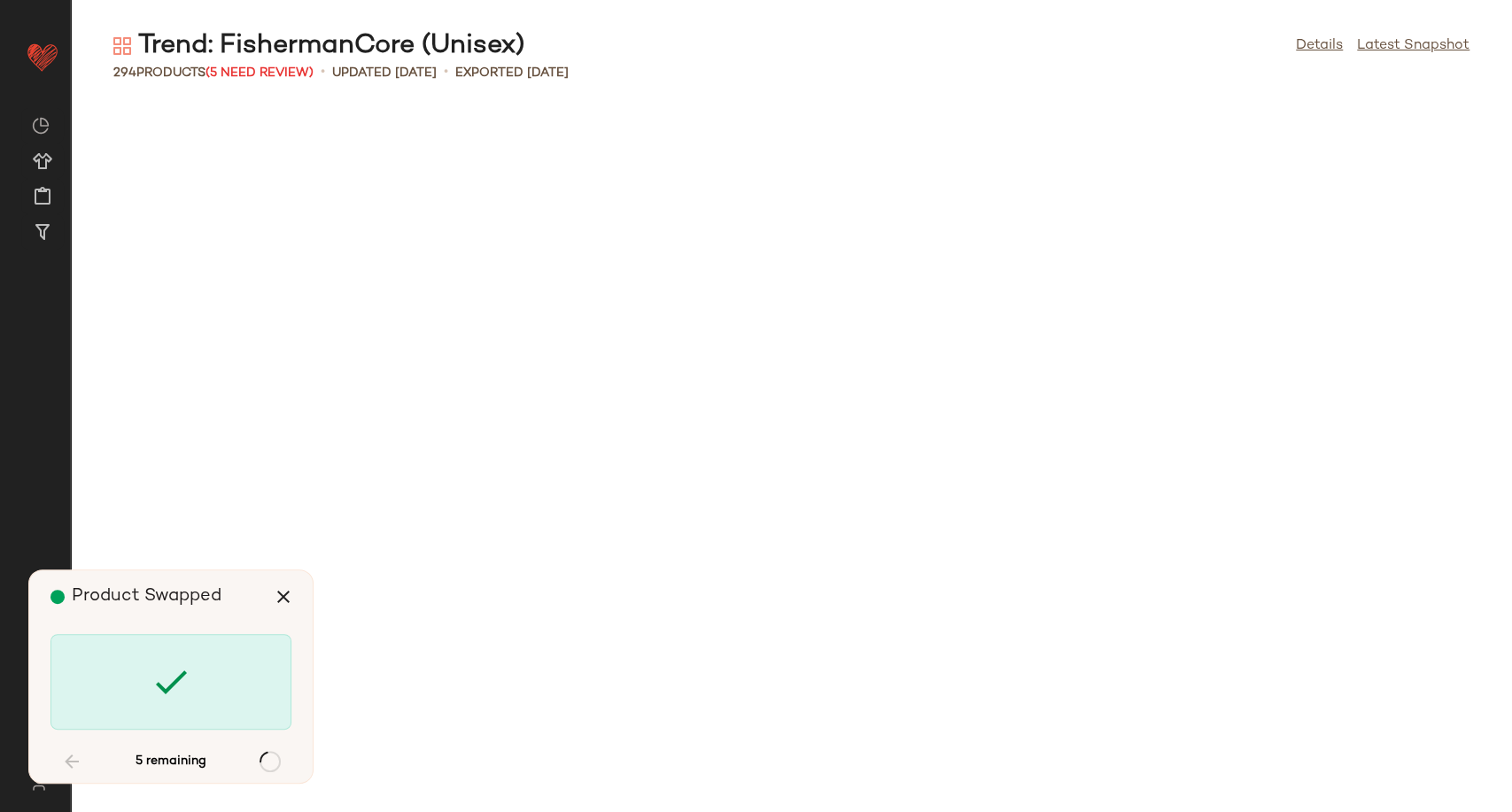
scroll to position [5834, 0]
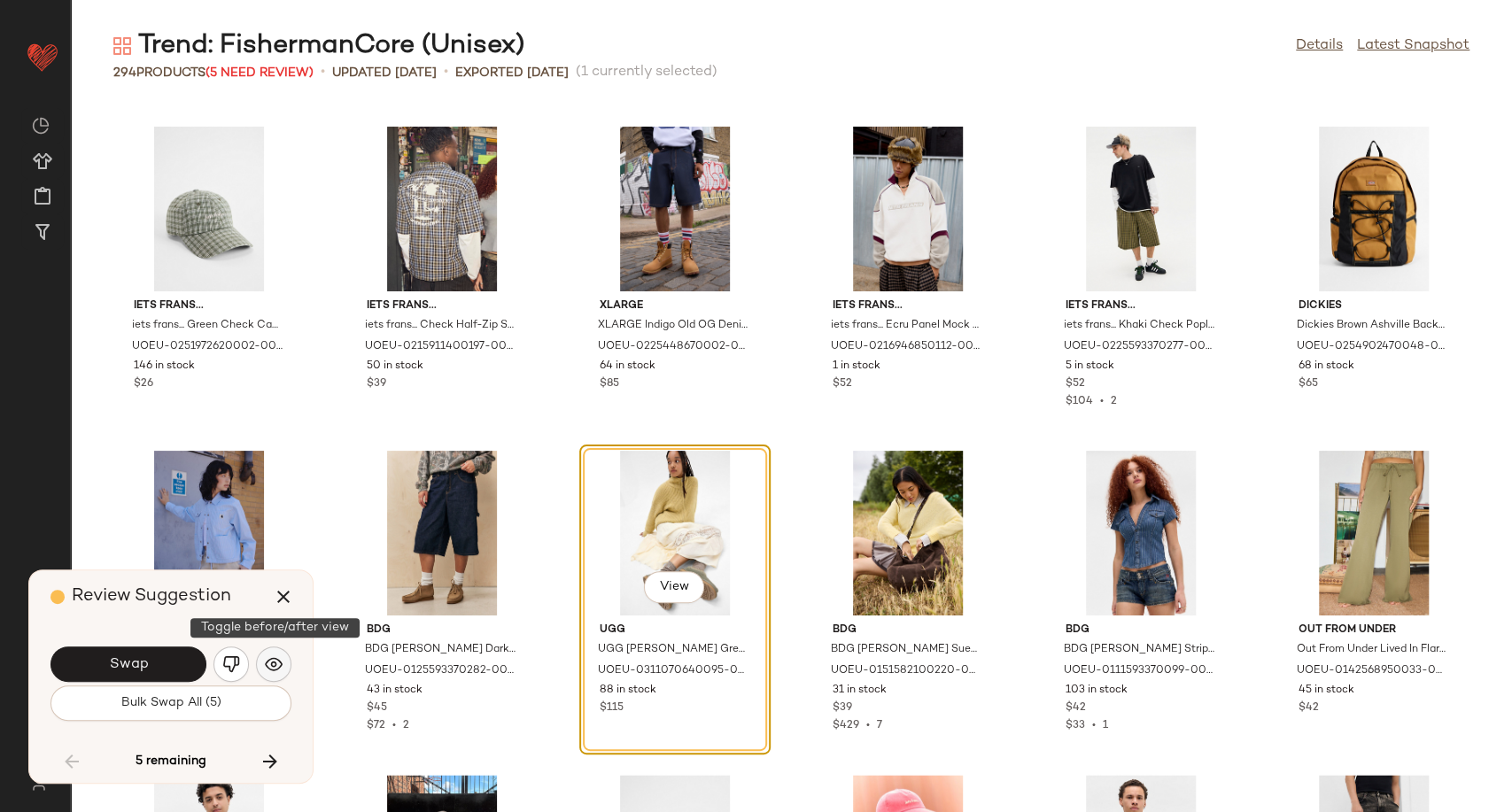
click at [280, 663] on img "button" at bounding box center [274, 664] width 18 height 18
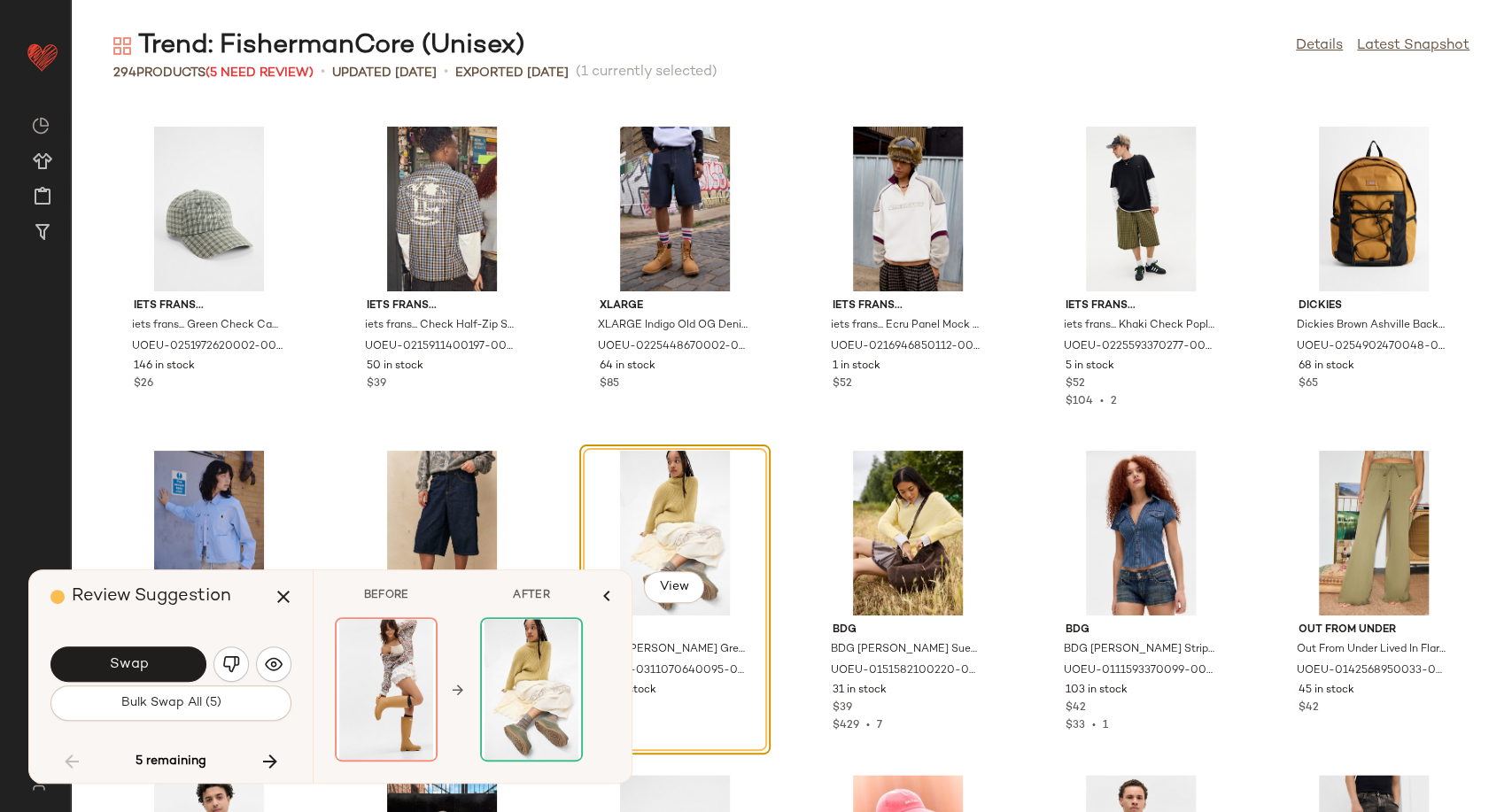
scroll to position [5932, 0]
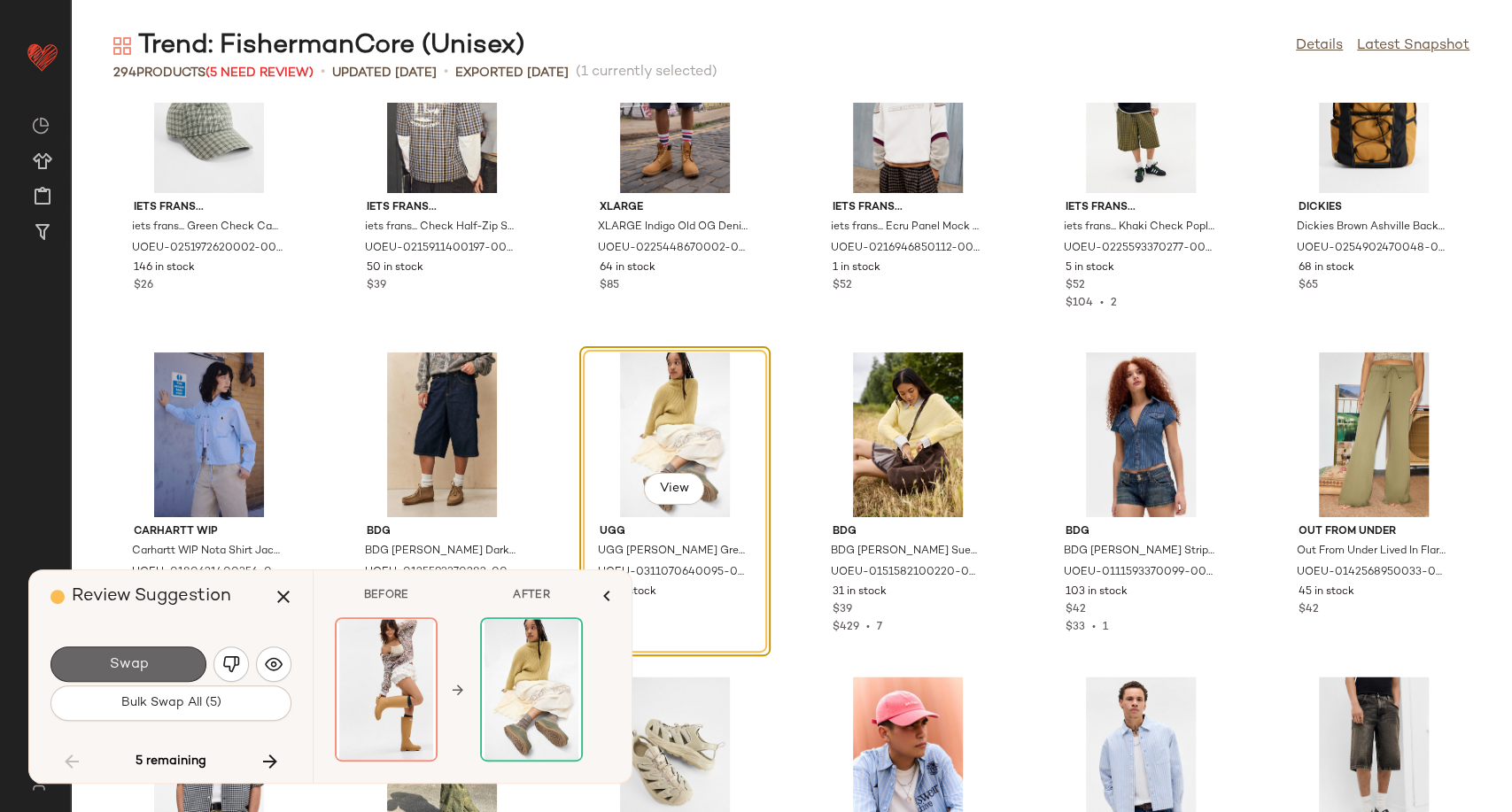
click at [172, 667] on button "Swap" at bounding box center [129, 664] width 156 height 36
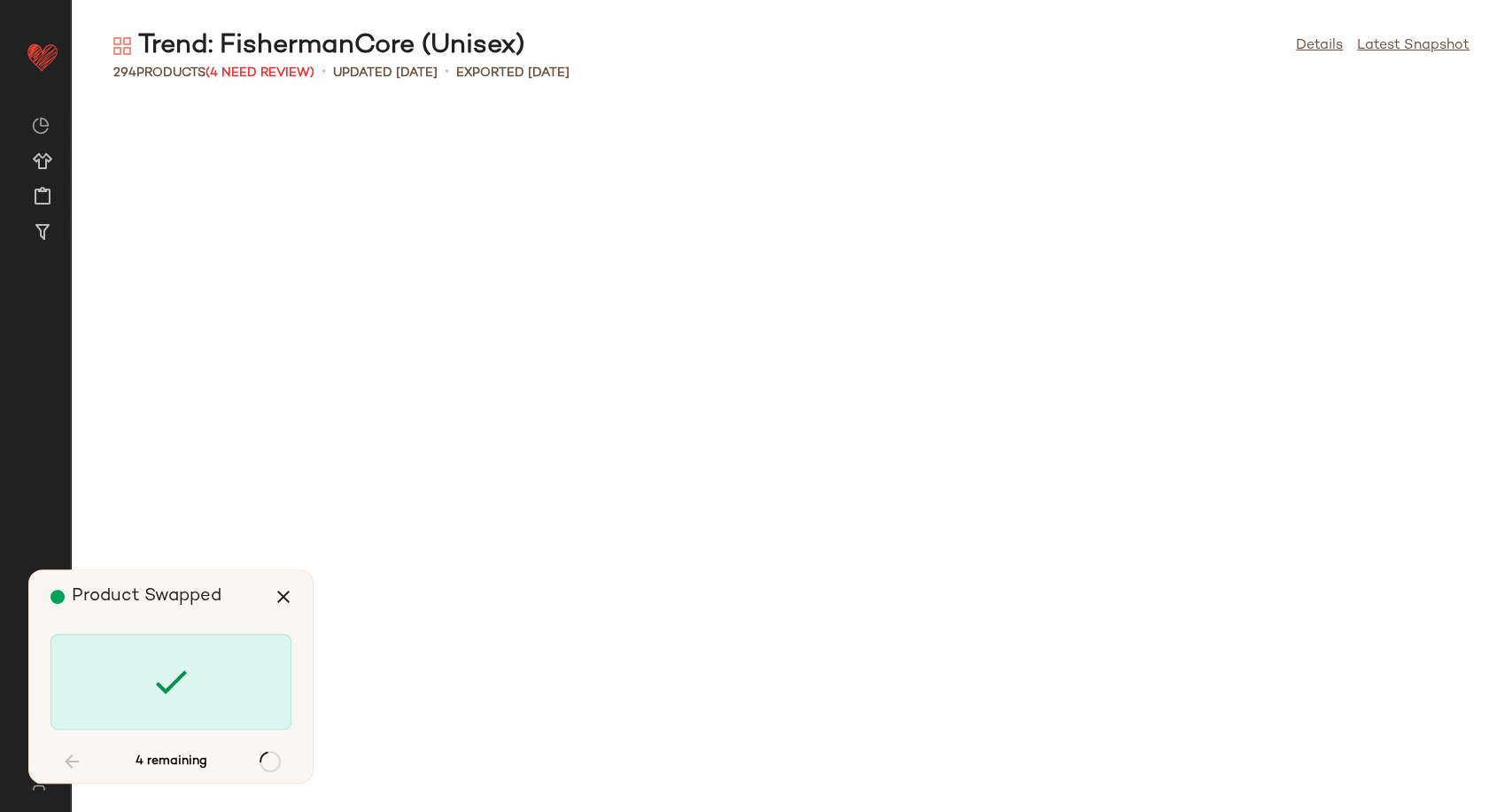
scroll to position [7779, 0]
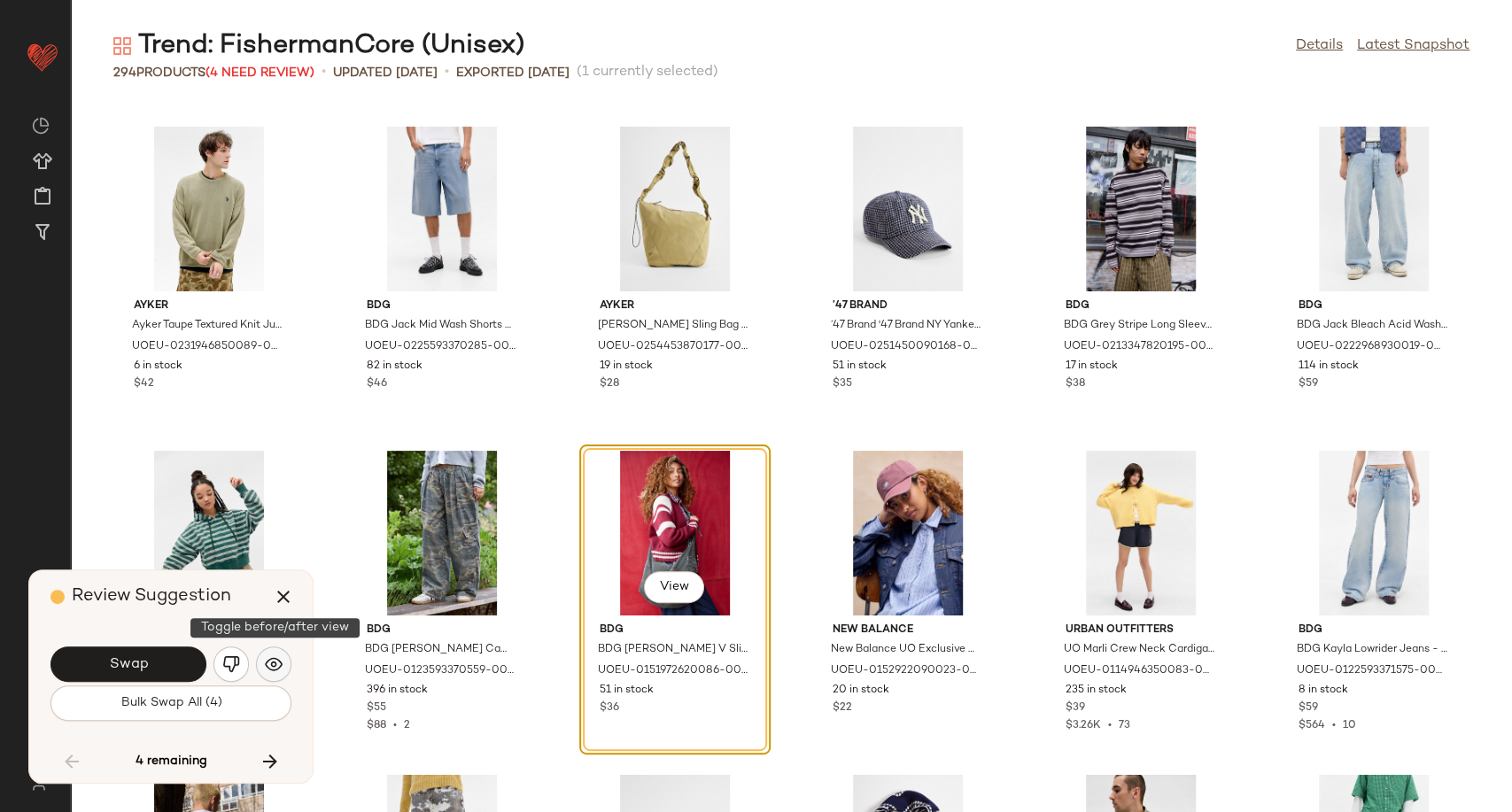
click at [275, 664] on img "button" at bounding box center [274, 664] width 18 height 18
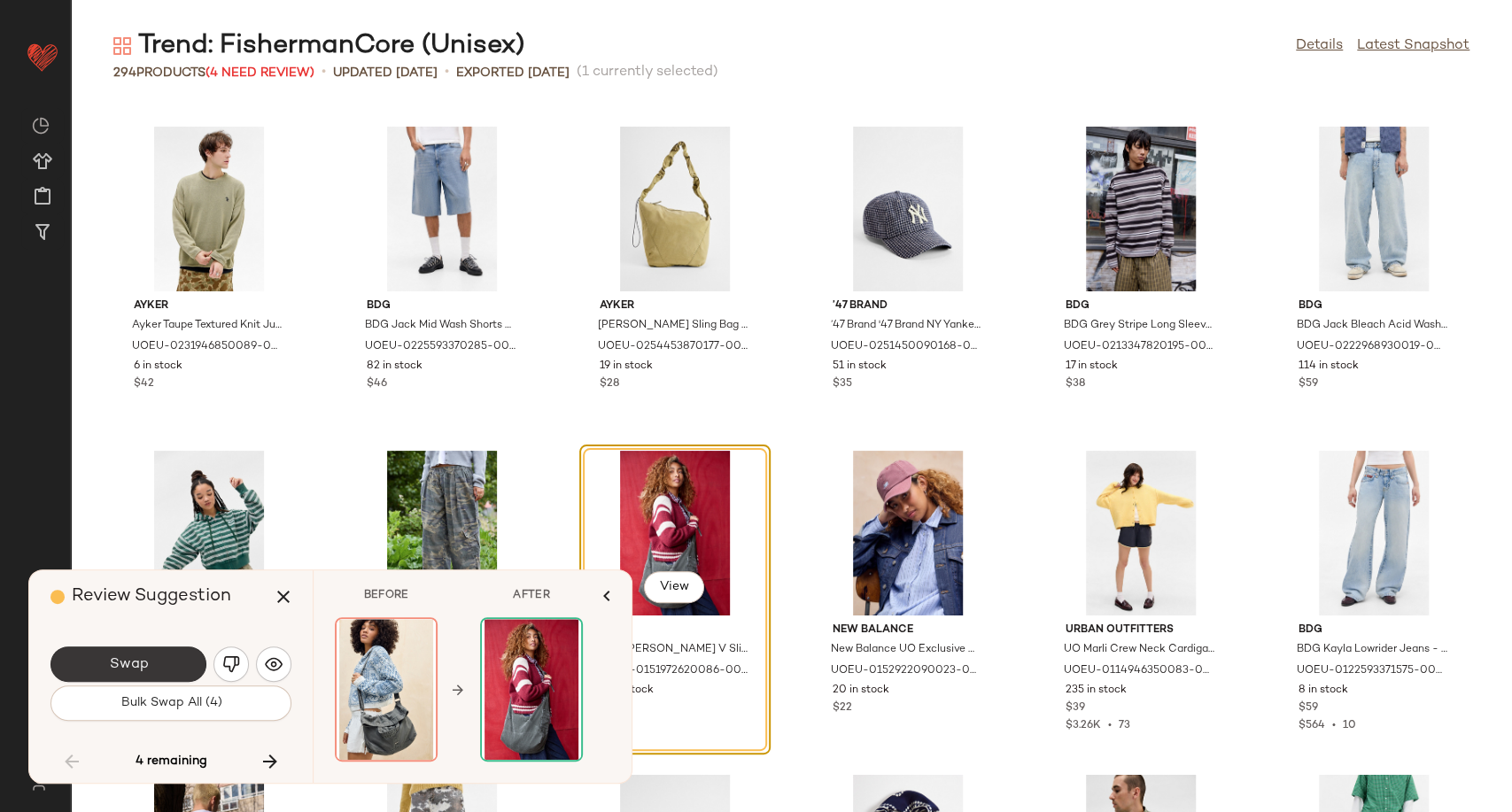
click at [193, 669] on button "Swap" at bounding box center [129, 664] width 156 height 36
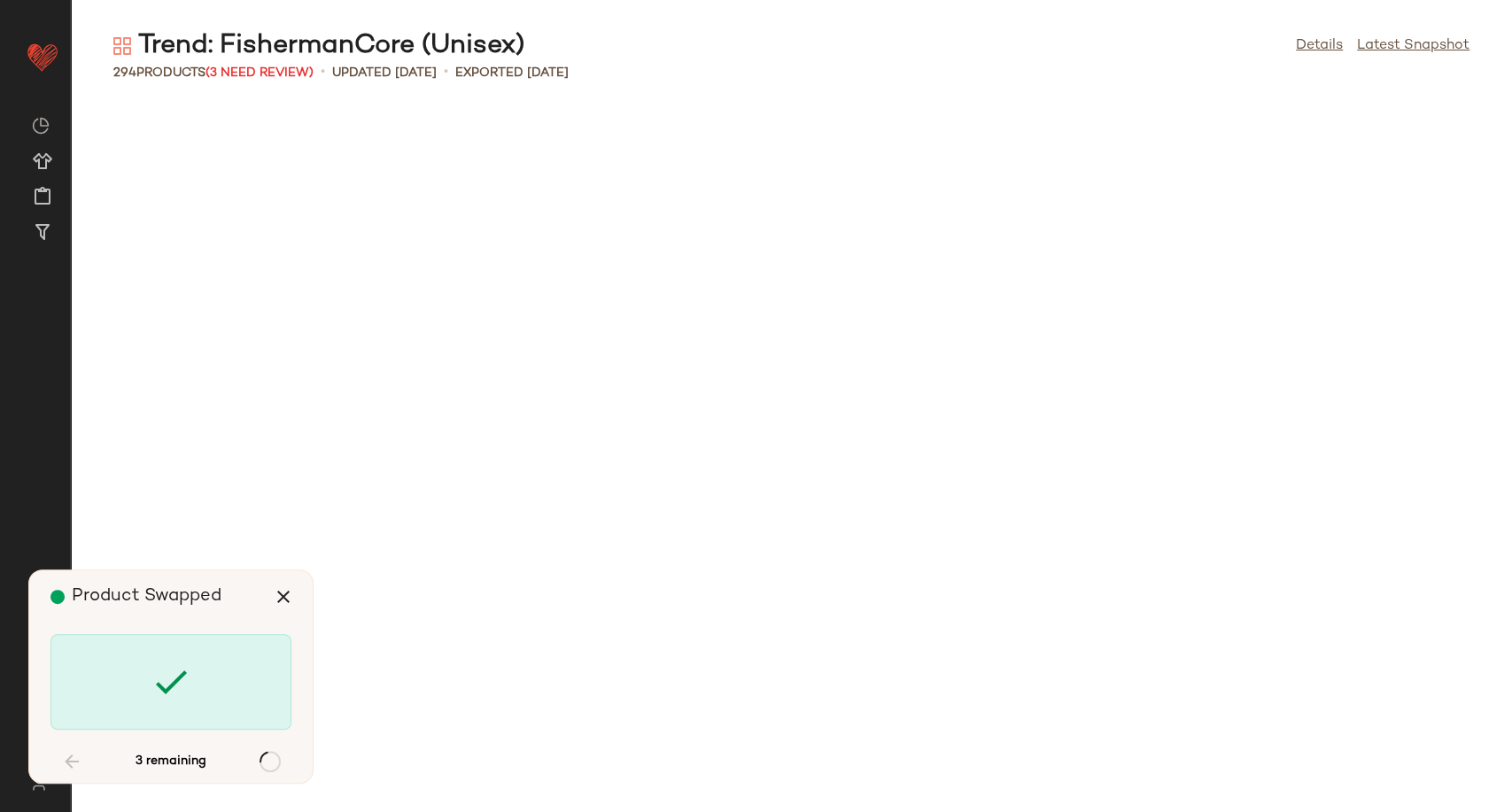
scroll to position [9723, 0]
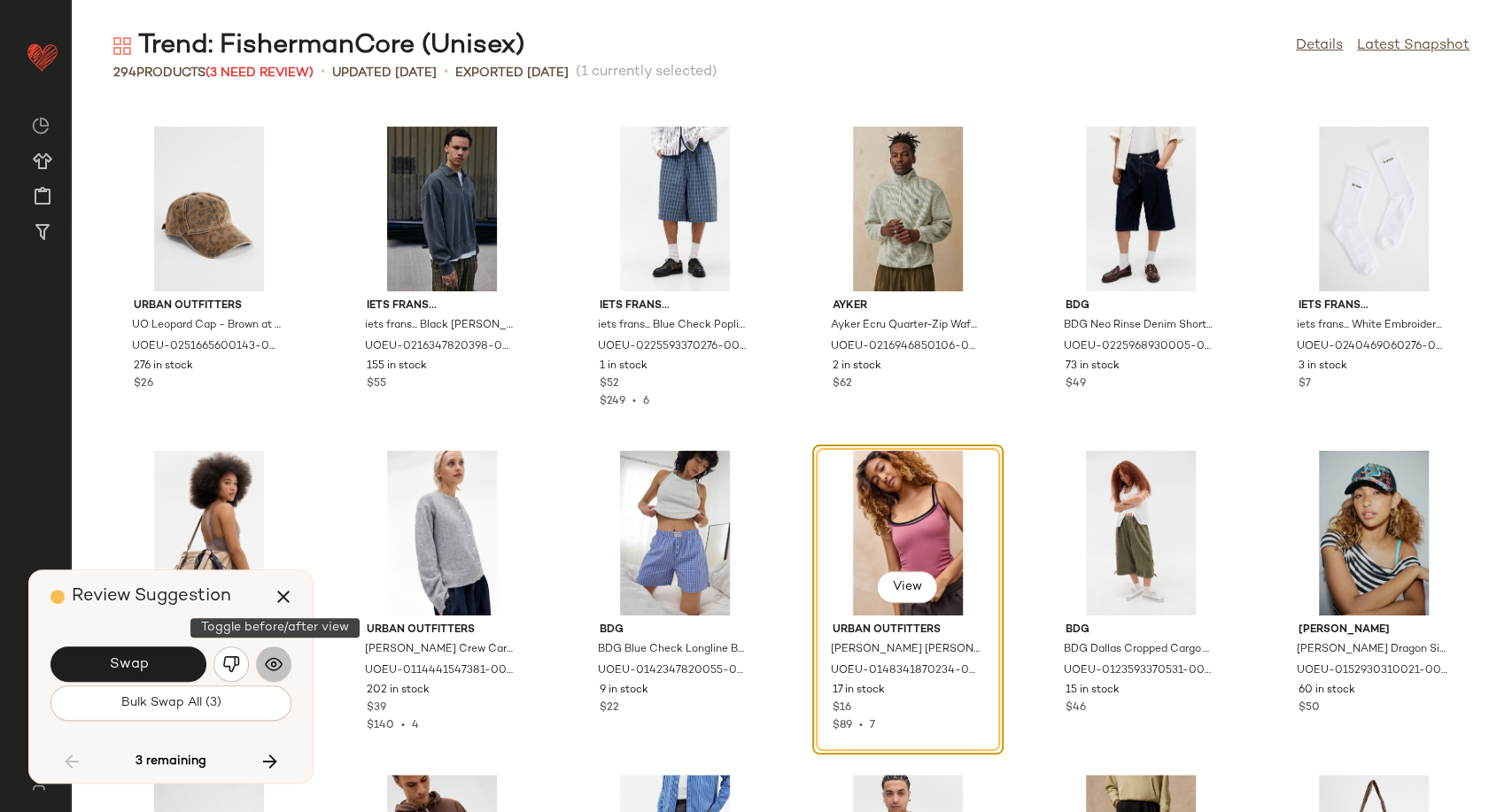
click at [281, 664] on img "button" at bounding box center [274, 664] width 18 height 18
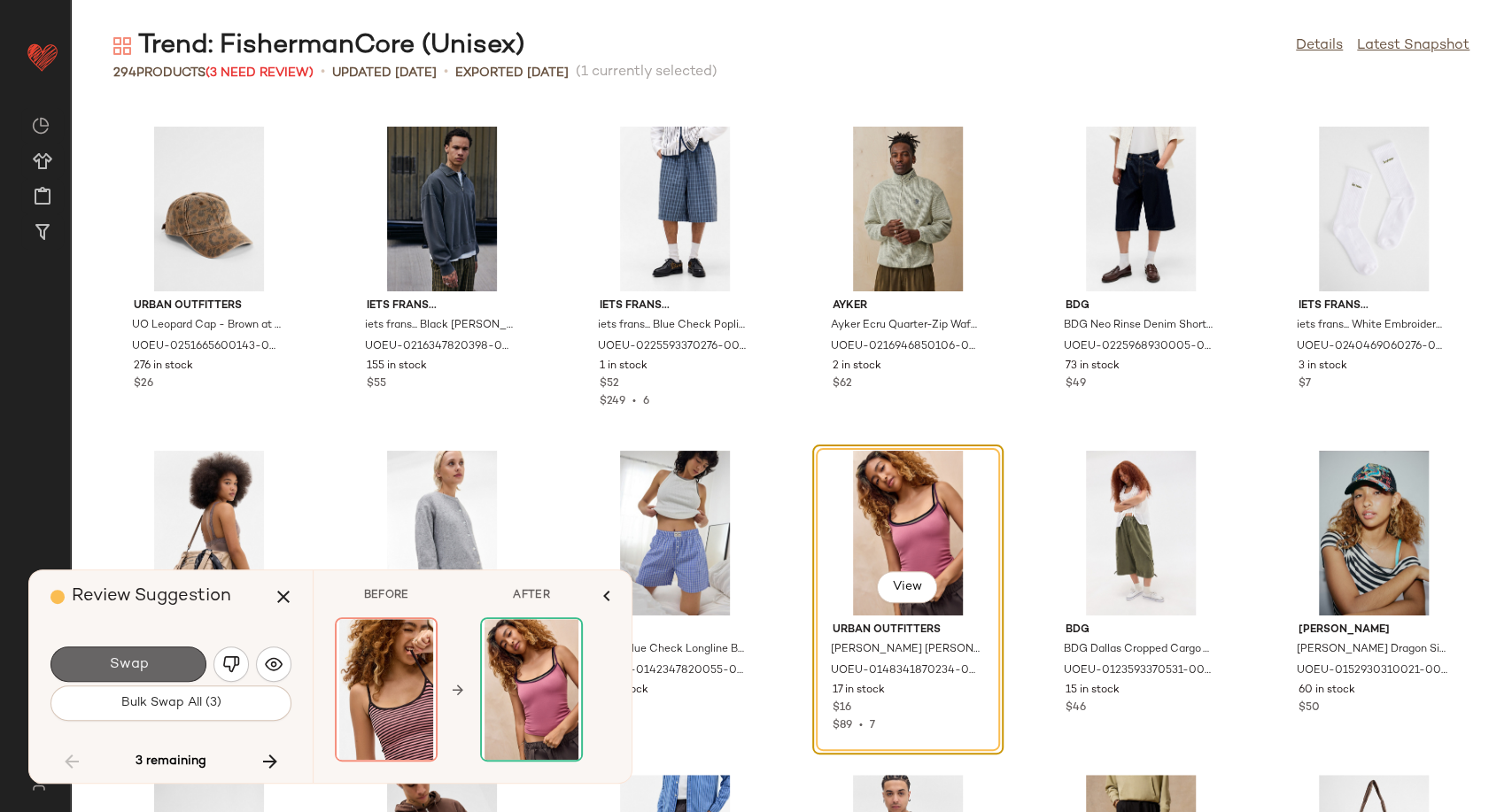
click at [169, 661] on button "Swap" at bounding box center [129, 664] width 156 height 36
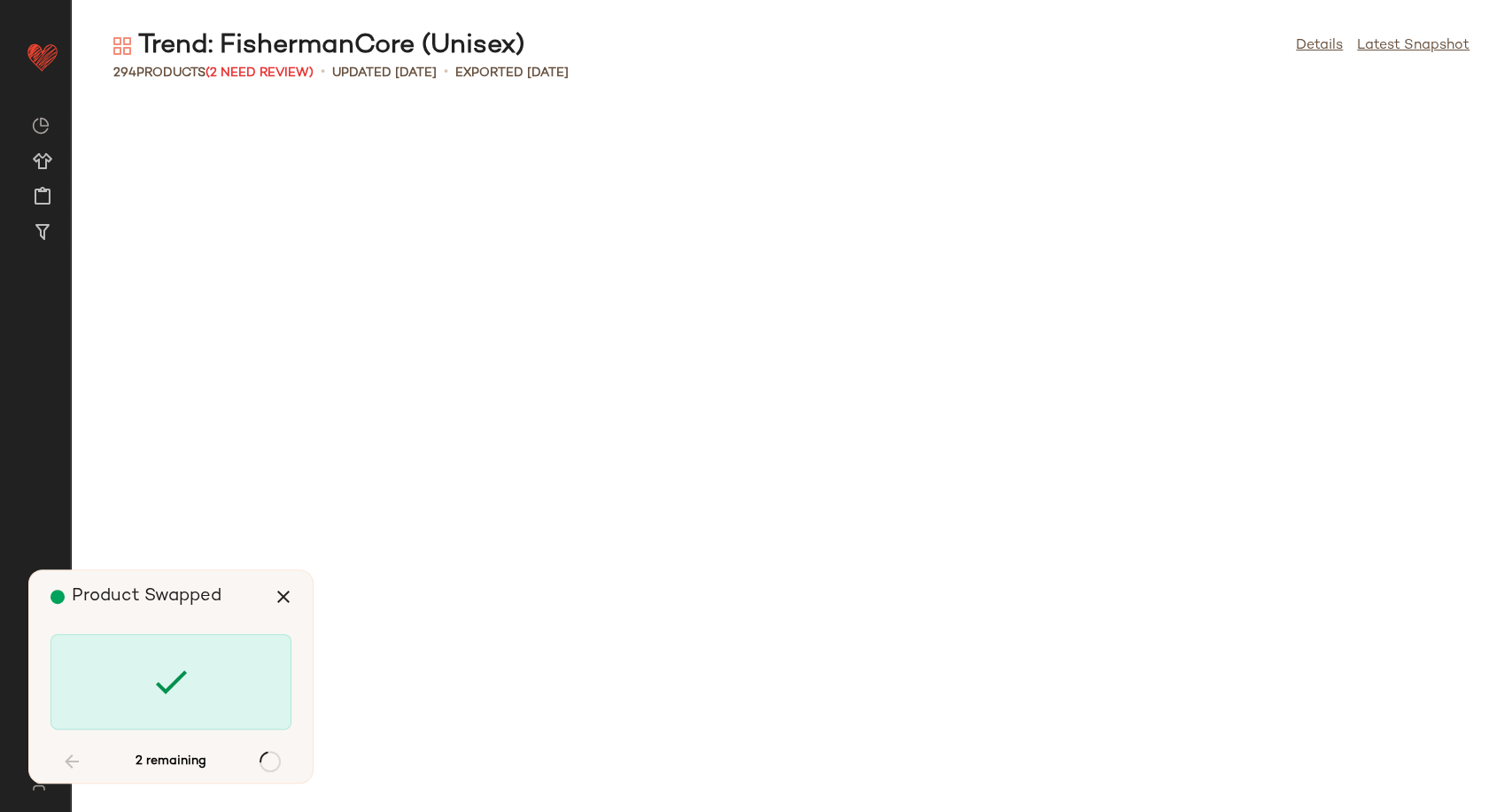
scroll to position [11992, 0]
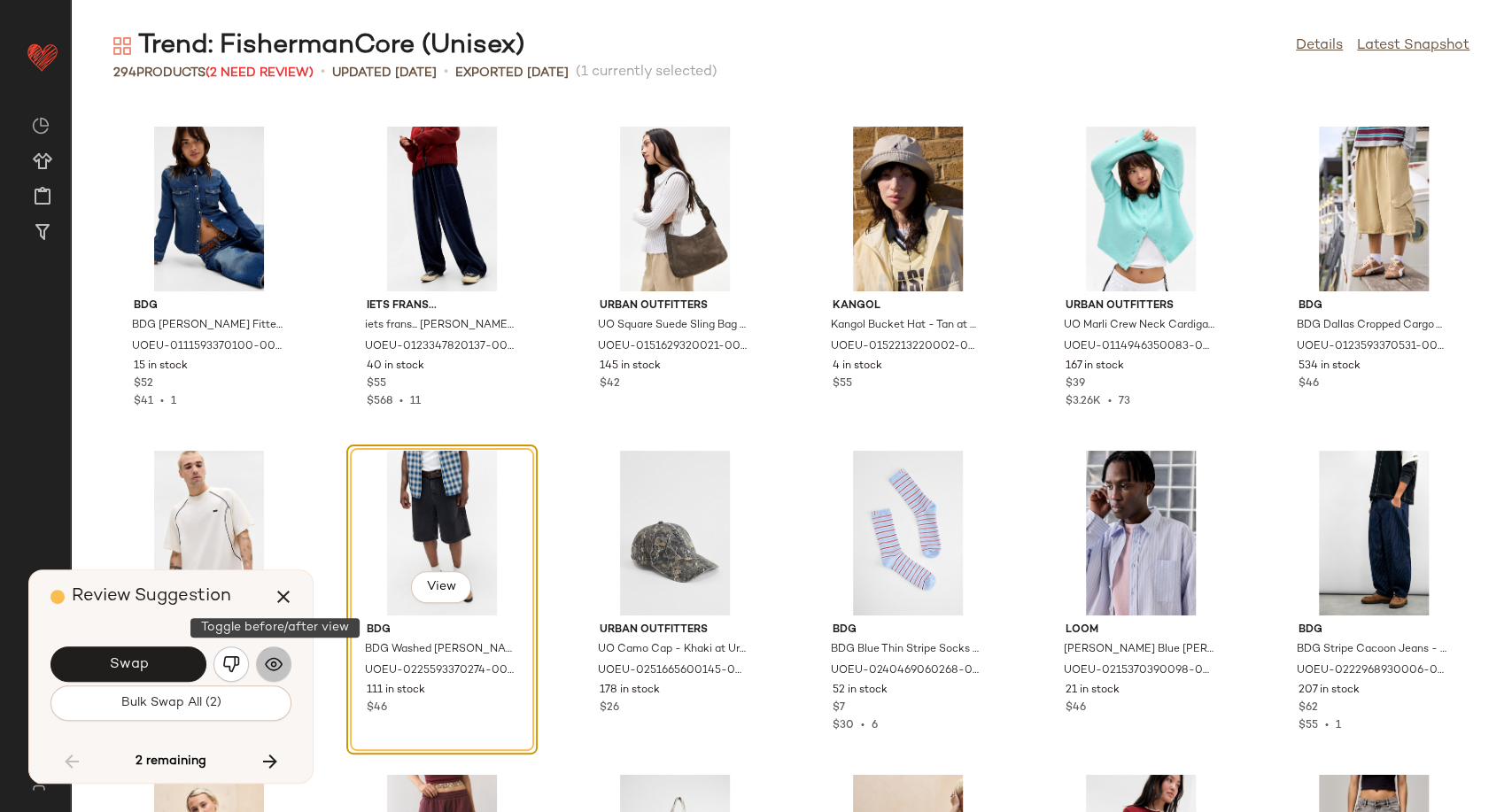
click at [278, 667] on img "button" at bounding box center [274, 664] width 18 height 18
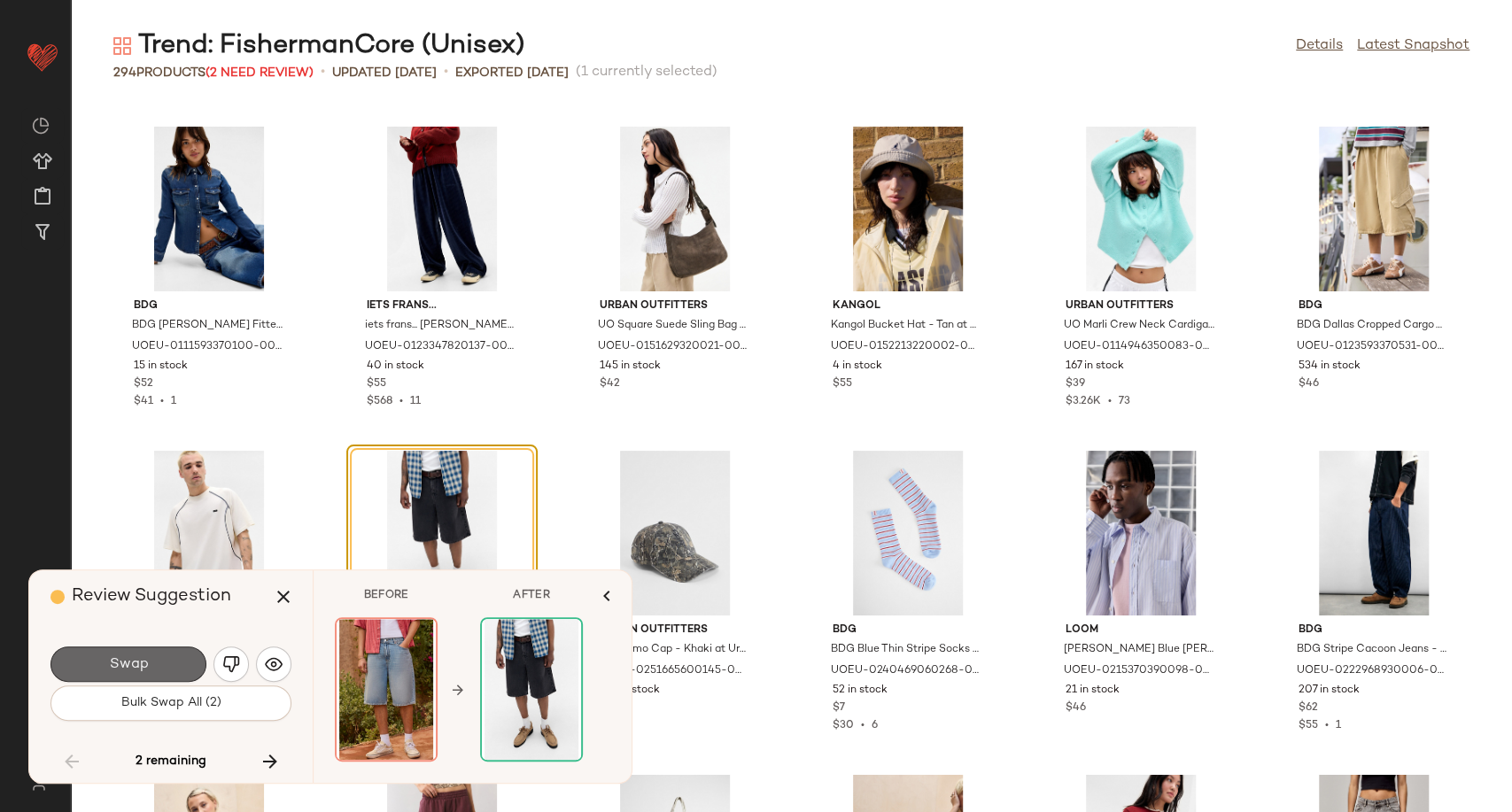
click at [138, 662] on span "Swap" at bounding box center [128, 664] width 39 height 17
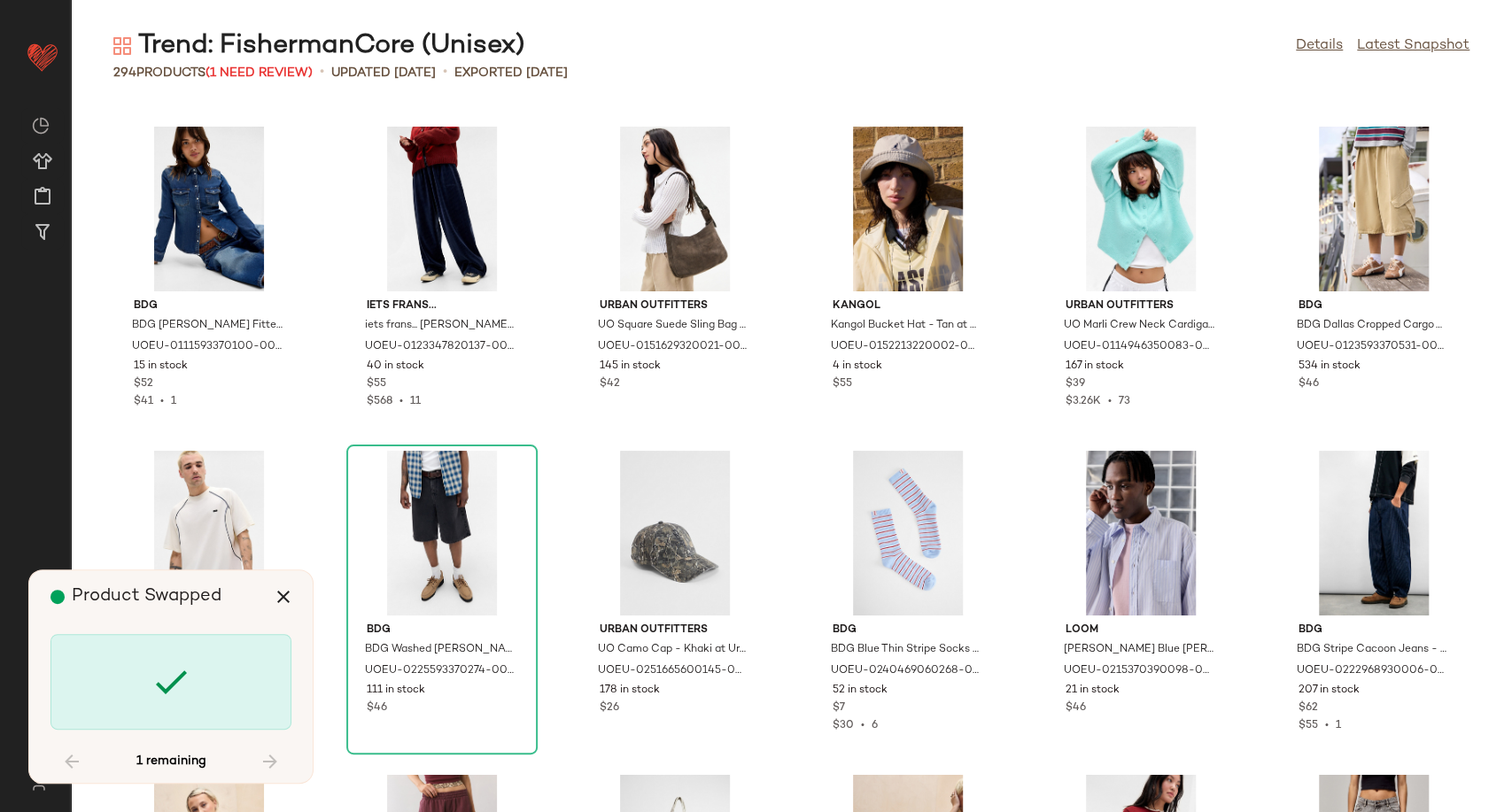
scroll to position [15174, 0]
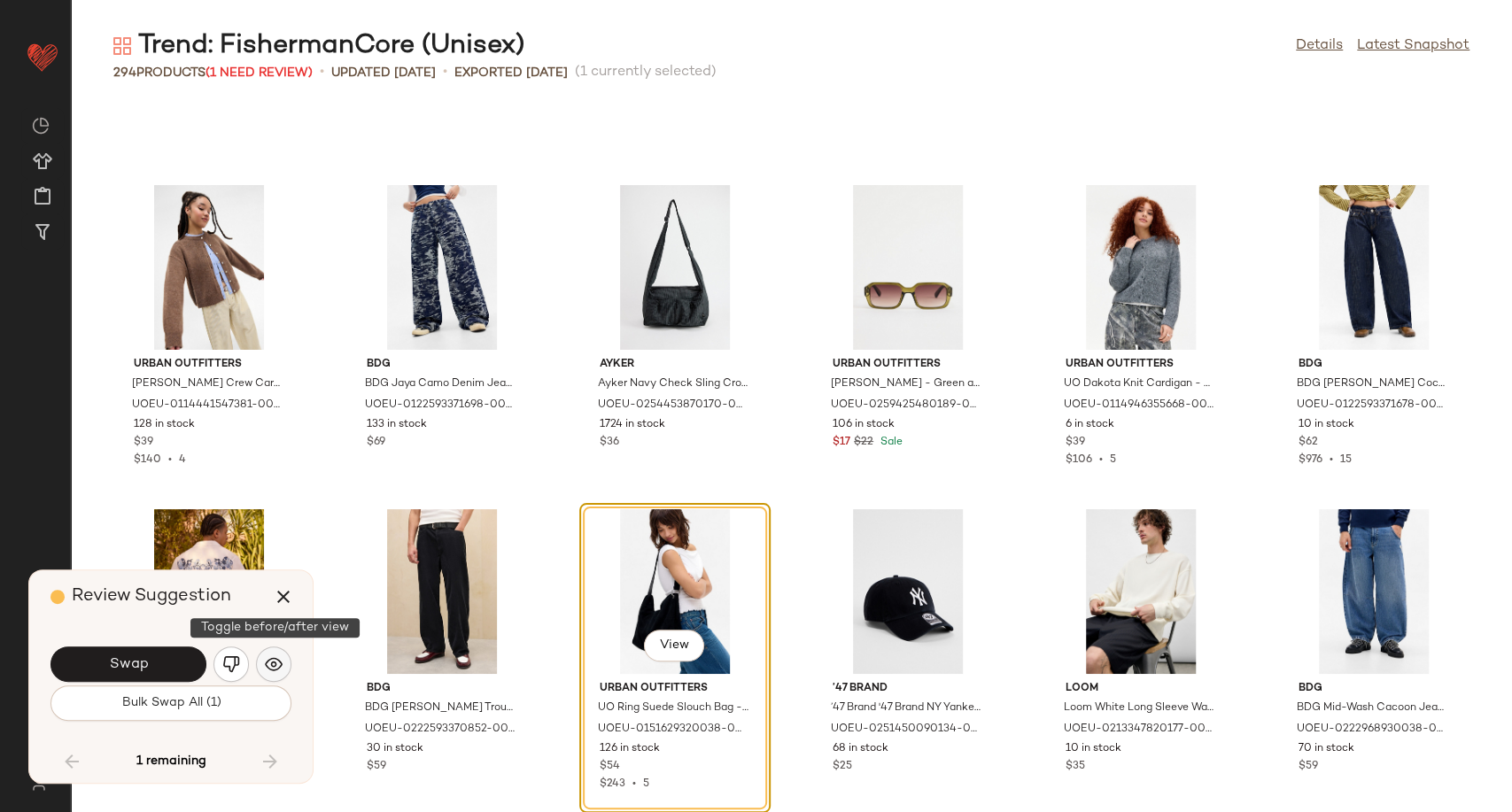
click at [280, 669] on img "button" at bounding box center [274, 664] width 18 height 18
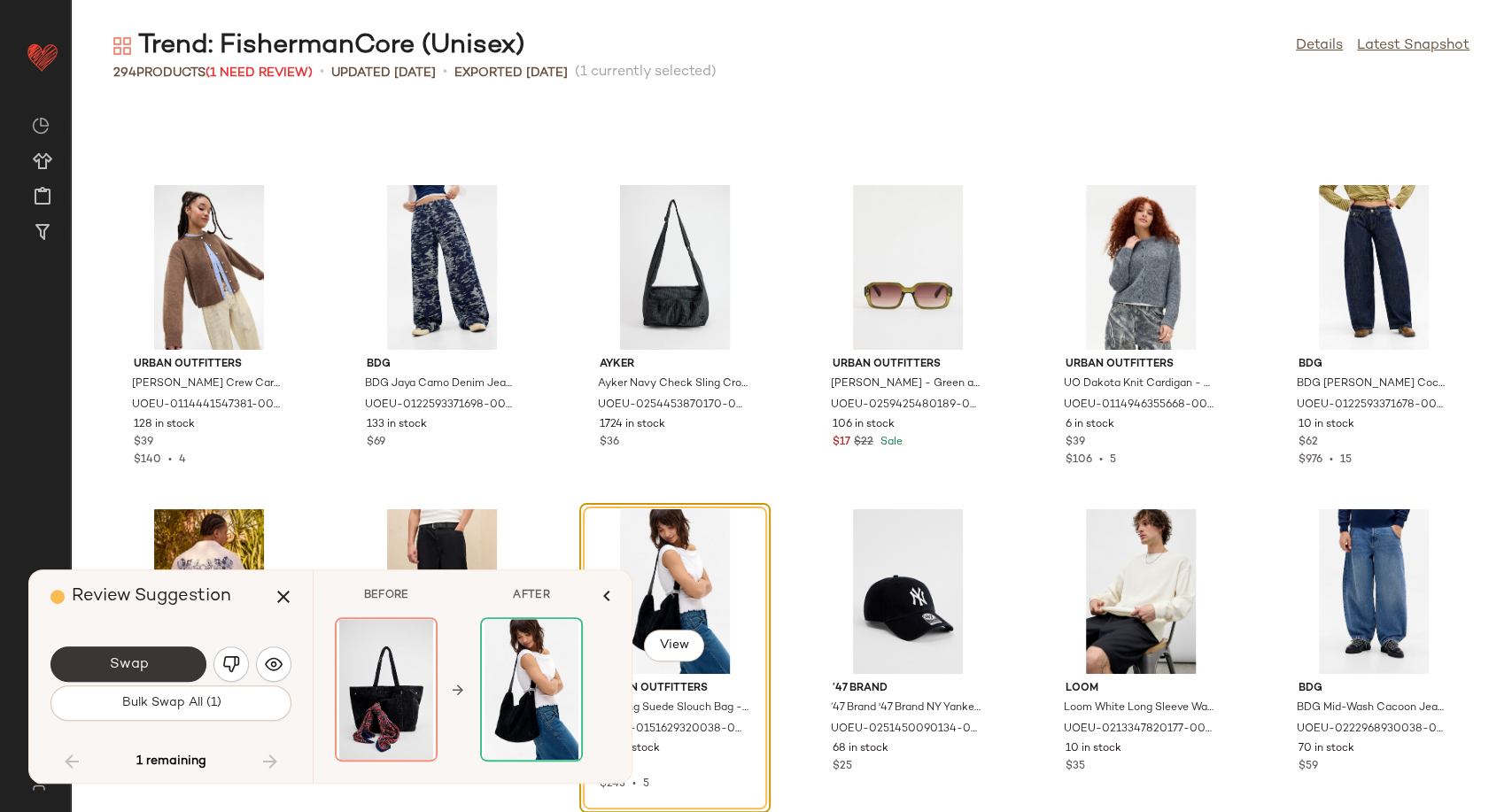
click at [140, 661] on span "Swap" at bounding box center [128, 664] width 39 height 17
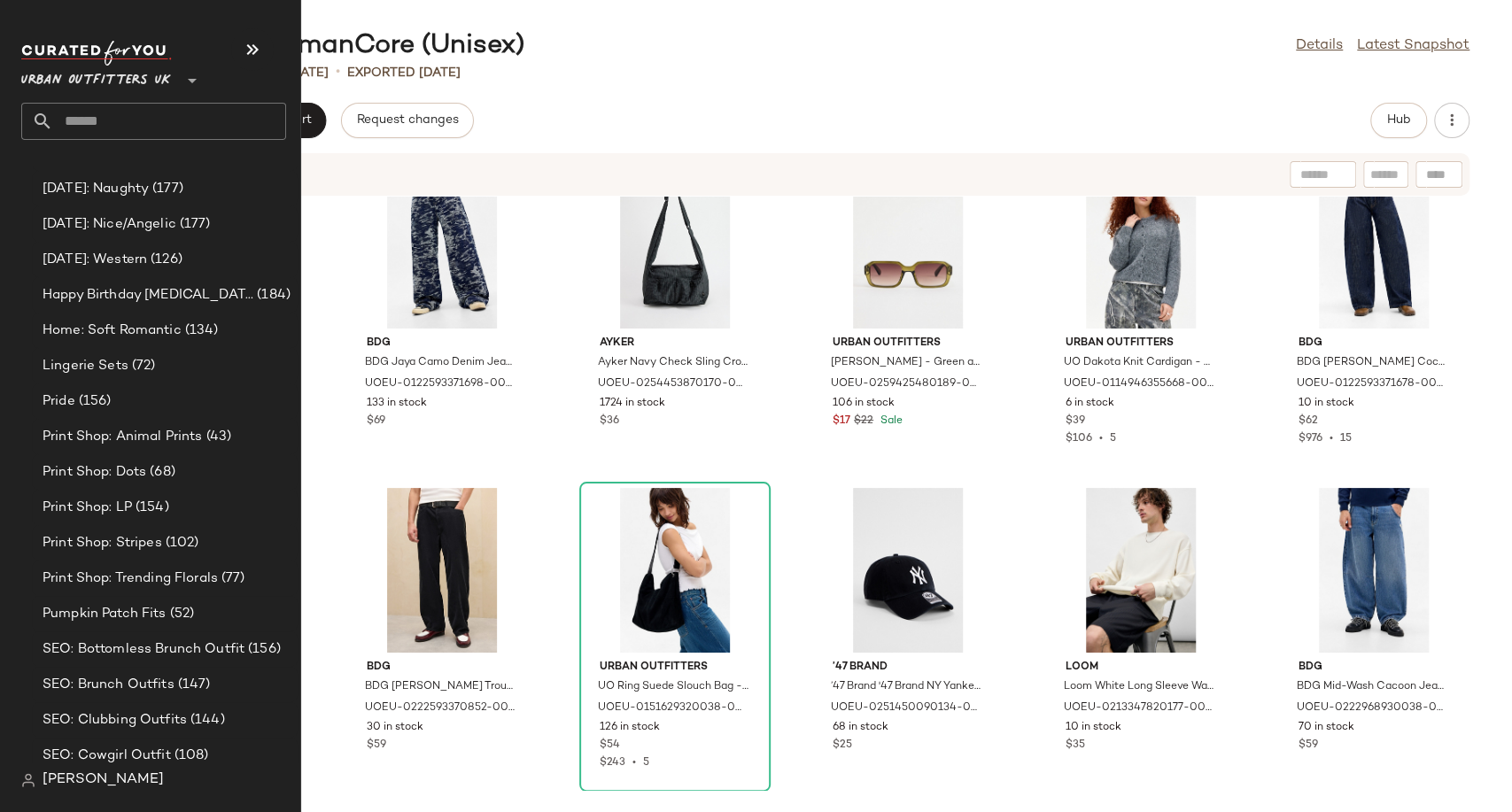
scroll to position [5411, 0]
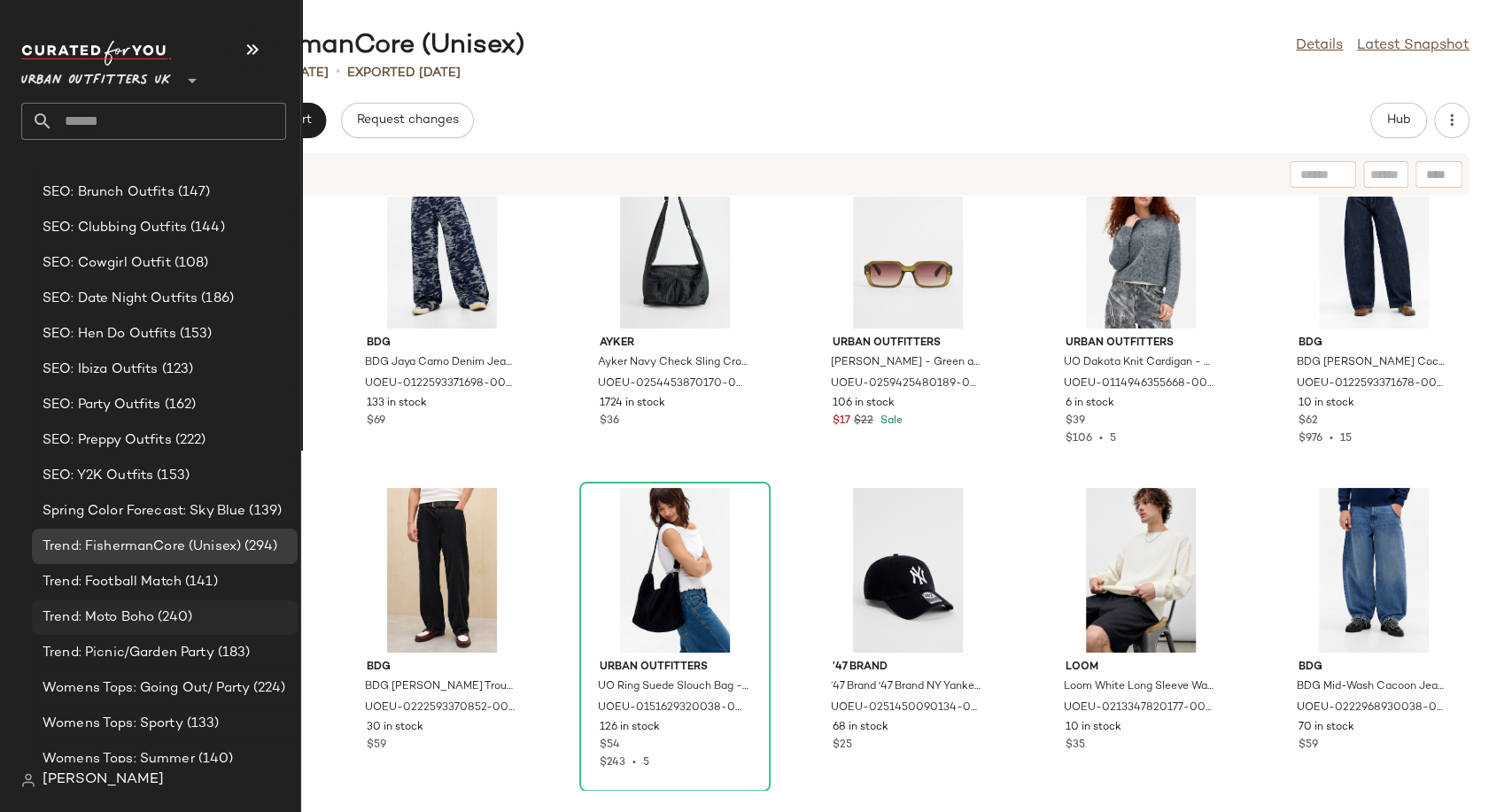
click at [117, 611] on span "Trend: Moto Boho" at bounding box center [98, 617] width 112 height 21
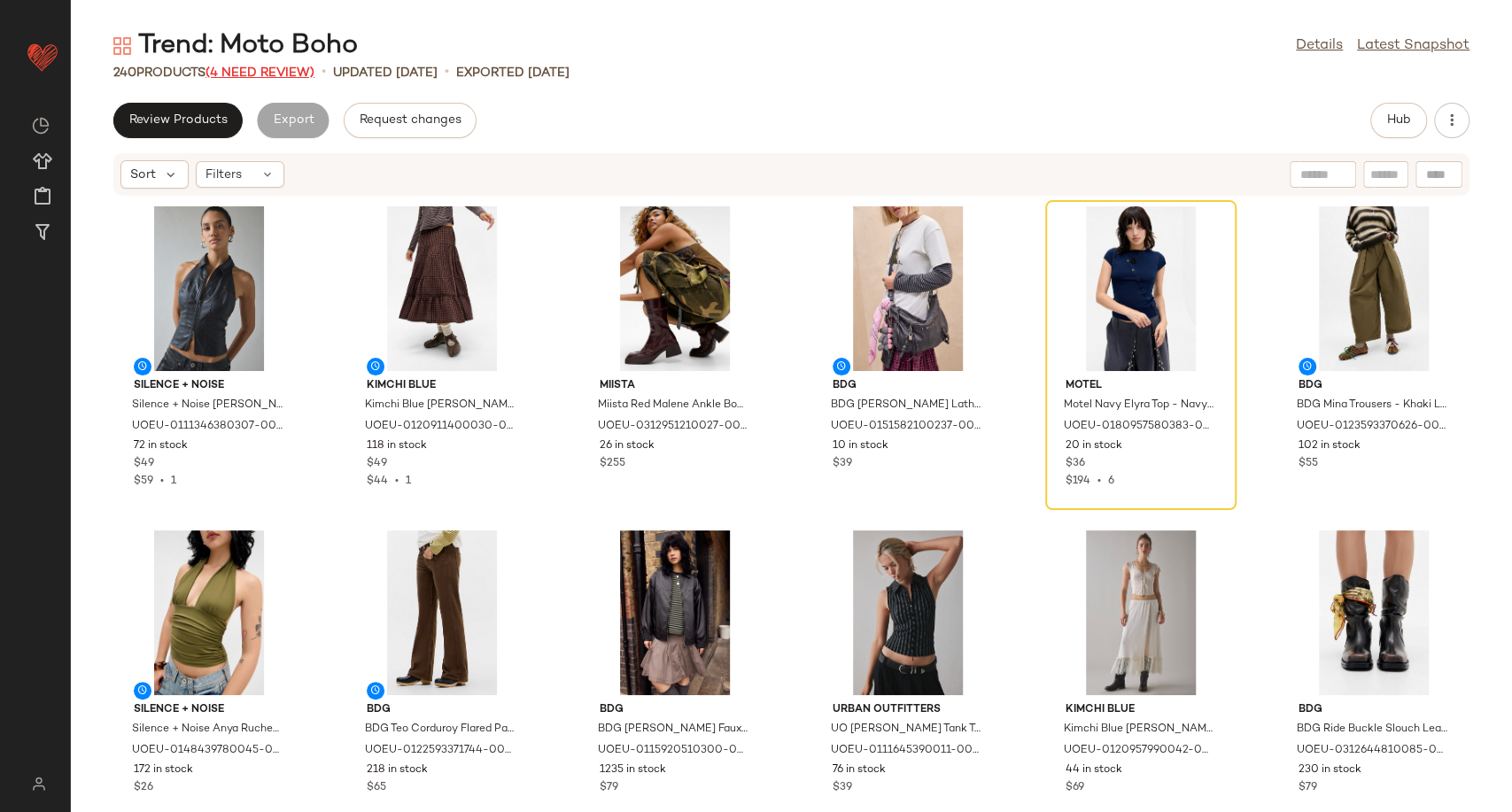
click at [290, 67] on span "(4 Need Review)" at bounding box center [260, 73] width 109 height 13
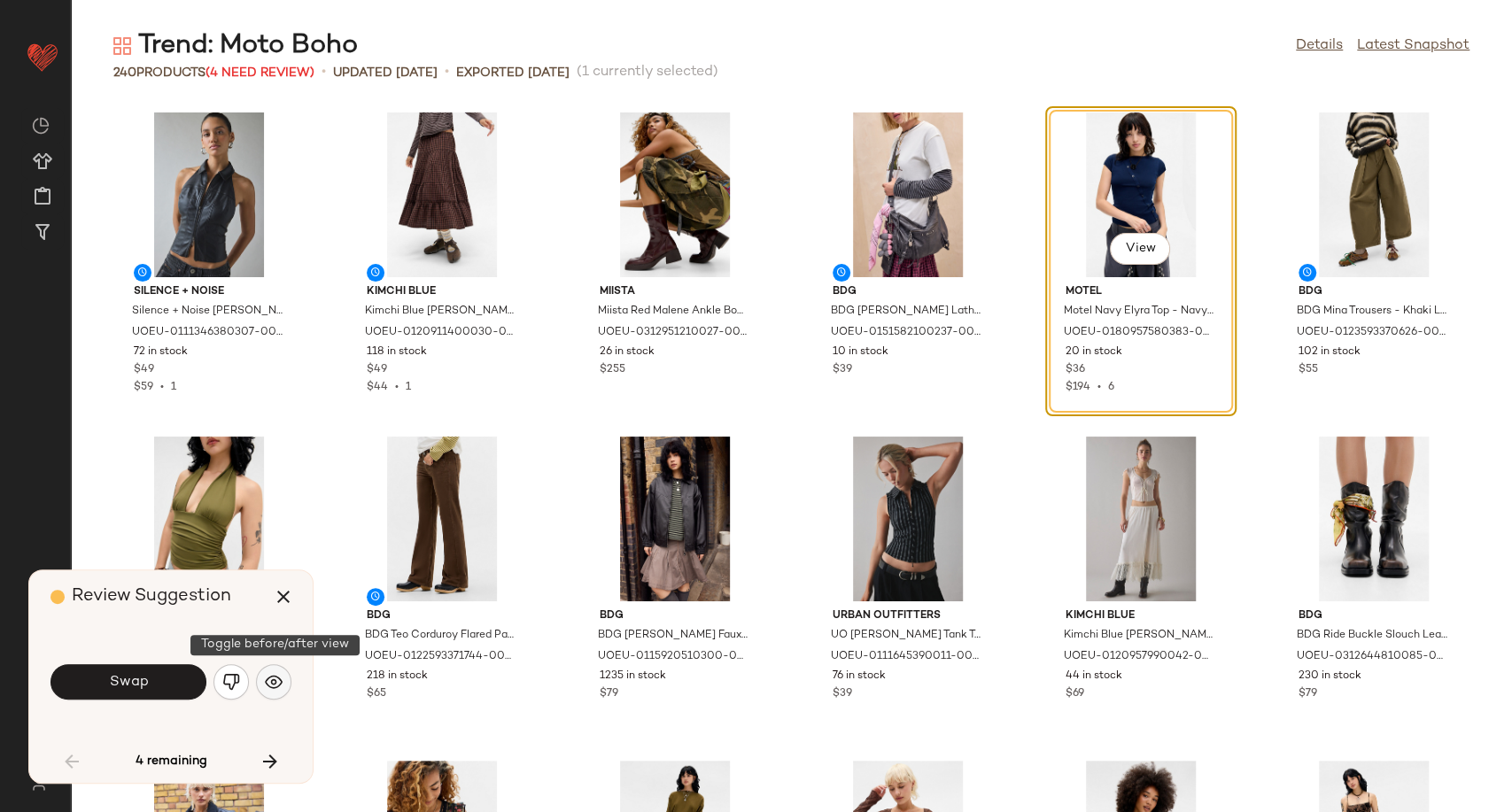
click at [268, 680] on img "button" at bounding box center [274, 681] width 18 height 18
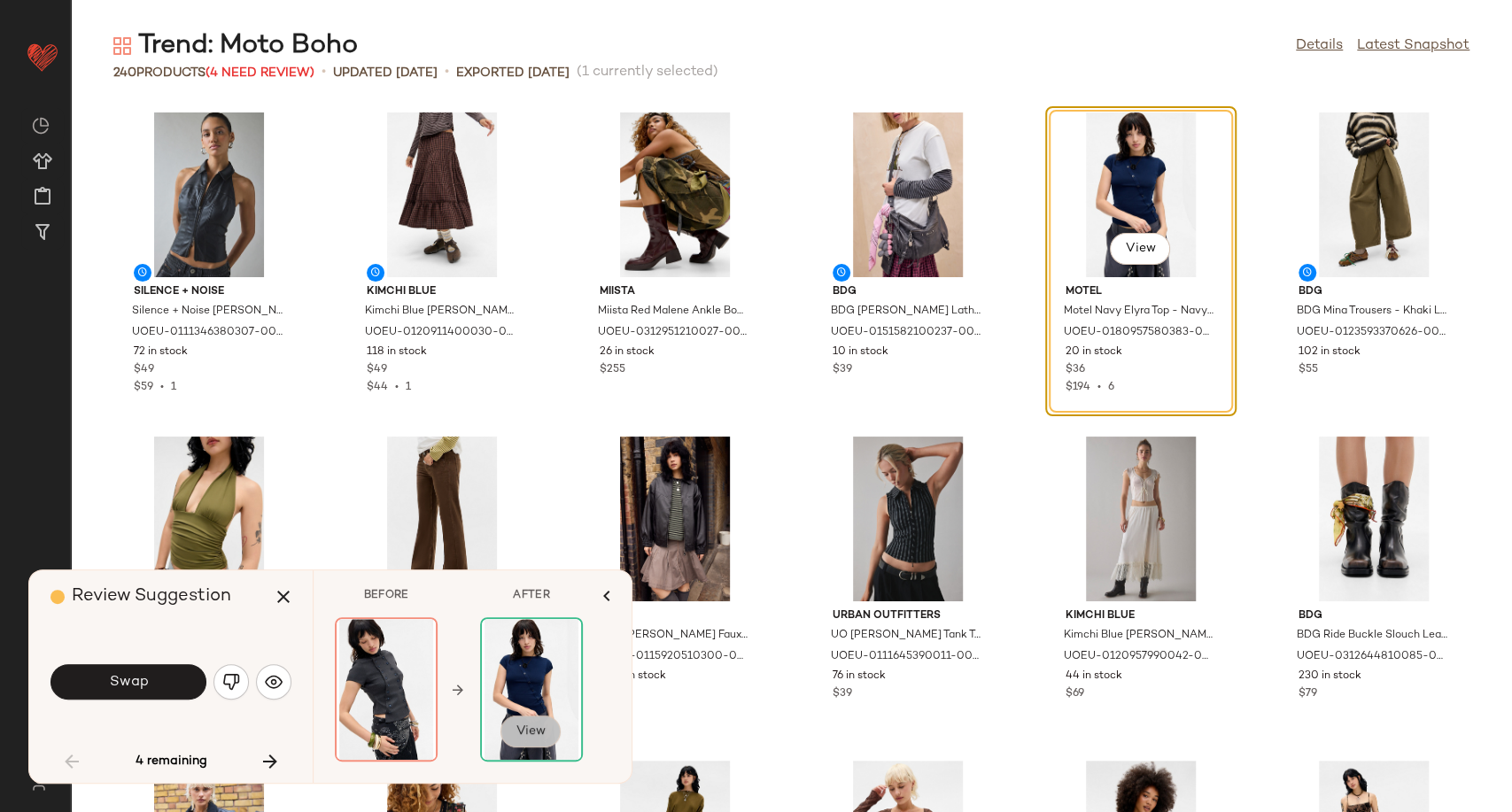
click at [521, 737] on span "View" at bounding box center [530, 731] width 30 height 14
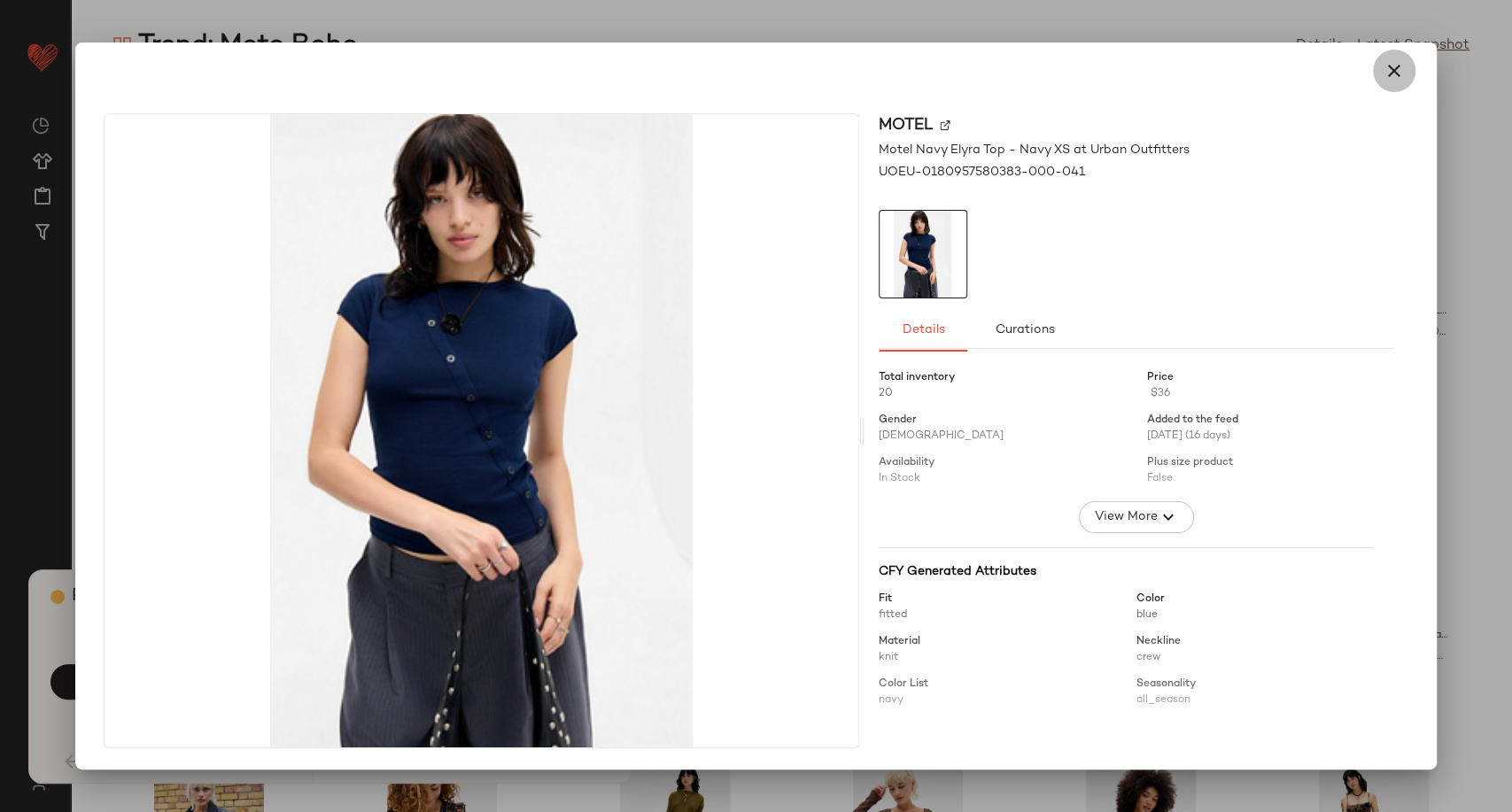
click at [1401, 74] on icon "button" at bounding box center [1394, 70] width 22 height 22
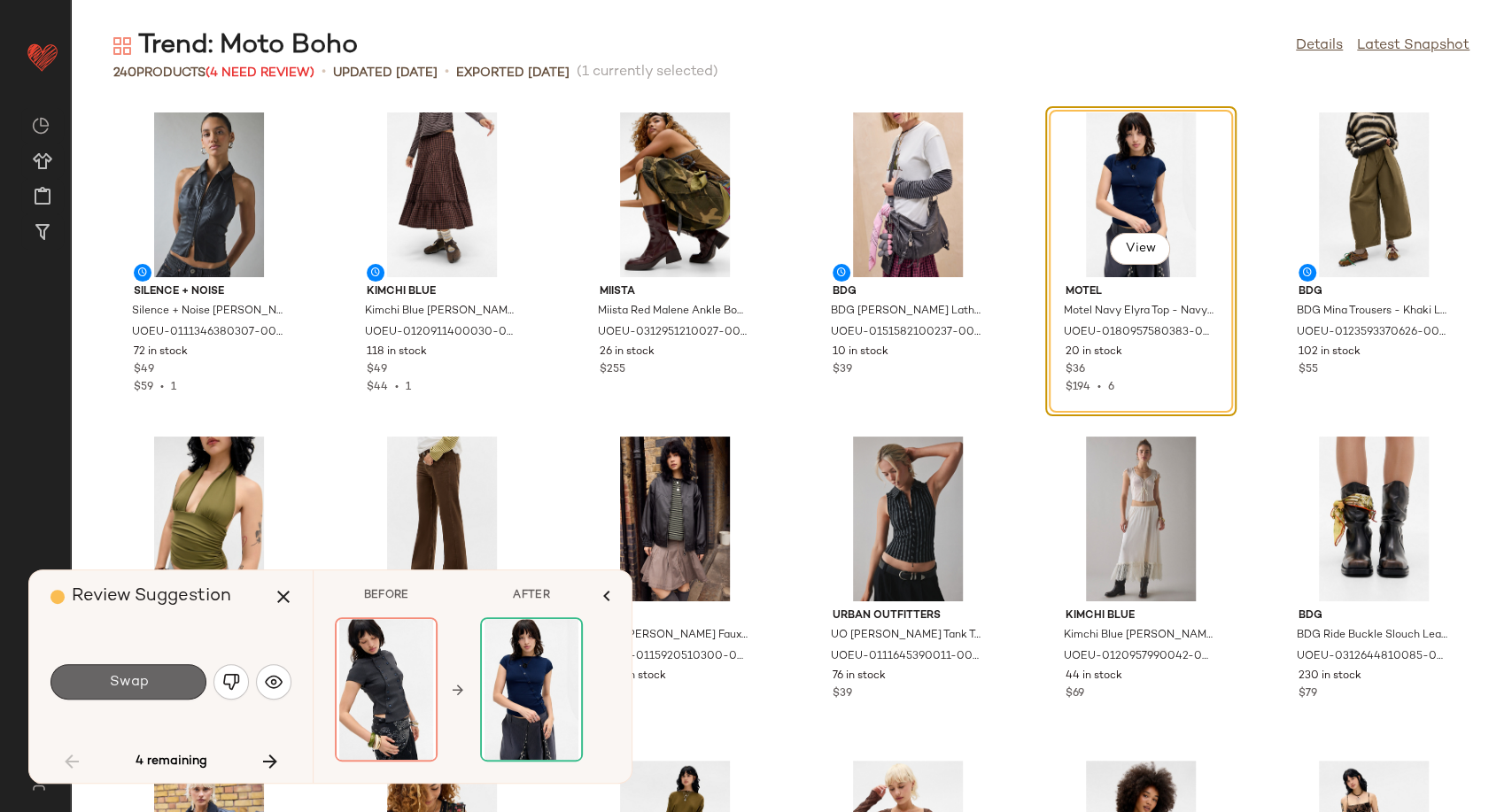
click at [110, 679] on span "Swap" at bounding box center [128, 682] width 39 height 17
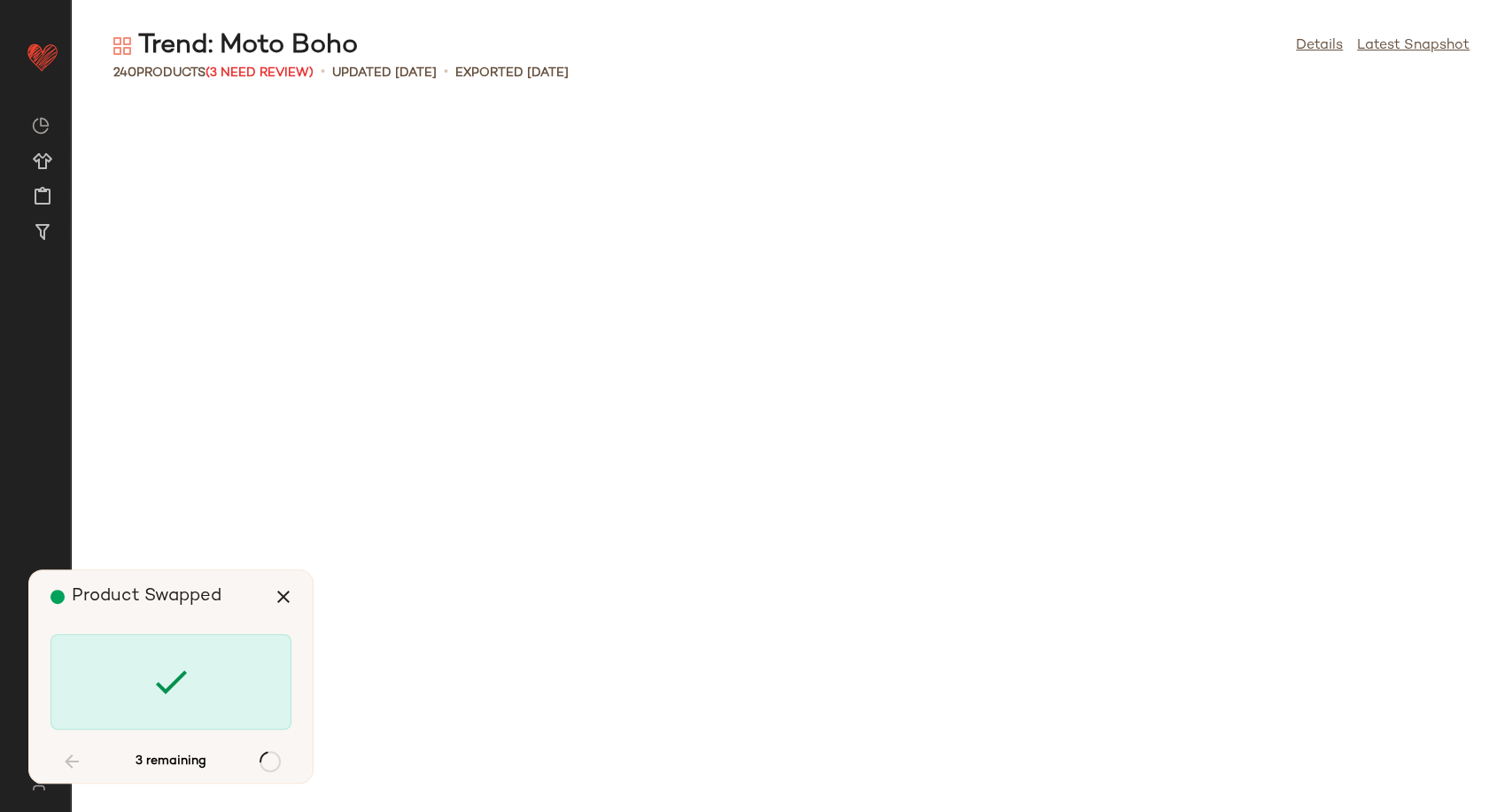
scroll to position [2268, 0]
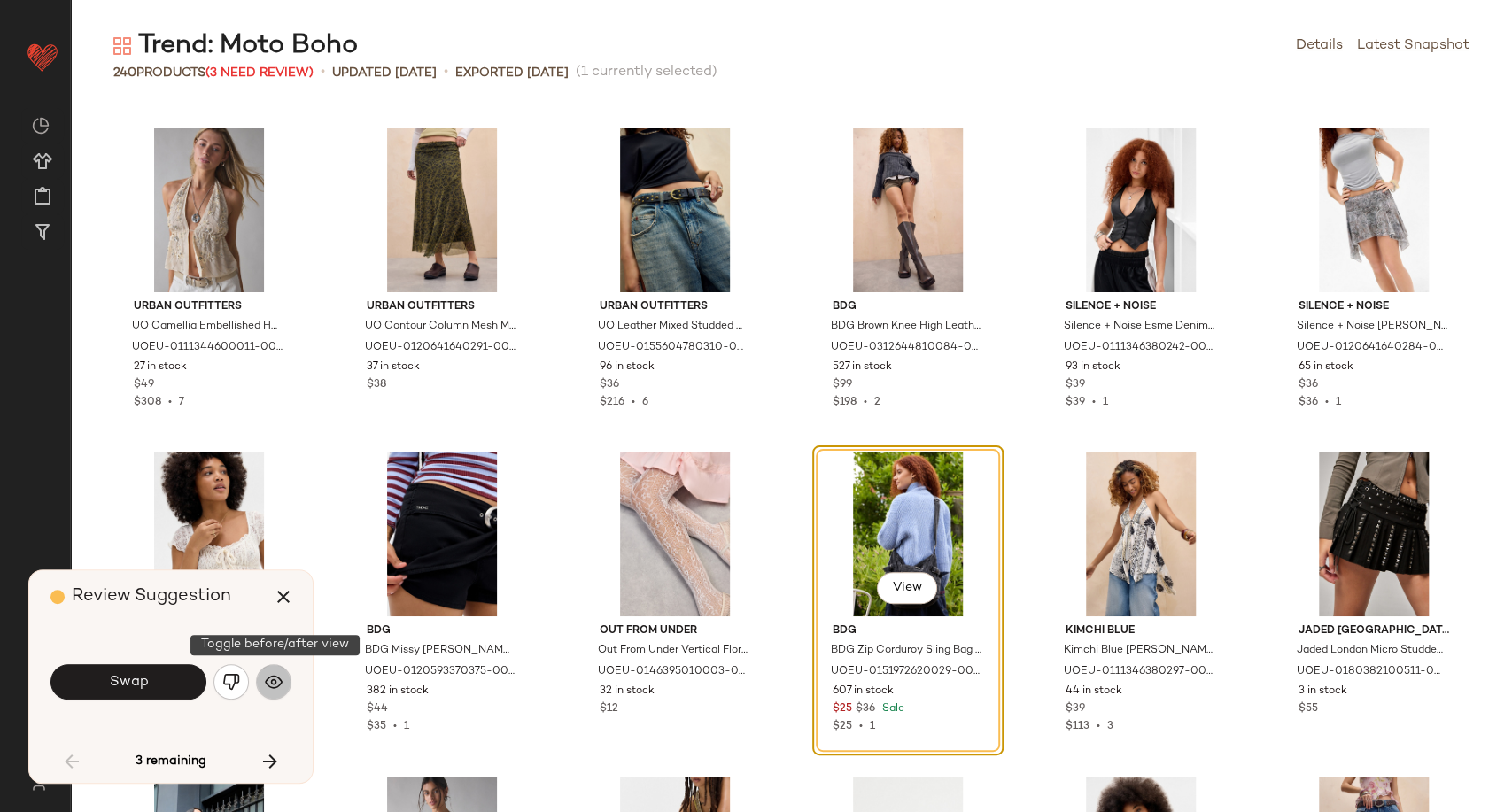
click at [276, 682] on img "button" at bounding box center [274, 681] width 18 height 18
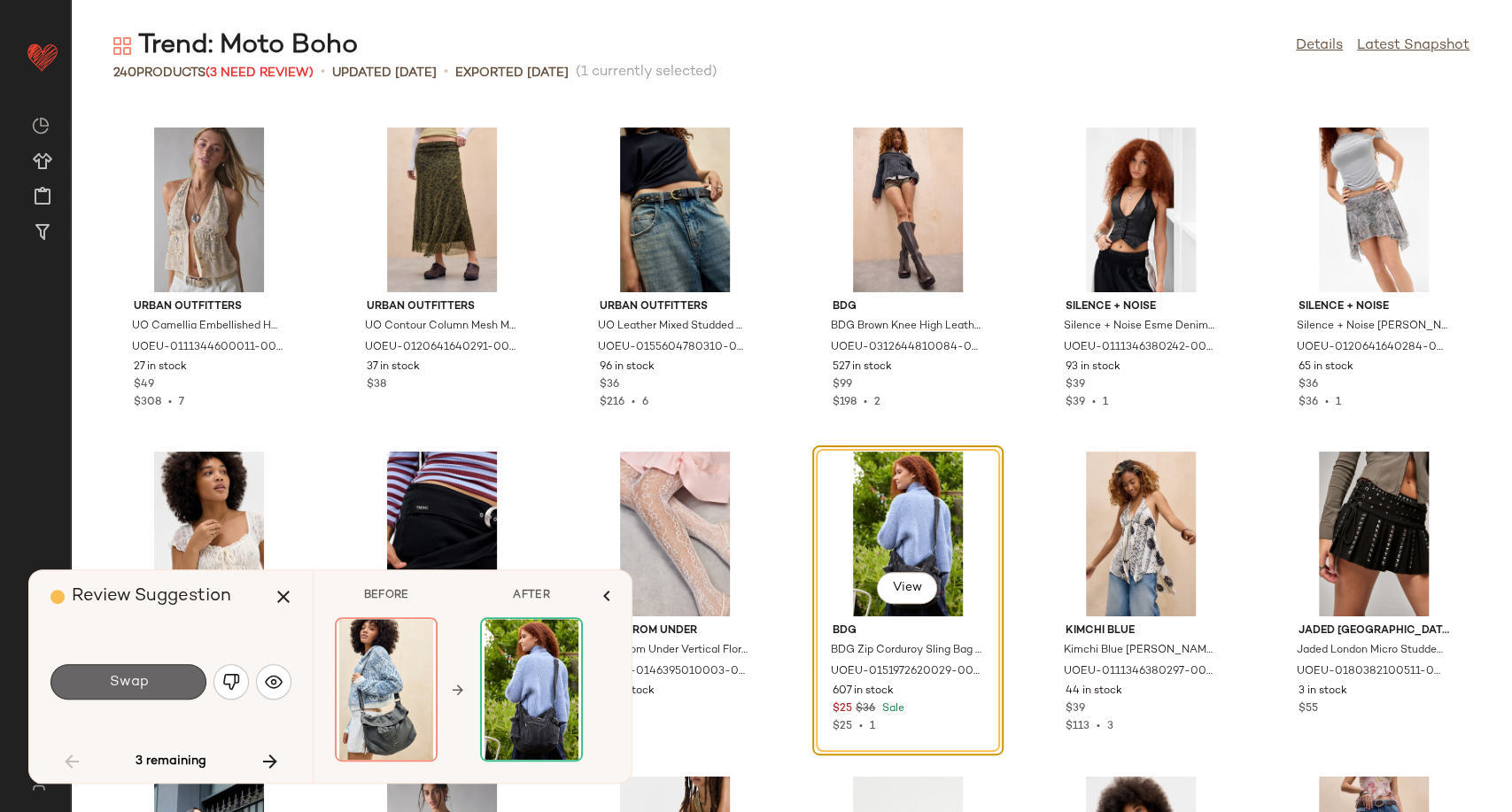
click at [169, 689] on button "Swap" at bounding box center [129, 682] width 156 height 36
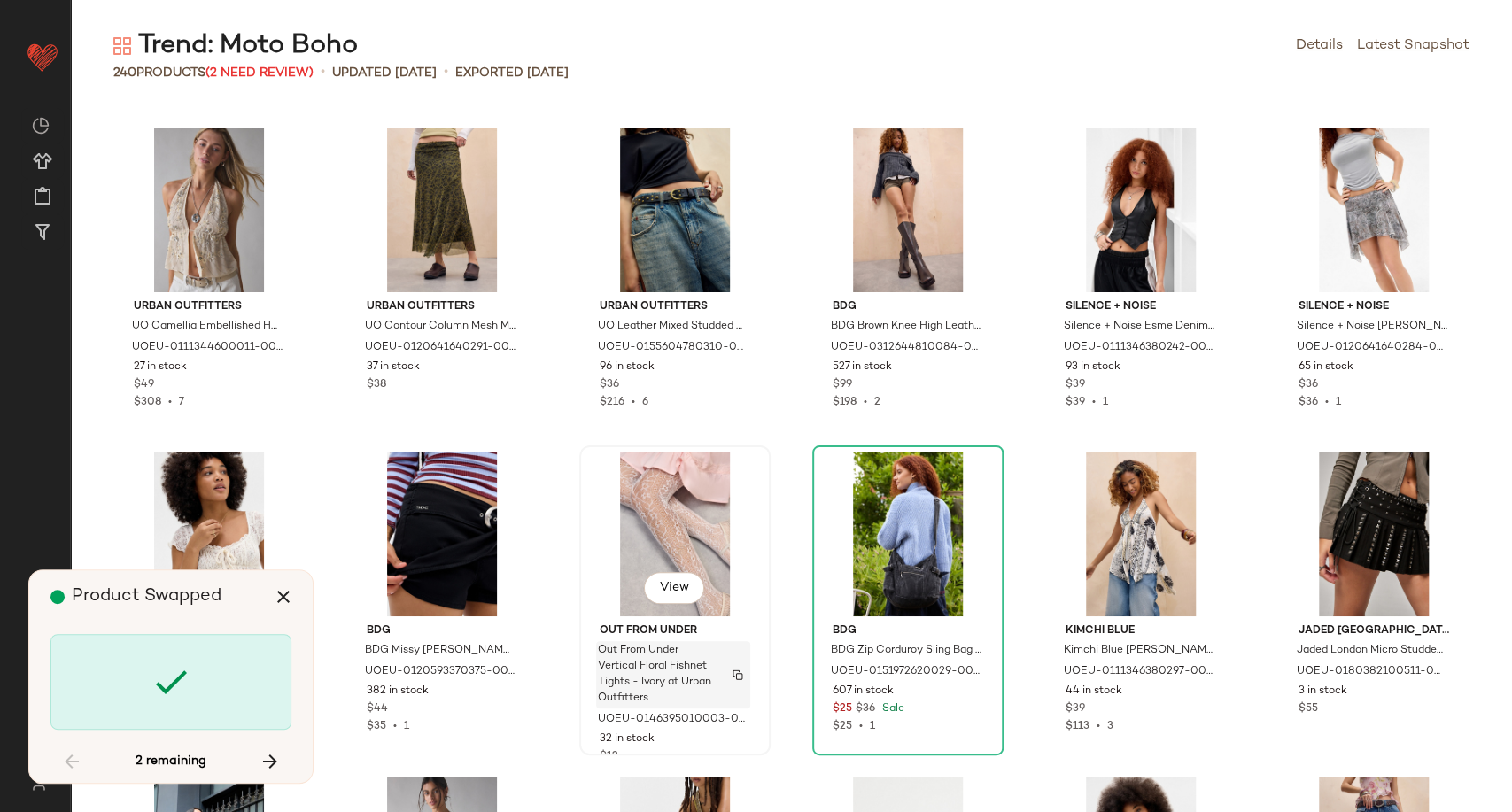
scroll to position [8750, 0]
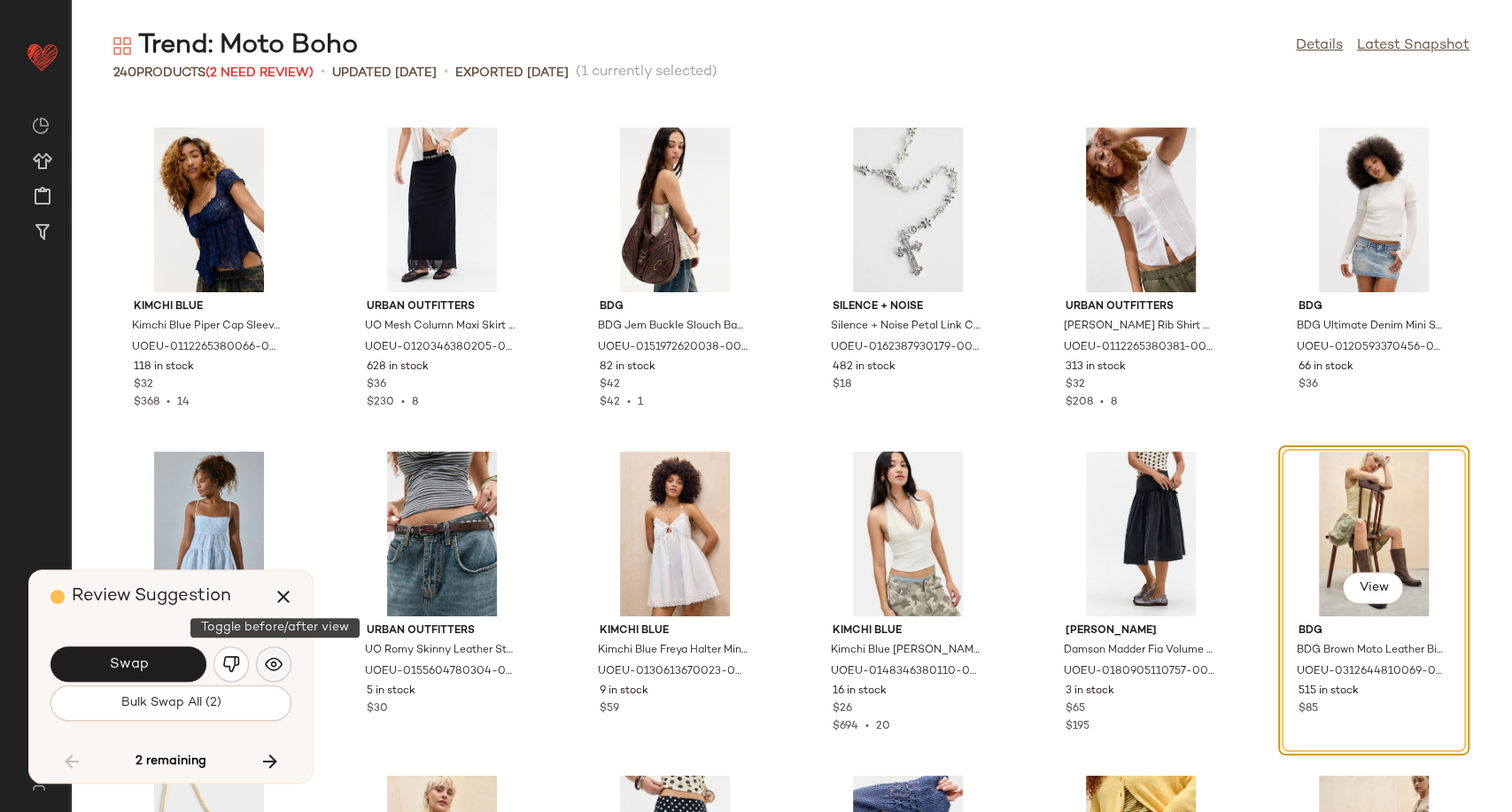
click at [276, 667] on img "button" at bounding box center [274, 664] width 18 height 18
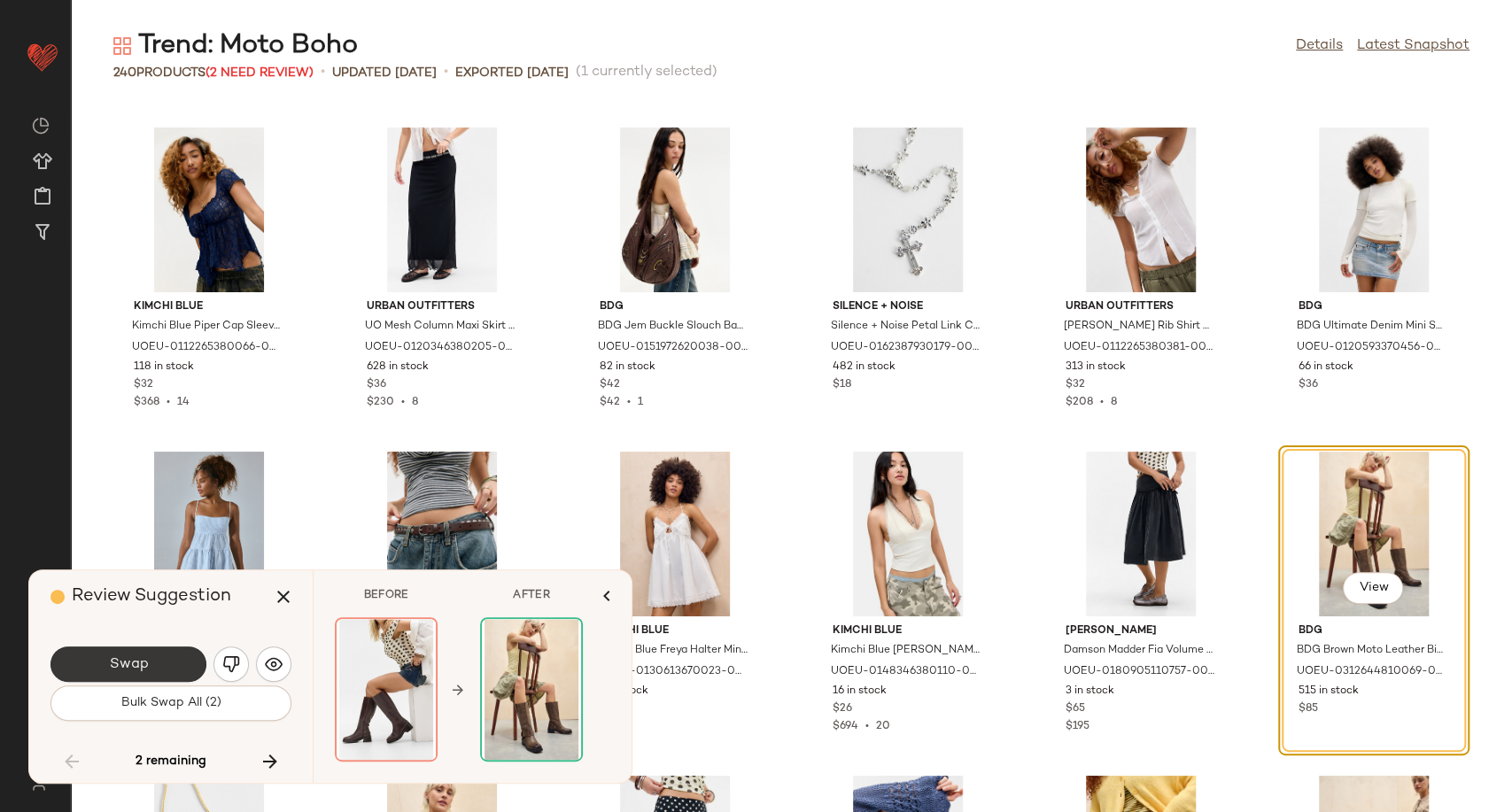
click at [153, 666] on button "Swap" at bounding box center [129, 664] width 156 height 36
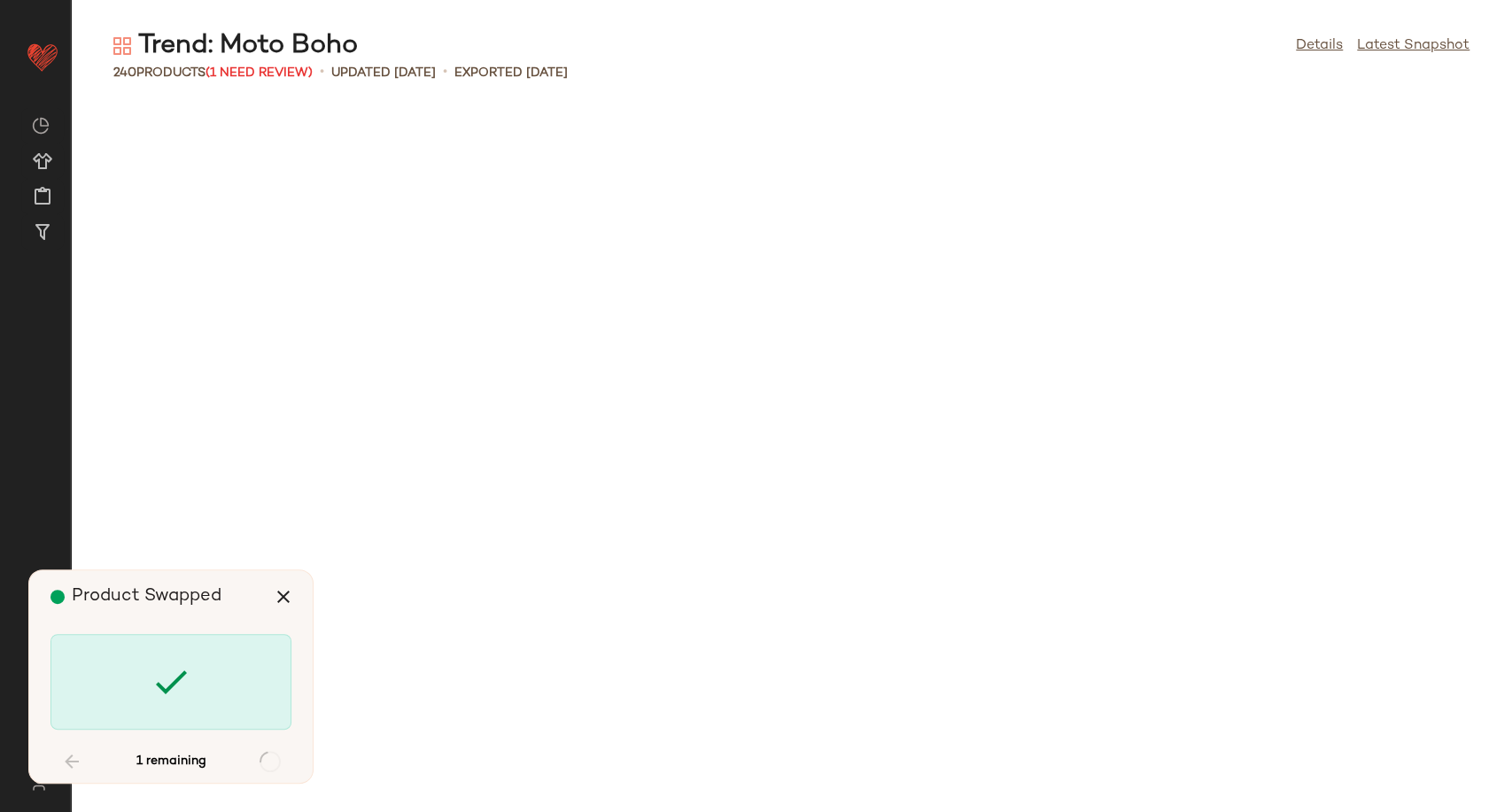
scroll to position [11019, 0]
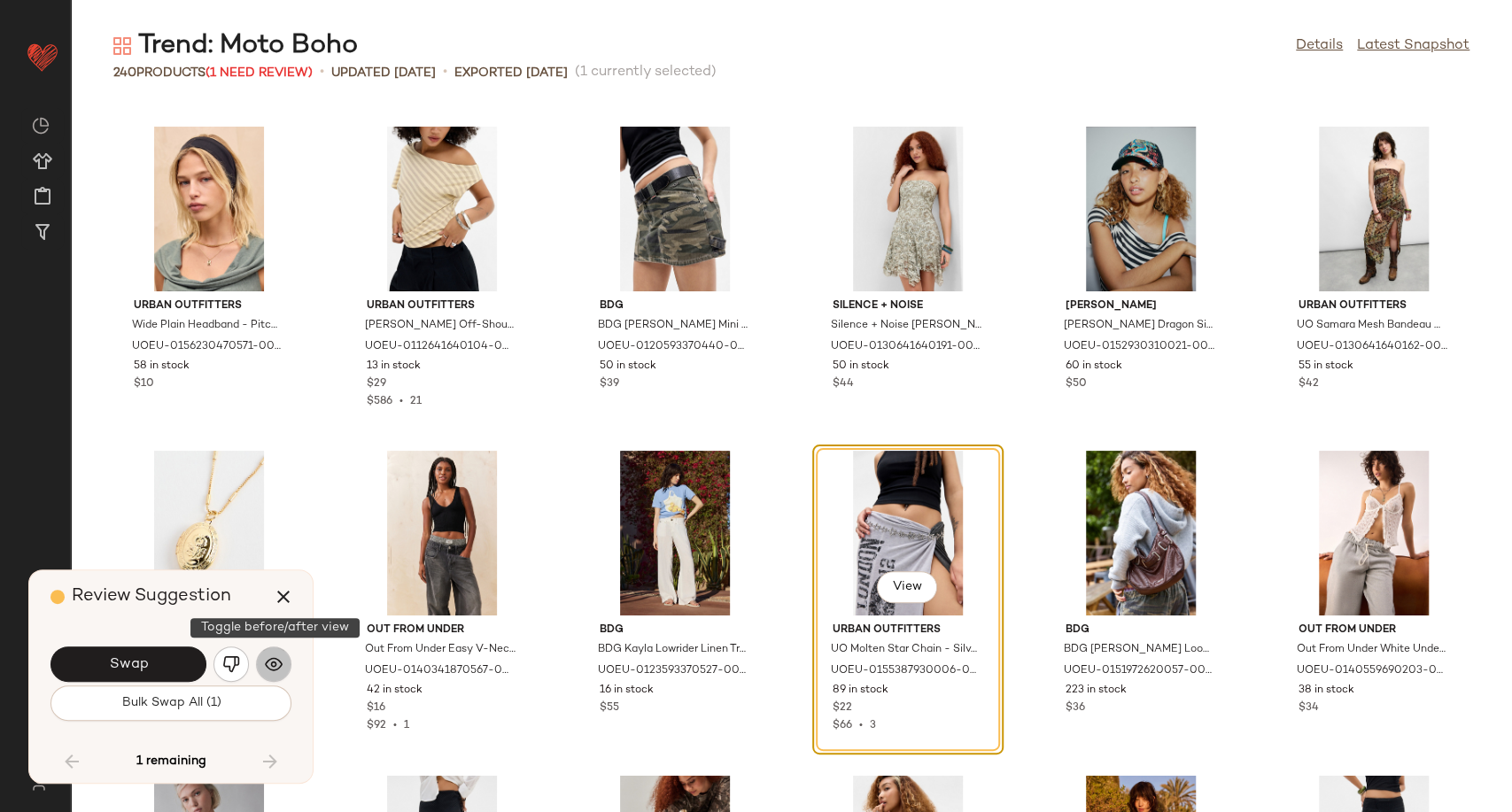
click at [261, 664] on button "button" at bounding box center [274, 664] width 36 height 36
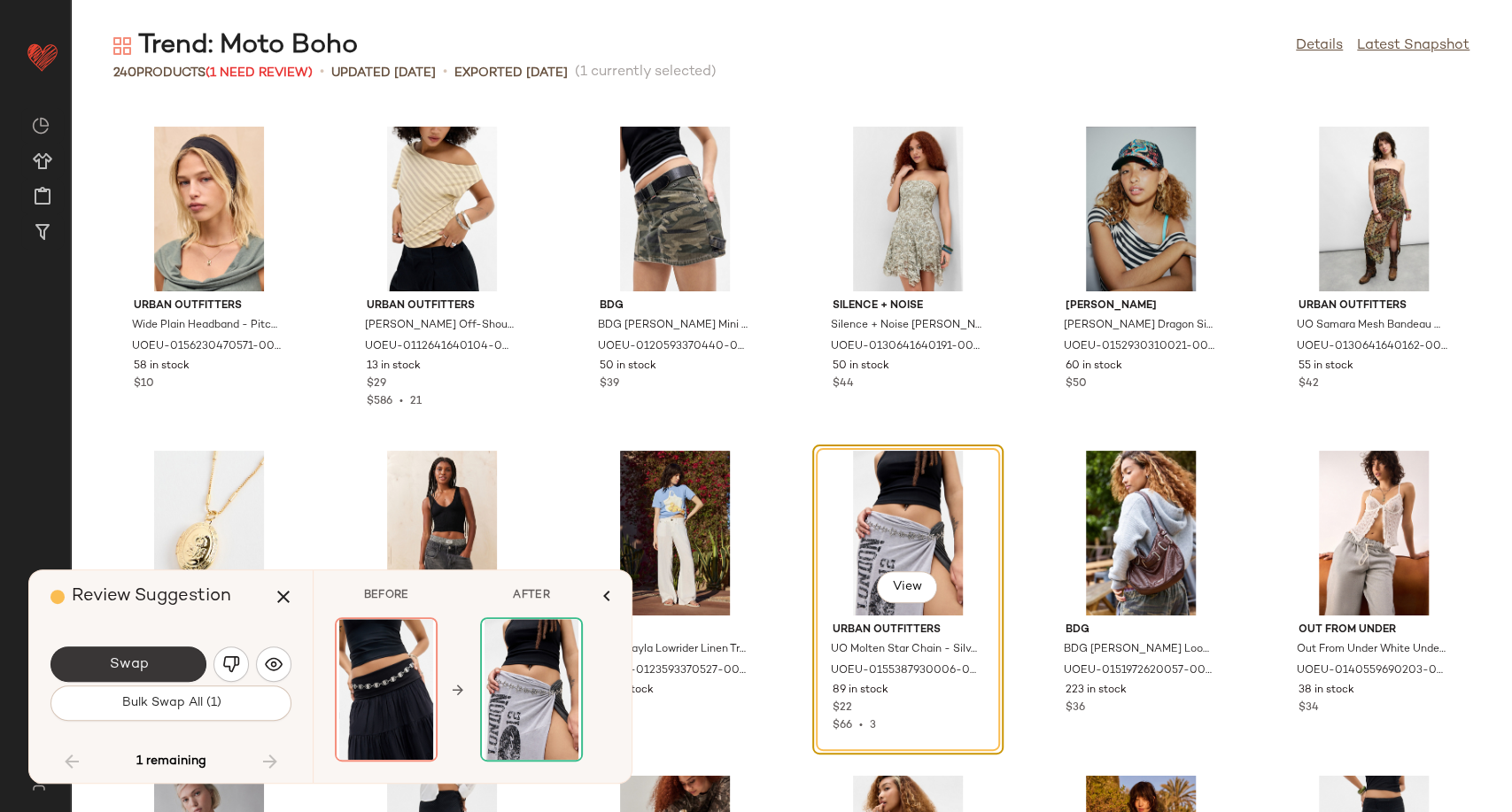
click at [87, 672] on button "Swap" at bounding box center [129, 664] width 156 height 36
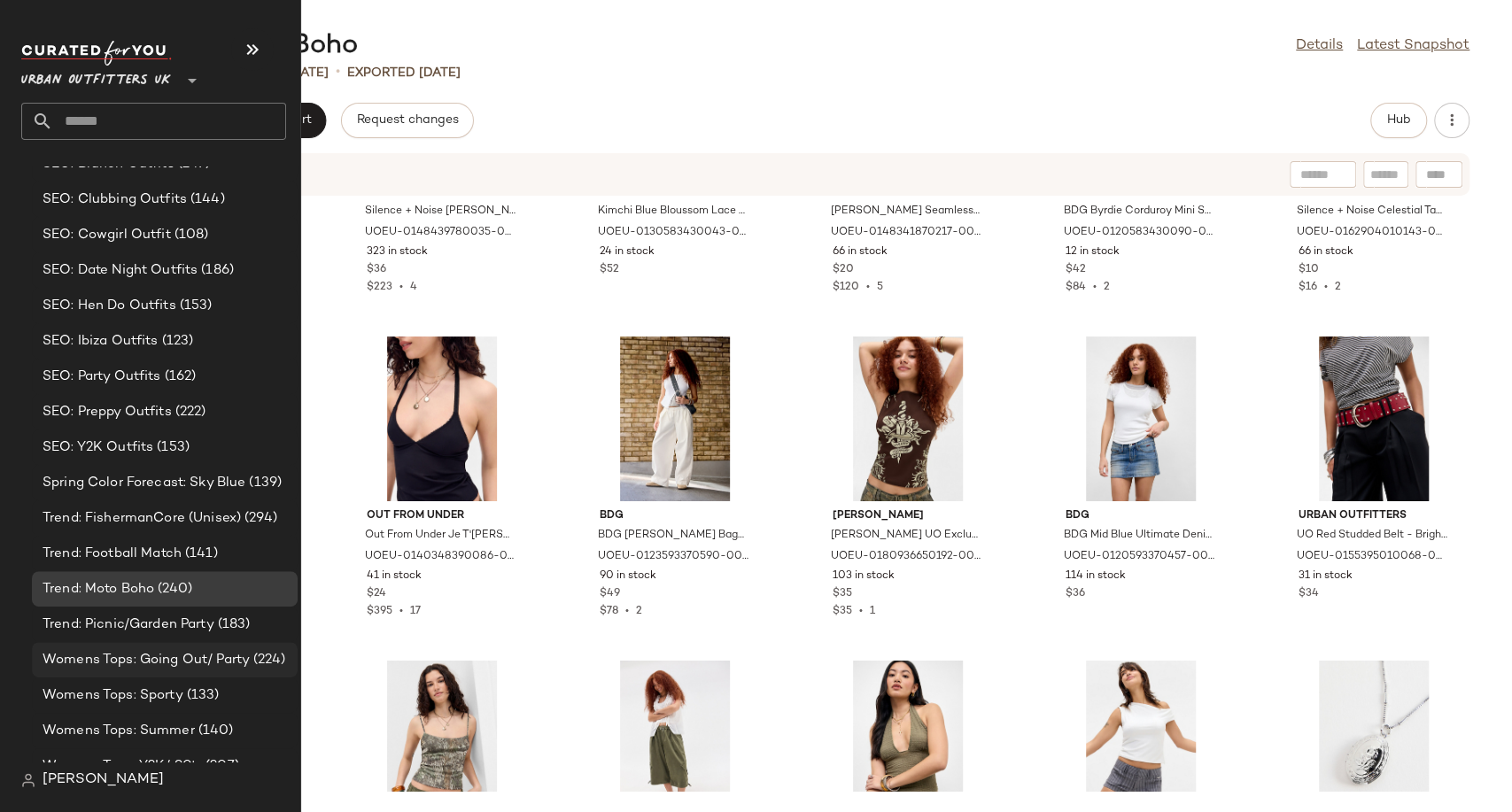
scroll to position [5460, 0]
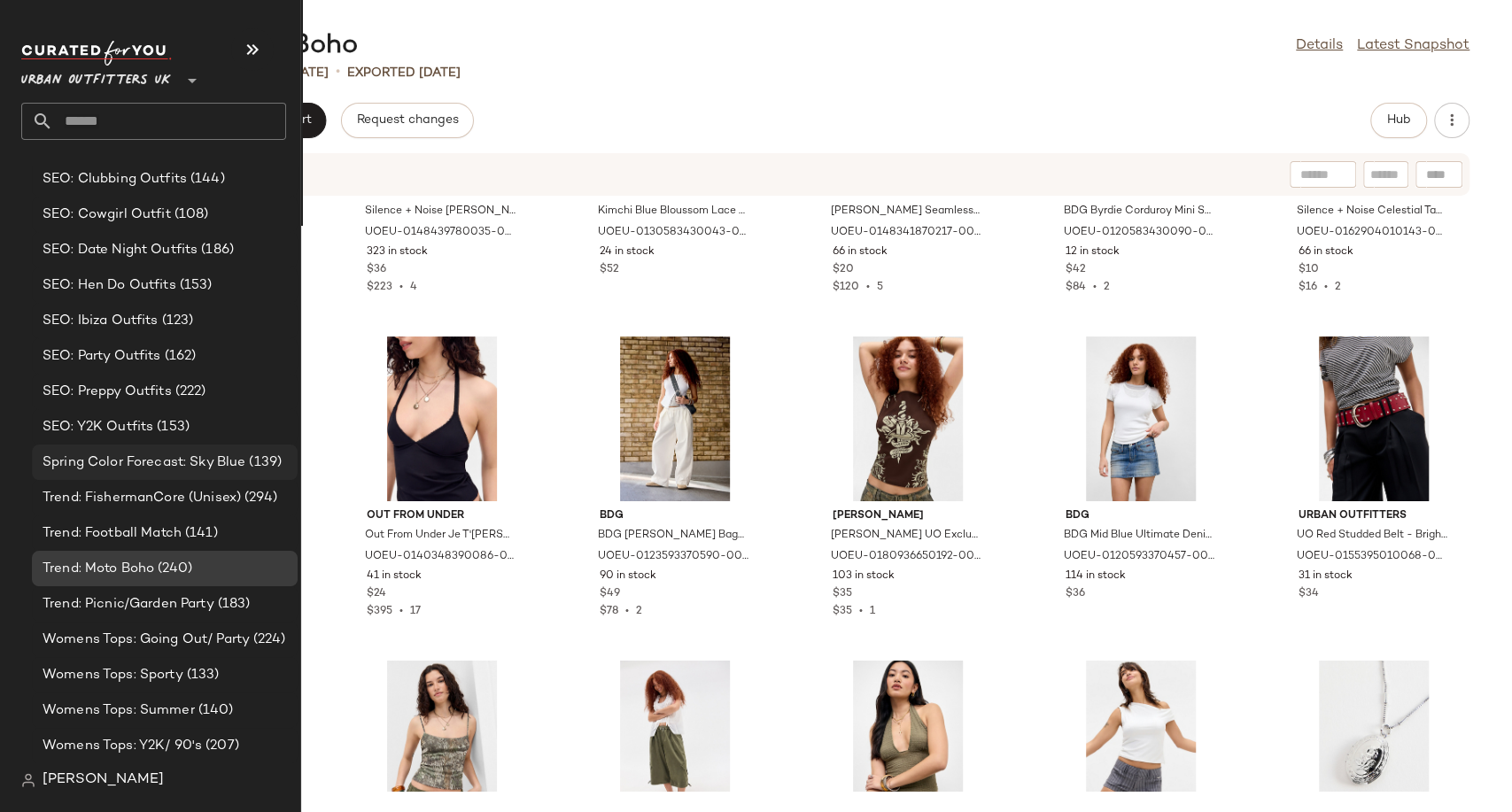
click at [135, 468] on span "Spring Color Forecast: Sky Blue" at bounding box center [144, 462] width 203 height 21
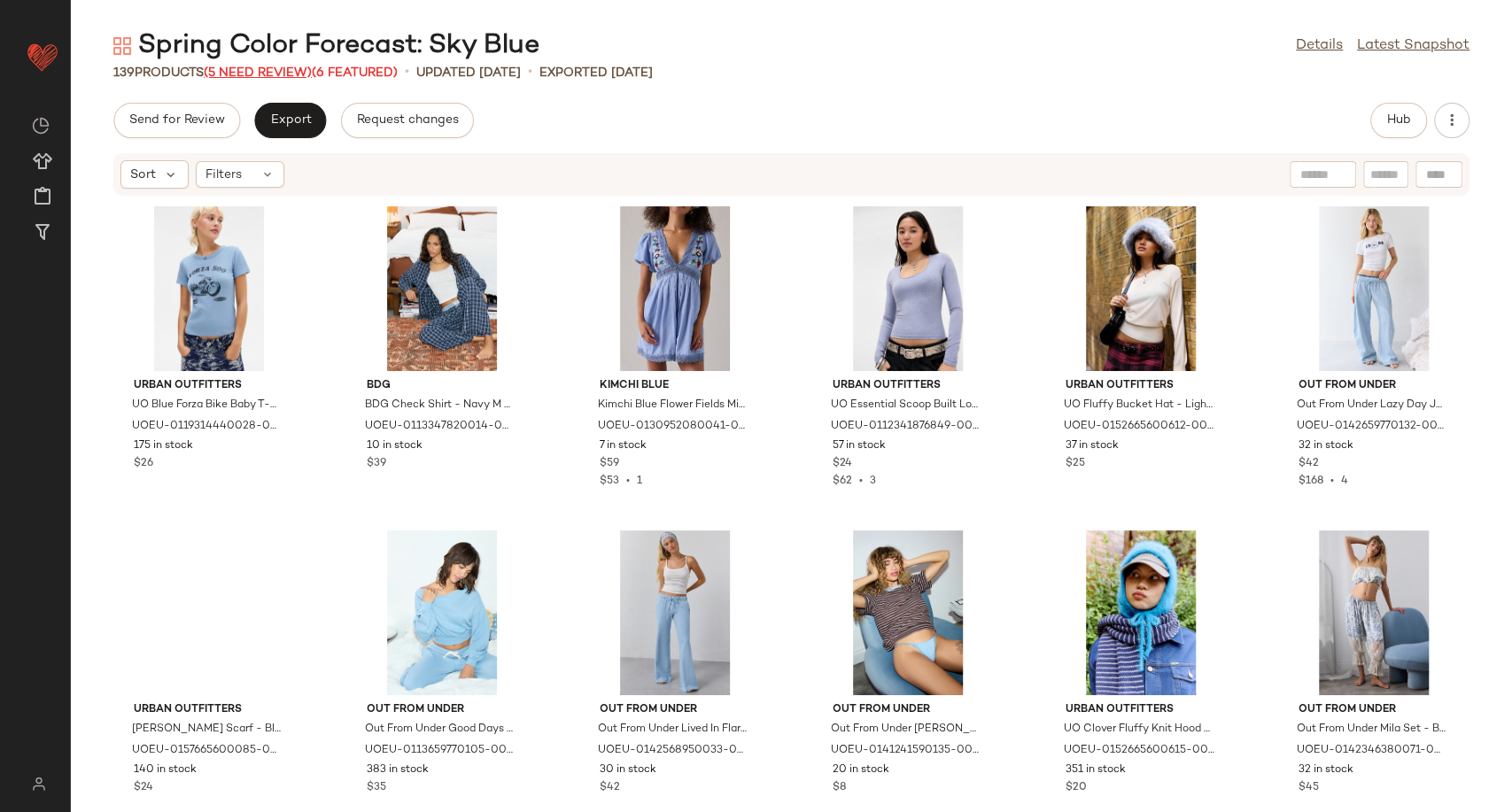
click at [241, 76] on span "(5 Need Review)" at bounding box center [258, 73] width 108 height 13
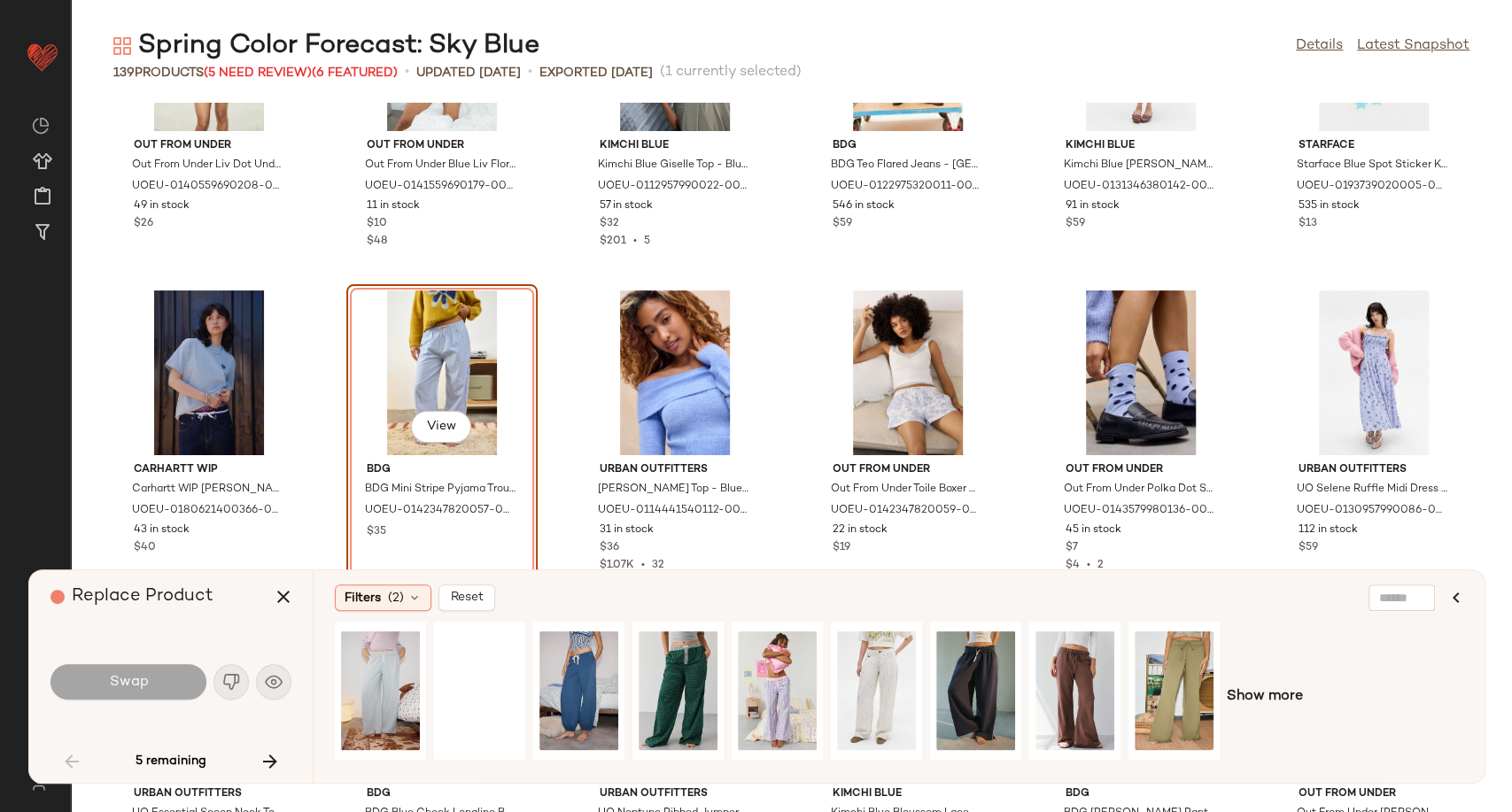
scroll to position [859, 0]
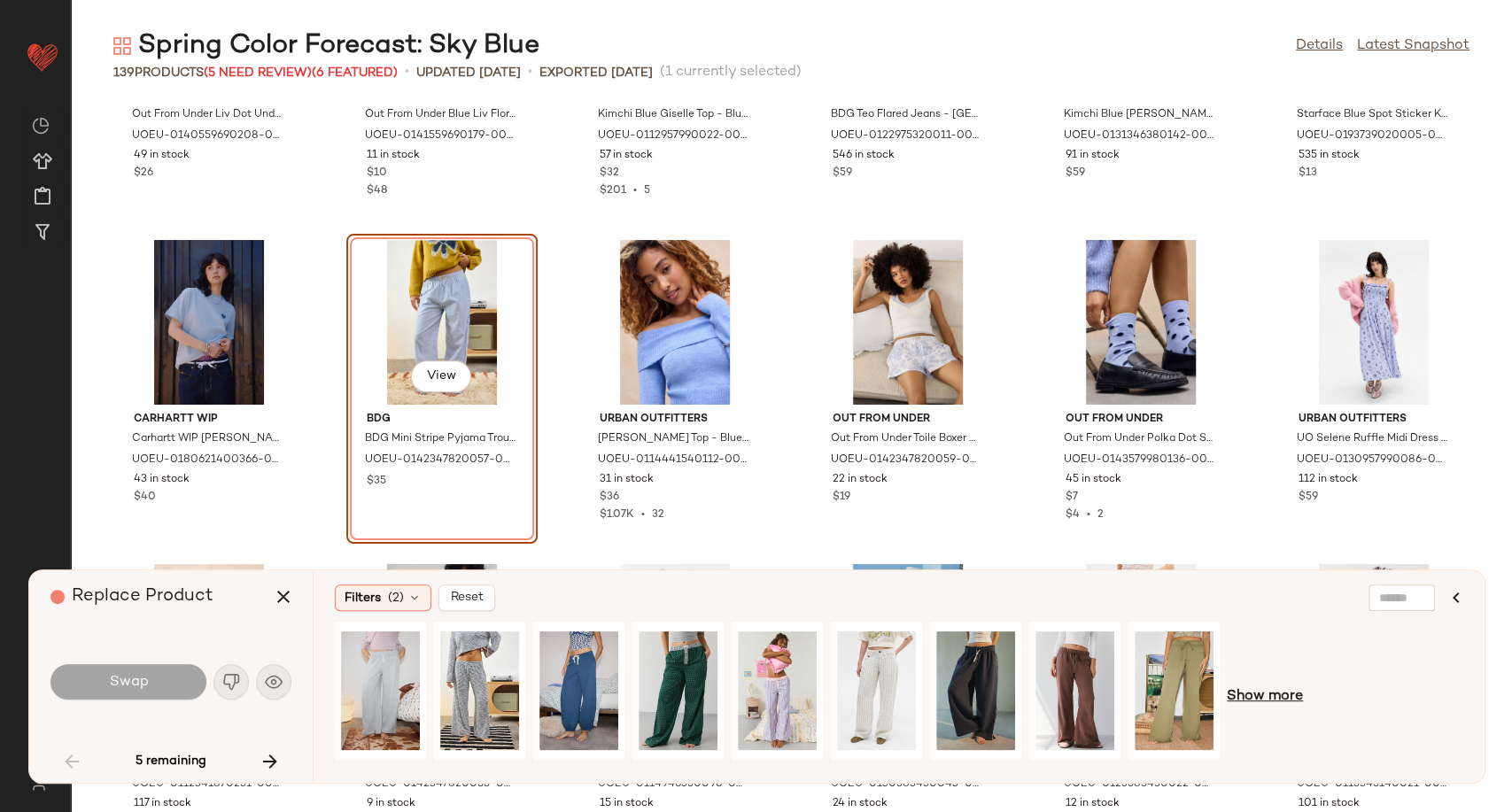
click at [1266, 700] on span "Show more" at bounding box center [1265, 696] width 76 height 22
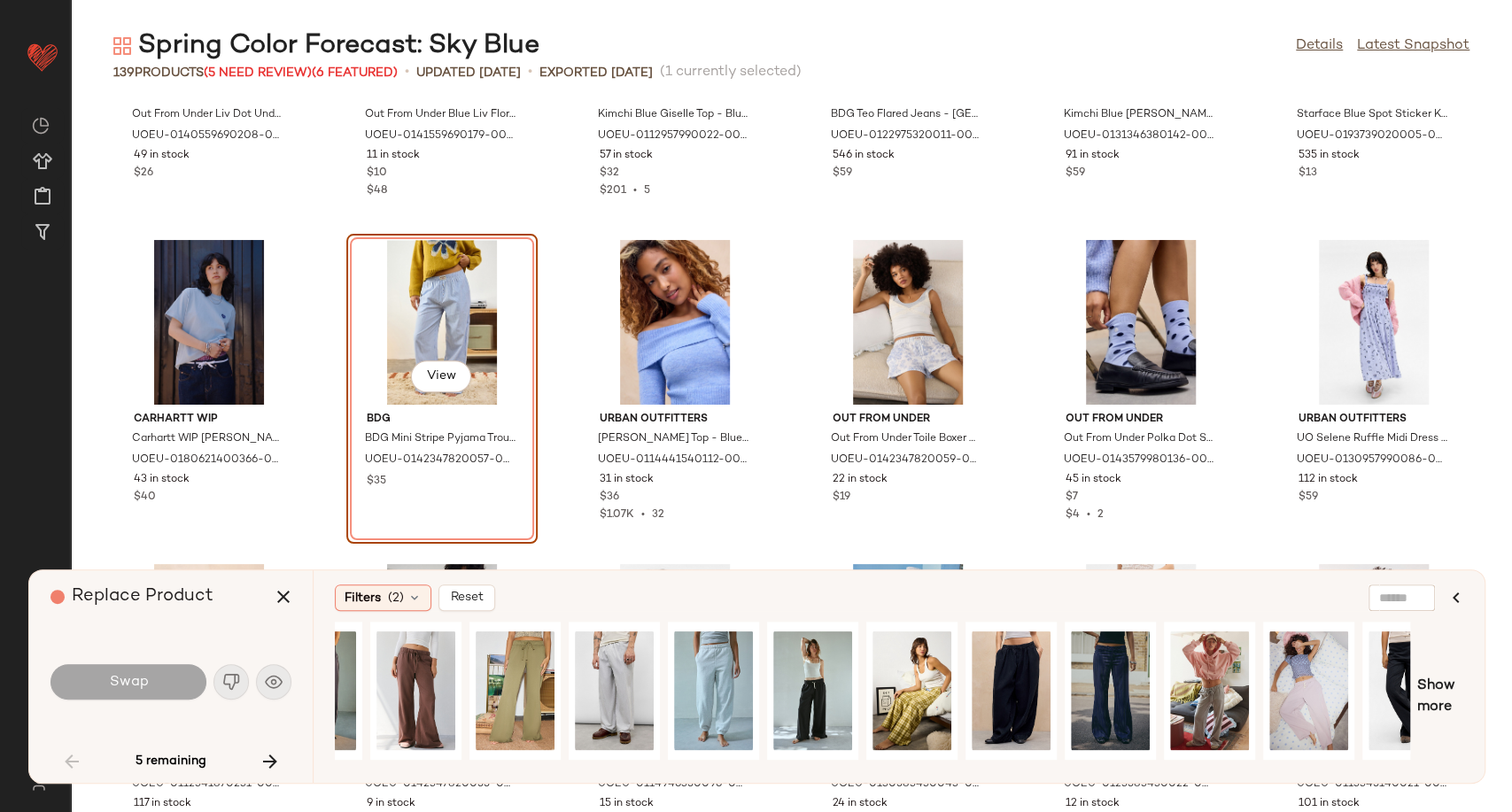
scroll to position [0, 657]
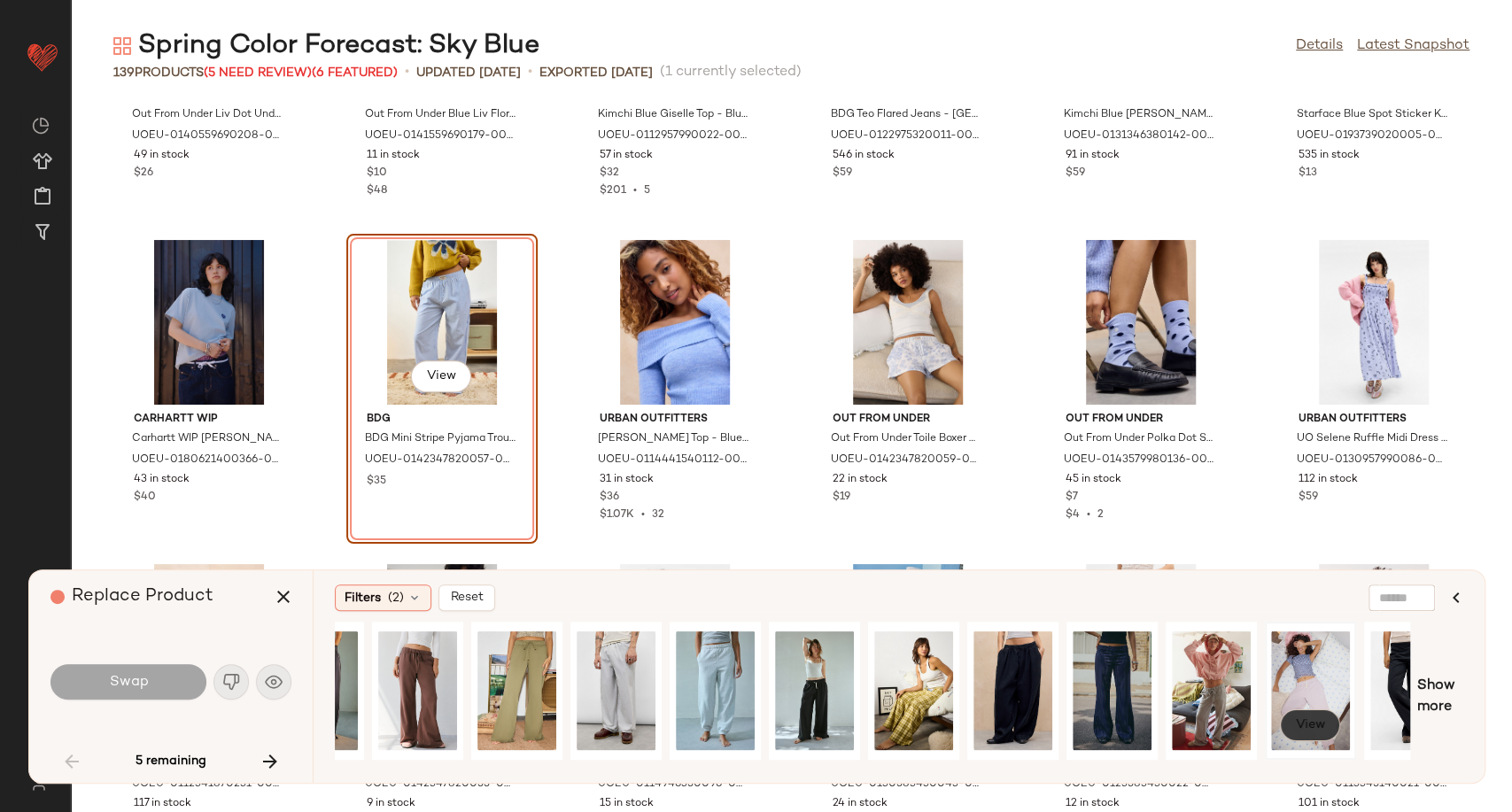
click at [1316, 728] on span "View" at bounding box center [1311, 725] width 30 height 14
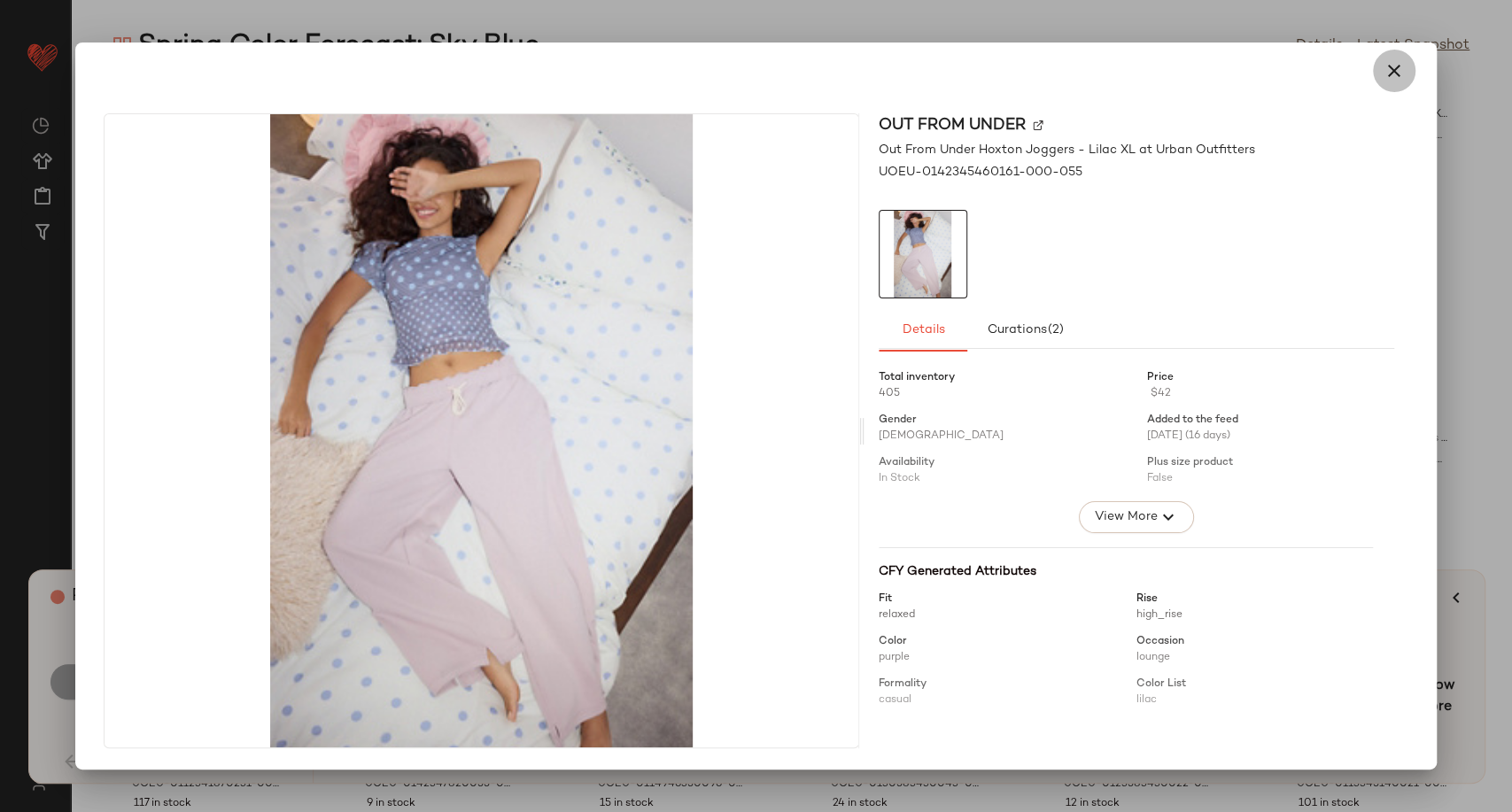
click at [1393, 72] on icon "button" at bounding box center [1394, 70] width 22 height 22
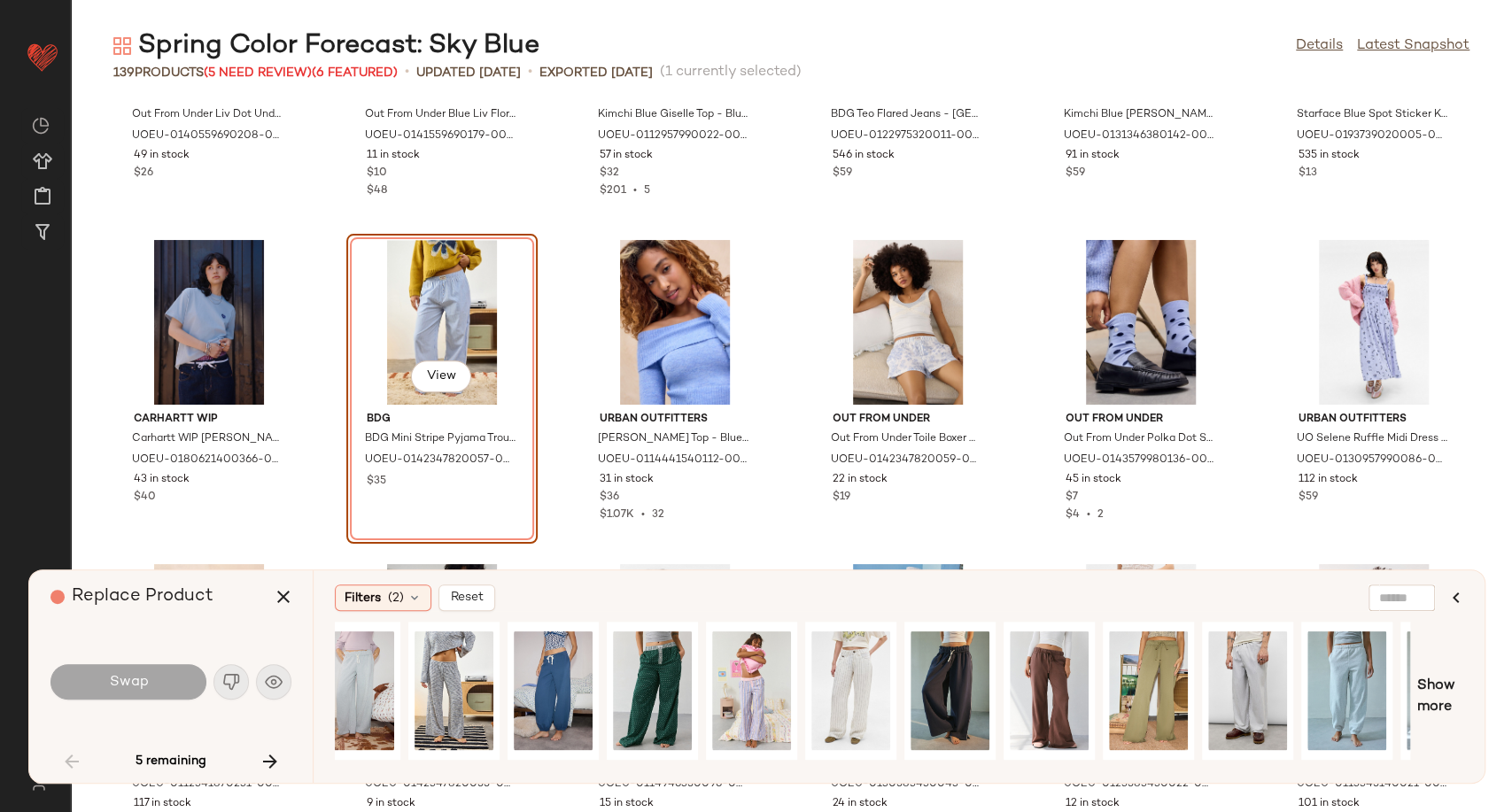
scroll to position [0, 0]
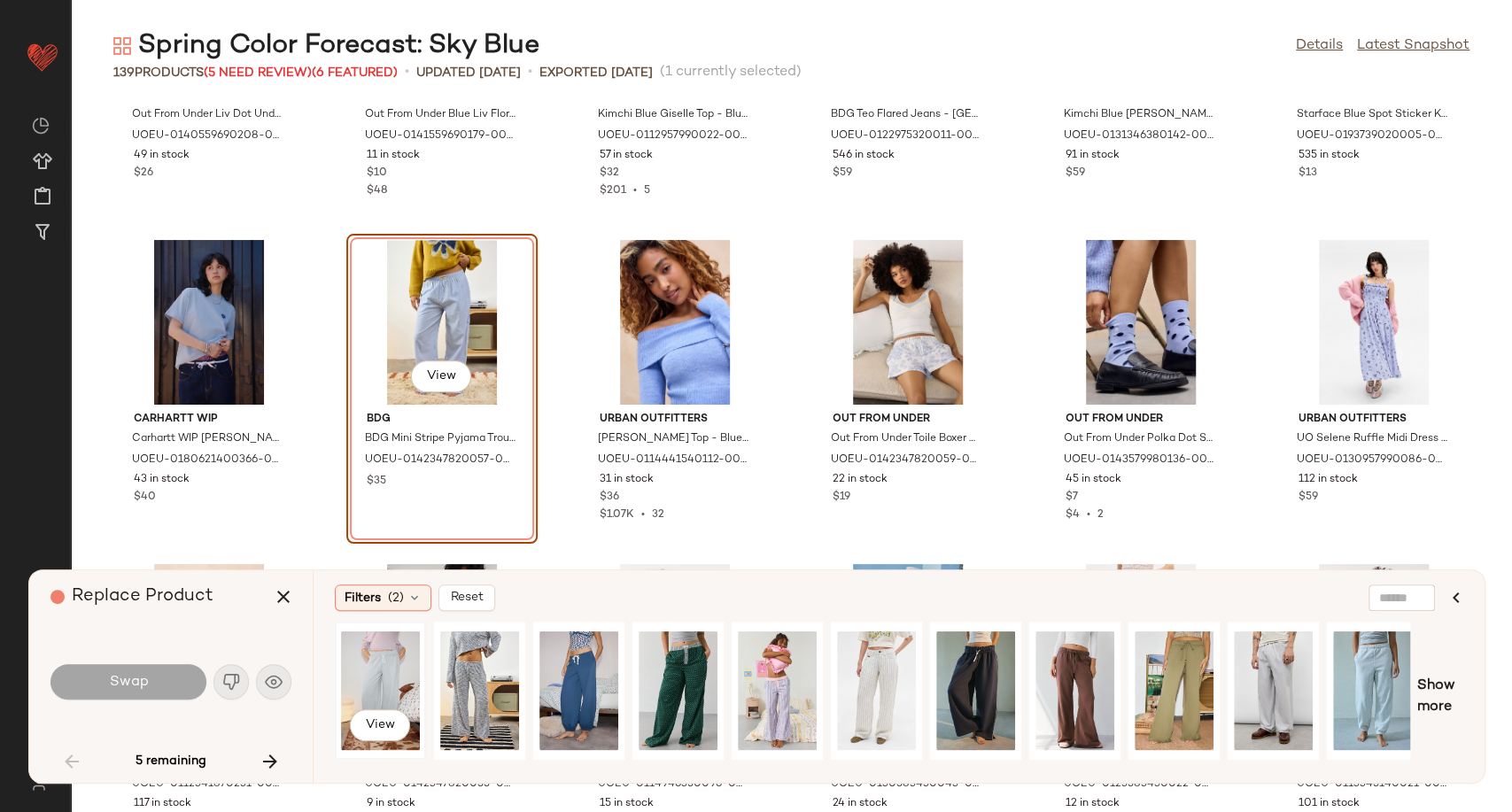
click at [390, 661] on div "View" at bounding box center [381, 691] width 79 height 126
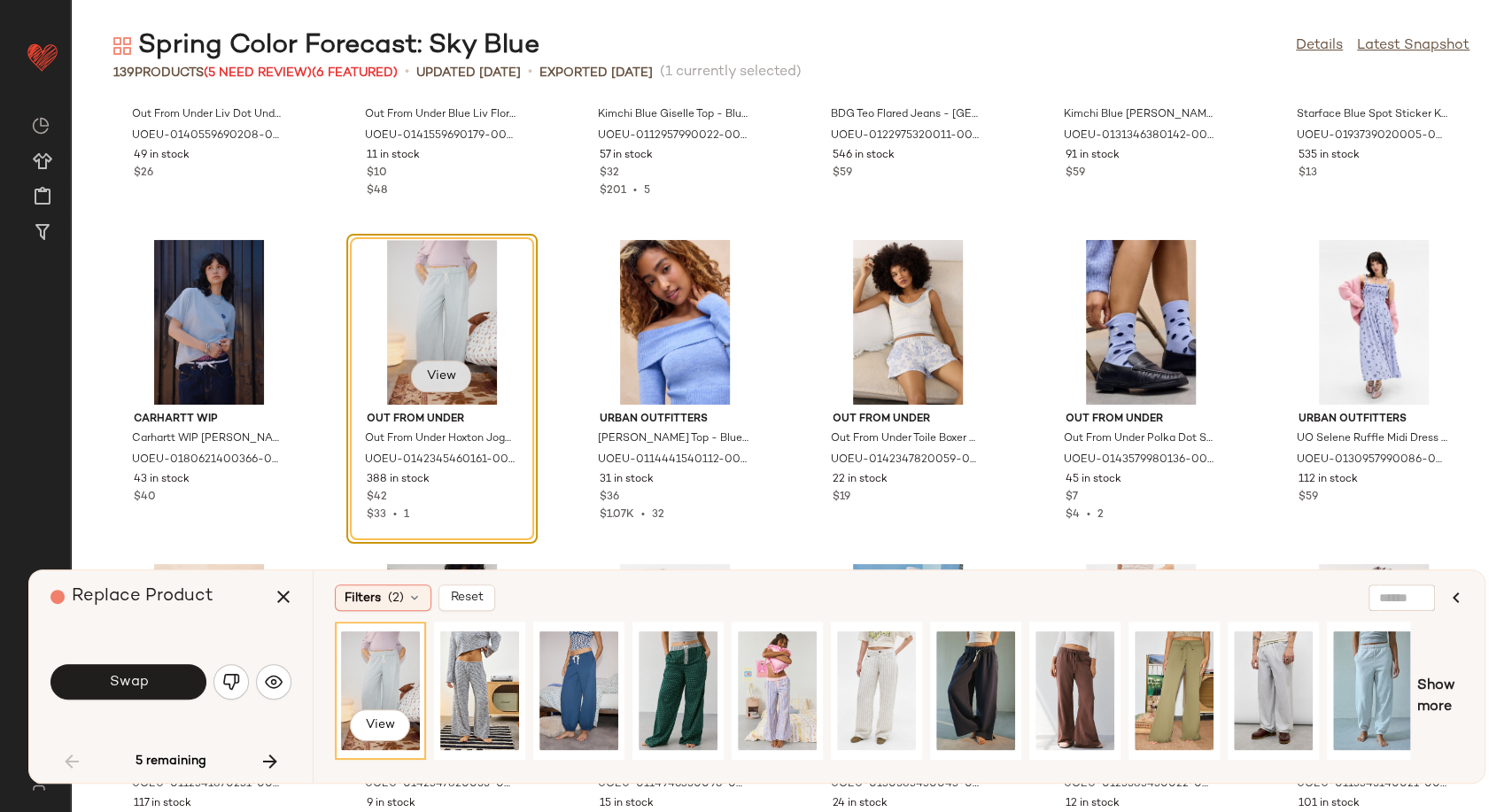
click at [433, 383] on span "View" at bounding box center [441, 376] width 30 height 14
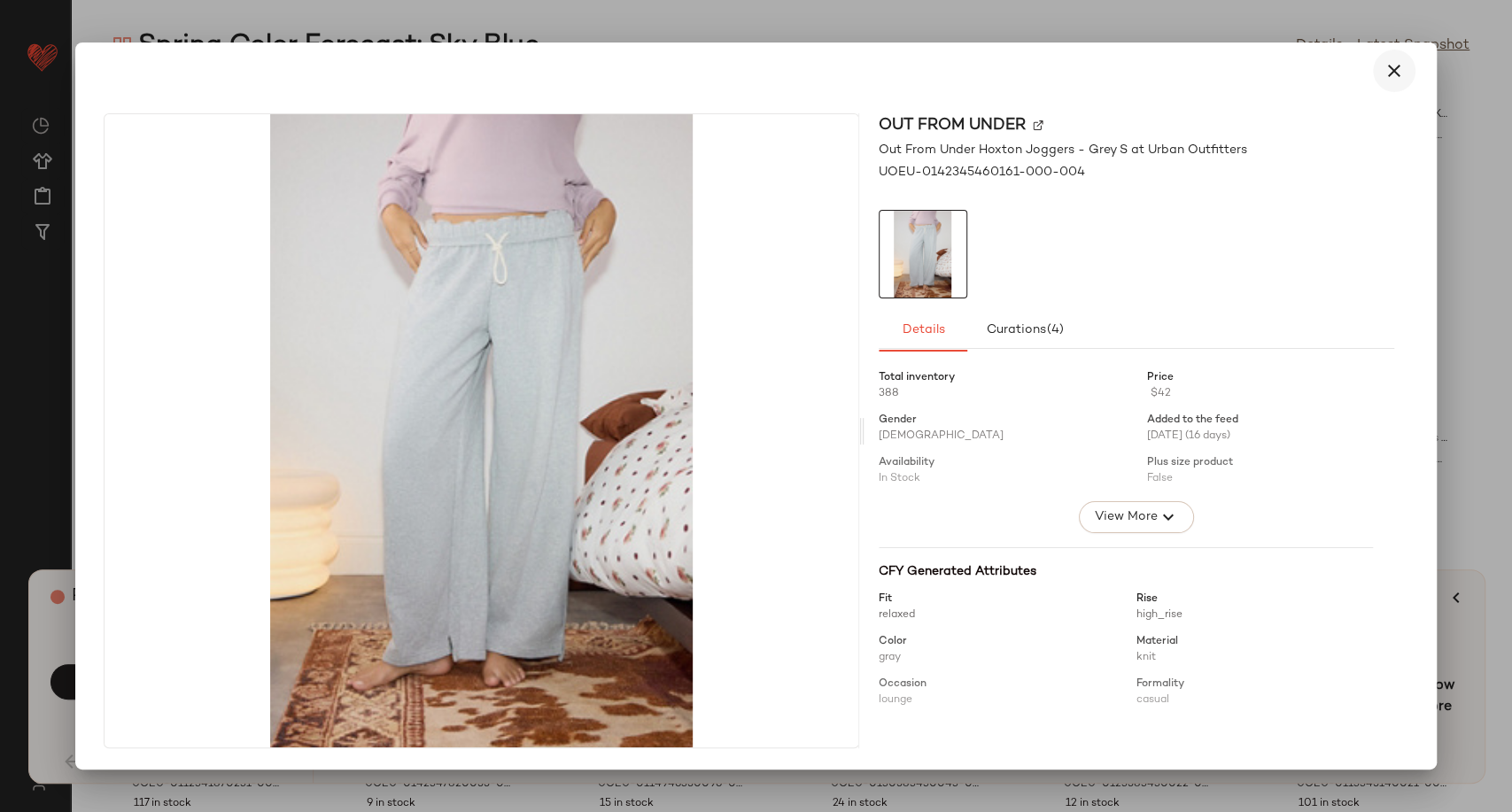
click at [1394, 82] on button "button" at bounding box center [1394, 70] width 42 height 42
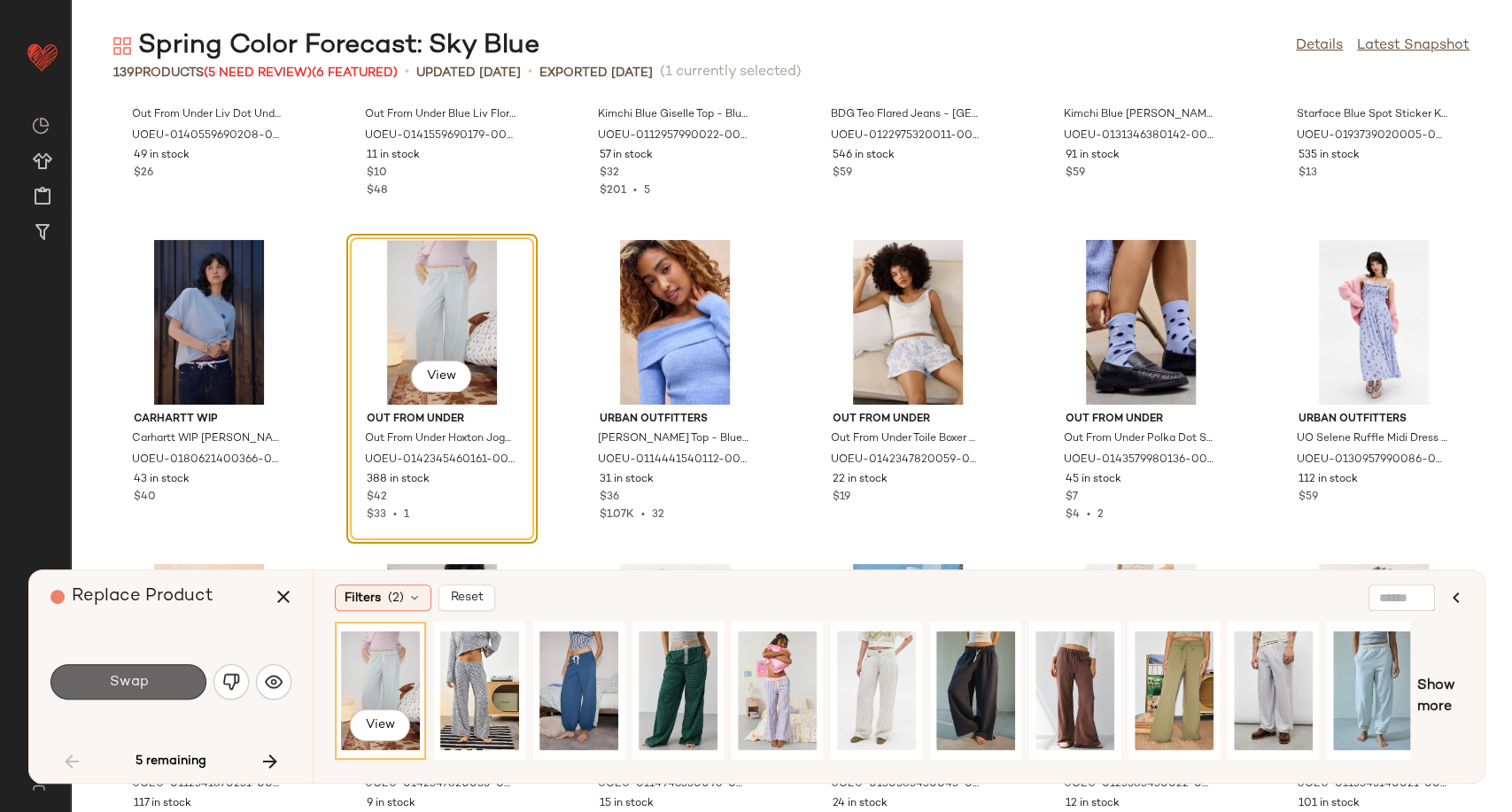
click at [139, 676] on span "Swap" at bounding box center [128, 682] width 39 height 17
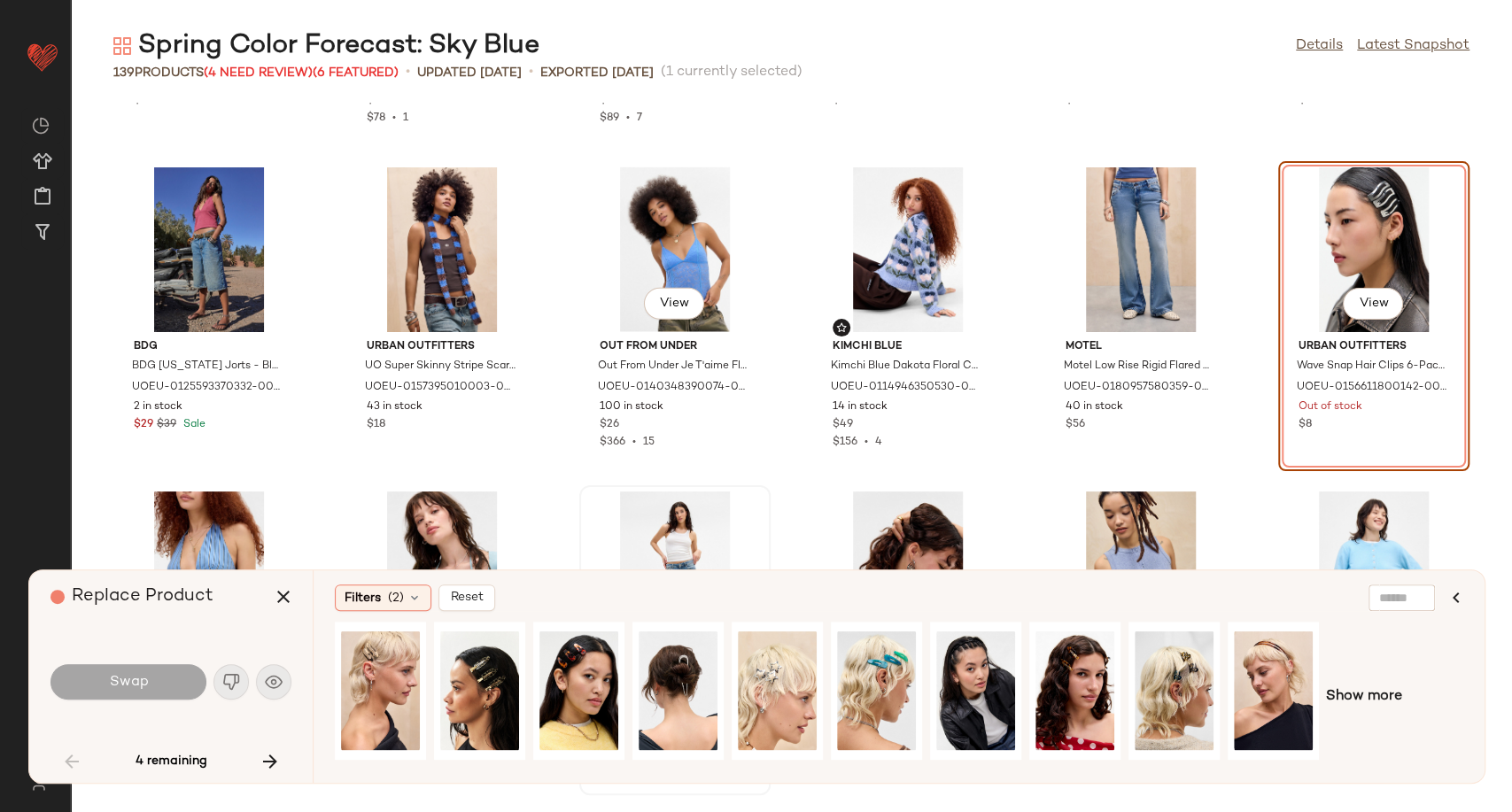
scroll to position [2888, 0]
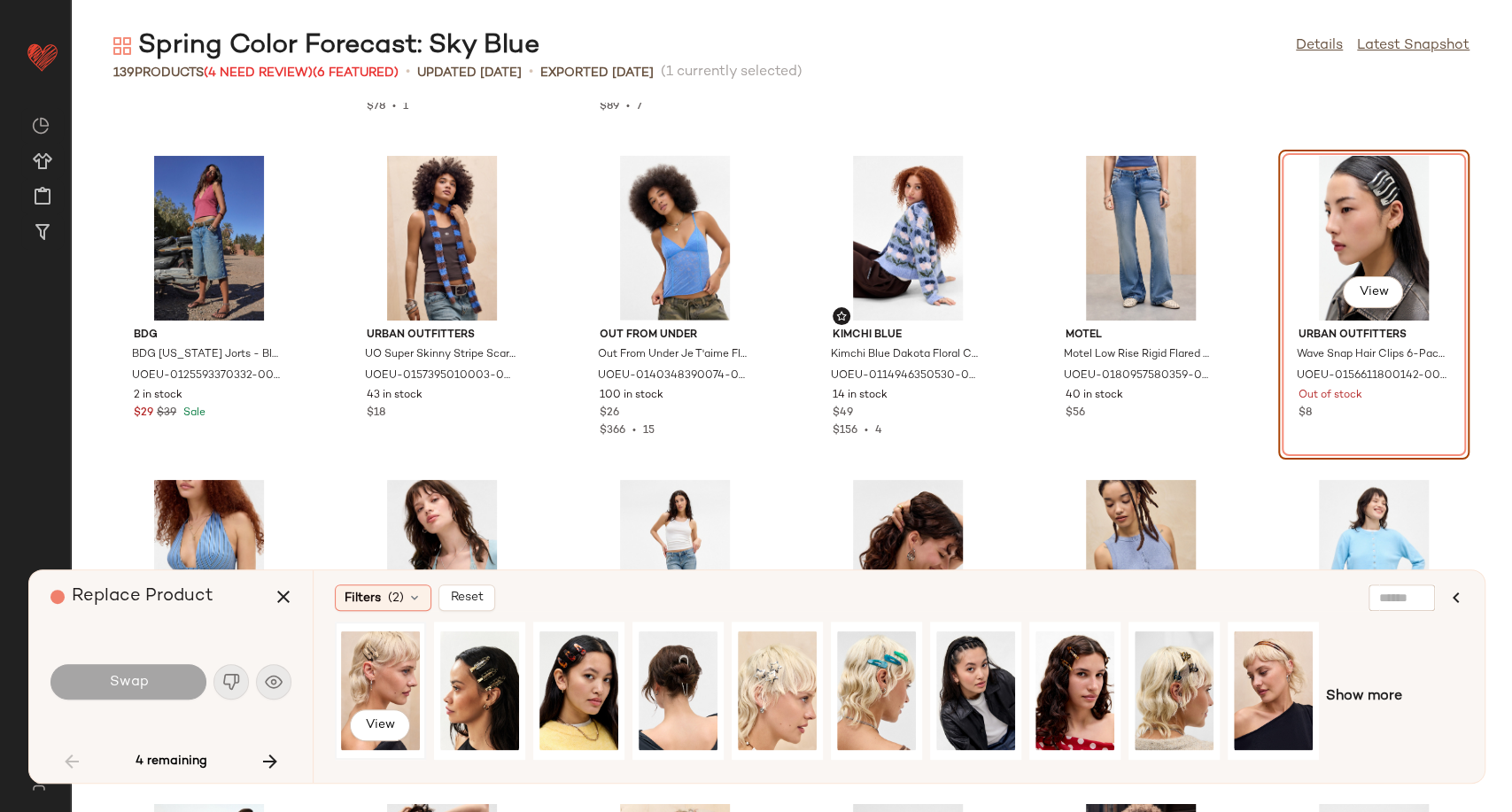
click at [379, 666] on div "View" at bounding box center [381, 691] width 79 height 126
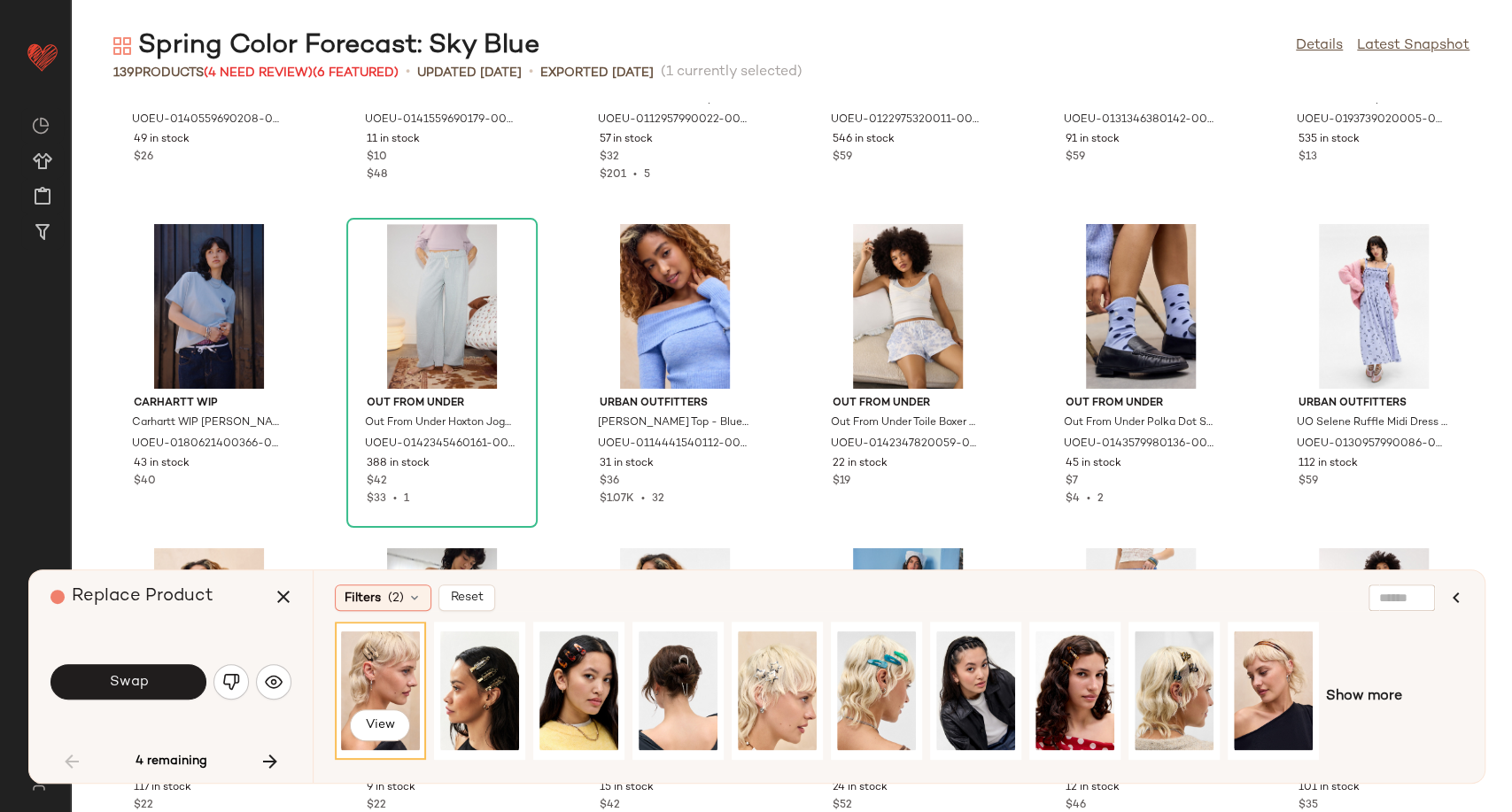
scroll to position [899, 0]
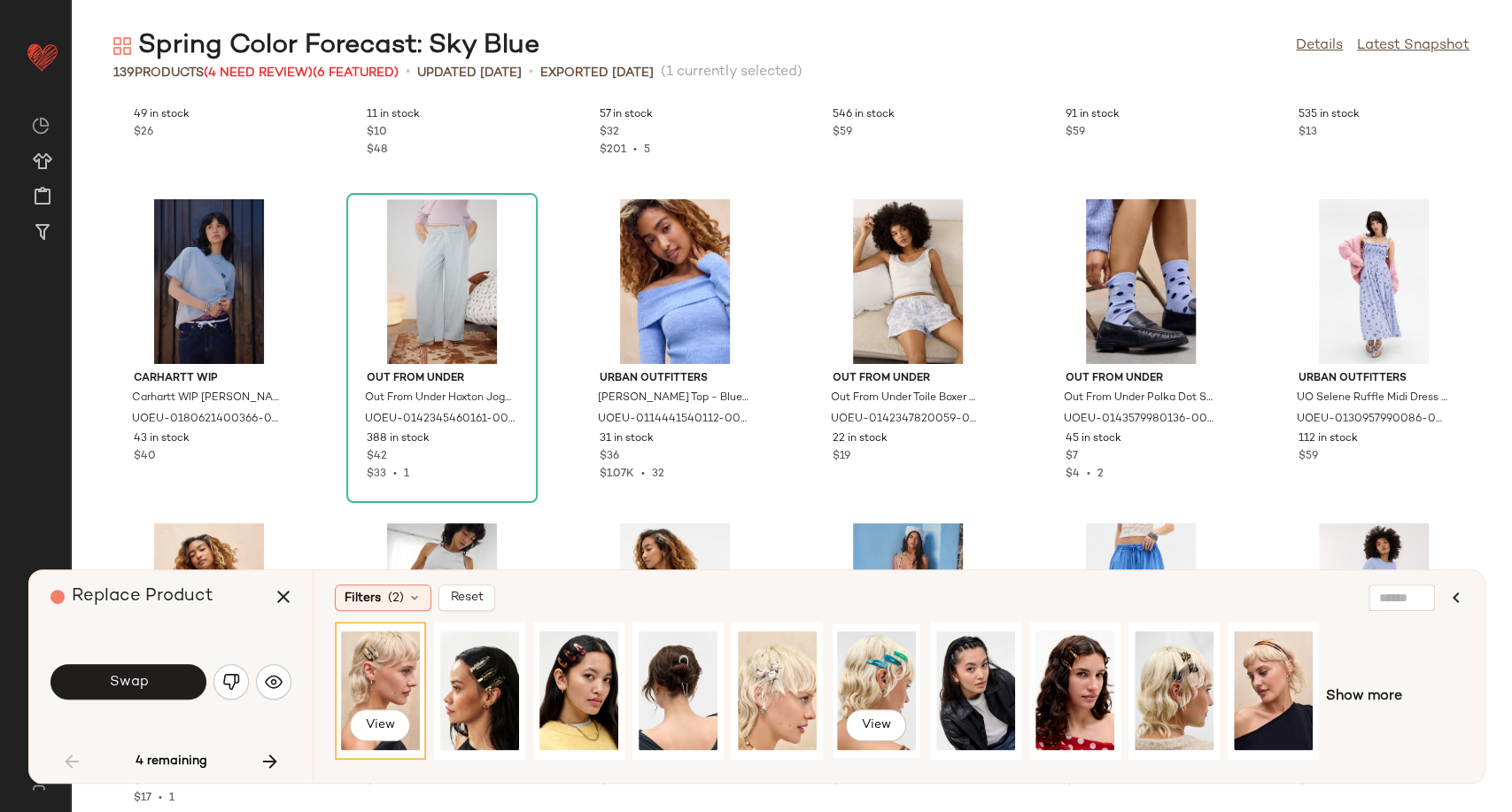
click at [878, 677] on div "View" at bounding box center [876, 691] width 79 height 126
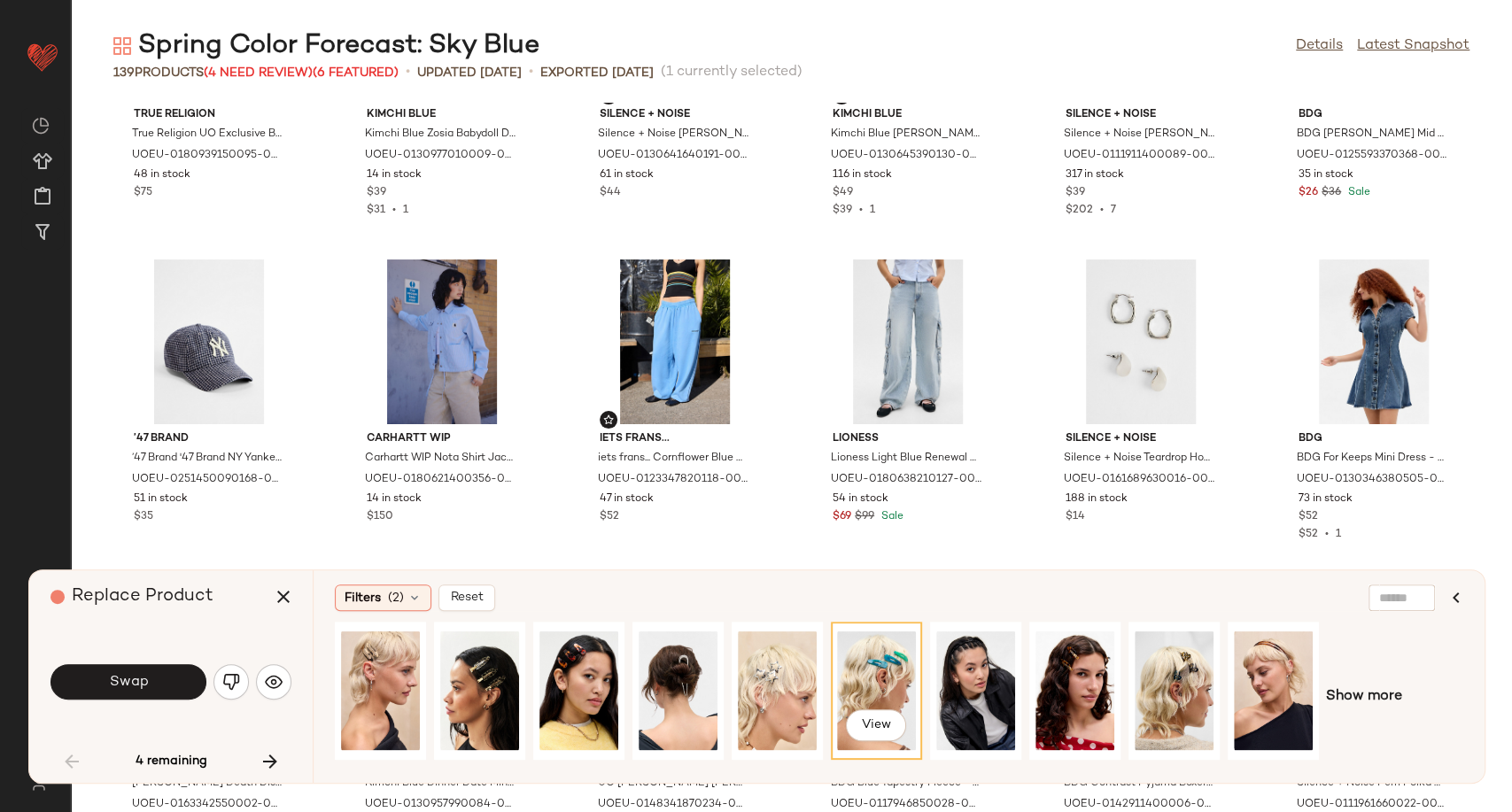
scroll to position [2375, 0]
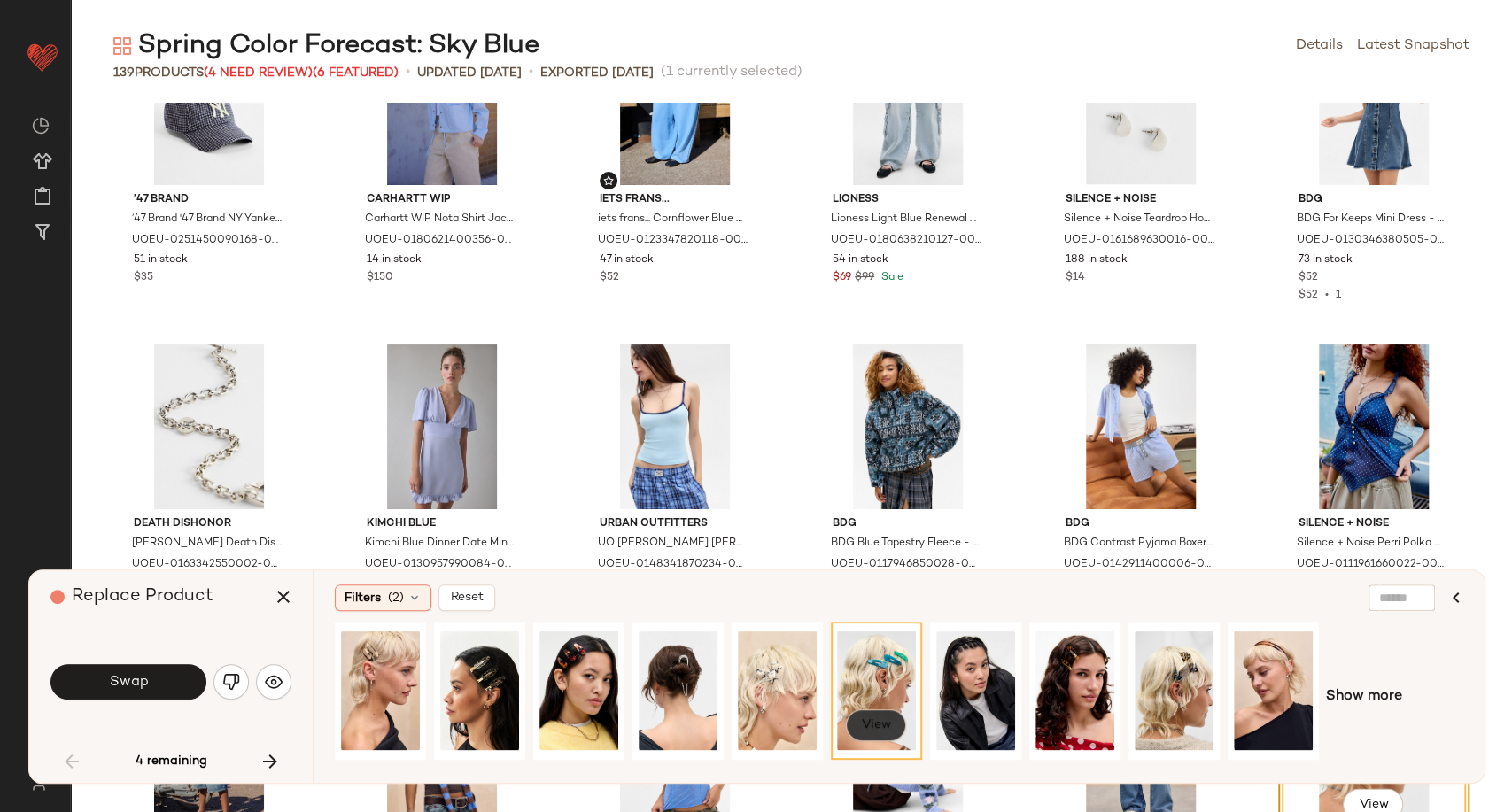
click at [873, 712] on button "View" at bounding box center [876, 726] width 60 height 32
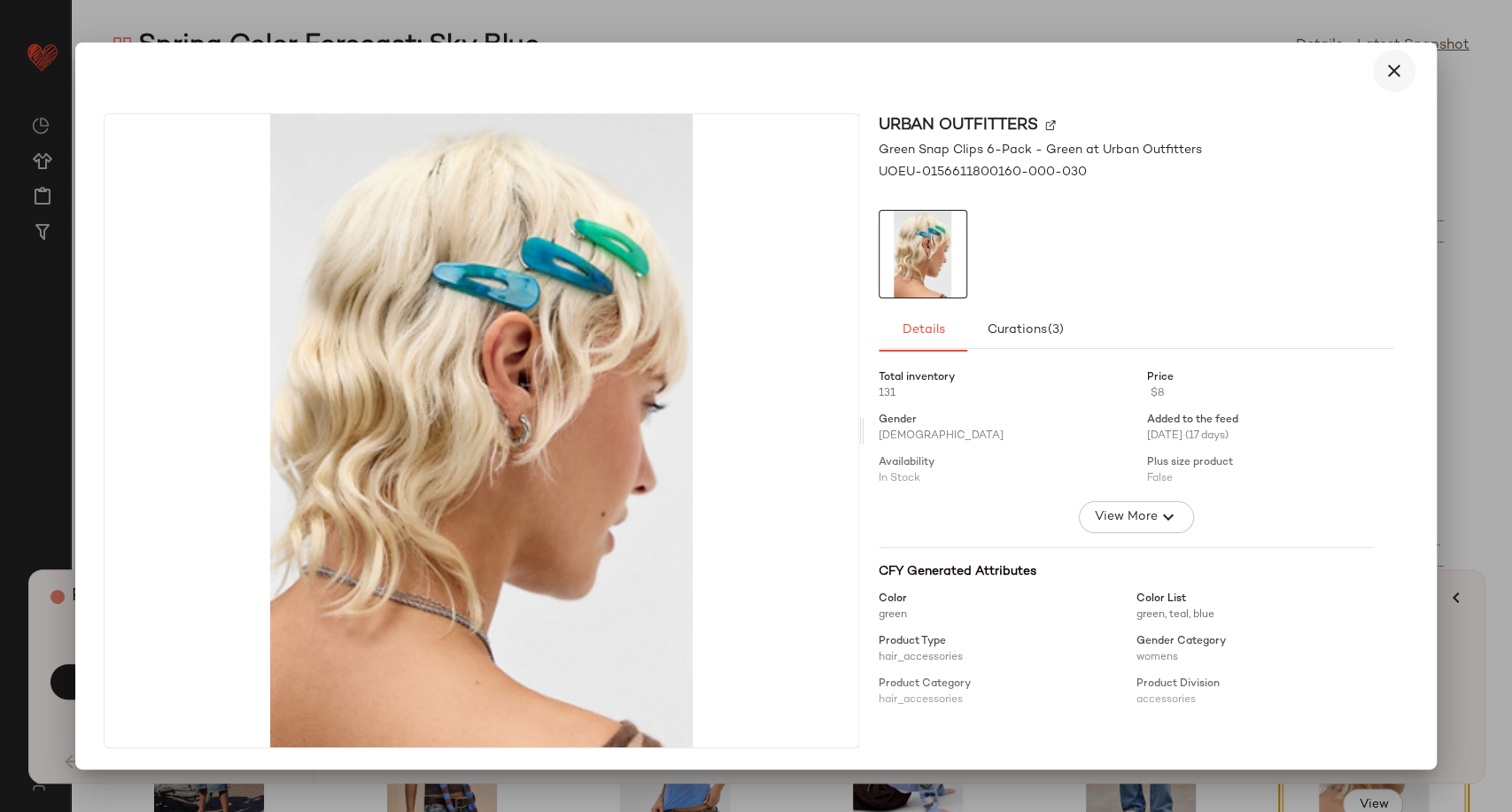
click at [1388, 68] on icon "button" at bounding box center [1394, 70] width 22 height 22
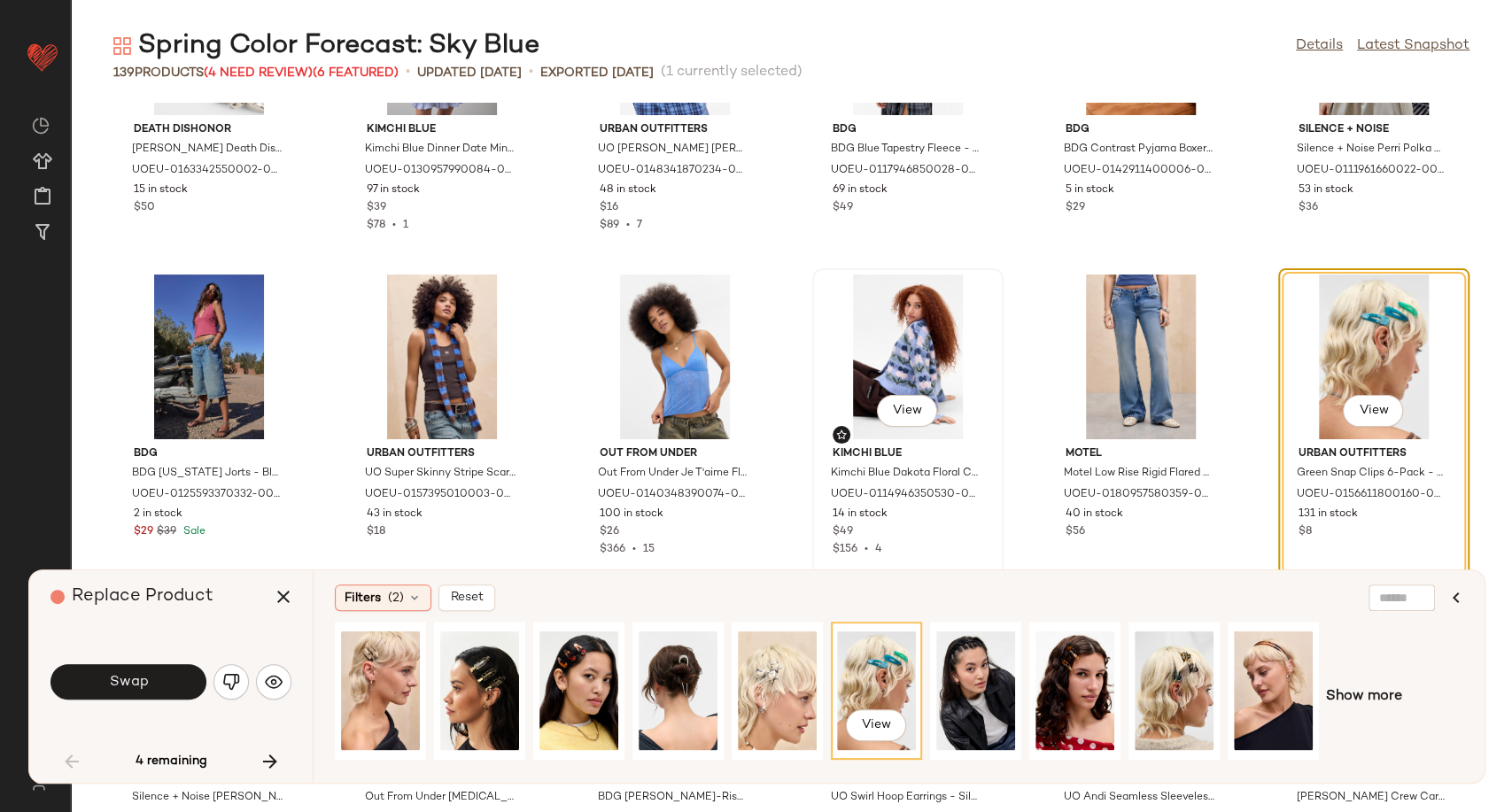
scroll to position [2966, 0]
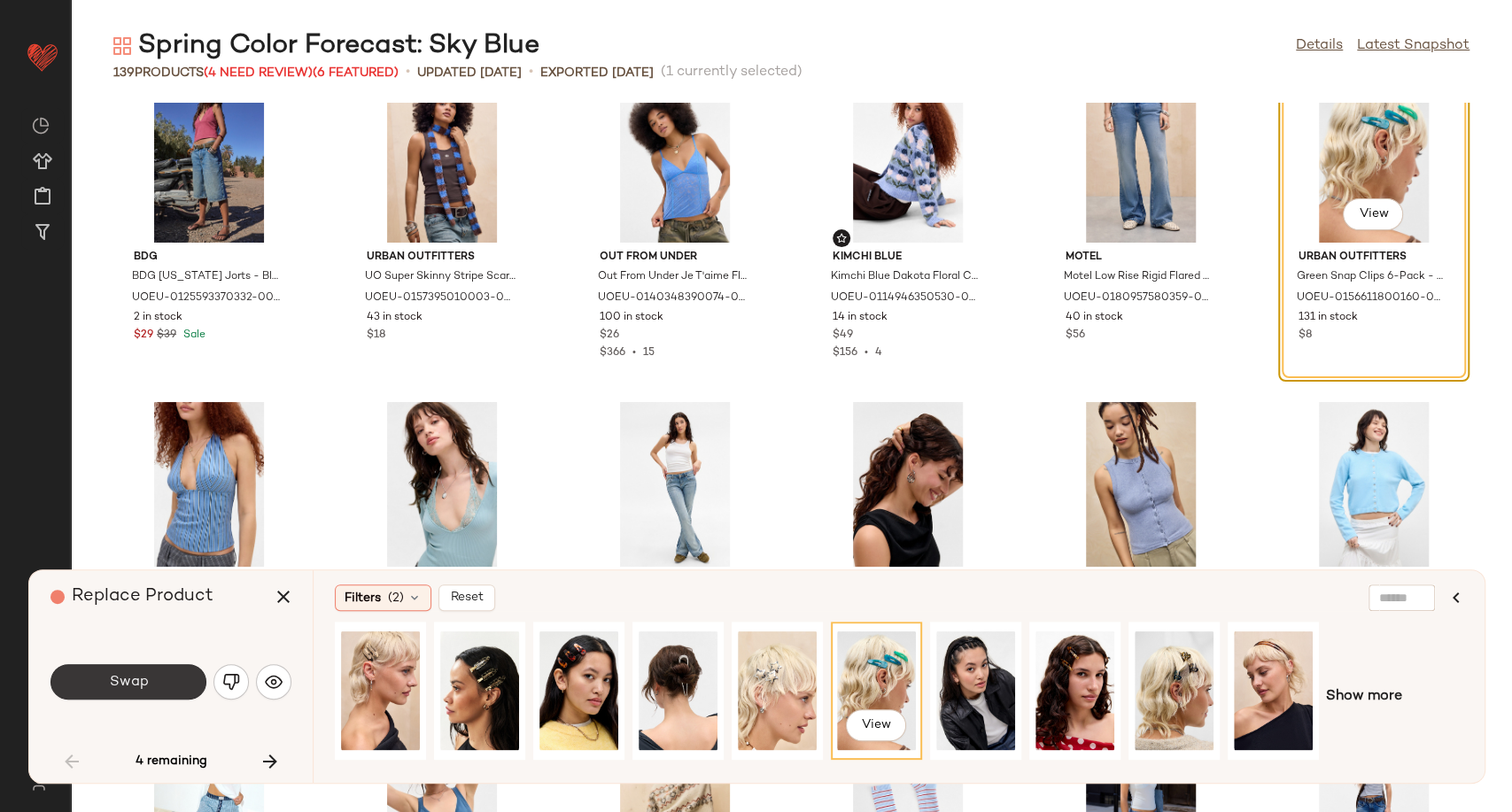
click at [134, 681] on span "Swap" at bounding box center [128, 682] width 39 height 17
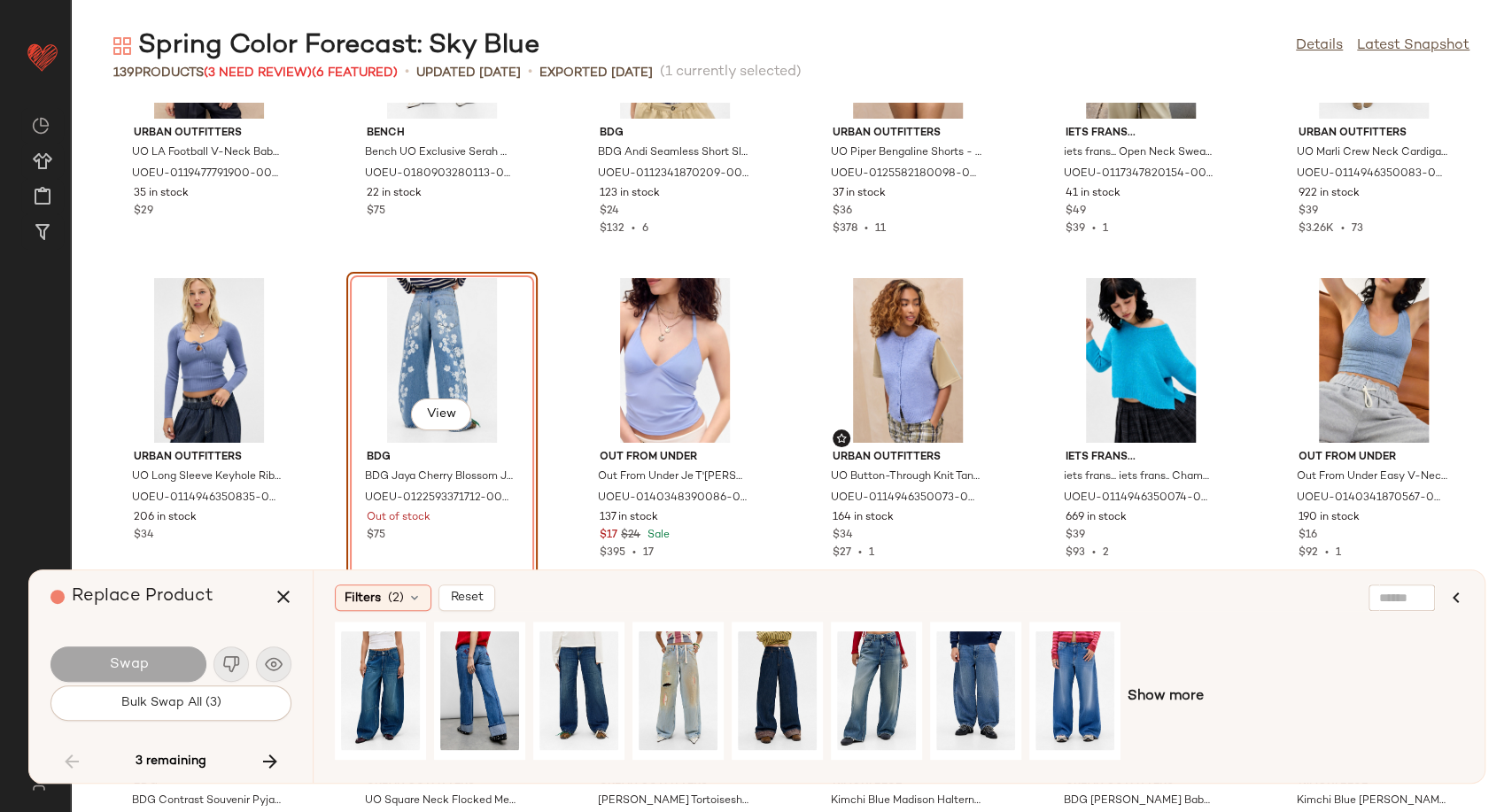
scroll to position [4086, 0]
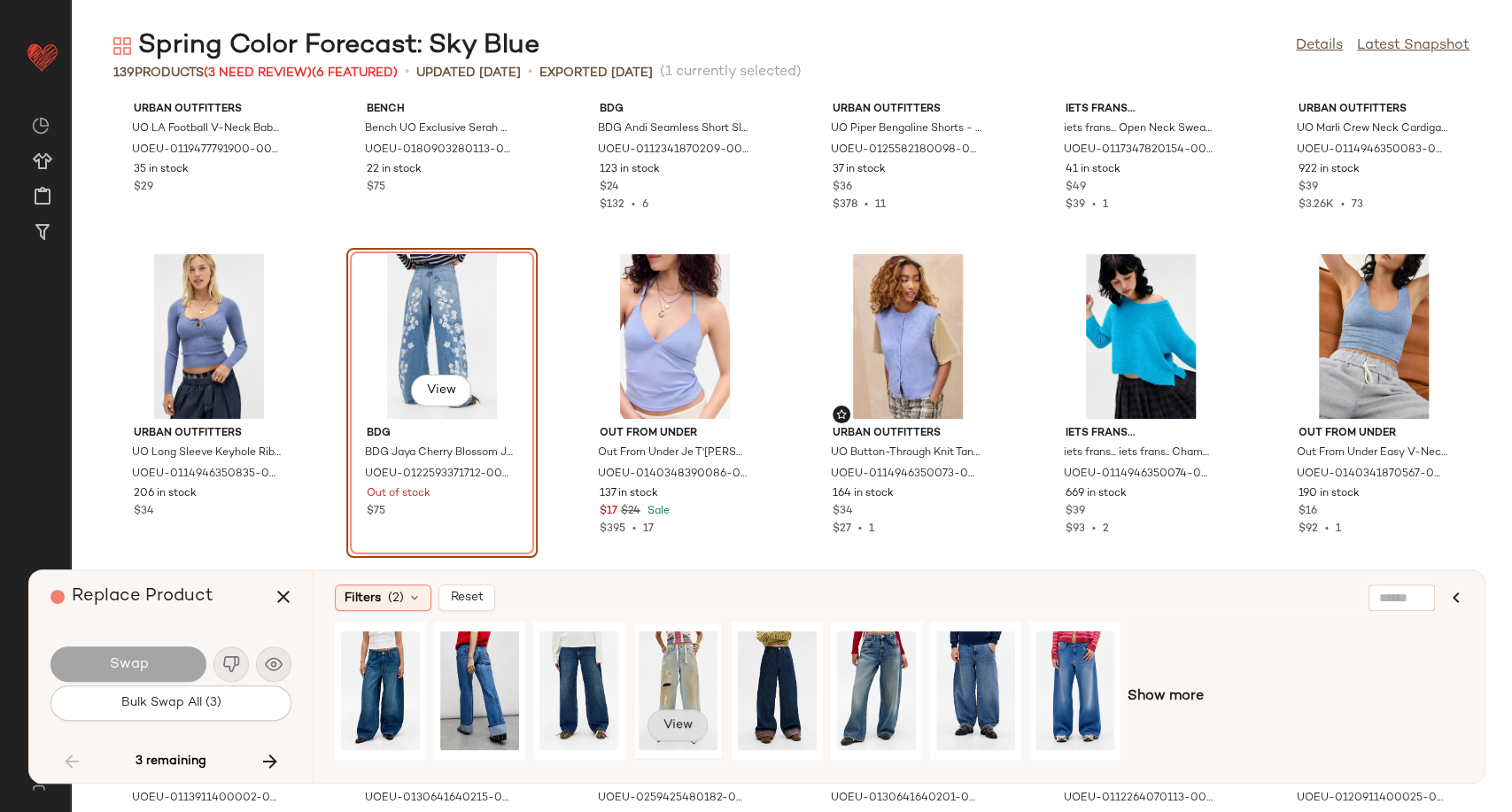
click at [683, 722] on span "View" at bounding box center [678, 725] width 30 height 14
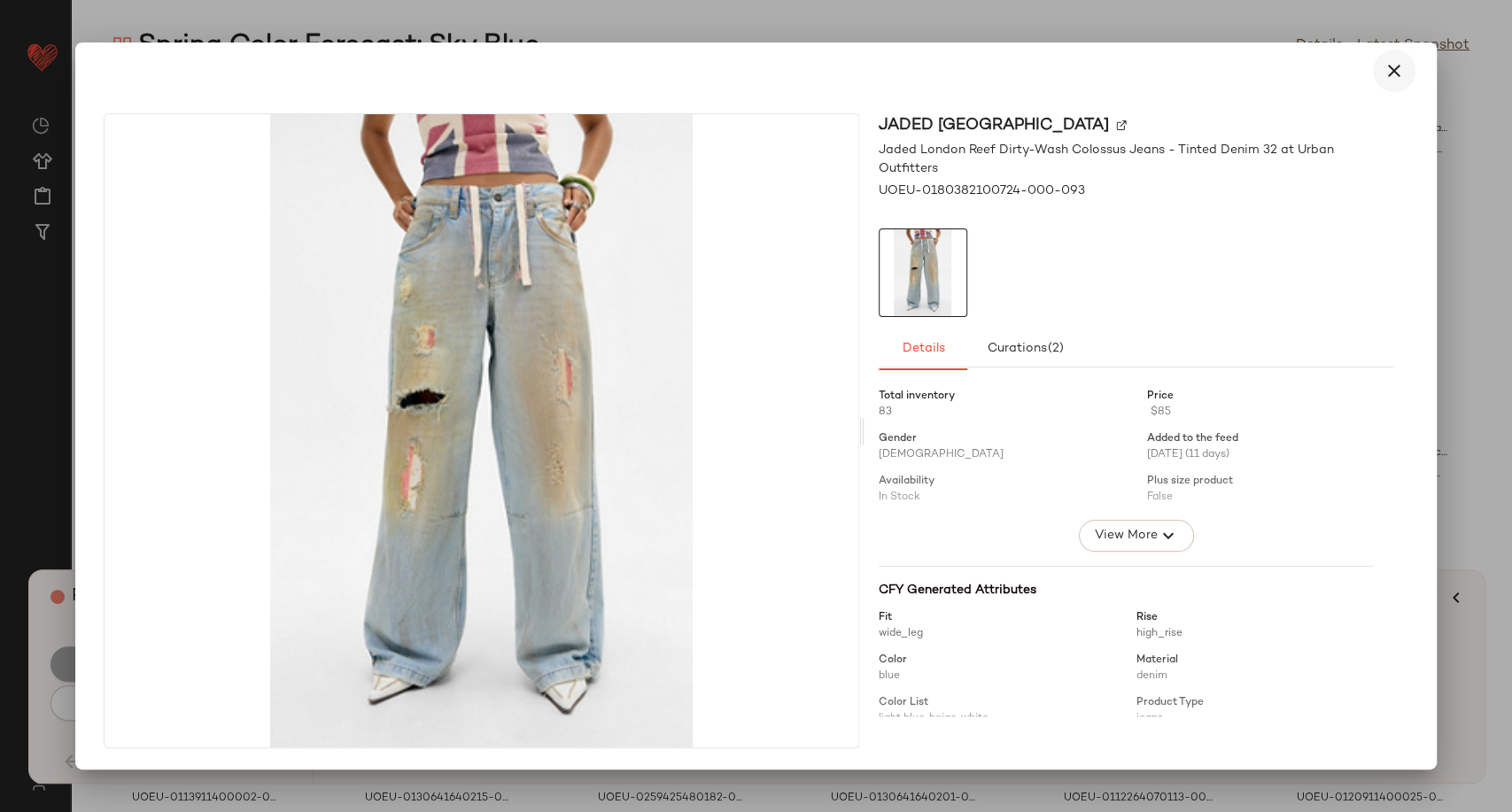
click at [1395, 60] on icon "button" at bounding box center [1394, 70] width 22 height 22
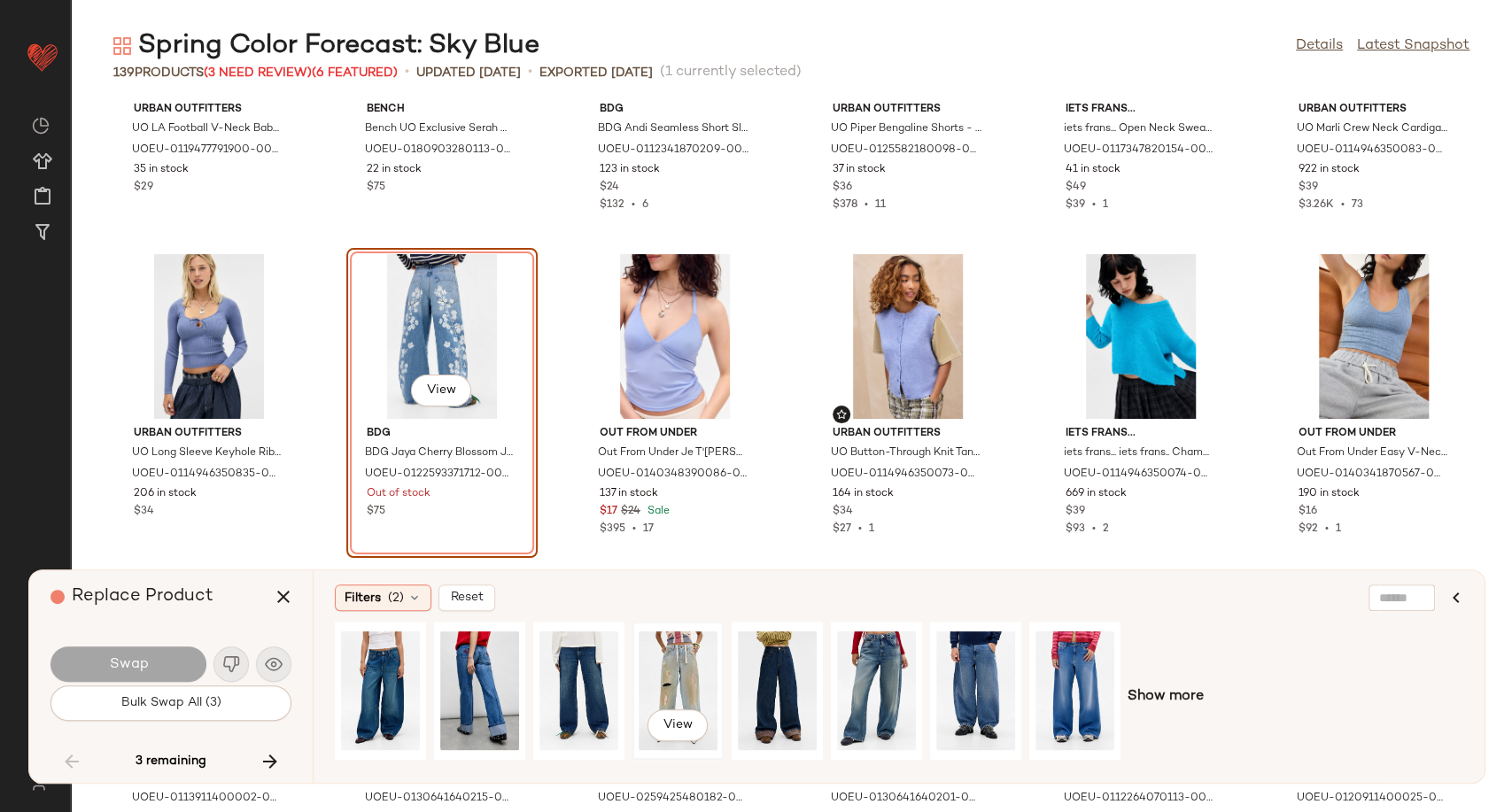
click at [676, 666] on div "View" at bounding box center [678, 691] width 79 height 126
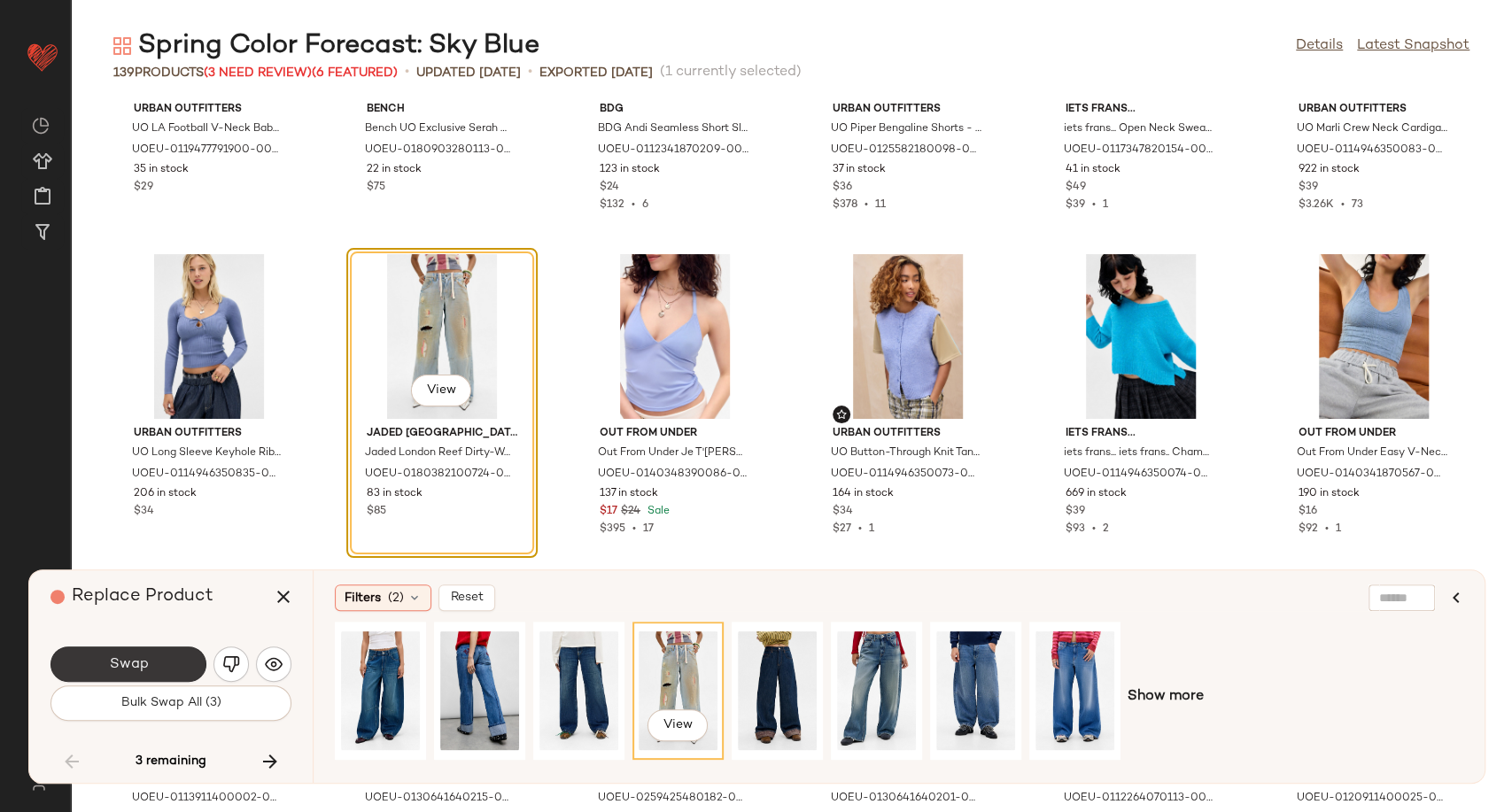
click at [133, 664] on span "Swap" at bounding box center [128, 664] width 39 height 17
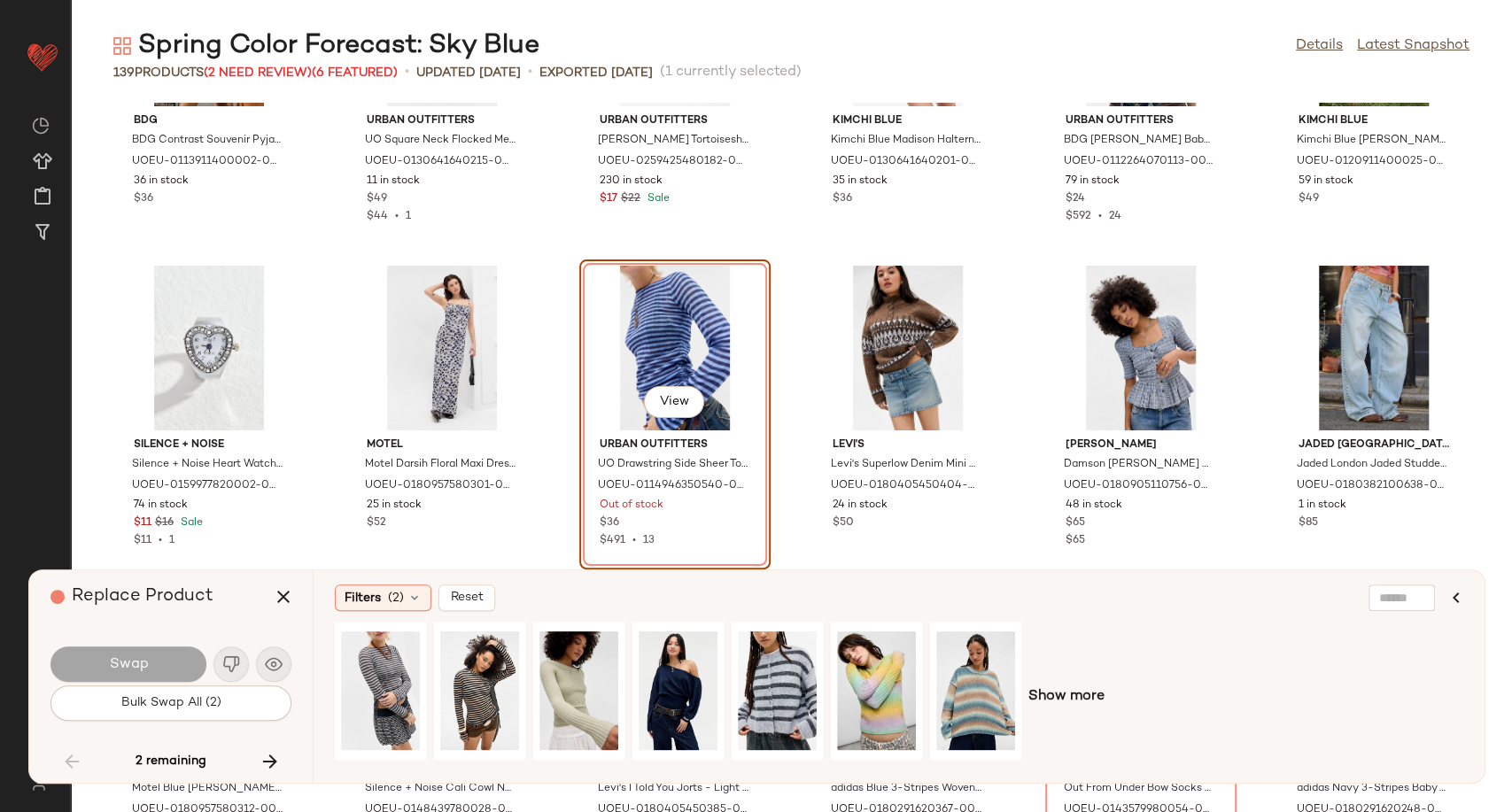
scroll to position [4734, 0]
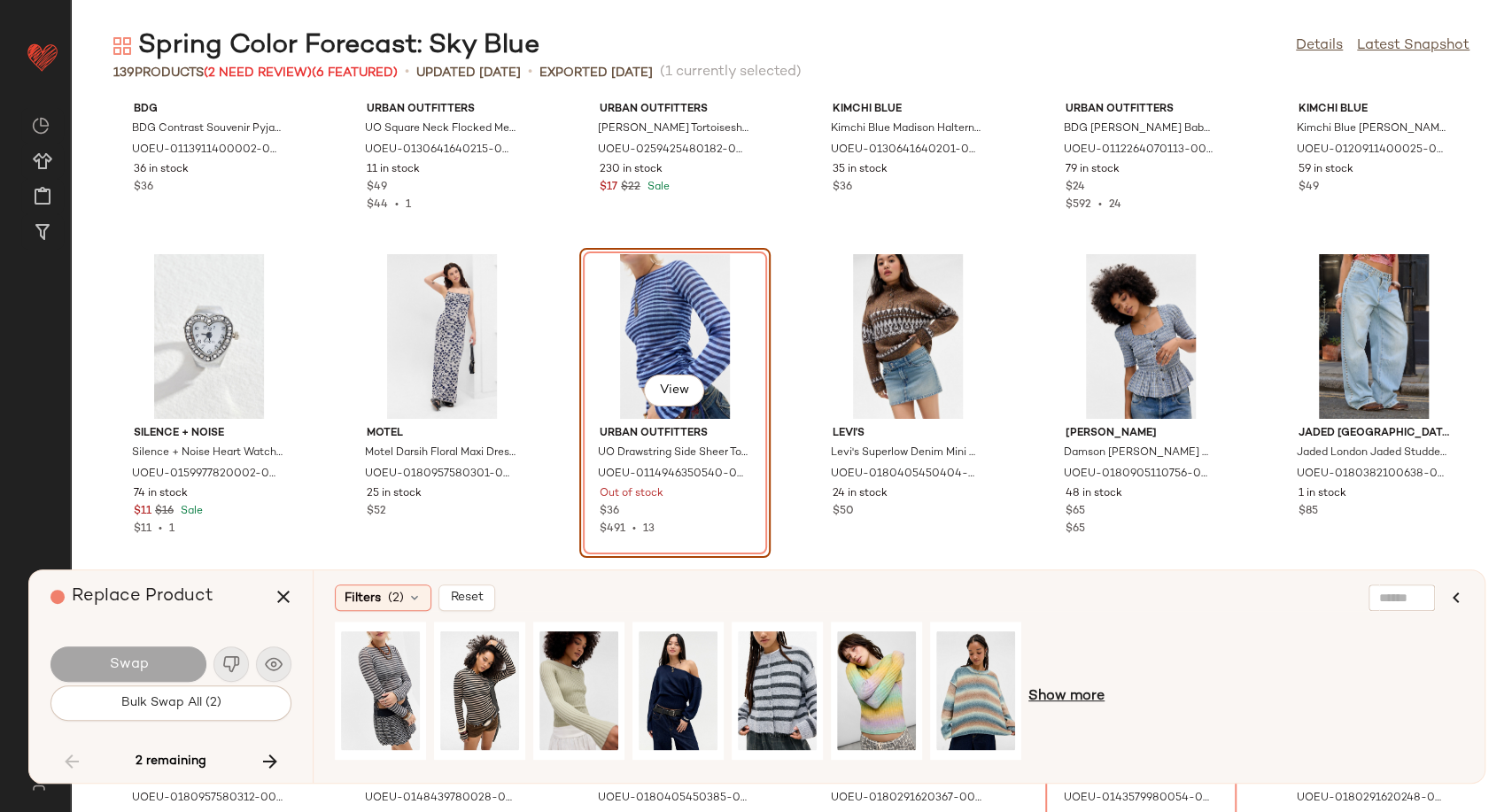
click at [1050, 694] on span "Show more" at bounding box center [1066, 696] width 76 height 22
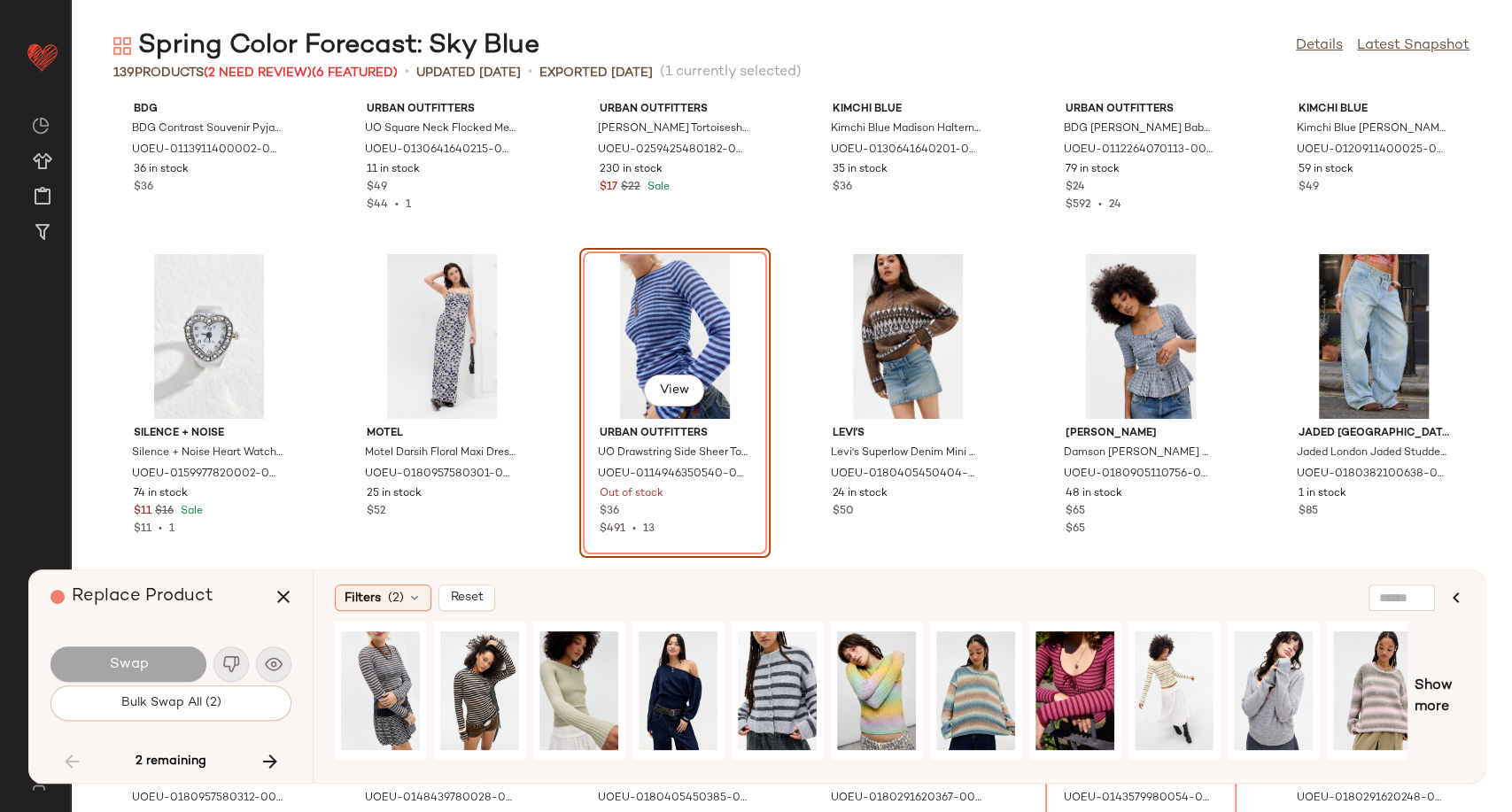
drag, startPoint x: 969, startPoint y: 774, endPoint x: 1186, endPoint y: 763, distance: 217.3
click at [1186, 763] on div "Filters (2) Reset Show more" at bounding box center [899, 677] width 1173 height 212
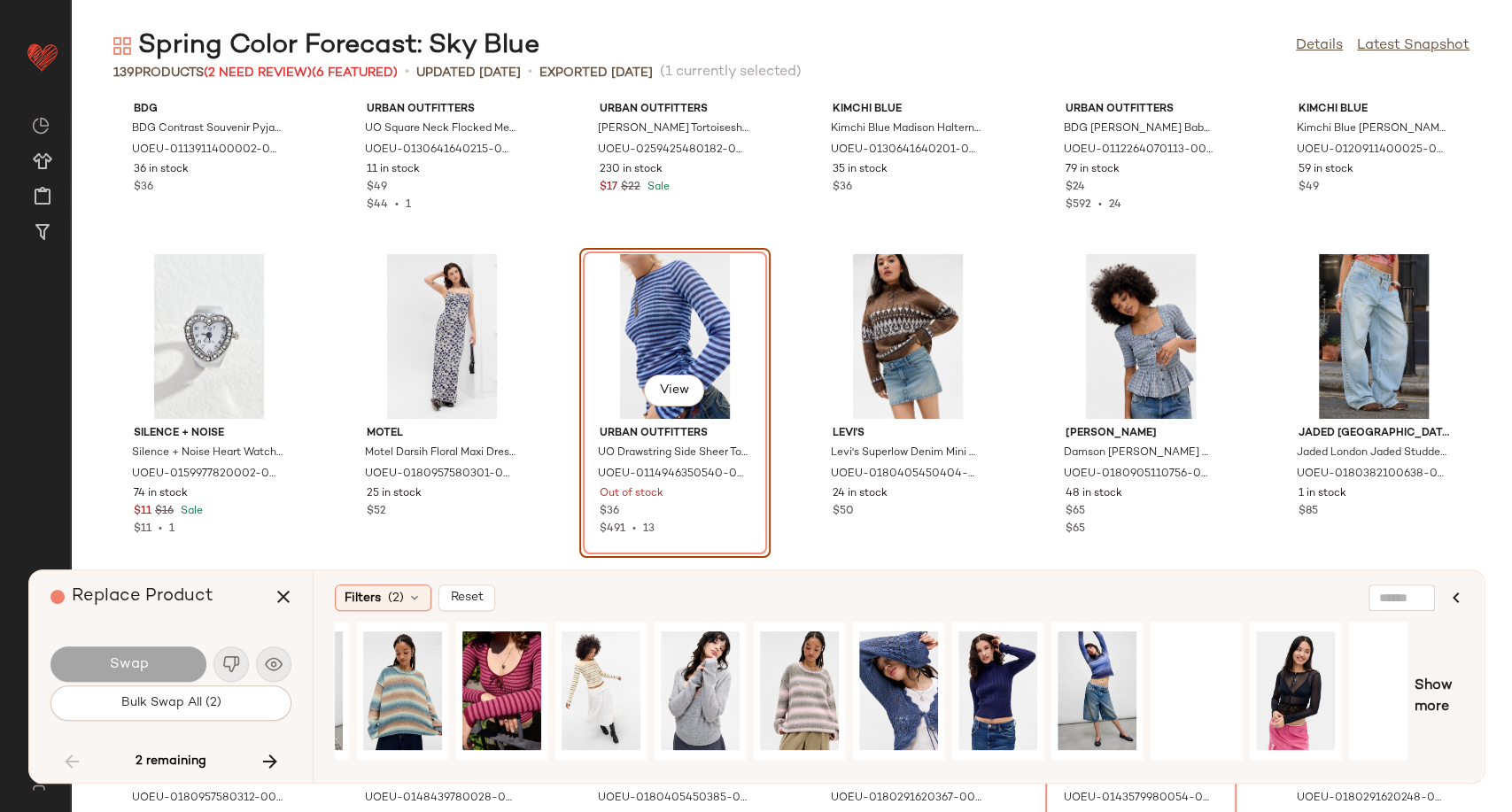
scroll to position [0, 606]
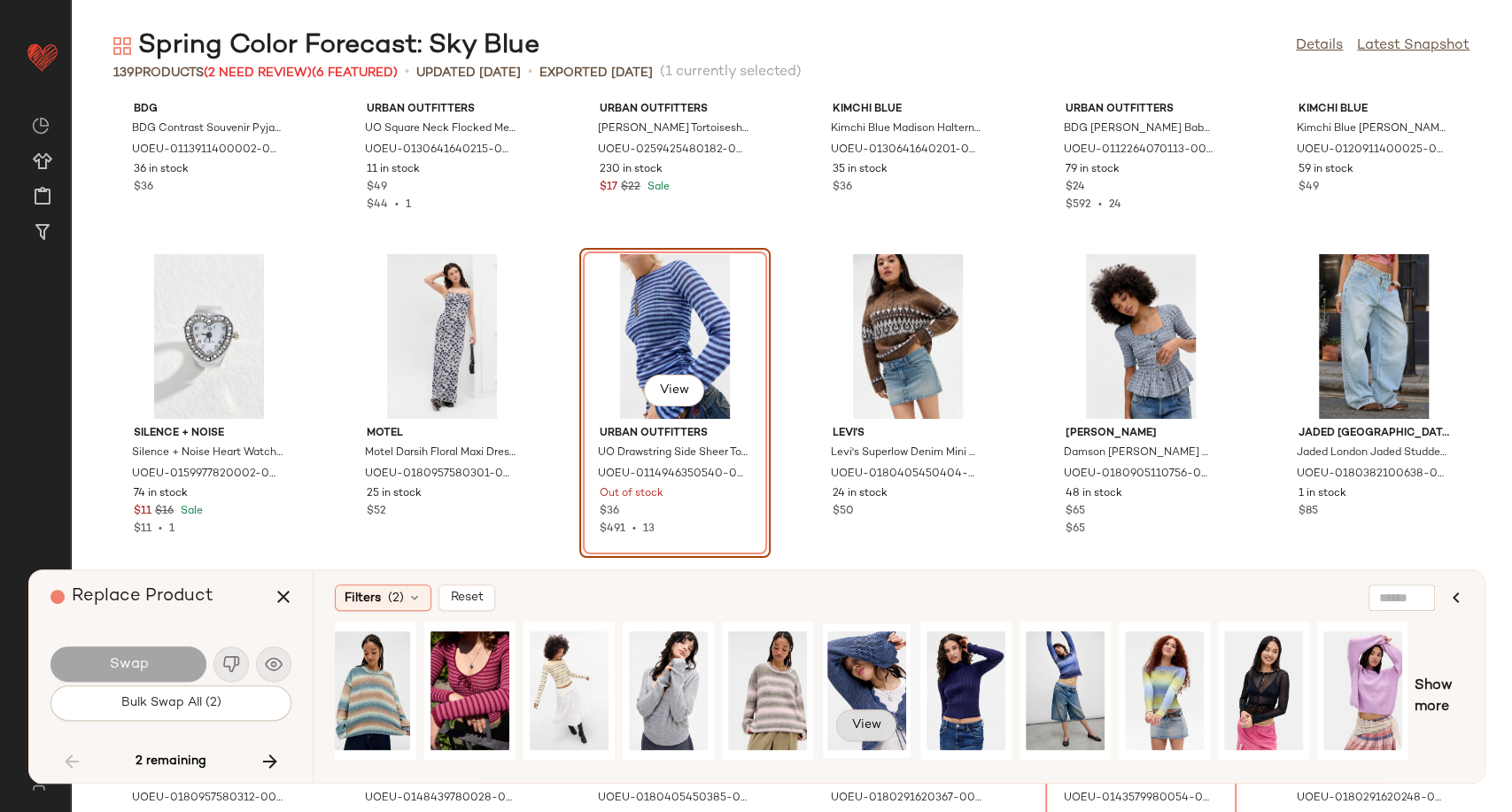
click at [861, 739] on button "View" at bounding box center [866, 726] width 60 height 32
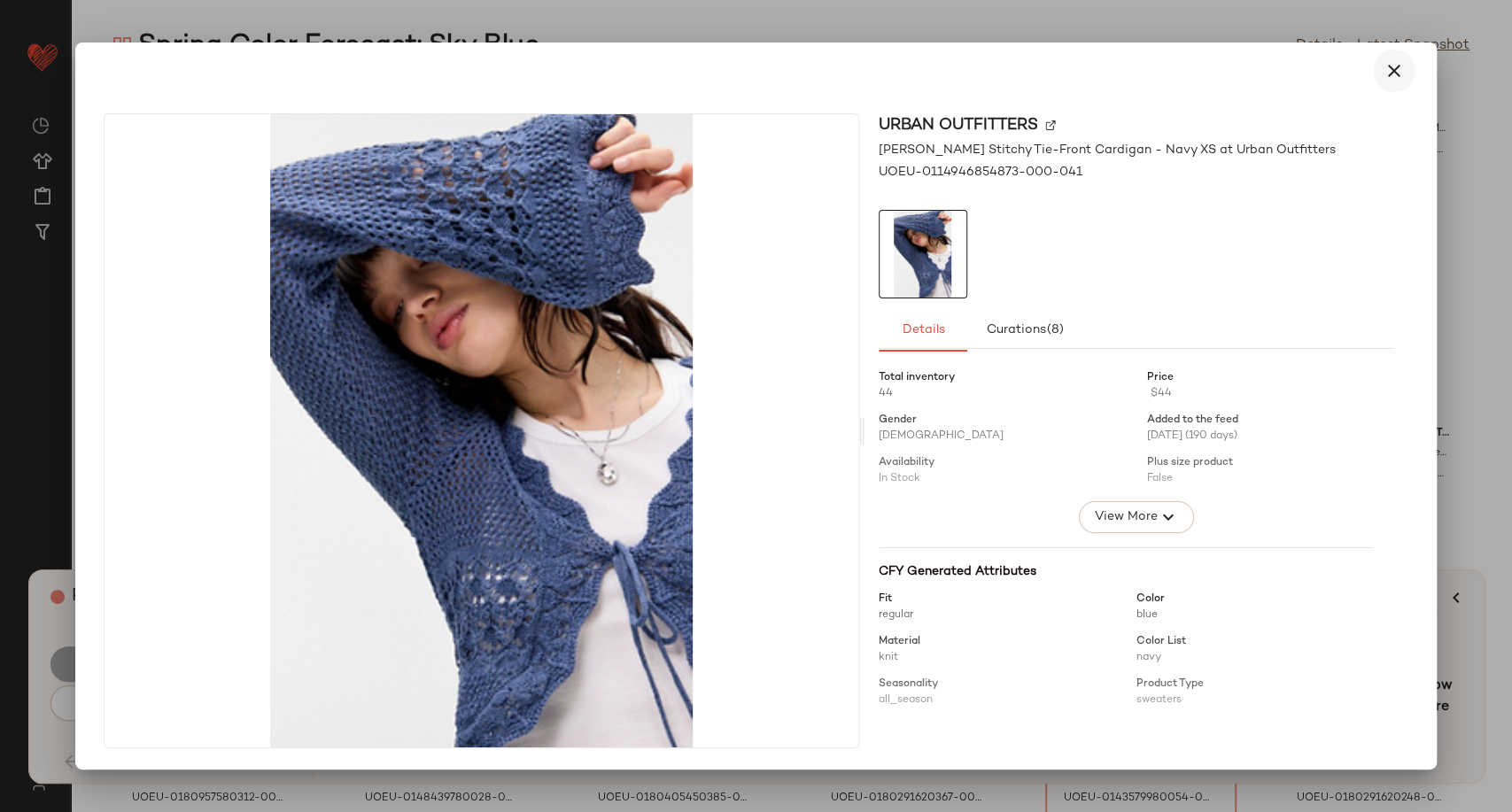
click at [1395, 83] on button "button" at bounding box center [1394, 70] width 42 height 42
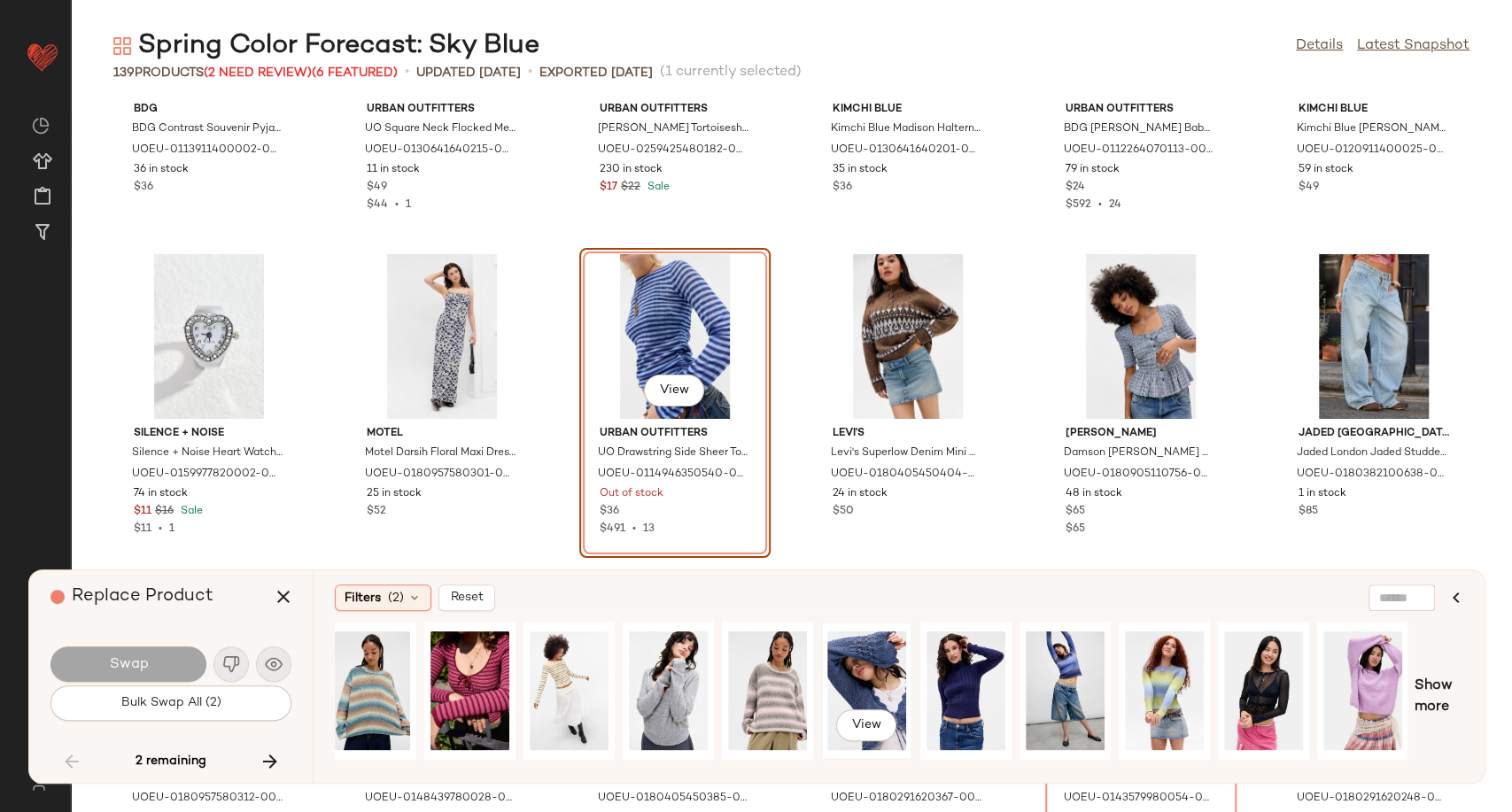
click at [870, 662] on div "View" at bounding box center [867, 691] width 79 height 126
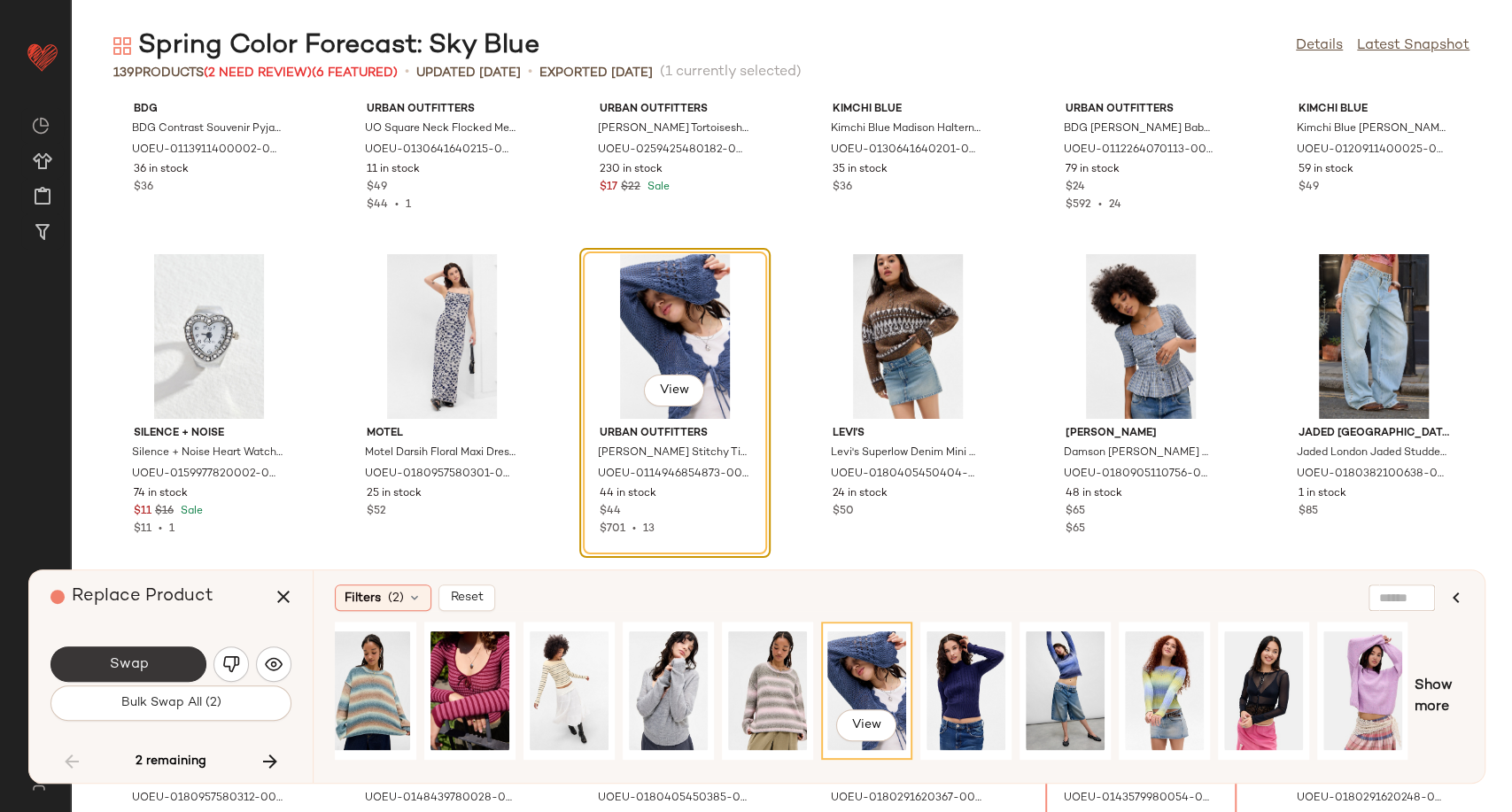
click at [116, 675] on button "Swap" at bounding box center [129, 664] width 156 height 36
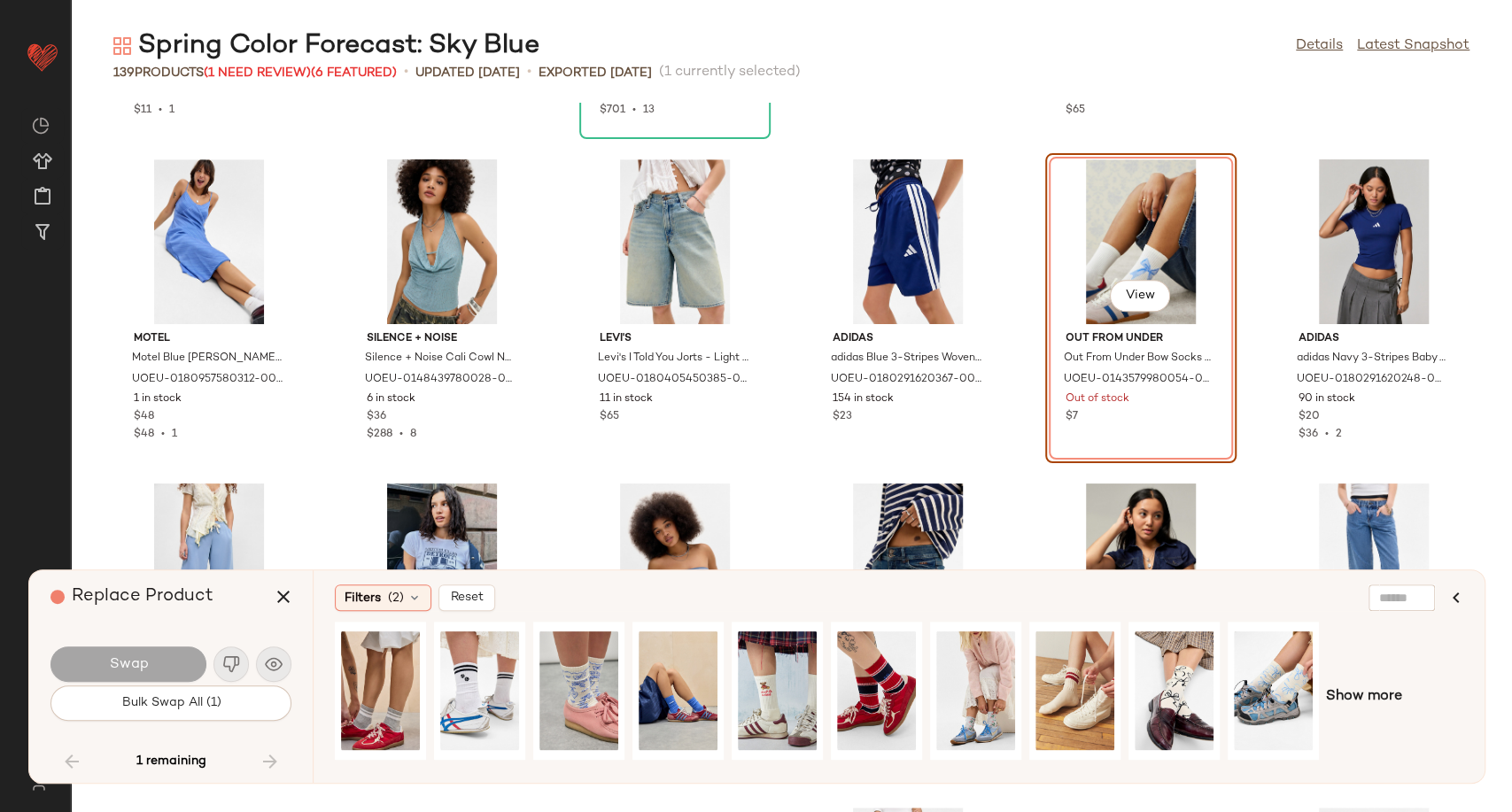
scroll to position [5157, 0]
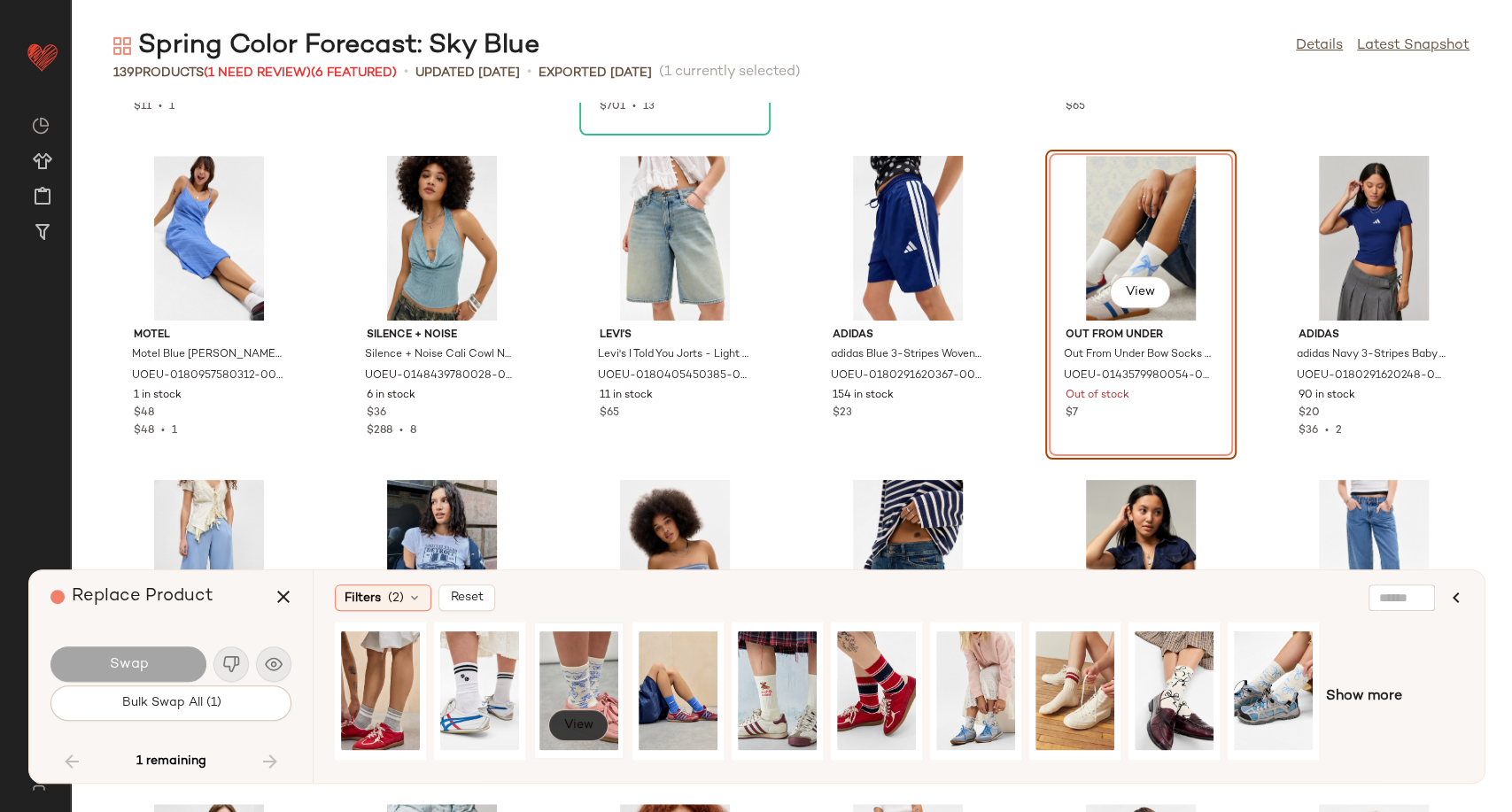
click at [586, 710] on button "View" at bounding box center [578, 726] width 60 height 32
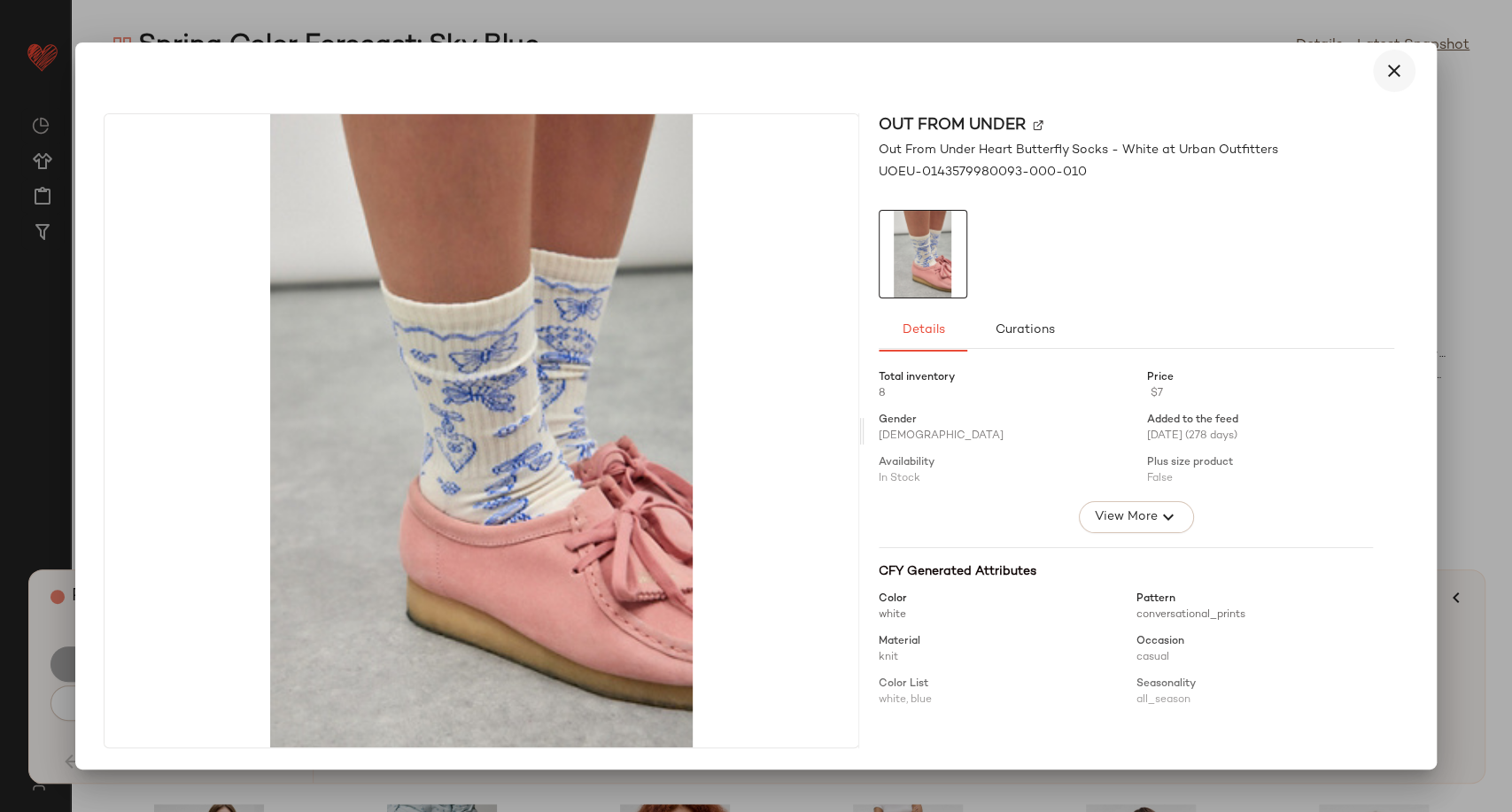
click at [1397, 65] on icon "button" at bounding box center [1394, 70] width 22 height 22
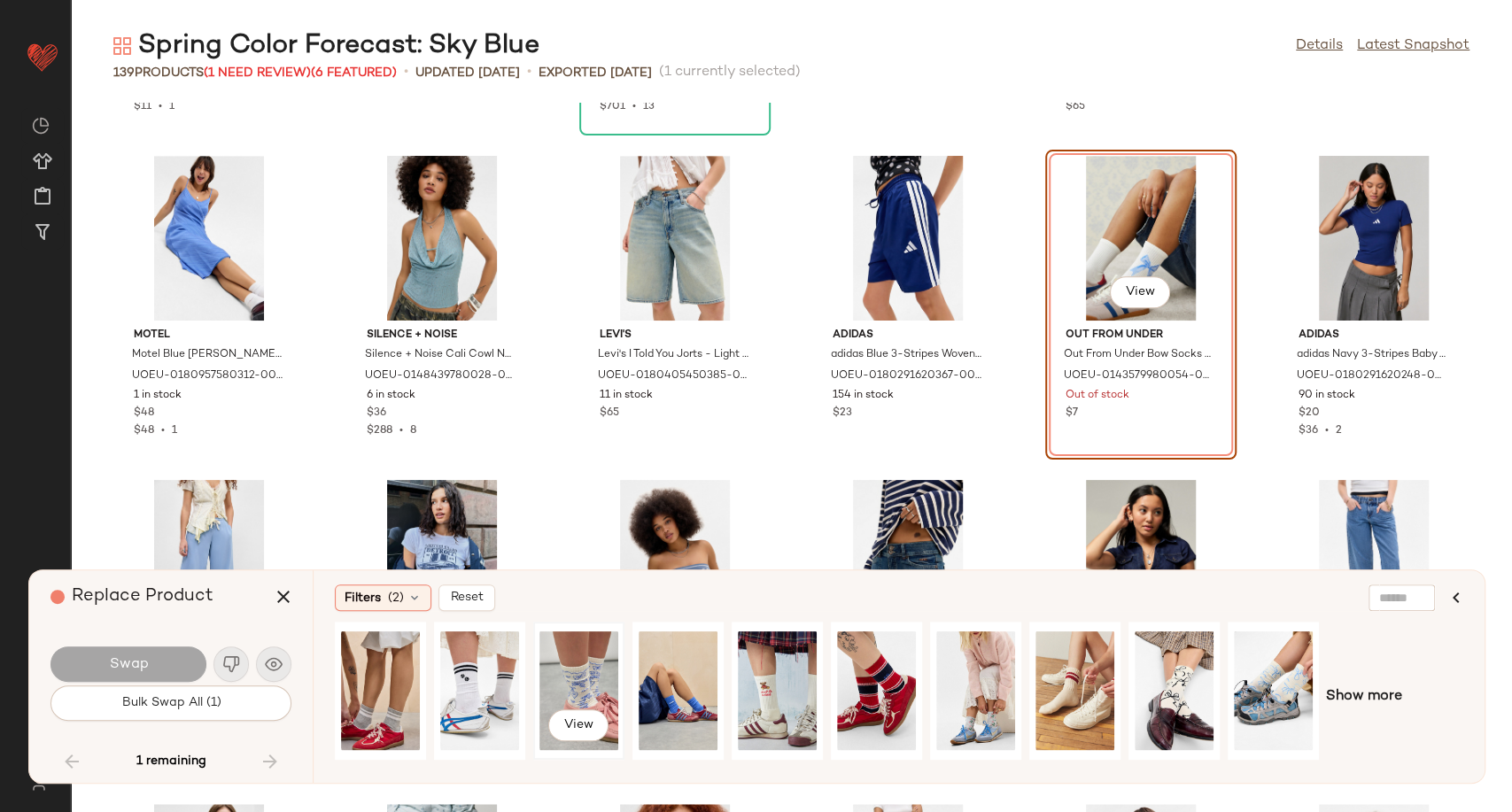
click at [557, 674] on div "View" at bounding box center [579, 691] width 79 height 126
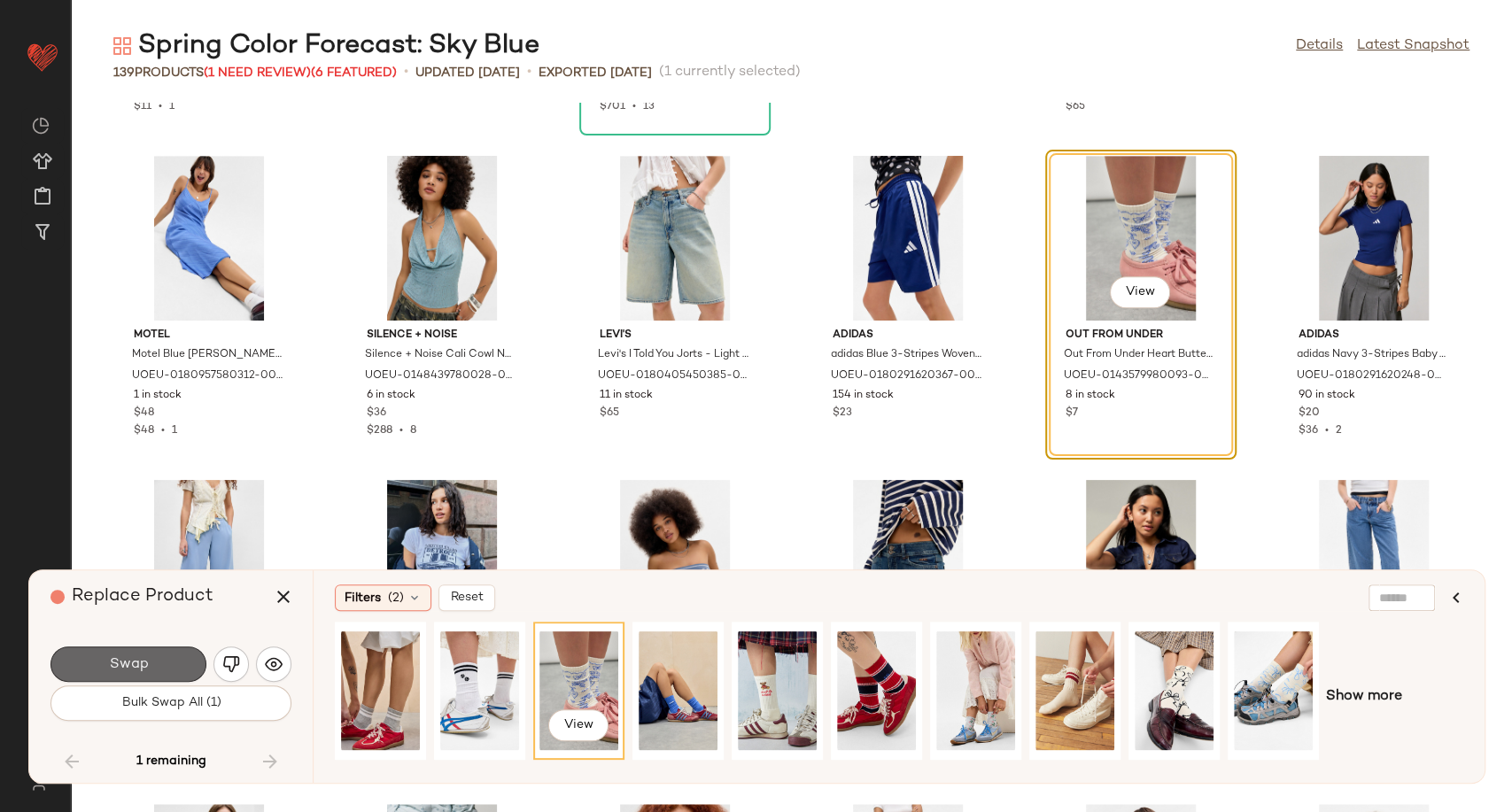
click at [135, 653] on button "Swap" at bounding box center [129, 664] width 156 height 36
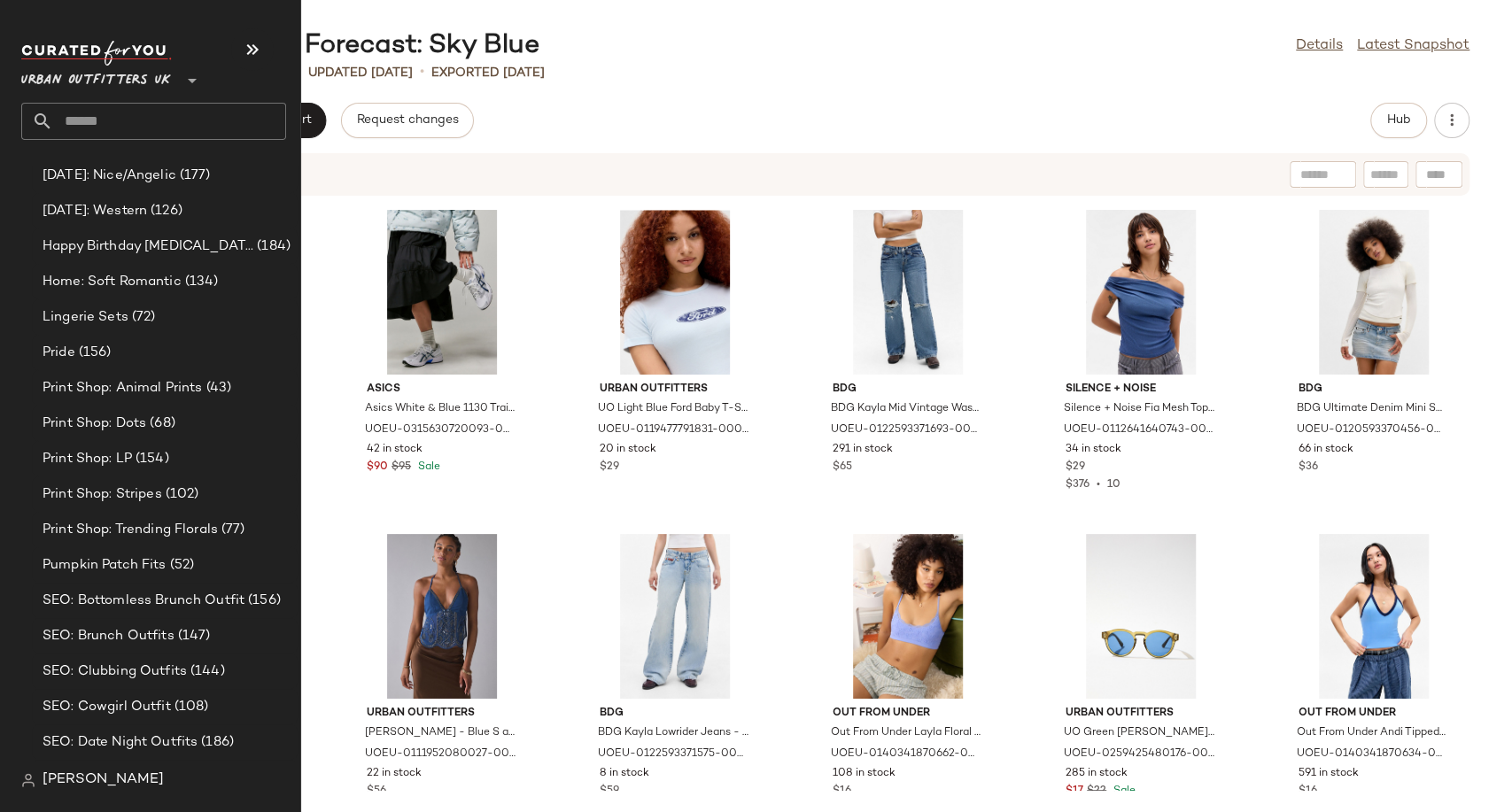
scroll to position [4476, 0]
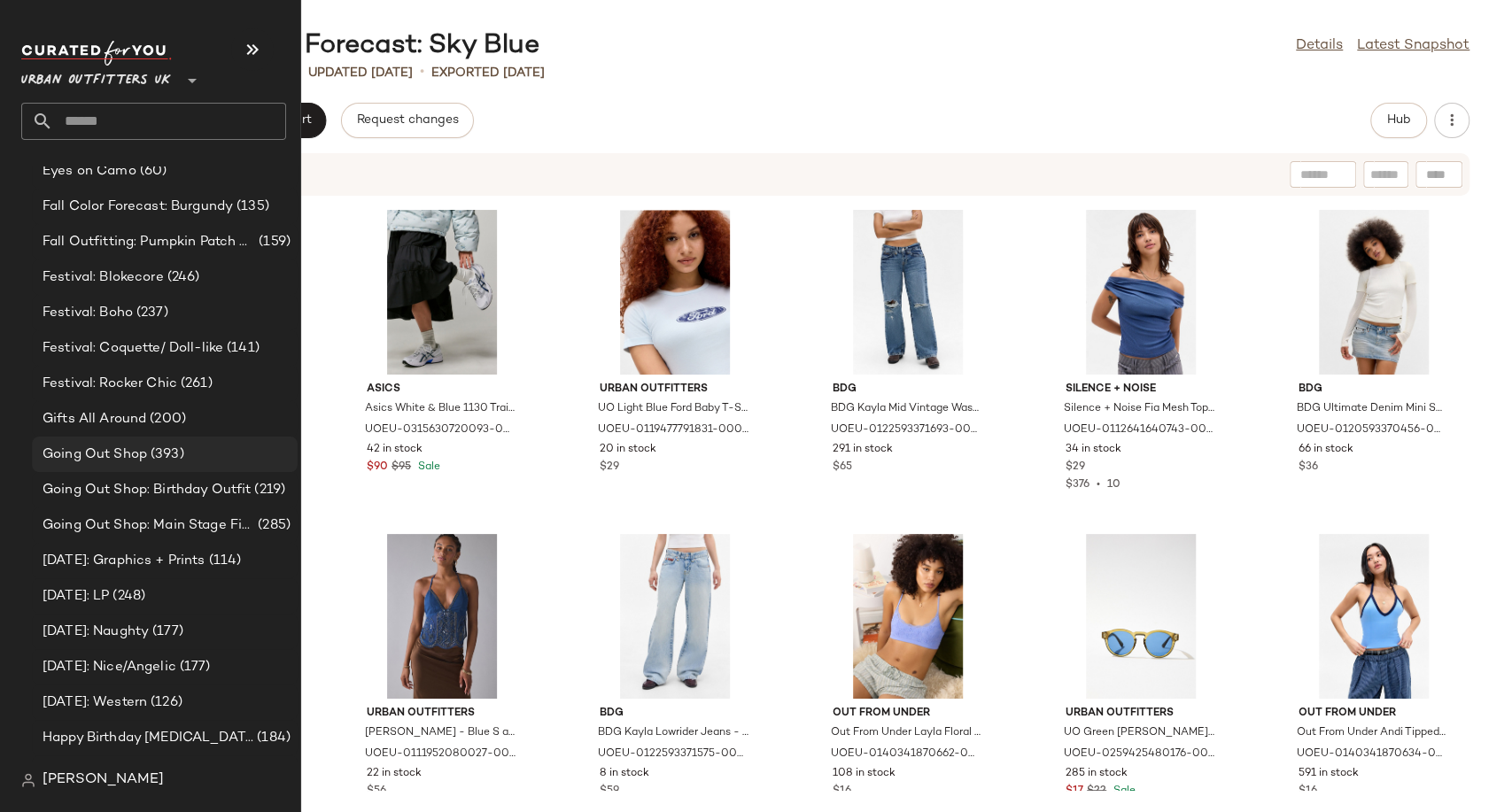
click at [106, 459] on span "Going Out Shop" at bounding box center [94, 455] width 104 height 21
